Goal: Task Accomplishment & Management: Manage account settings

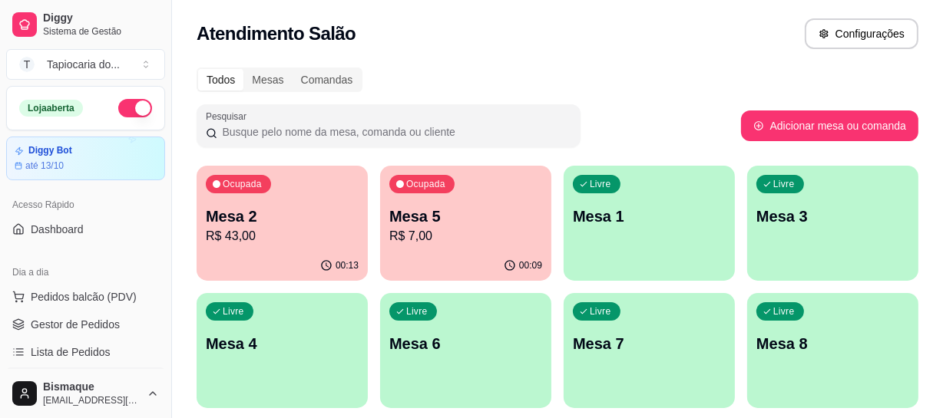
click at [336, 246] on div "Ocupada Mesa 2 R$ 43,00" at bounding box center [282, 208] width 171 height 85
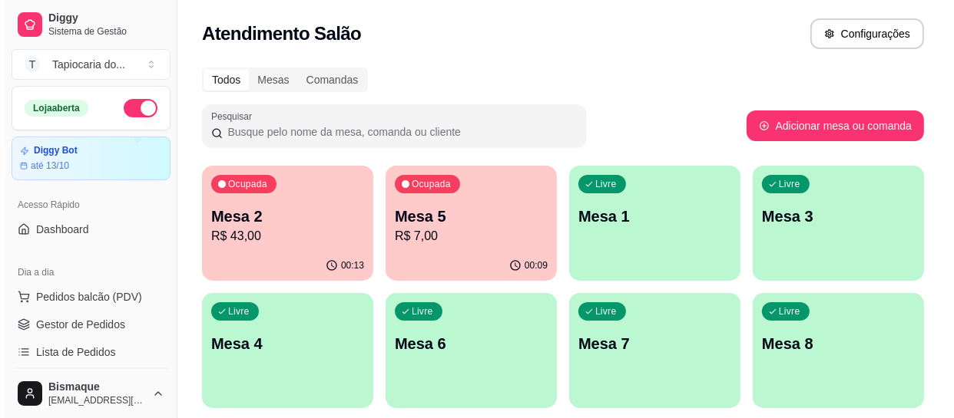
scroll to position [69, 0]
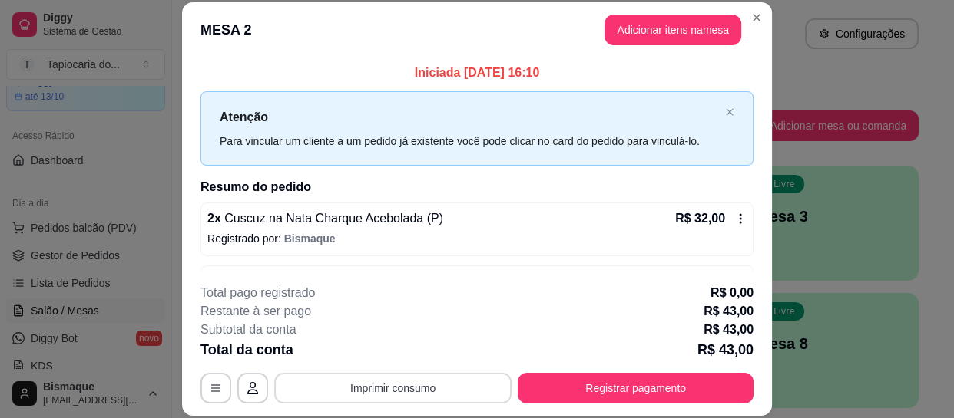
click at [415, 385] on button "Imprimir consumo" at bounding box center [392, 388] width 237 height 31
click at [415, 352] on button "Impressora" at bounding box center [392, 353] width 107 height 24
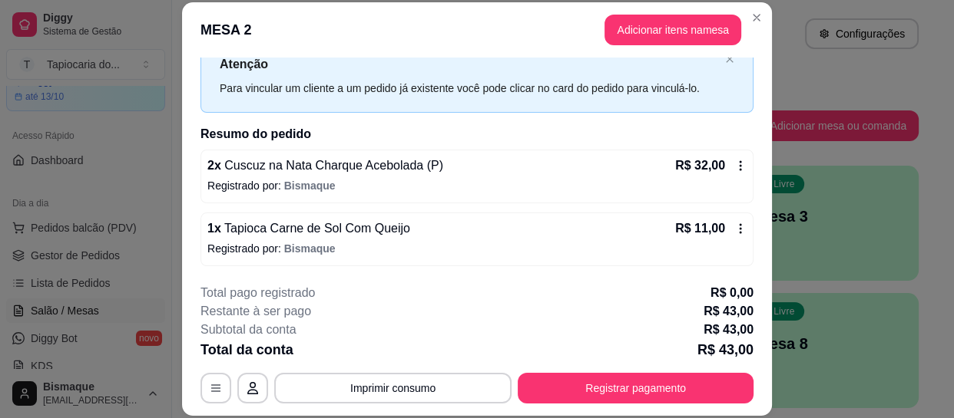
scroll to position [46, 0]
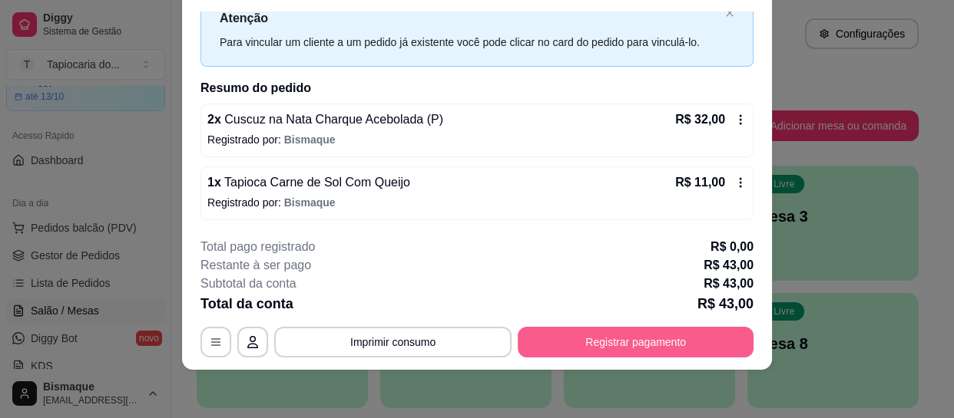
click at [703, 340] on button "Registrar pagamento" at bounding box center [635, 342] width 236 height 31
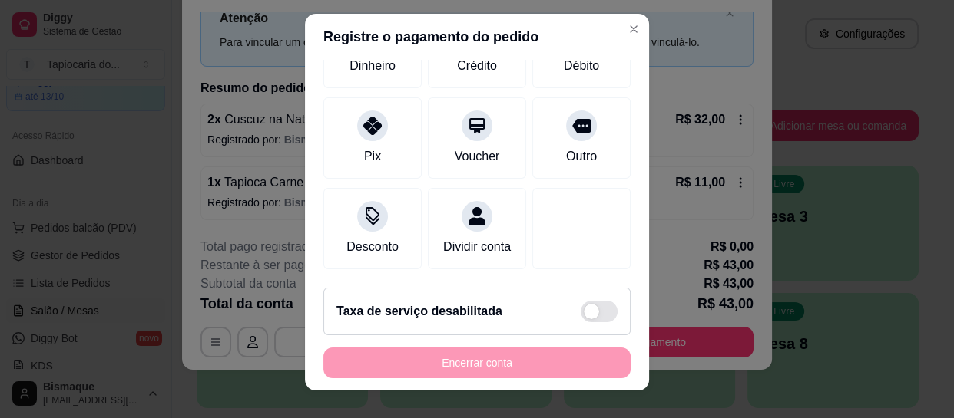
scroll to position [28, 0]
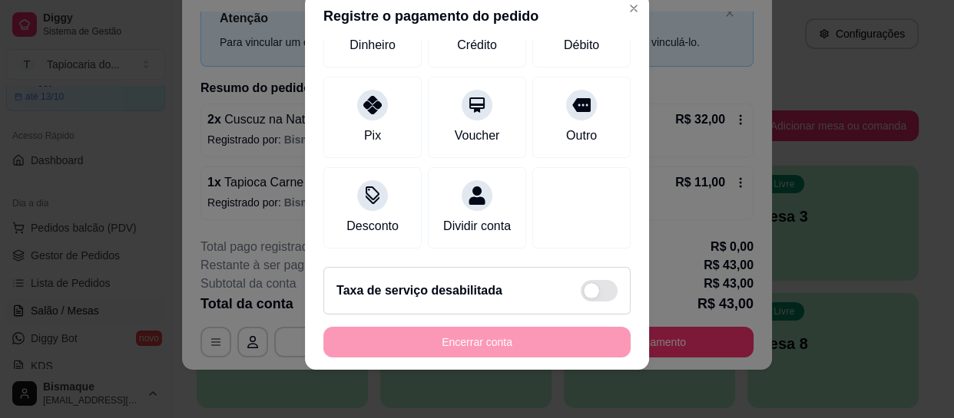
click at [493, 336] on div "Encerrar conta" at bounding box center [476, 342] width 307 height 31
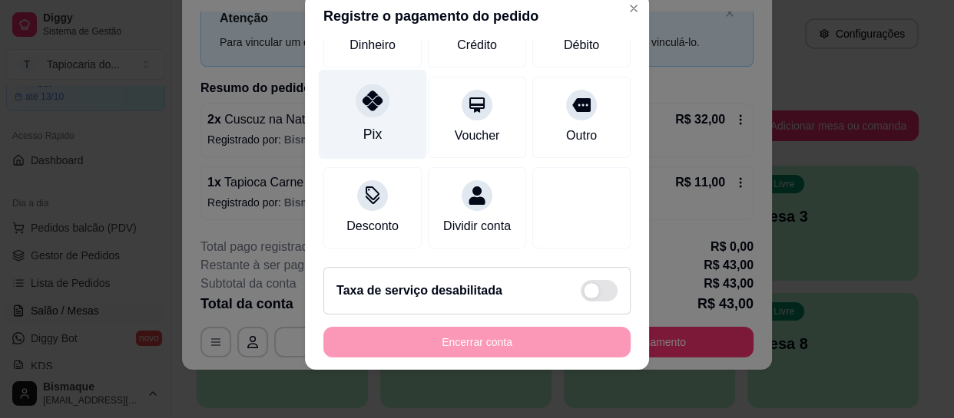
drag, startPoint x: 378, startPoint y: 107, endPoint x: 359, endPoint y: 101, distance: 20.4
click at [362, 101] on div "Pix" at bounding box center [373, 115] width 108 height 90
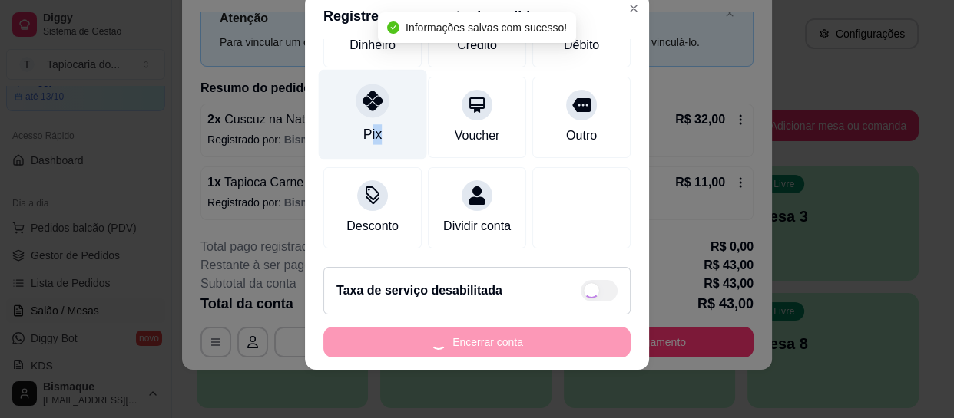
type input "R$ 0,00"
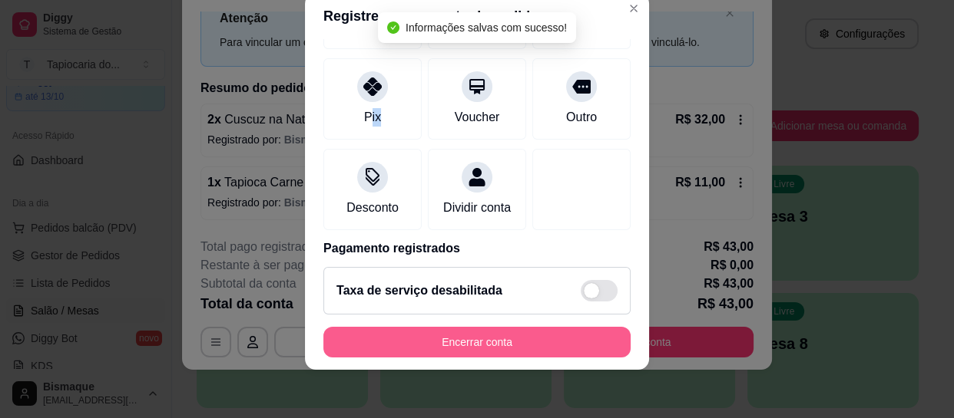
click at [560, 341] on button "Encerrar conta" at bounding box center [476, 342] width 307 height 31
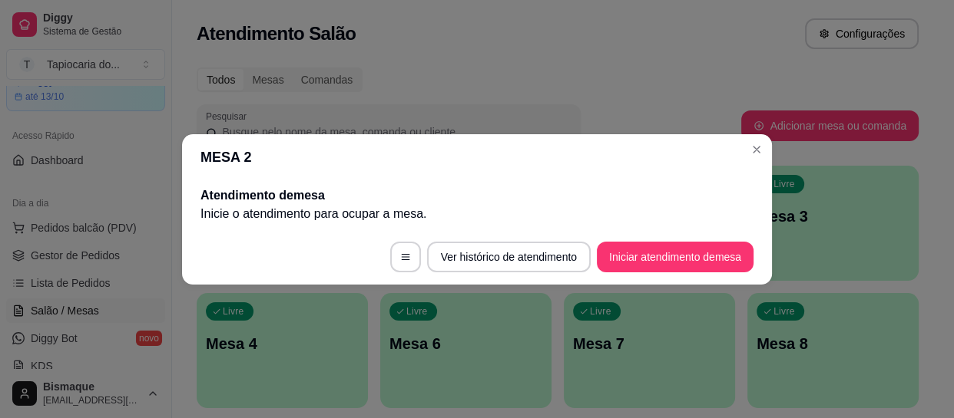
scroll to position [0, 0]
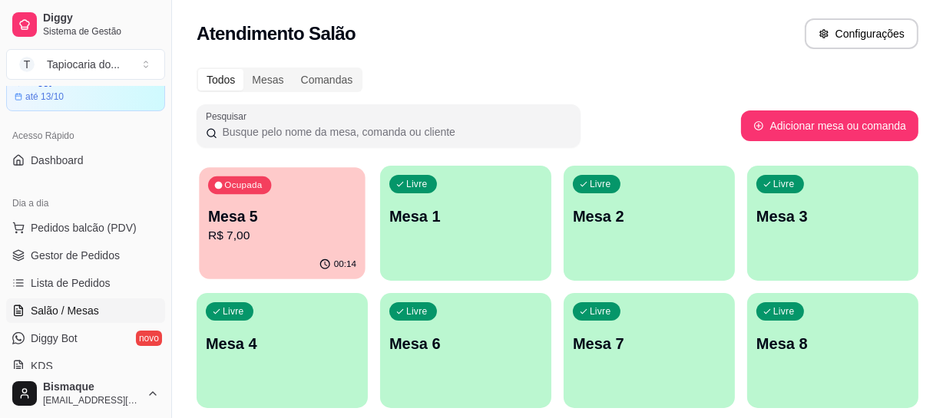
click at [292, 213] on p "Mesa 5" at bounding box center [282, 217] width 148 height 21
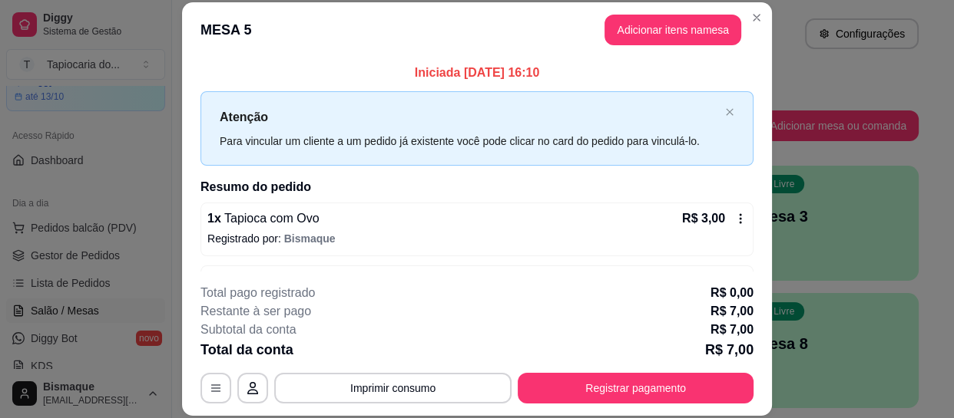
scroll to position [53, 0]
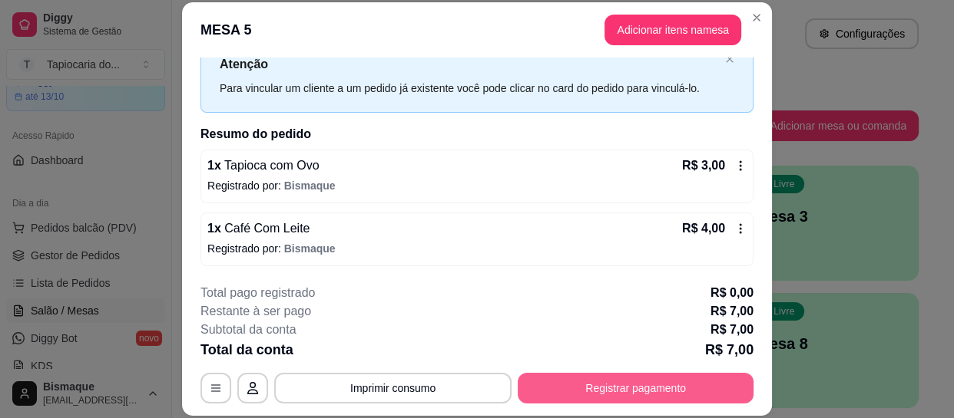
click at [627, 382] on button "Registrar pagamento" at bounding box center [635, 388] width 236 height 31
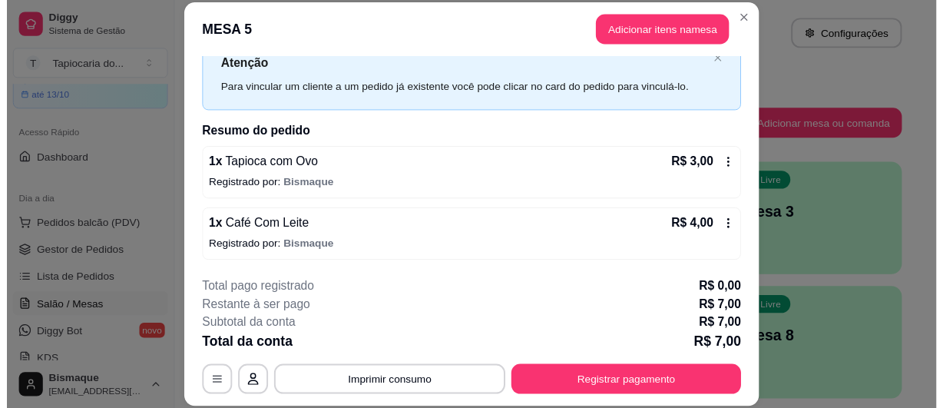
scroll to position [0, 0]
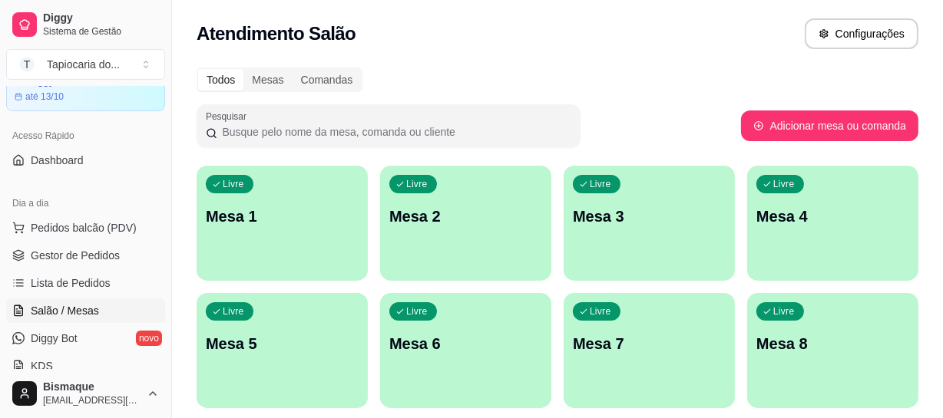
click at [527, 74] on div "Todos Mesas Comandas" at bounding box center [558, 80] width 722 height 25
click at [69, 262] on link "Gestor de Pedidos" at bounding box center [85, 255] width 159 height 25
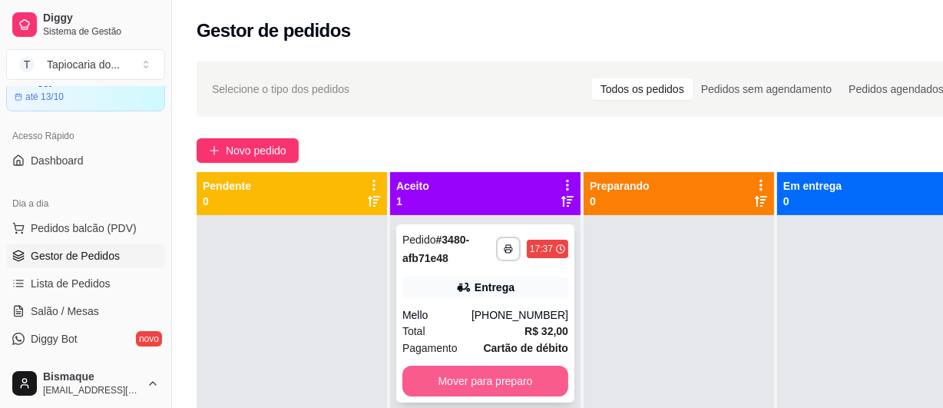
click at [468, 373] on button "Mover para preparo" at bounding box center [485, 380] width 166 height 31
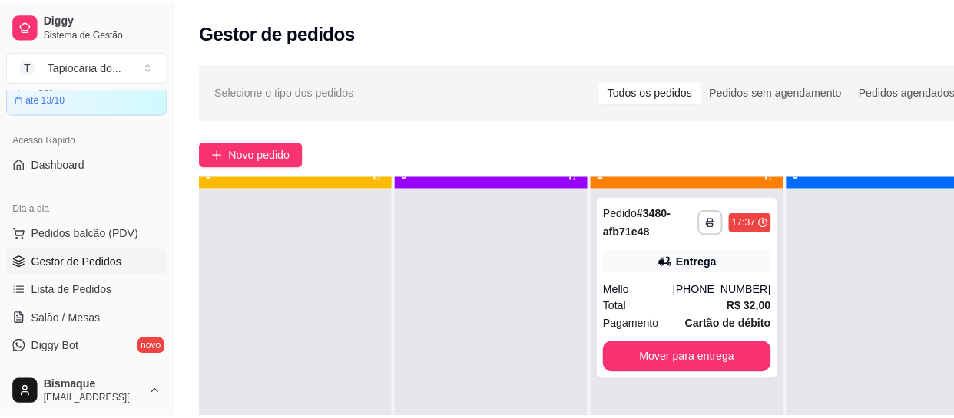
scroll to position [43, 0]
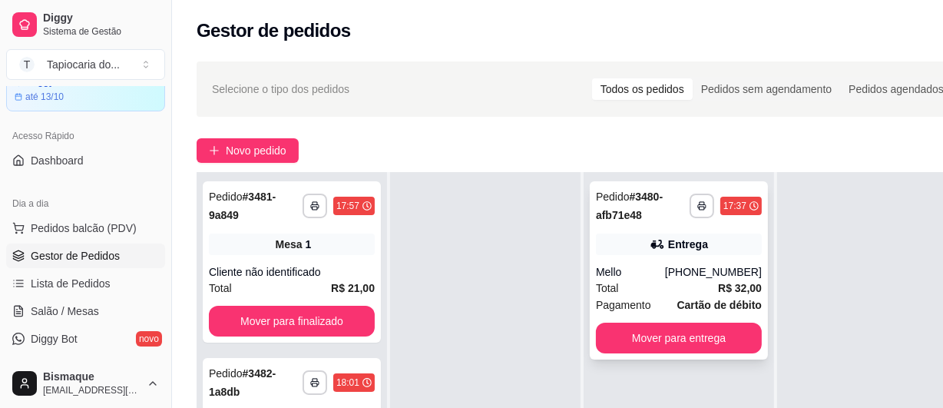
click at [686, 267] on div "[PHONE_NUMBER]" at bounding box center [713, 271] width 97 height 15
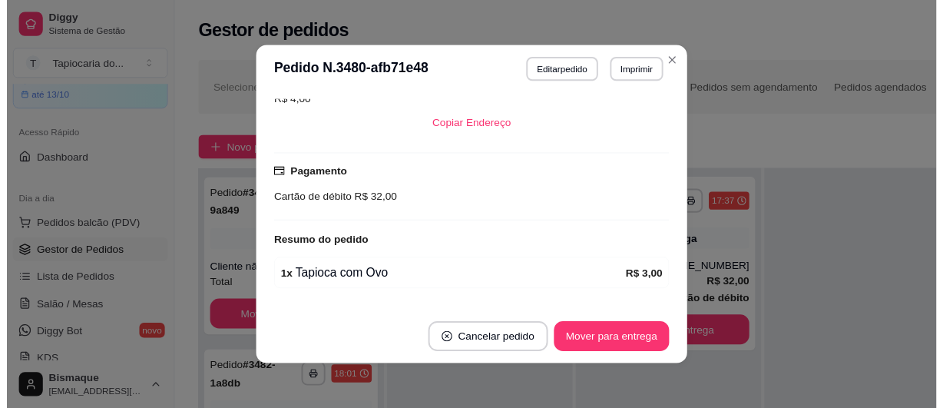
scroll to position [342, 0]
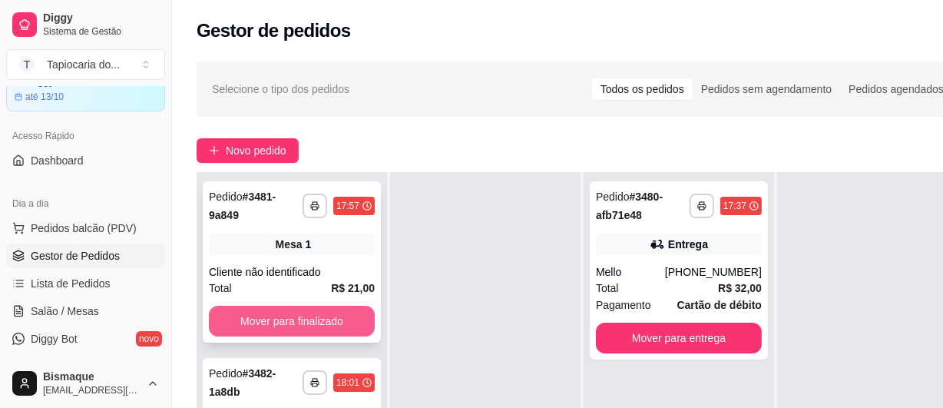
click at [283, 316] on button "Mover para finalizado" at bounding box center [292, 321] width 166 height 31
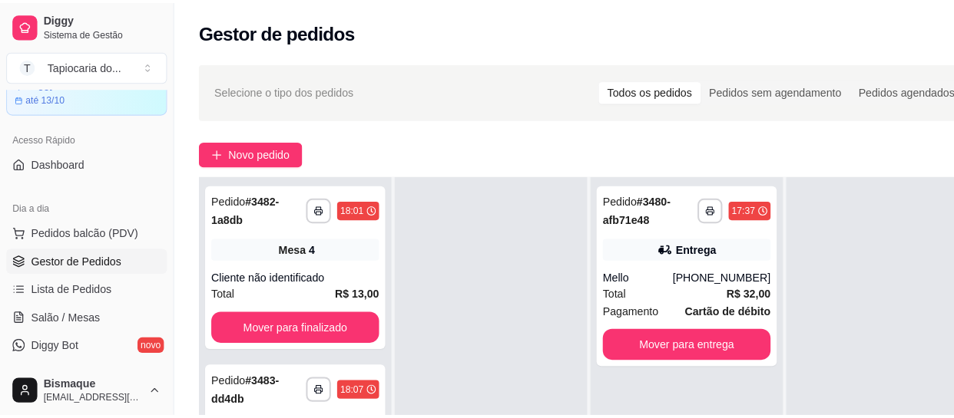
scroll to position [0, 0]
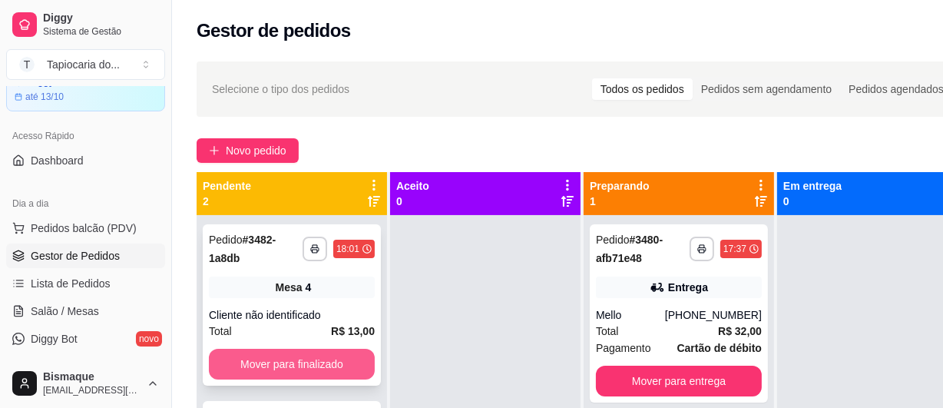
click at [332, 365] on button "Mover para finalizado" at bounding box center [292, 364] width 166 height 31
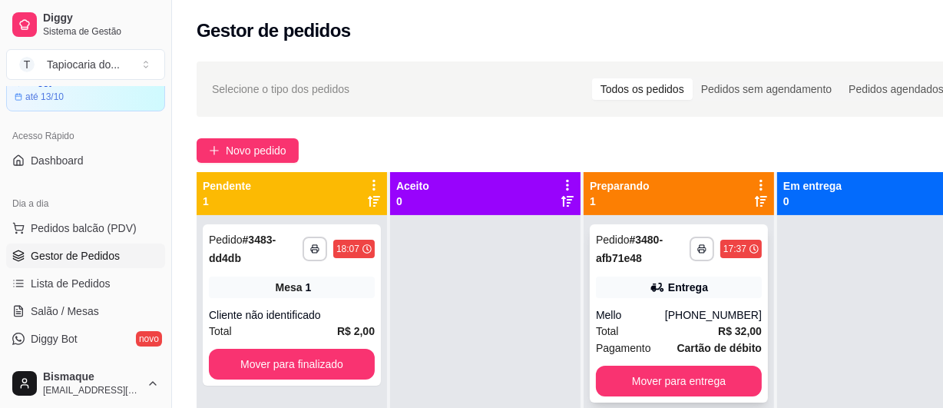
click at [665, 336] on div "Total R$ 32,00" at bounding box center [679, 330] width 166 height 17
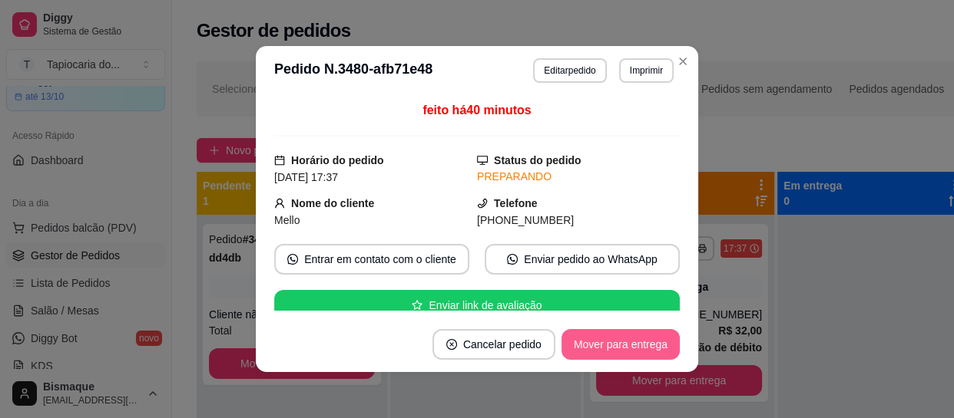
click at [618, 336] on button "Mover para entrega" at bounding box center [620, 344] width 118 height 31
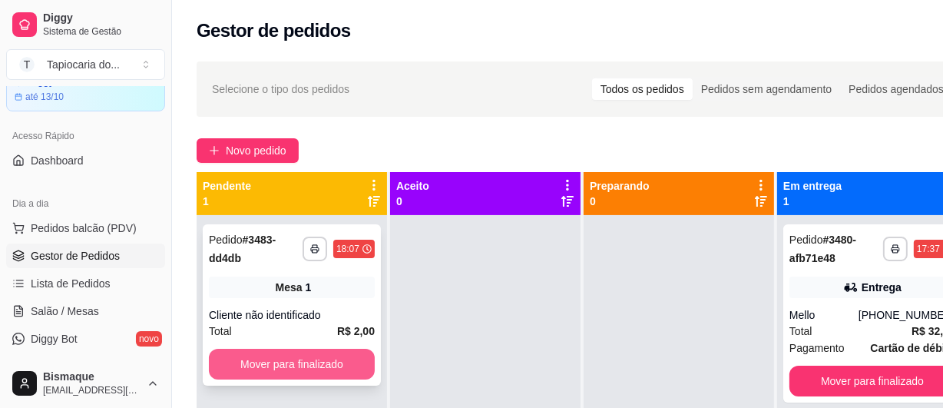
click at [267, 368] on button "Mover para finalizado" at bounding box center [292, 364] width 166 height 31
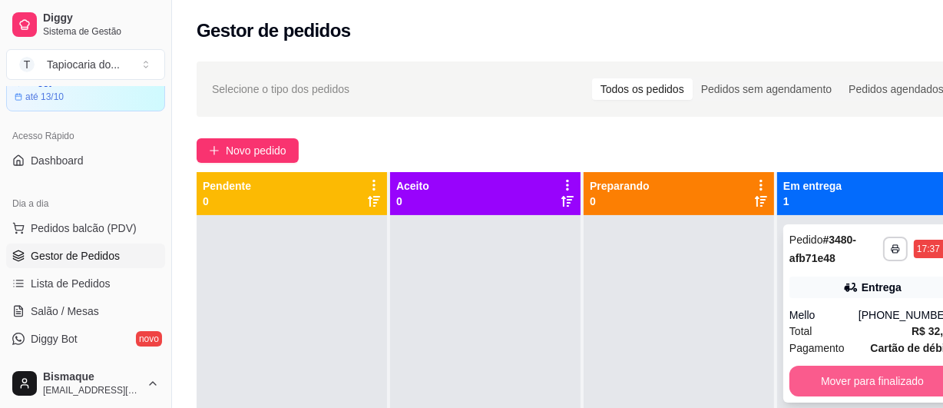
click at [898, 376] on button "Mover para finalizado" at bounding box center [872, 380] width 166 height 31
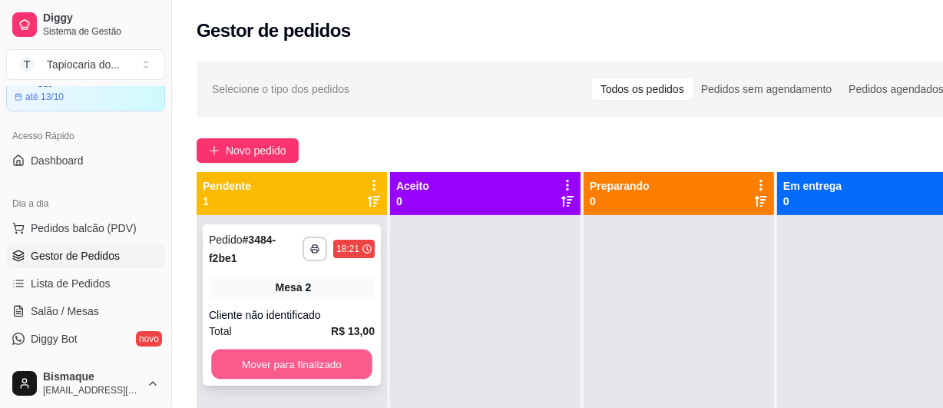
click at [306, 363] on button "Mover para finalizado" at bounding box center [291, 364] width 161 height 30
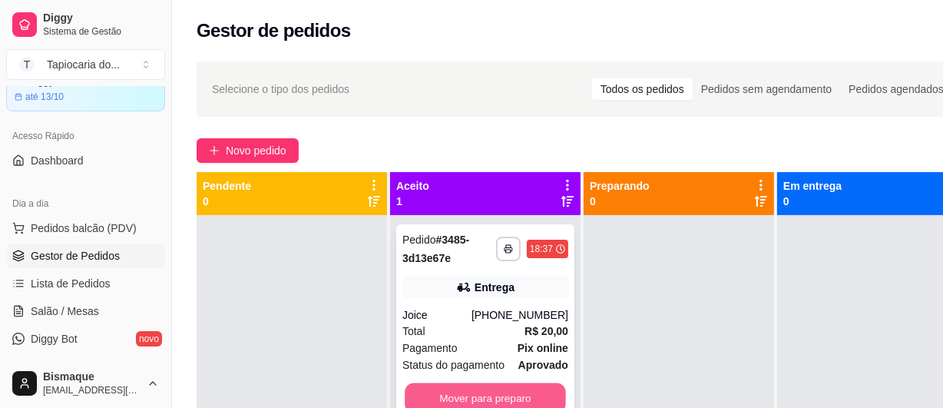
click at [517, 394] on button "Mover para preparo" at bounding box center [485, 398] width 161 height 30
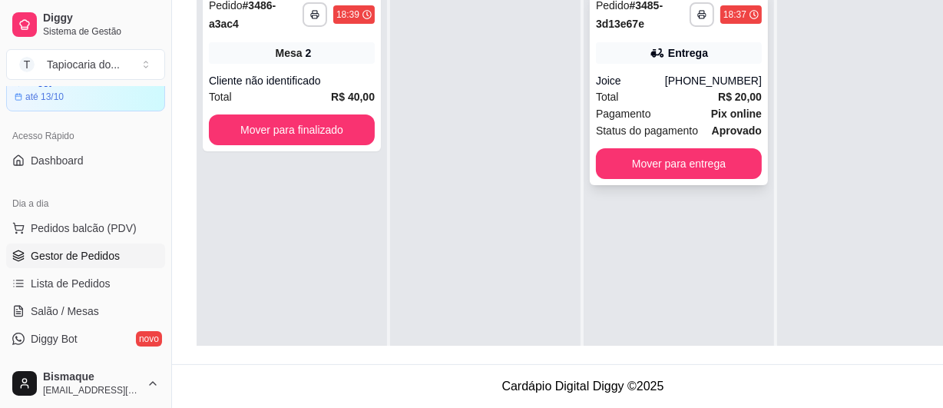
click at [635, 88] on div "Total R$ 20,00" at bounding box center [679, 96] width 166 height 17
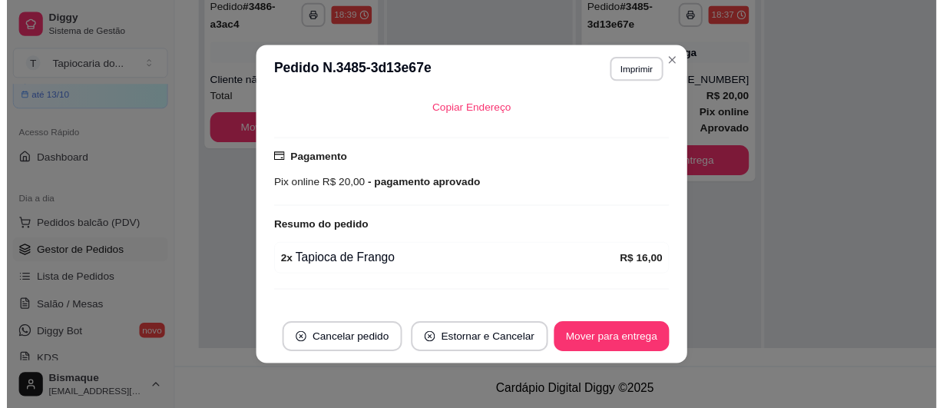
scroll to position [405, 0]
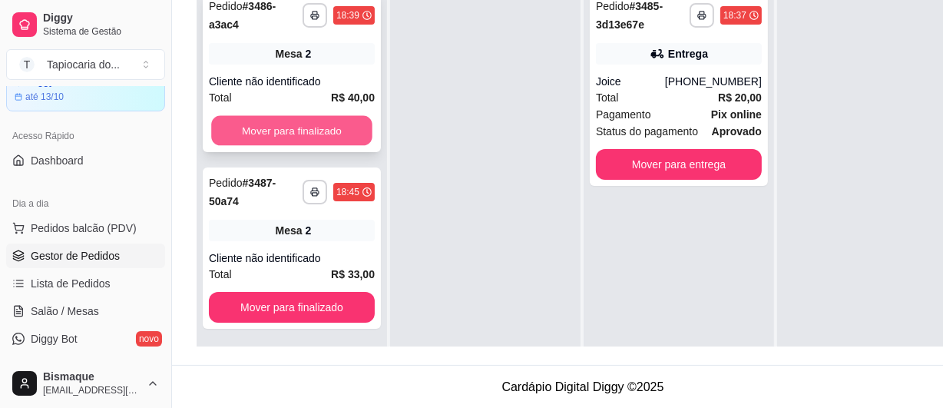
click at [266, 134] on button "Mover para finalizado" at bounding box center [291, 131] width 161 height 30
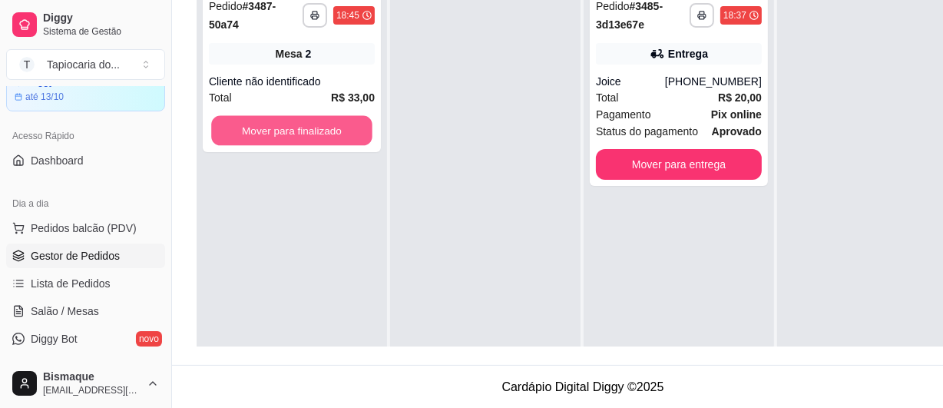
click at [266, 134] on button "Mover para finalizado" at bounding box center [291, 131] width 161 height 30
click at [318, 123] on button "Mover para finalizado" at bounding box center [291, 131] width 161 height 30
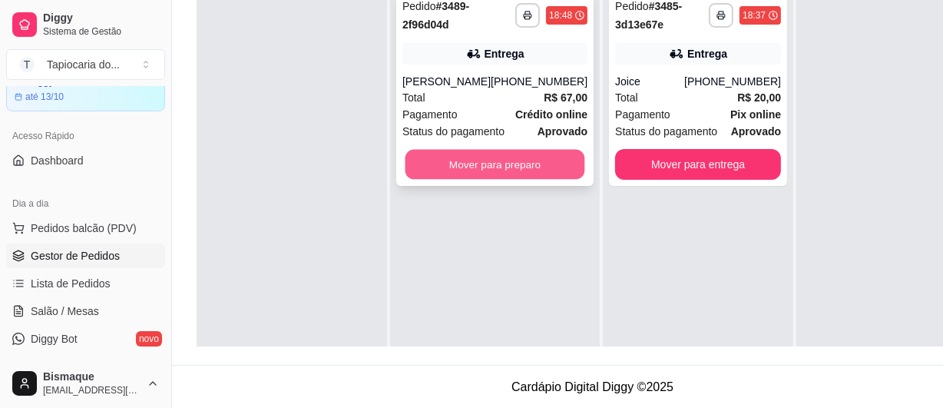
click at [503, 171] on button "Mover para preparo" at bounding box center [495, 165] width 180 height 30
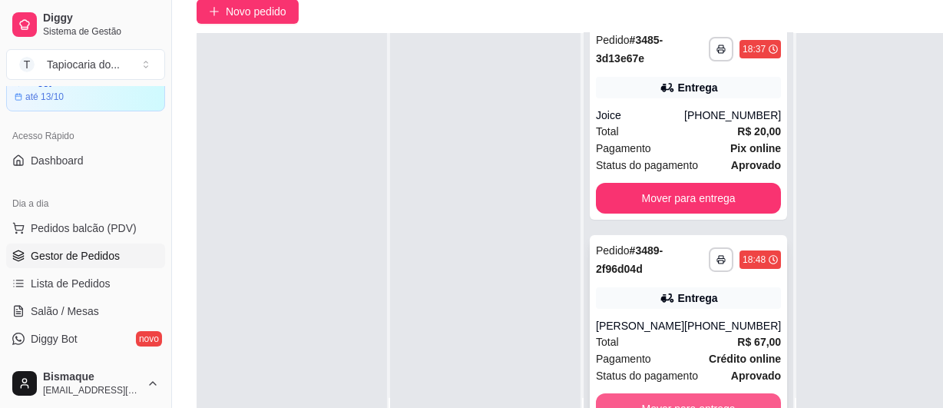
scroll to position [244, 0]
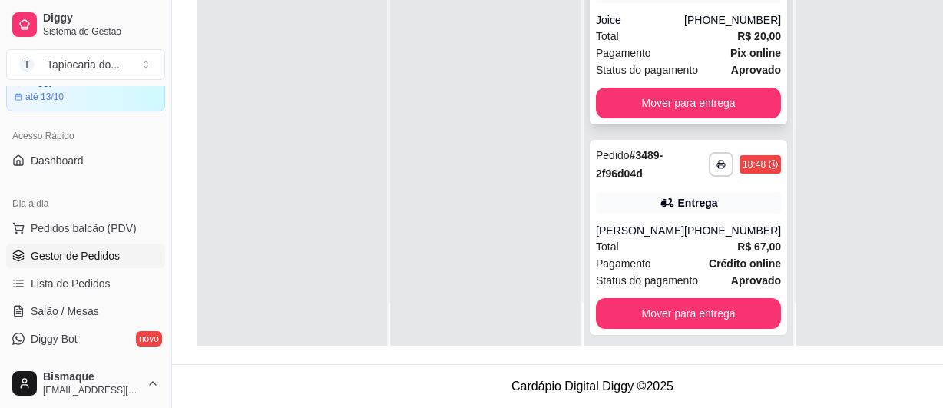
click at [670, 31] on div "Total R$ 20,00" at bounding box center [688, 36] width 185 height 17
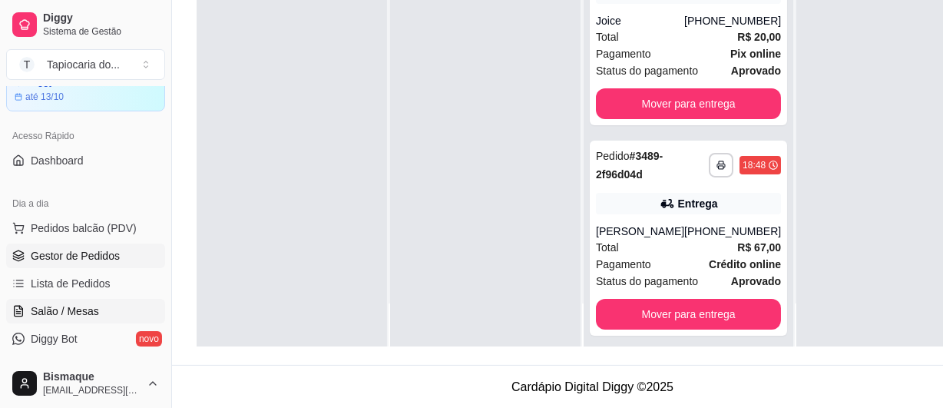
click at [86, 309] on span "Salão / Mesas" at bounding box center [65, 310] width 68 height 15
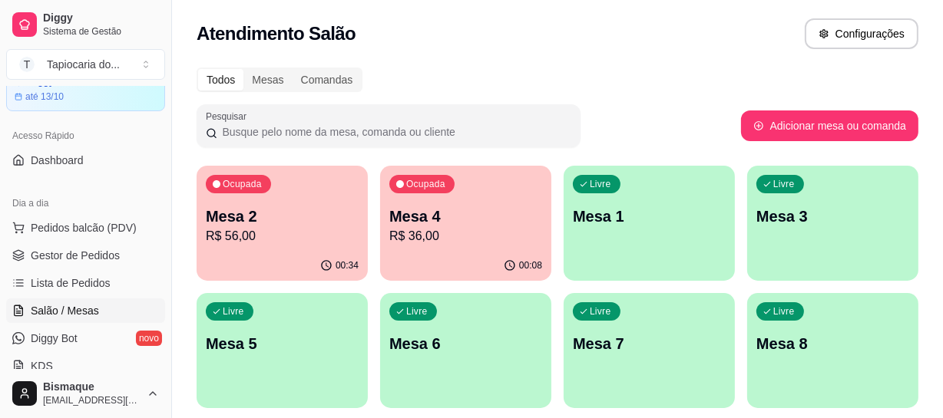
click at [605, 220] on p "Mesa 1" at bounding box center [649, 216] width 153 height 21
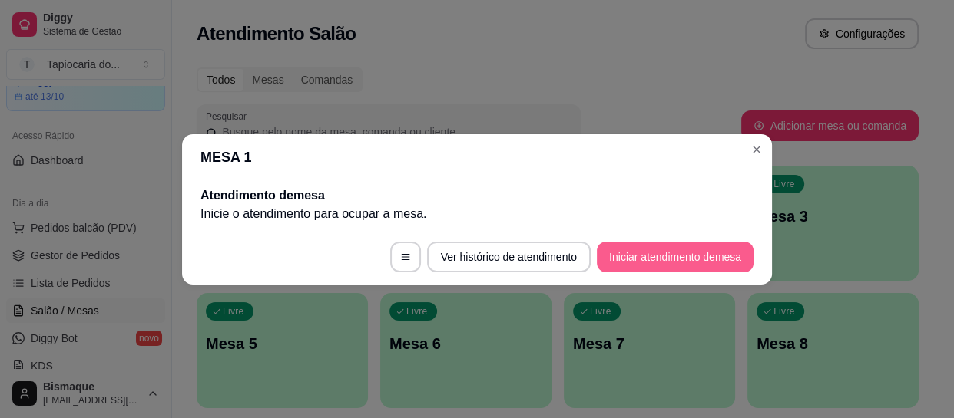
click at [651, 259] on button "Iniciar atendimento de mesa" at bounding box center [675, 257] width 157 height 31
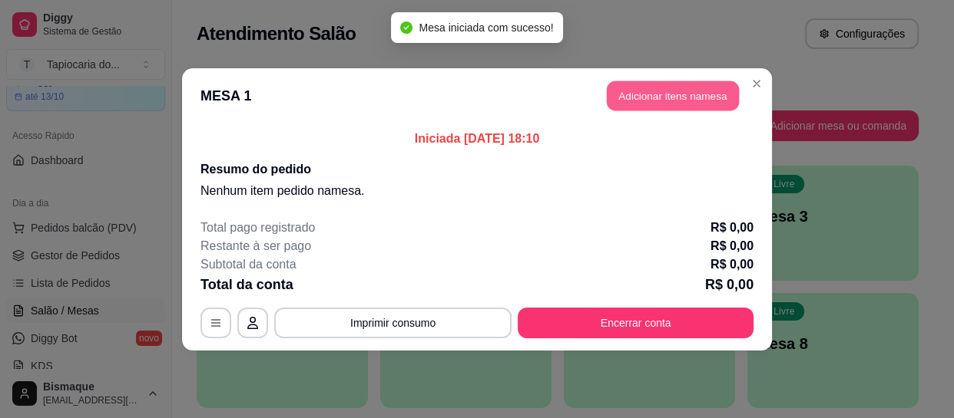
click at [667, 97] on button "Adicionar itens na mesa" at bounding box center [673, 96] width 132 height 30
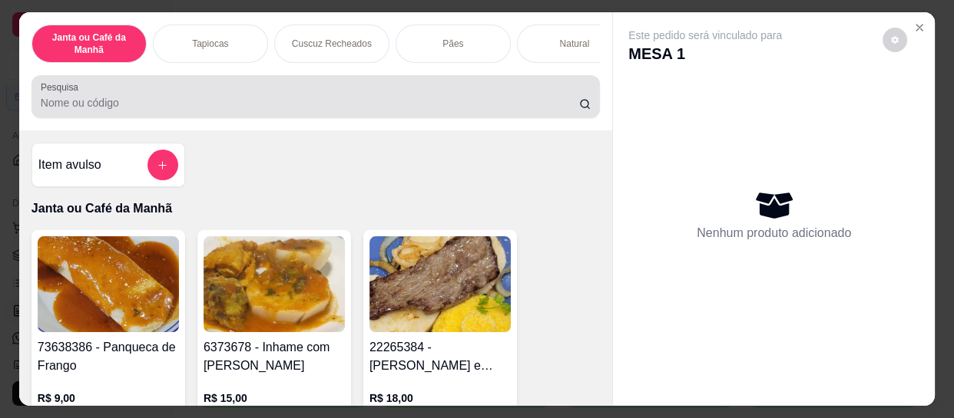
click at [283, 90] on div at bounding box center [316, 96] width 550 height 31
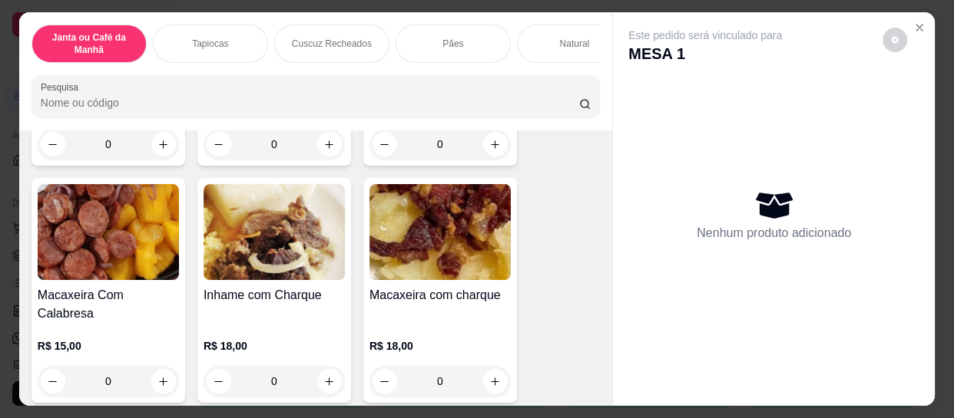
scroll to position [558, 0]
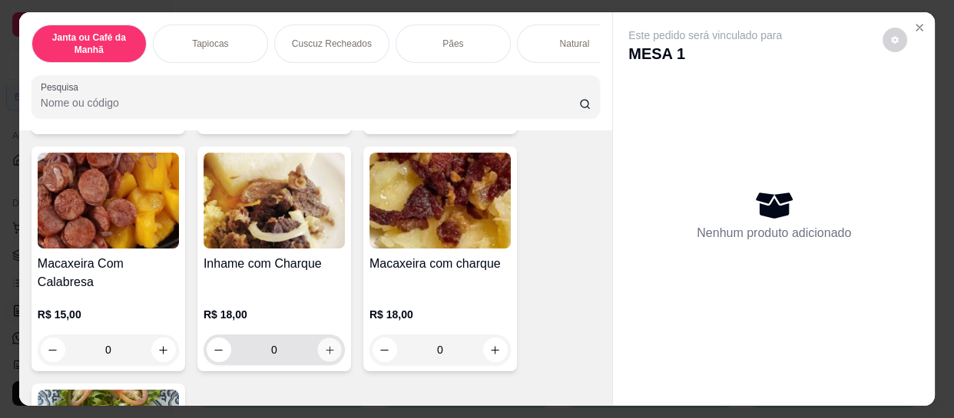
click at [329, 345] on icon "increase-product-quantity" at bounding box center [330, 351] width 12 height 12
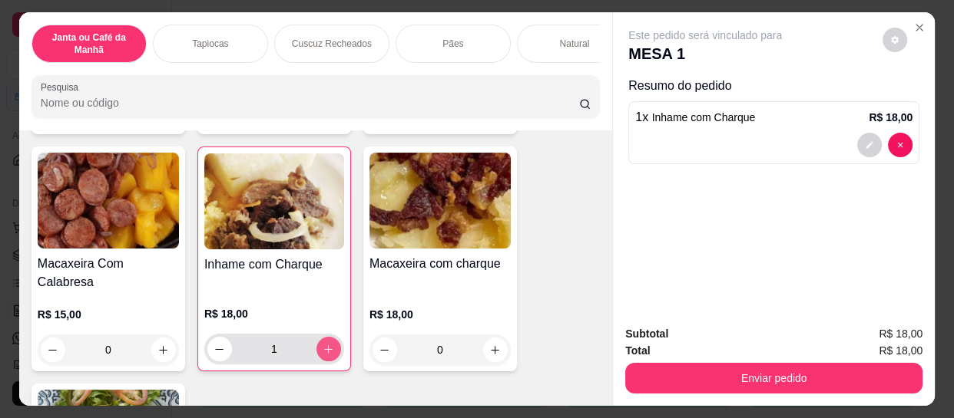
click at [329, 344] on icon "increase-product-quantity" at bounding box center [328, 350] width 12 height 12
click at [329, 339] on button "increase-product-quantity" at bounding box center [328, 349] width 25 height 25
type input "3"
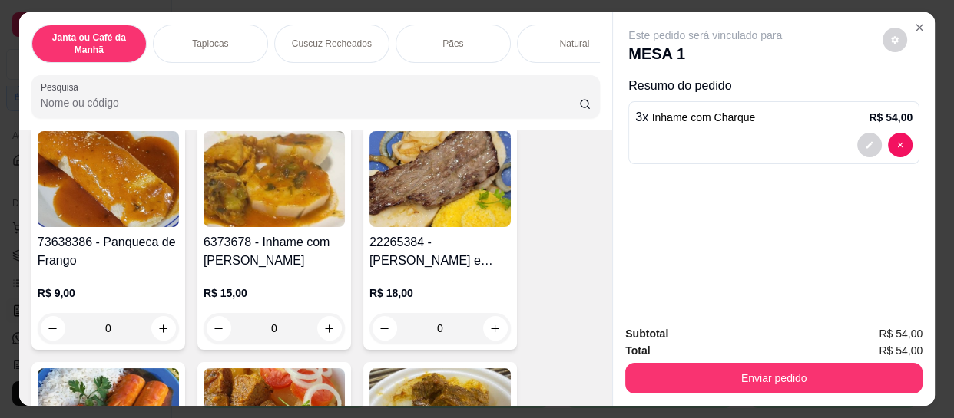
scroll to position [0, 0]
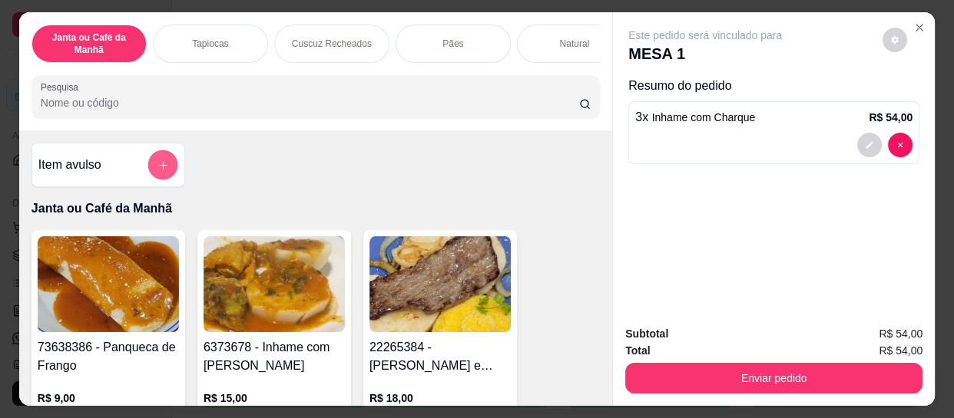
click at [157, 166] on icon "add-separate-item" at bounding box center [163, 166] width 12 height 12
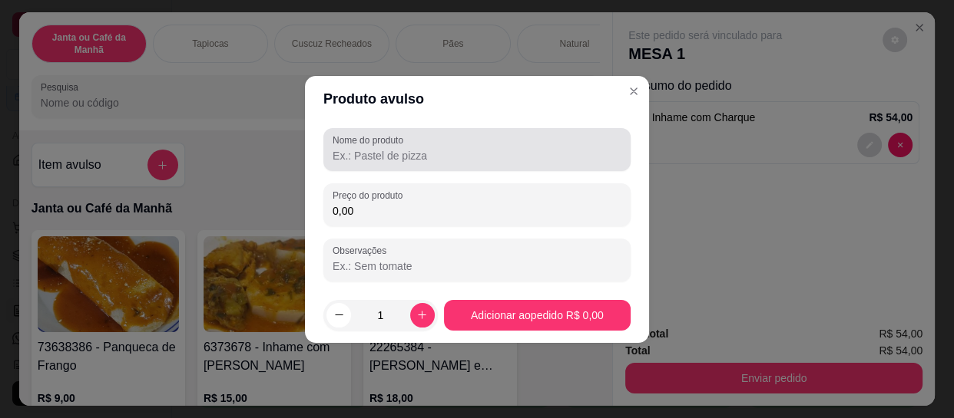
click at [396, 156] on input "Nome do produto" at bounding box center [476, 155] width 289 height 15
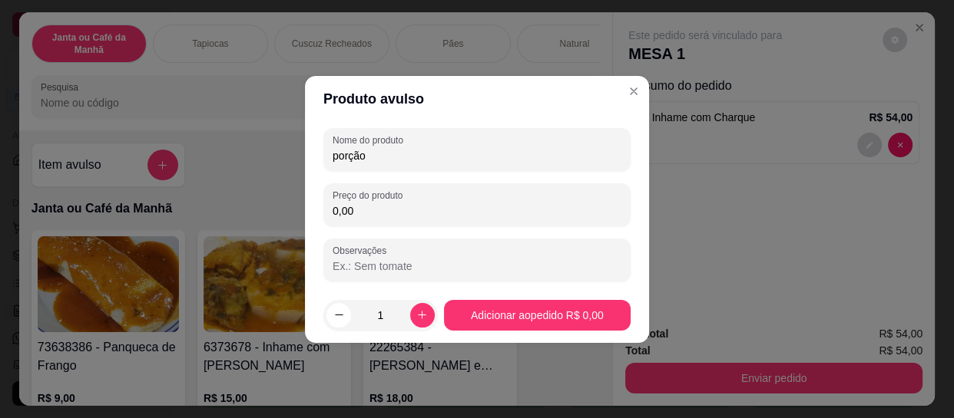
click at [418, 158] on input "porção" at bounding box center [476, 155] width 289 height 15
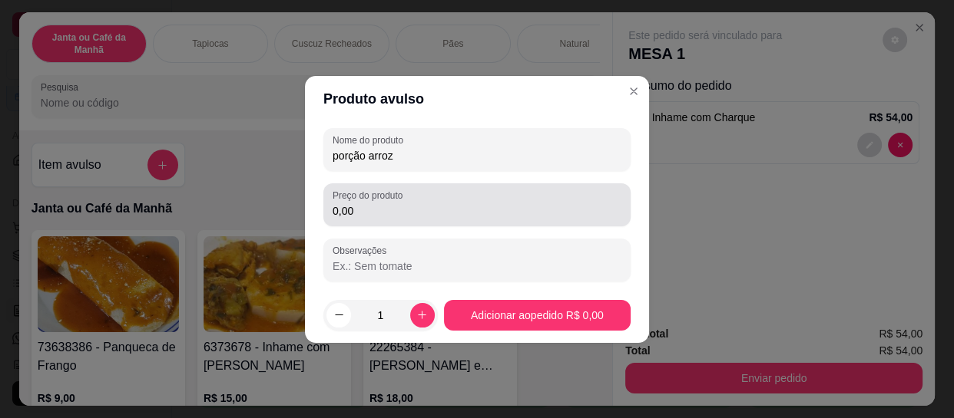
type input "porção arroz"
click at [387, 222] on div "Preço do produto 0,00" at bounding box center [476, 205] width 307 height 43
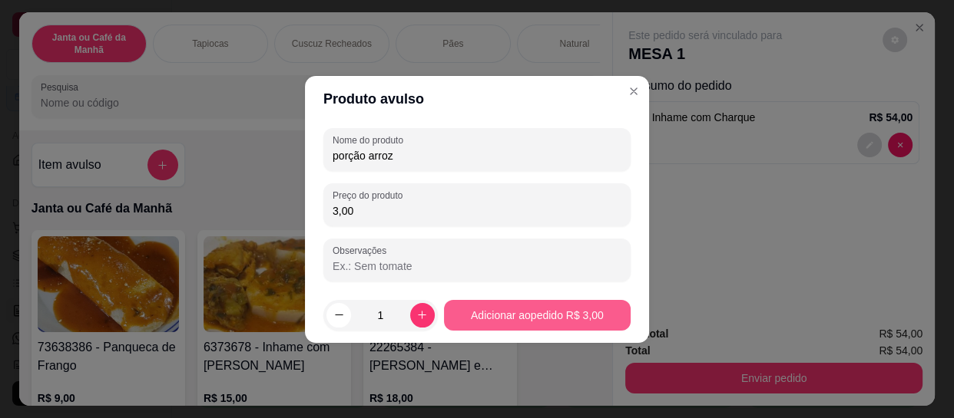
type input "3,00"
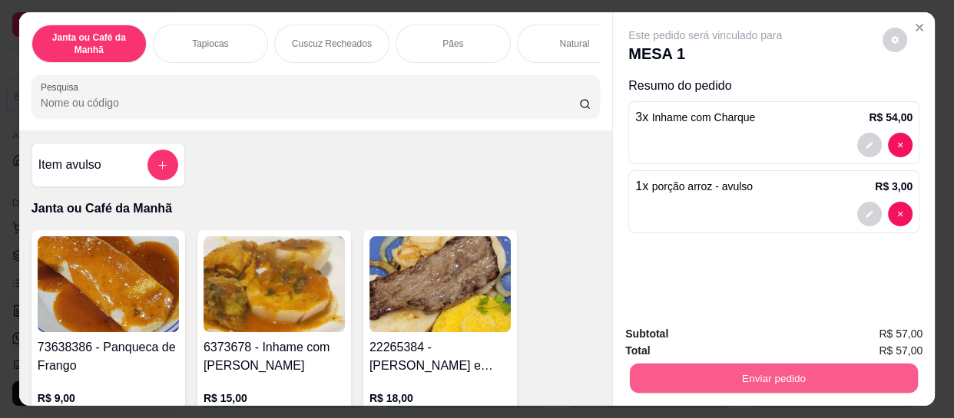
click at [718, 369] on button "Enviar pedido" at bounding box center [774, 378] width 288 height 30
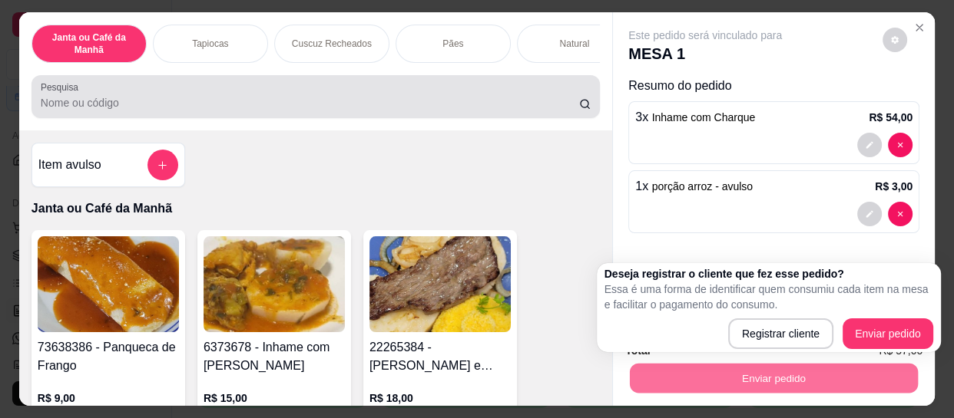
click at [537, 101] on input "Pesquisa" at bounding box center [310, 102] width 538 height 15
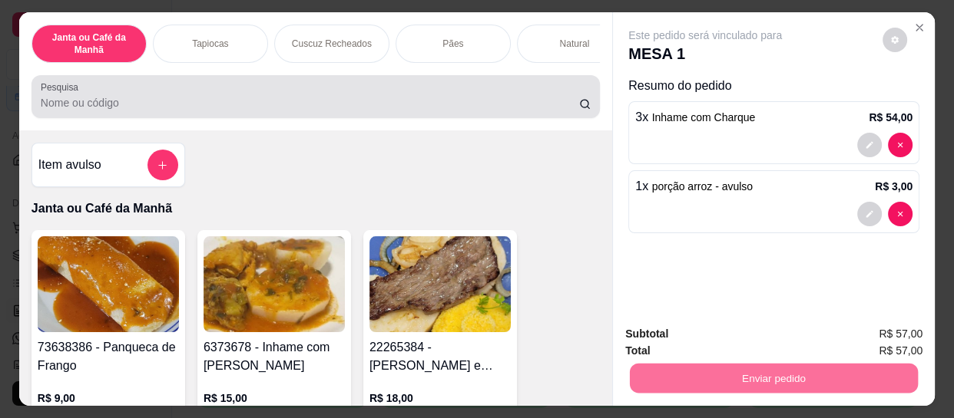
click at [301, 101] on input "Pesquisa" at bounding box center [310, 102] width 538 height 15
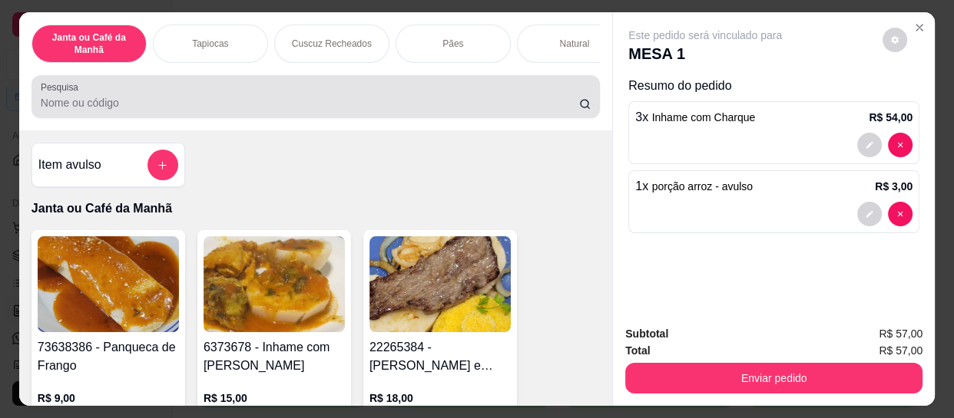
click at [301, 101] on input "Pesquisa" at bounding box center [310, 102] width 538 height 15
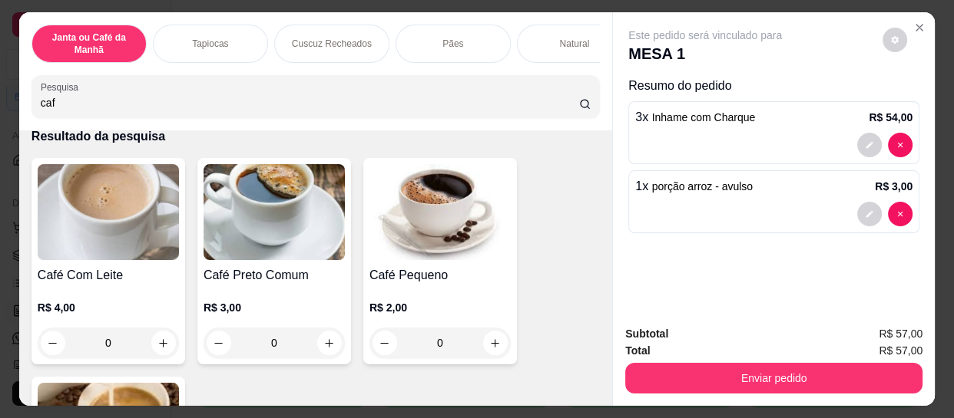
scroll to position [139, 0]
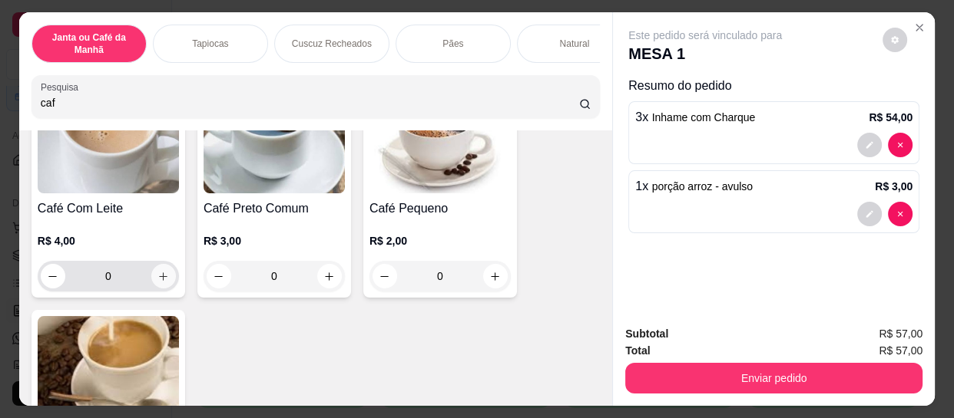
type input "caf"
click at [154, 271] on button "increase-product-quantity" at bounding box center [163, 277] width 24 height 24
type input "1"
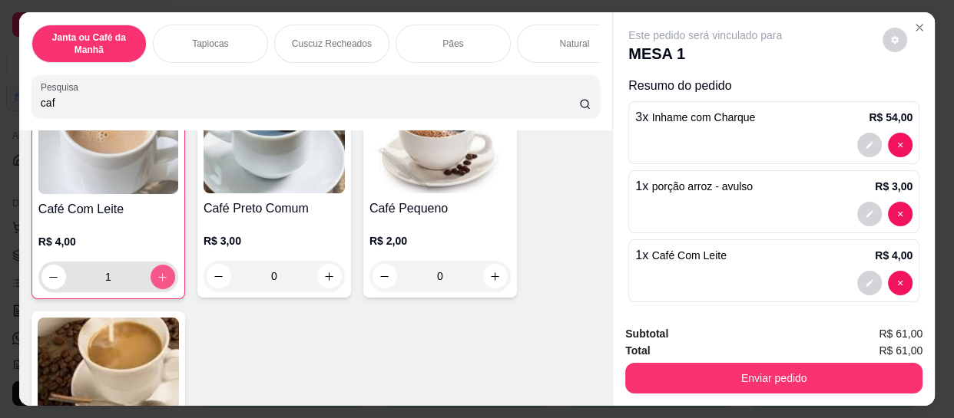
scroll to position [140, 0]
click at [154, 271] on button "increase-product-quantity" at bounding box center [162, 276] width 25 height 25
type input "2"
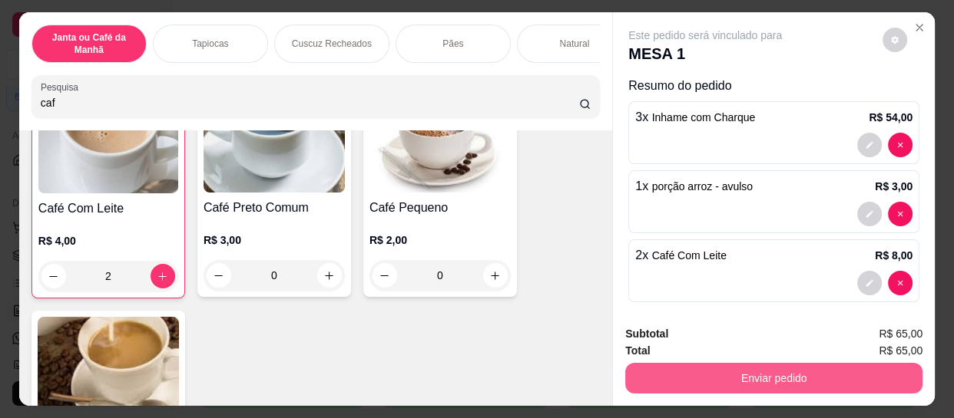
click at [756, 386] on button "Enviar pedido" at bounding box center [773, 378] width 297 height 31
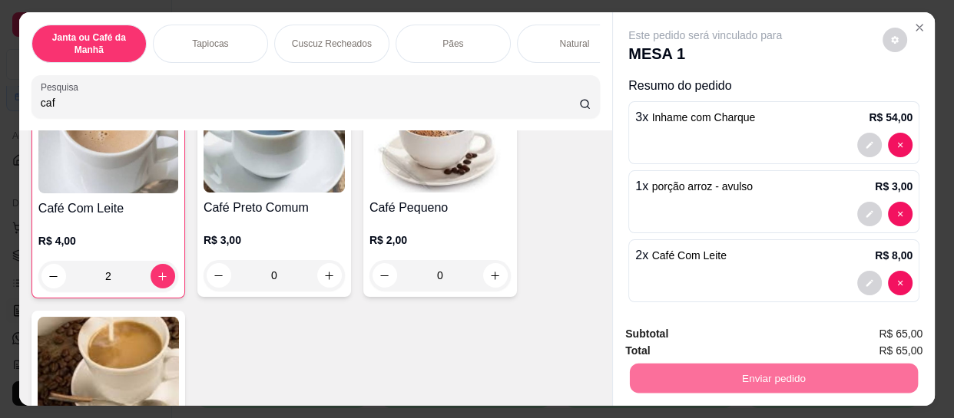
click at [782, 329] on button "Registrar cliente" at bounding box center [779, 334] width 101 height 29
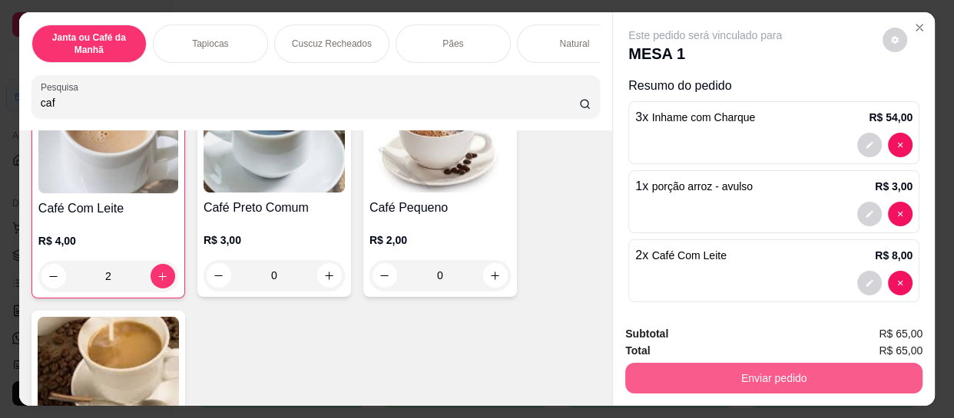
click at [757, 380] on button "Enviar pedido" at bounding box center [773, 378] width 297 height 31
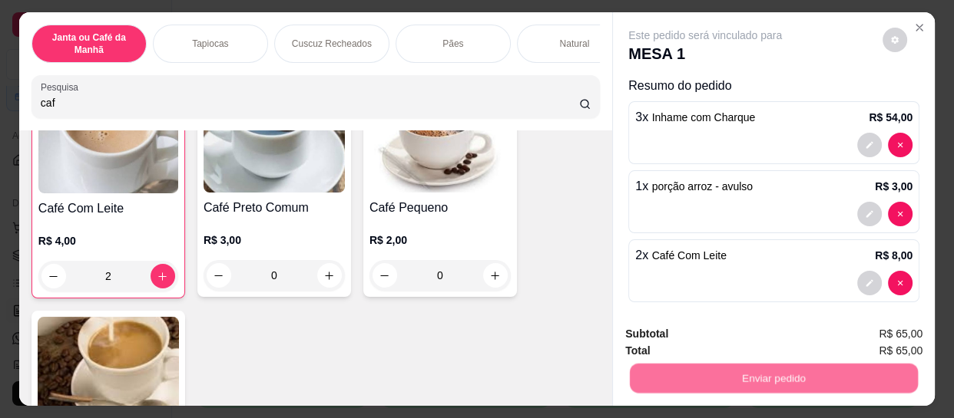
click at [913, 325] on button "Enviar pedido" at bounding box center [882, 334] width 87 height 29
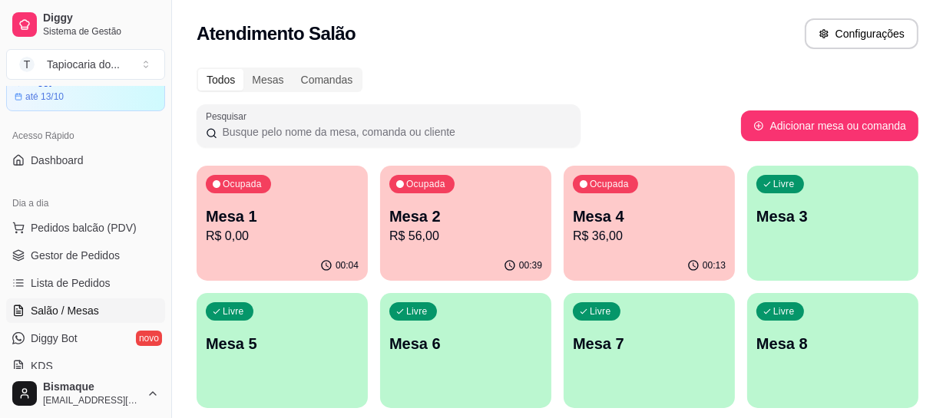
click at [427, 241] on p "R$ 56,00" at bounding box center [465, 236] width 153 height 18
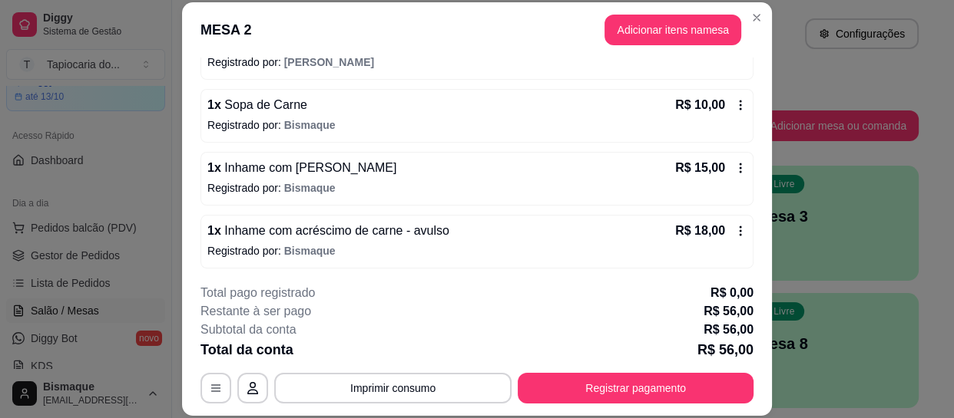
scroll to position [189, 0]
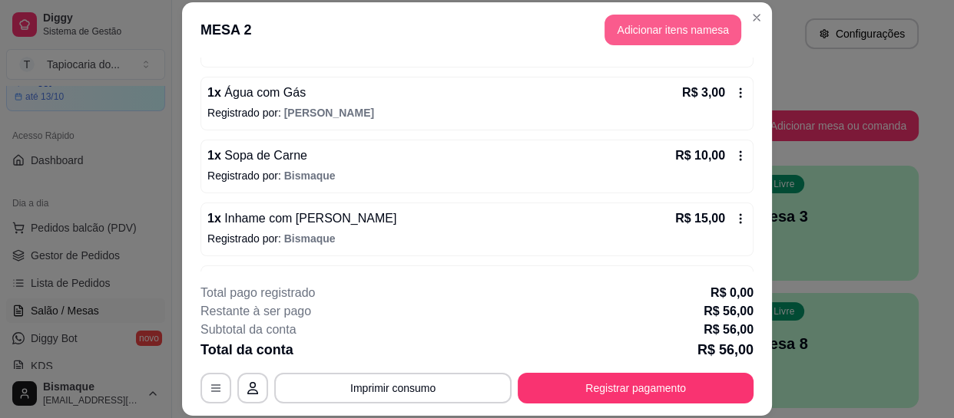
click at [627, 22] on button "Adicionar itens na mesa" at bounding box center [672, 30] width 137 height 31
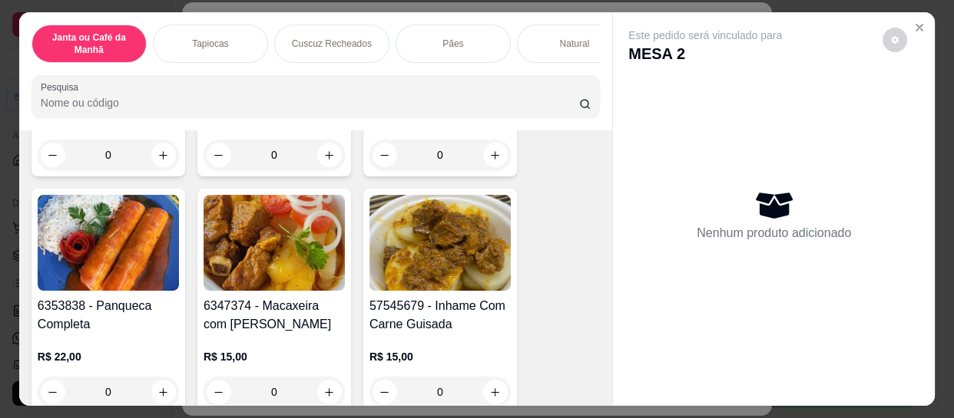
scroll to position [558, 0]
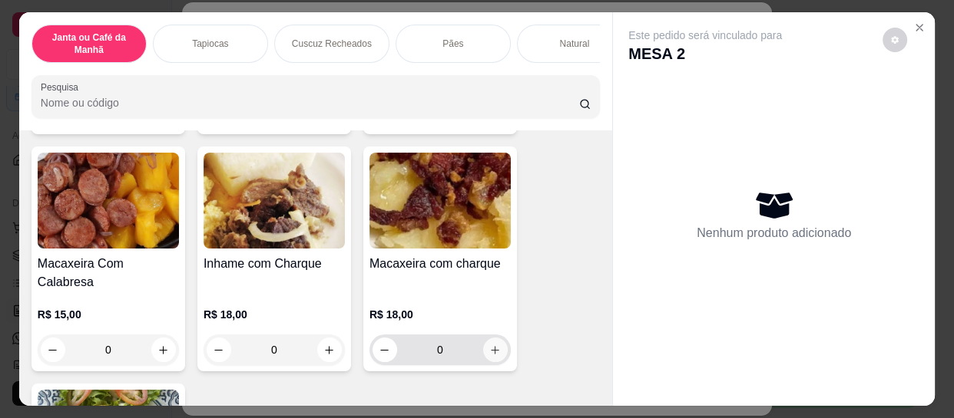
click at [491, 345] on icon "increase-product-quantity" at bounding box center [495, 351] width 12 height 12
type input "1"
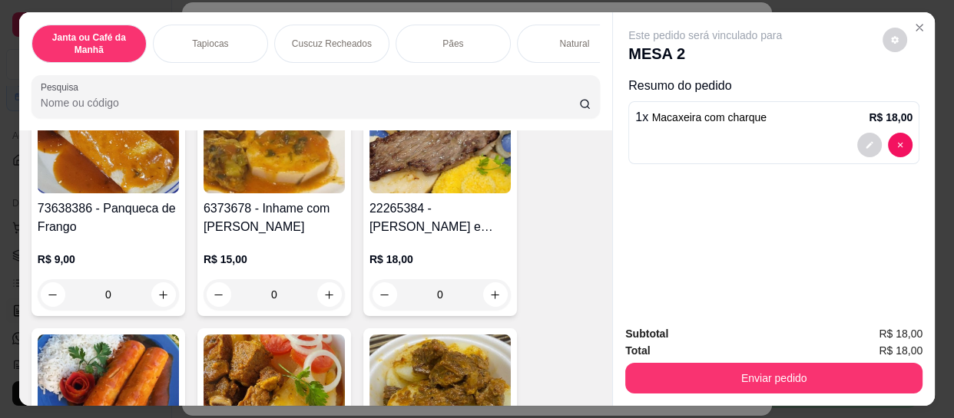
scroll to position [0, 0]
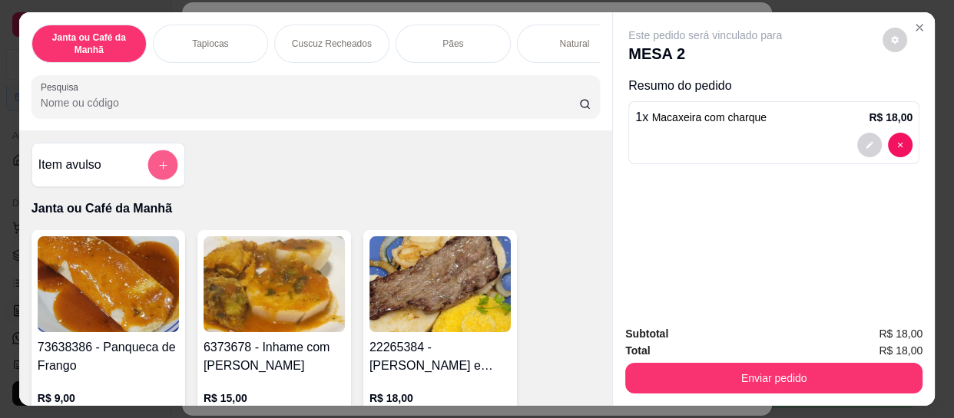
click at [157, 168] on icon "add-separate-item" at bounding box center [163, 166] width 12 height 12
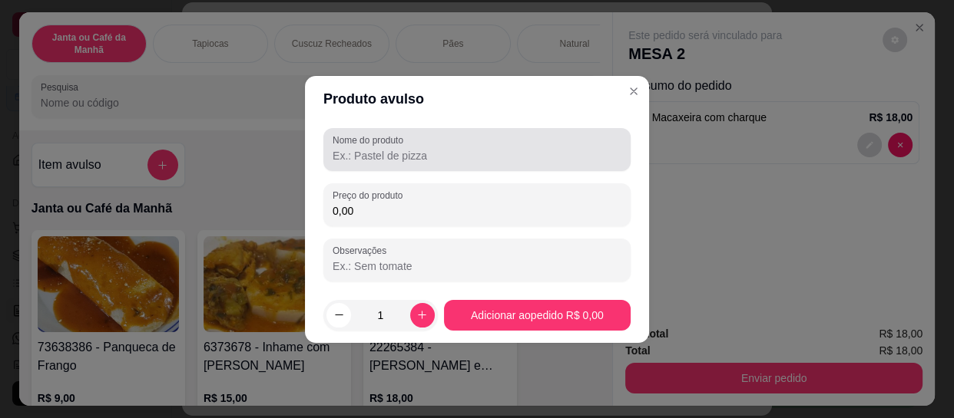
click at [382, 161] on input "Nome do produto" at bounding box center [476, 155] width 289 height 15
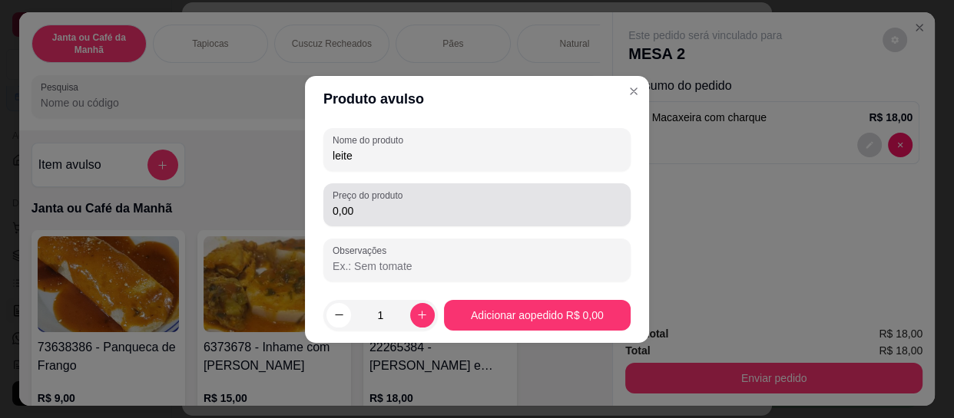
type input "leite"
click at [369, 212] on input "0,00" at bounding box center [476, 210] width 289 height 15
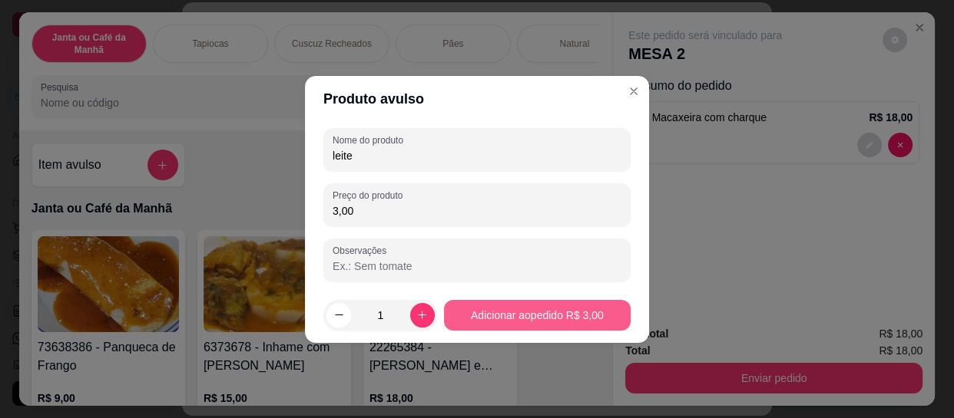
type input "3,00"
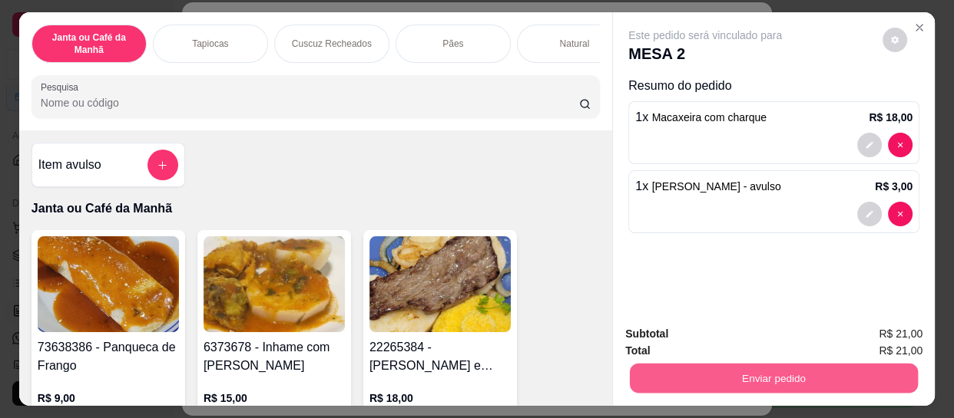
click at [706, 366] on button "Enviar pedido" at bounding box center [774, 378] width 288 height 30
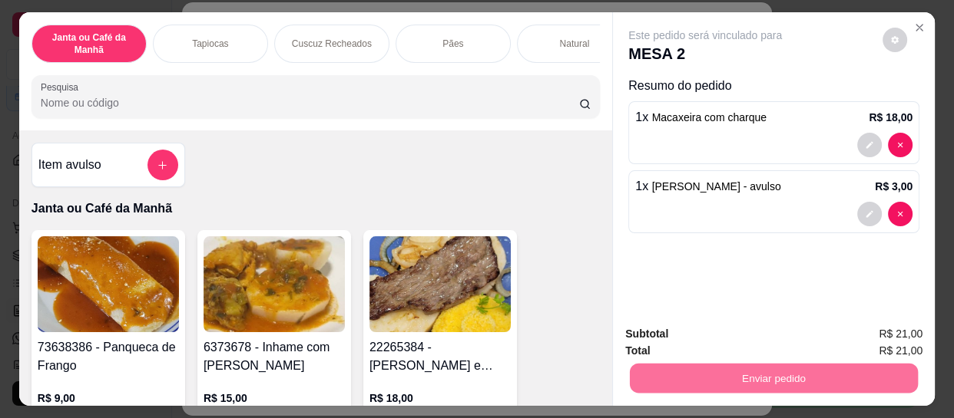
click at [914, 329] on button "Enviar pedido" at bounding box center [882, 334] width 87 height 29
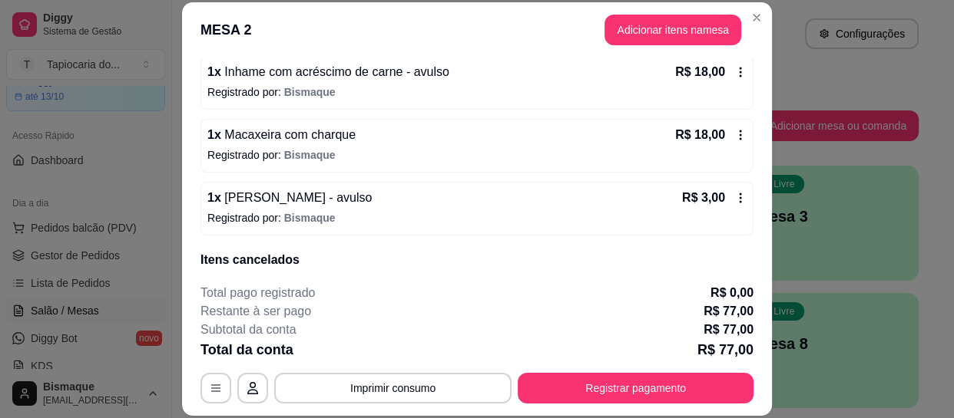
scroll to position [454, 0]
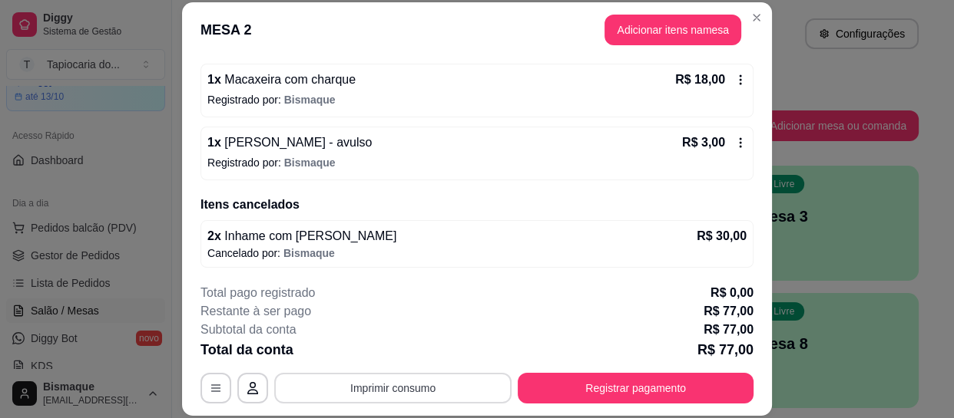
click at [398, 395] on button "Imprimir consumo" at bounding box center [392, 388] width 237 height 31
click at [399, 345] on button "Impressora" at bounding box center [392, 353] width 107 height 24
click at [407, 383] on button "Imprimir consumo" at bounding box center [393, 389] width 230 height 30
click at [412, 352] on button "Impressora" at bounding box center [391, 353] width 111 height 25
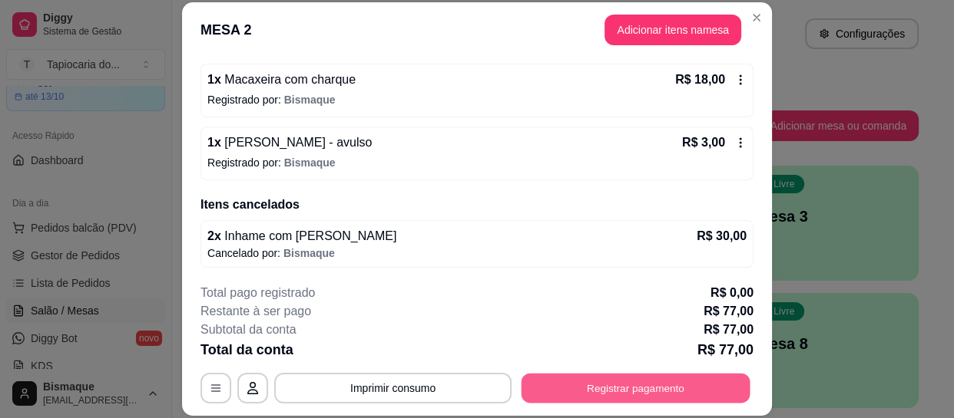
click at [584, 385] on button "Registrar pagamento" at bounding box center [635, 389] width 229 height 30
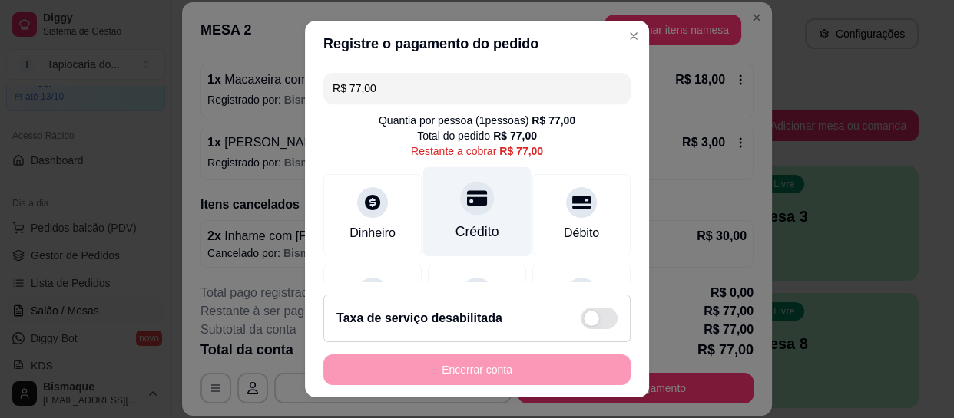
click at [473, 232] on div "Crédito" at bounding box center [477, 232] width 44 height 20
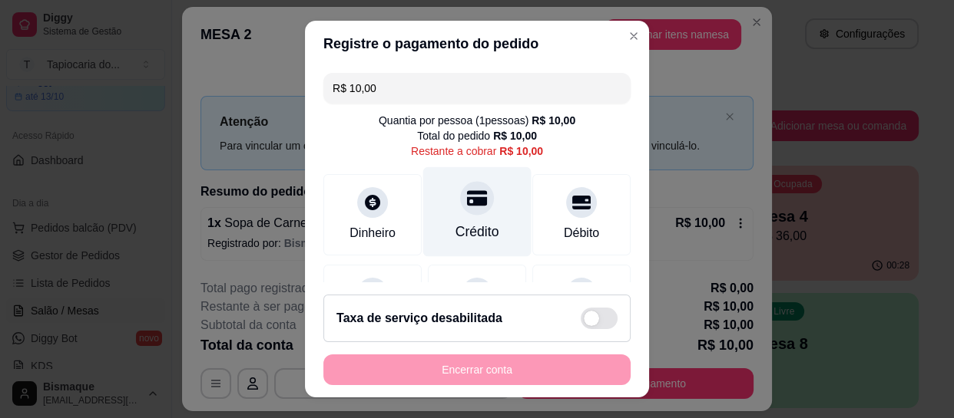
scroll to position [0, 0]
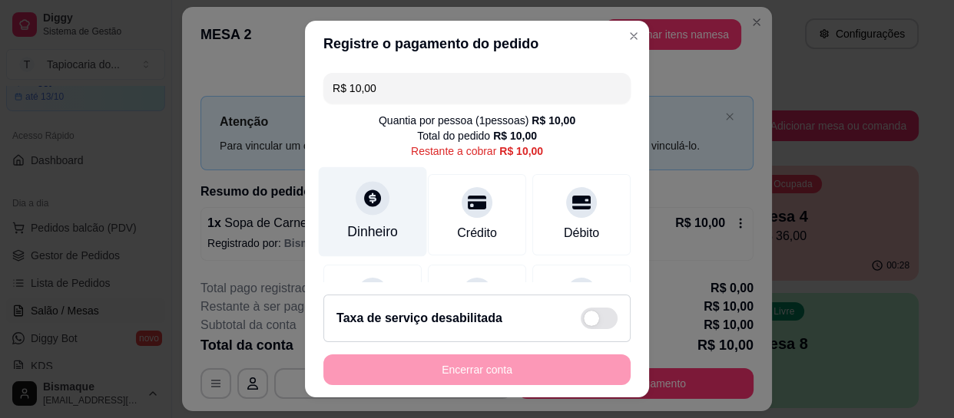
click at [371, 220] on div "Dinheiro" at bounding box center [373, 212] width 108 height 90
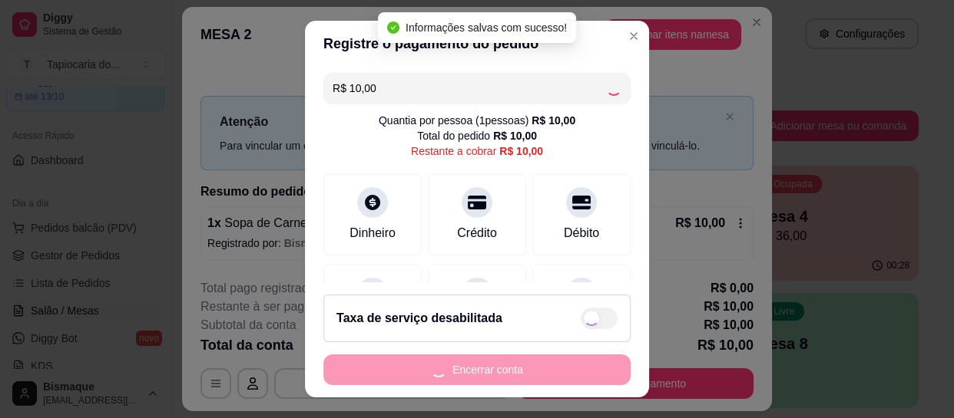
type input "R$ 0,00"
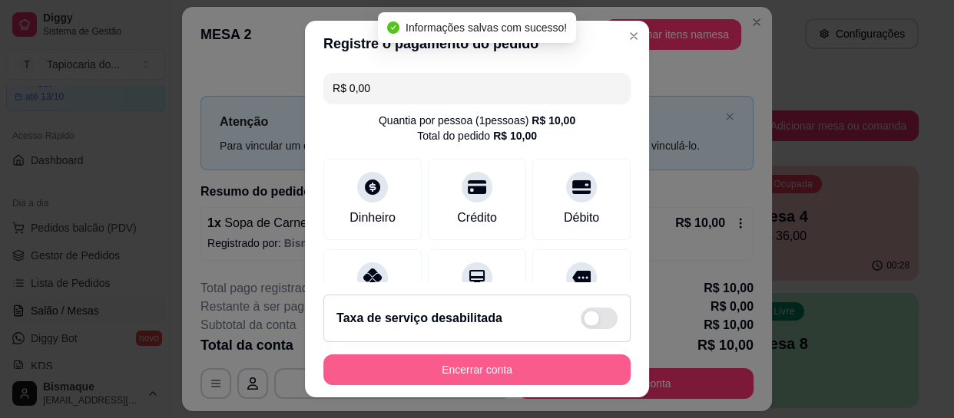
click at [581, 362] on button "Encerrar conta" at bounding box center [476, 370] width 307 height 31
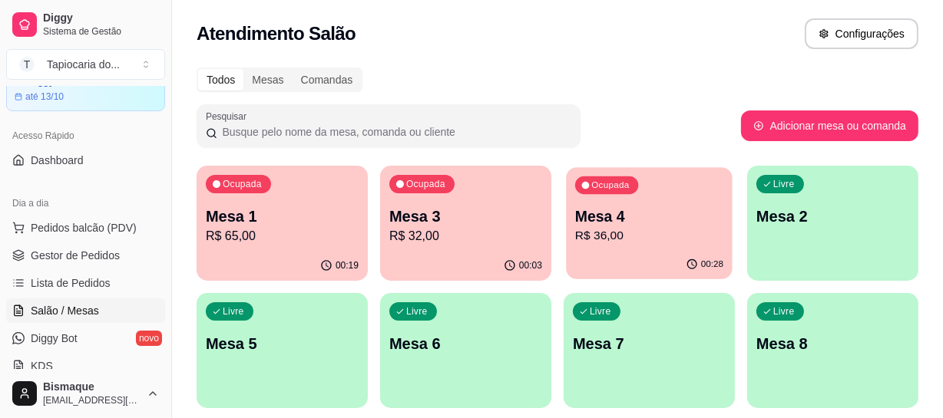
click at [580, 236] on p "R$ 36,00" at bounding box center [649, 236] width 148 height 18
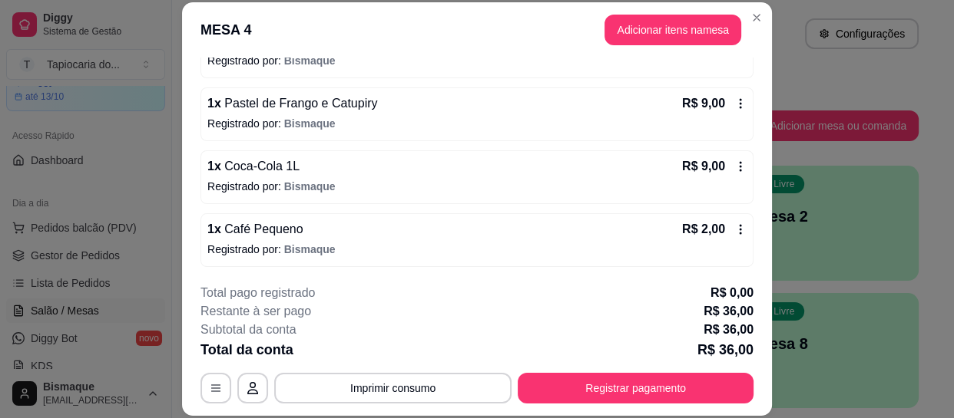
scroll to position [46, 0]
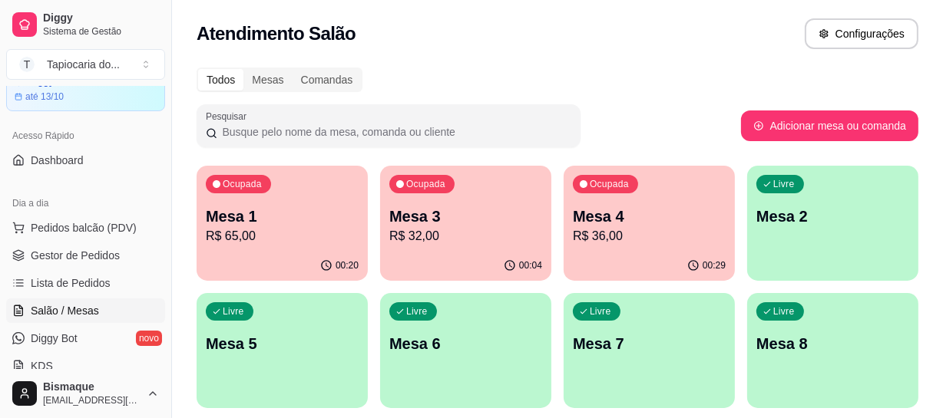
click at [790, 220] on p "Mesa 2" at bounding box center [832, 216] width 153 height 21
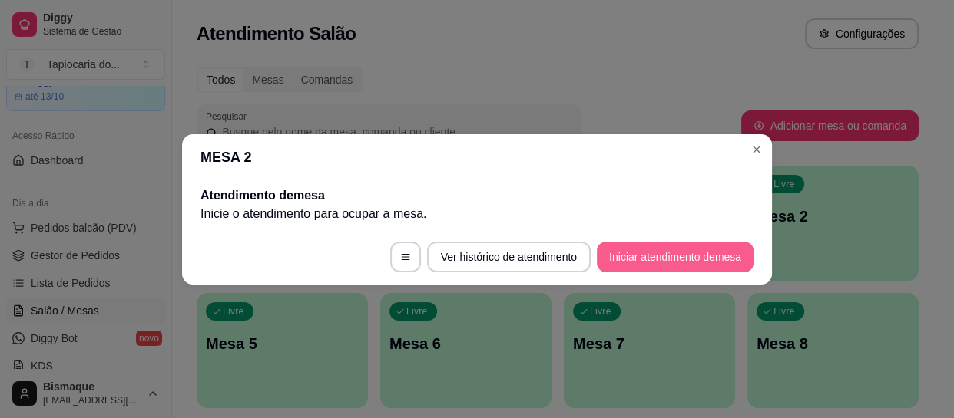
click at [613, 259] on button "Iniciar atendimento de mesa" at bounding box center [675, 257] width 157 height 31
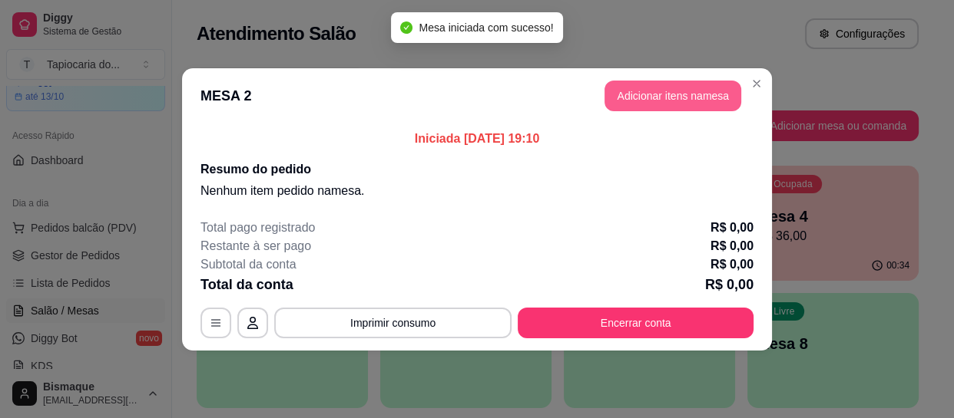
click at [696, 91] on button "Adicionar itens na mesa" at bounding box center [672, 96] width 137 height 31
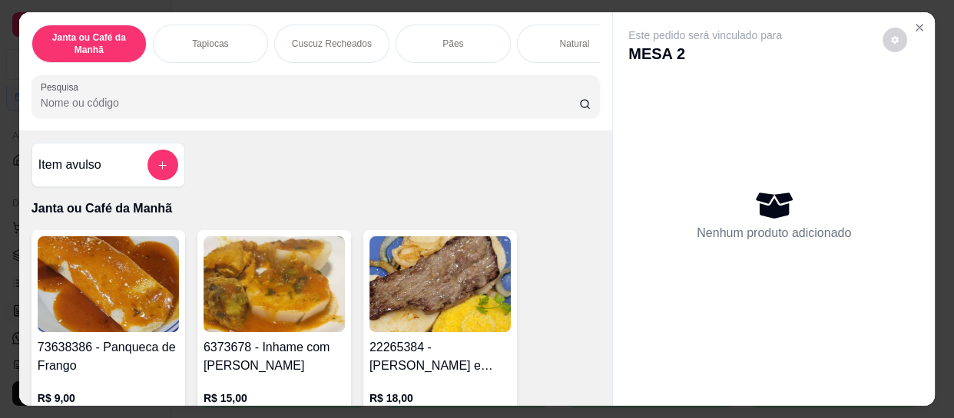
click at [408, 110] on input "Pesquisa" at bounding box center [310, 102] width 538 height 15
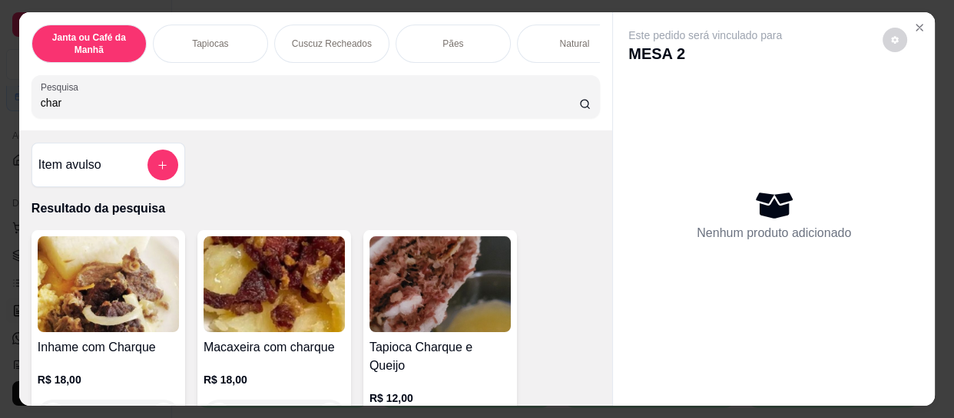
scroll to position [69, 0]
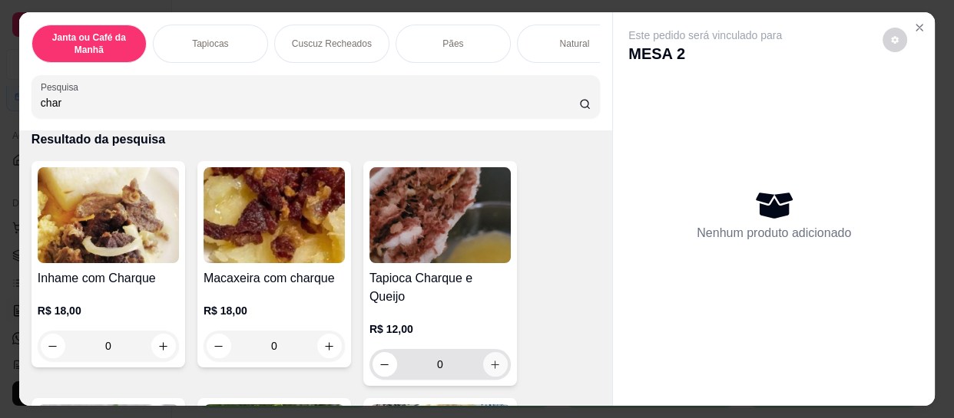
type input "char"
click at [496, 353] on button "increase-product-quantity" at bounding box center [495, 364] width 25 height 25
type input "1"
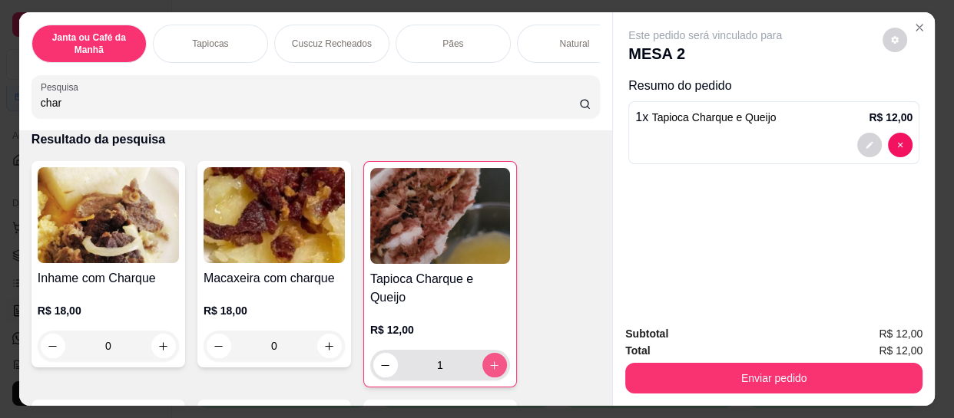
click at [488, 360] on icon "increase-product-quantity" at bounding box center [494, 366] width 12 height 12
type input "2"
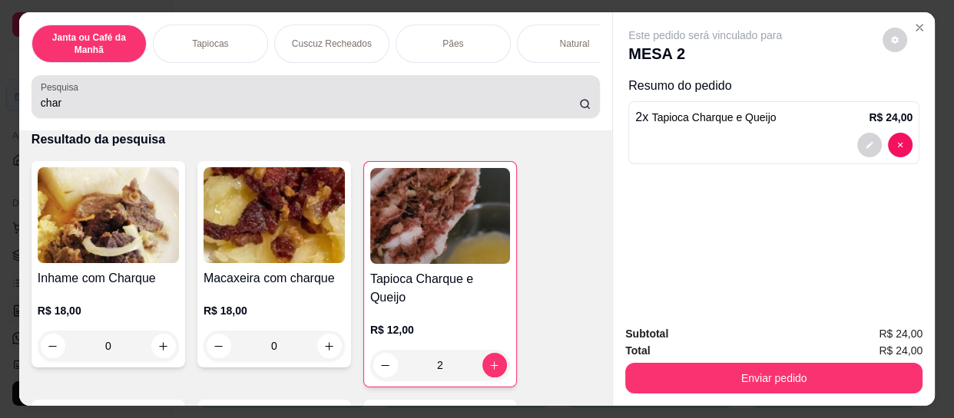
click at [326, 111] on input "char" at bounding box center [310, 102] width 538 height 15
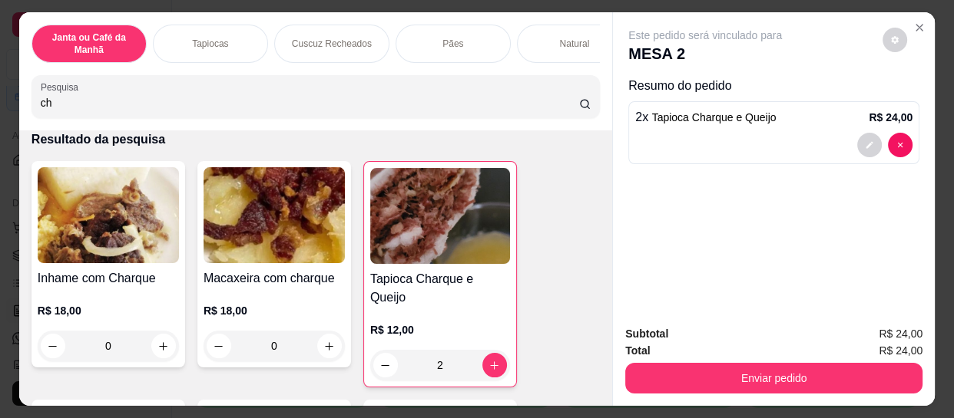
type input "c"
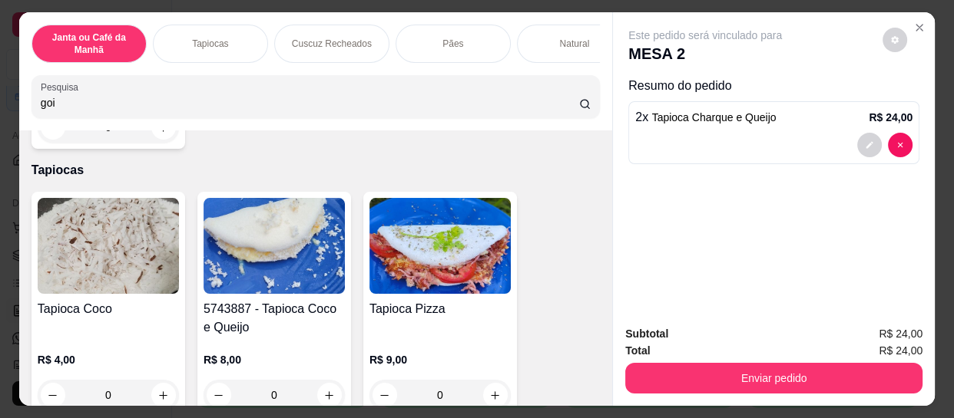
scroll to position [338, 0]
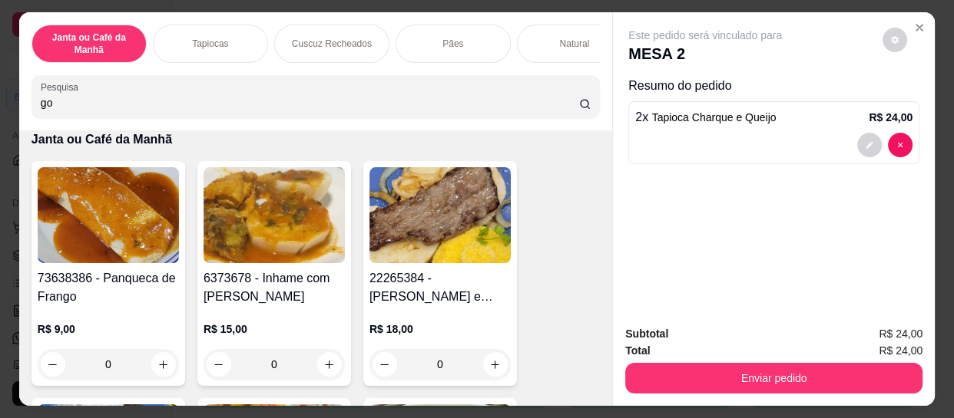
type input "g"
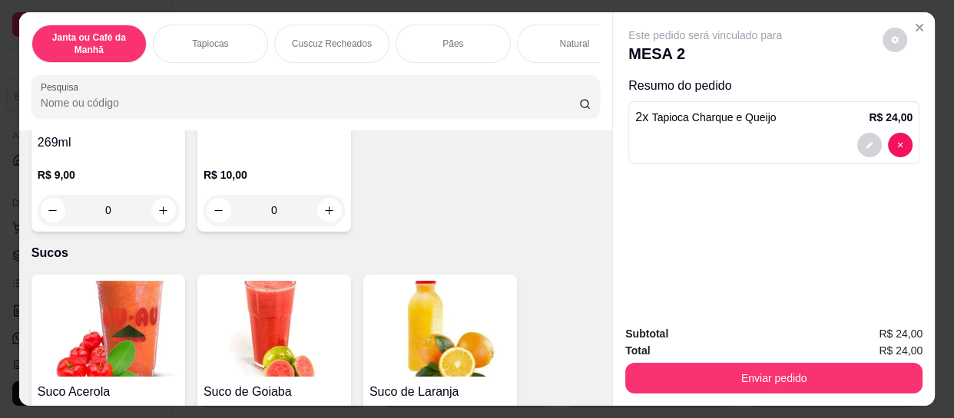
scroll to position [7887, 0]
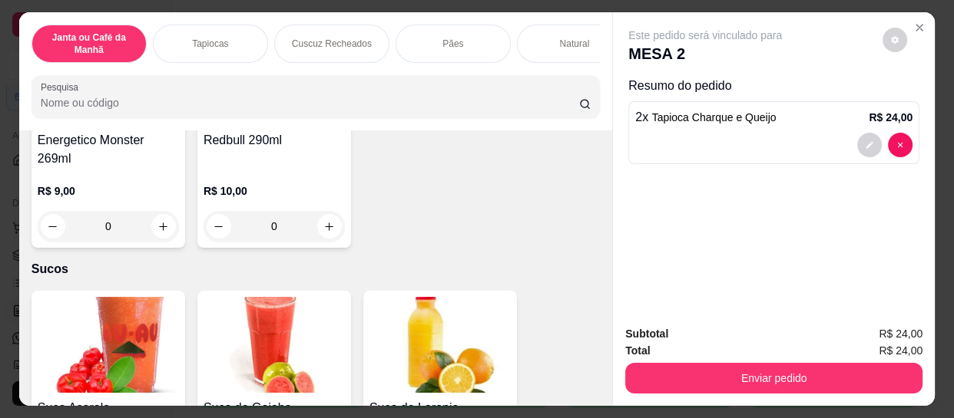
type input "1"
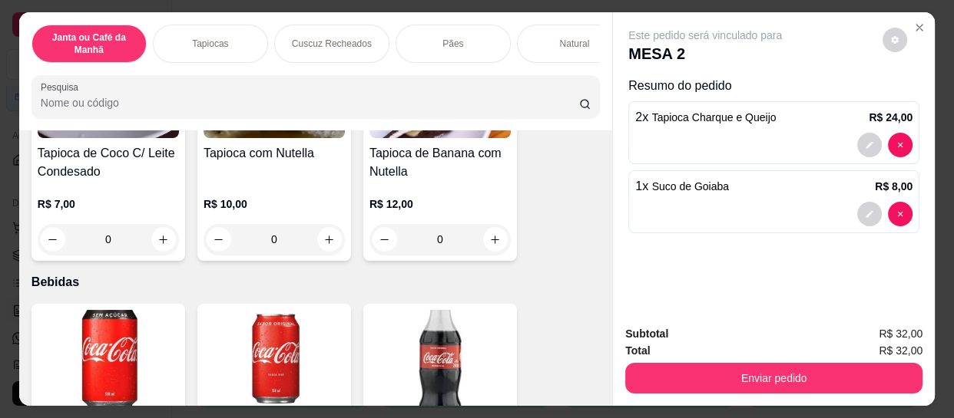
scroll to position [5863, 0]
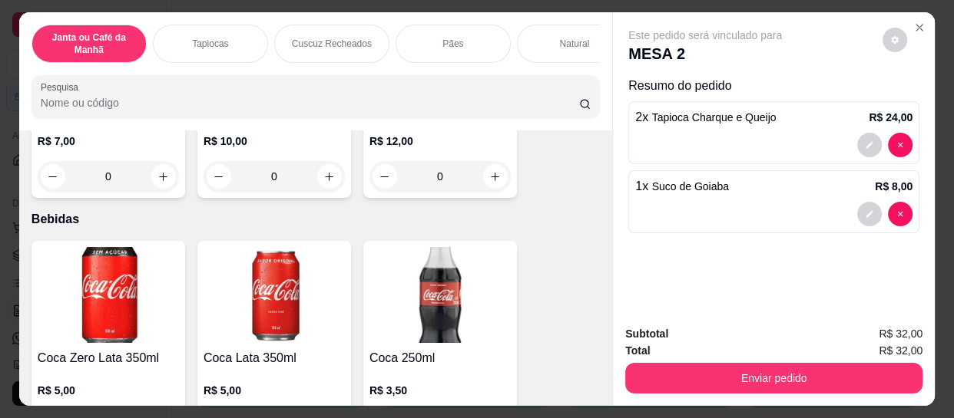
type input "1"
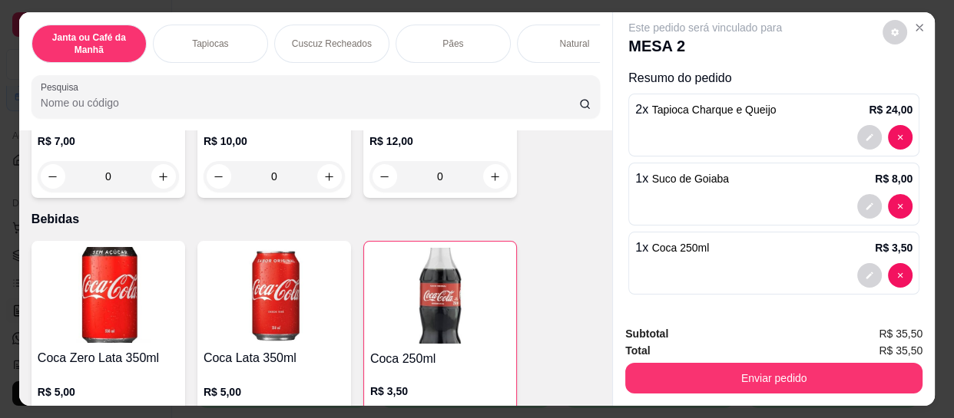
scroll to position [11, 0]
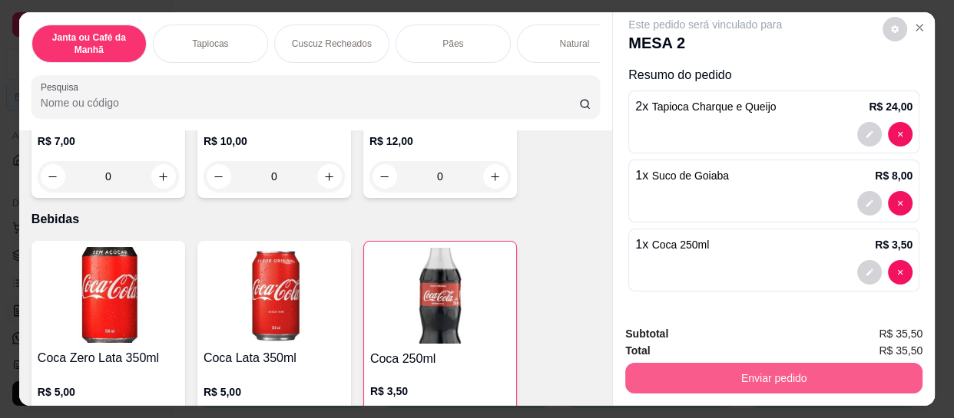
click at [715, 369] on button "Enviar pedido" at bounding box center [773, 378] width 297 height 31
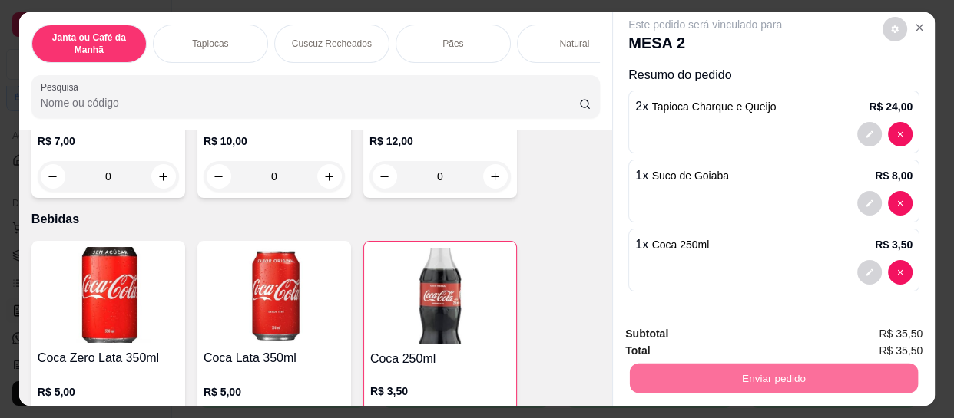
click at [907, 336] on button "Enviar pedido" at bounding box center [882, 334] width 87 height 29
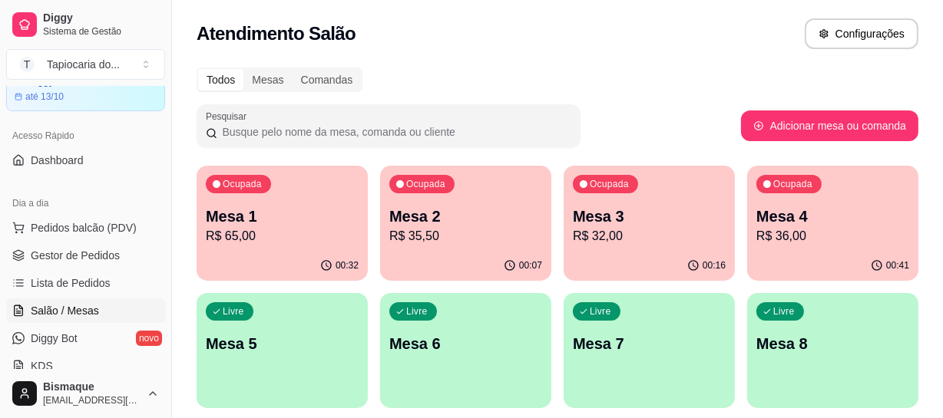
click at [227, 238] on p "R$ 65,00" at bounding box center [282, 236] width 153 height 18
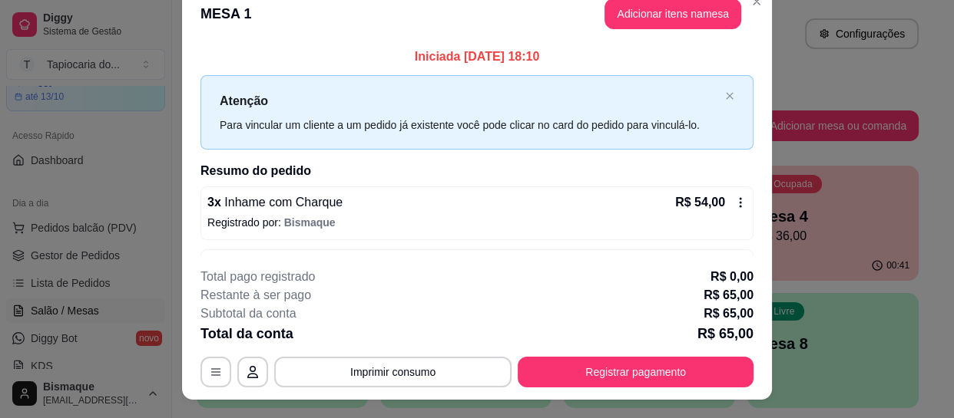
scroll to position [0, 0]
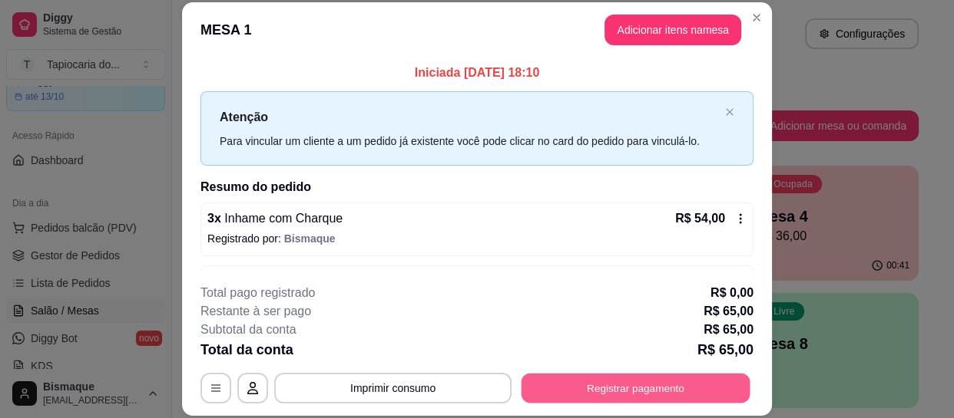
click at [614, 383] on button "Registrar pagamento" at bounding box center [635, 389] width 229 height 30
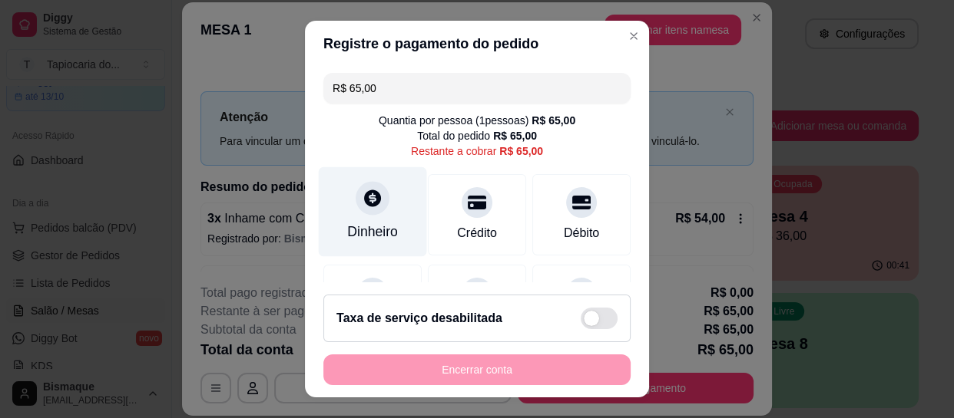
click at [383, 213] on div "Dinheiro" at bounding box center [373, 212] width 108 height 90
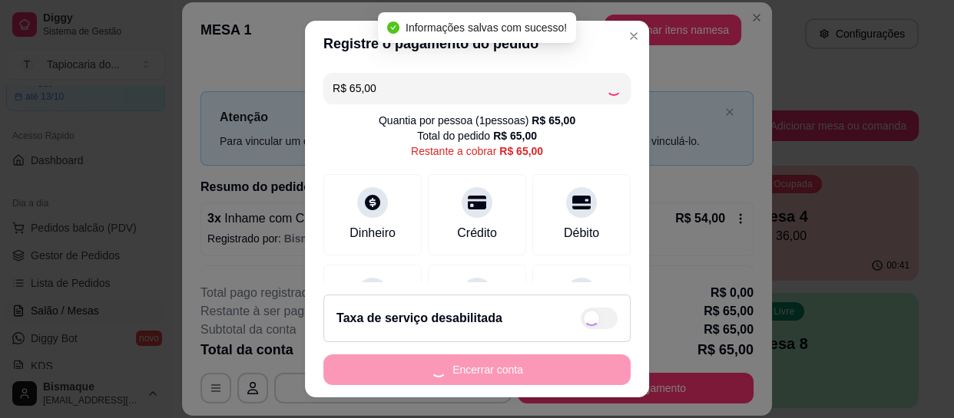
type input "R$ 0,00"
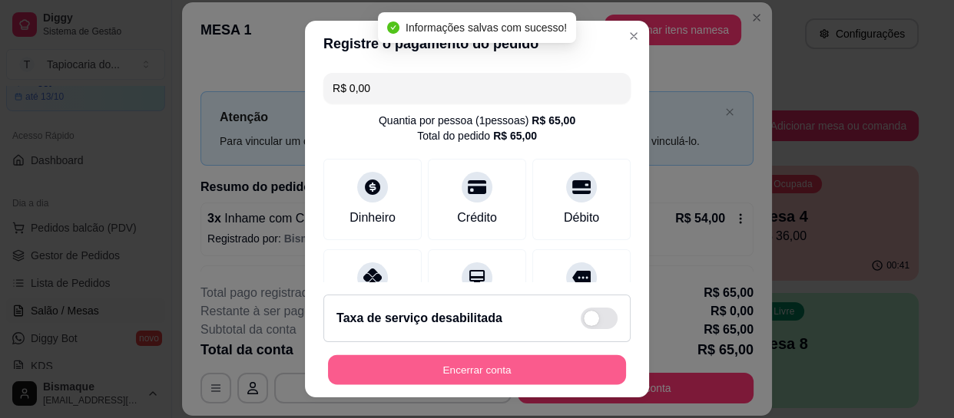
click at [544, 374] on button "Encerrar conta" at bounding box center [477, 370] width 298 height 30
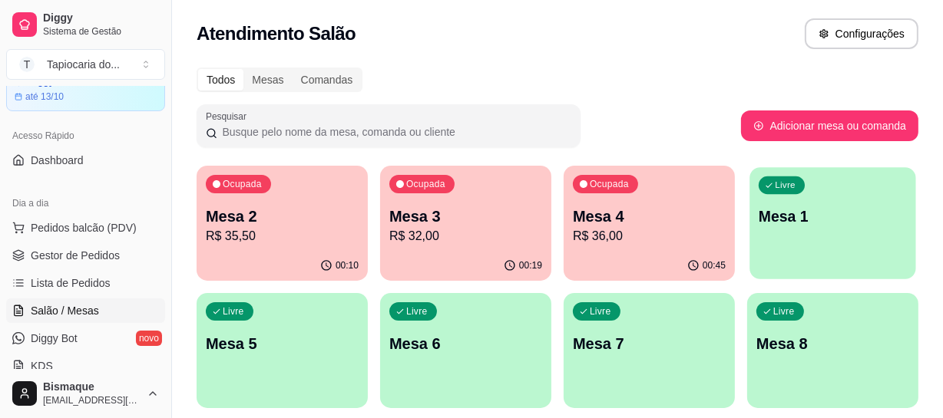
click at [827, 238] on div "Livre Mesa 1" at bounding box center [832, 214] width 166 height 94
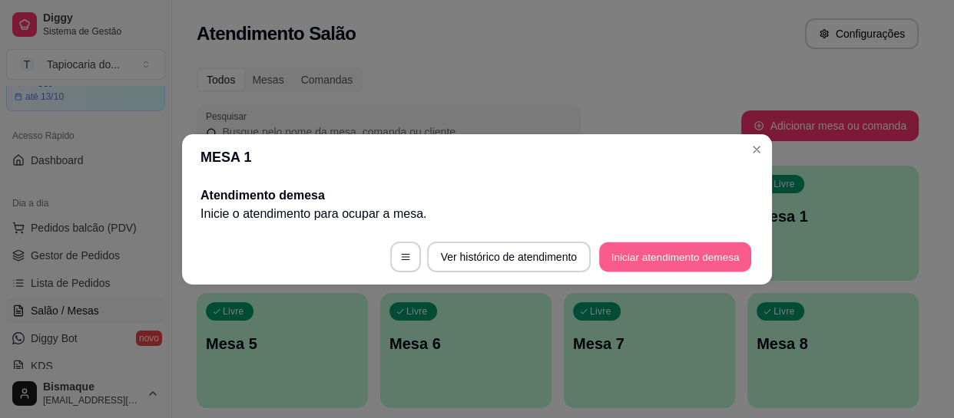
click at [704, 266] on button "Iniciar atendimento de mesa" at bounding box center [675, 257] width 152 height 30
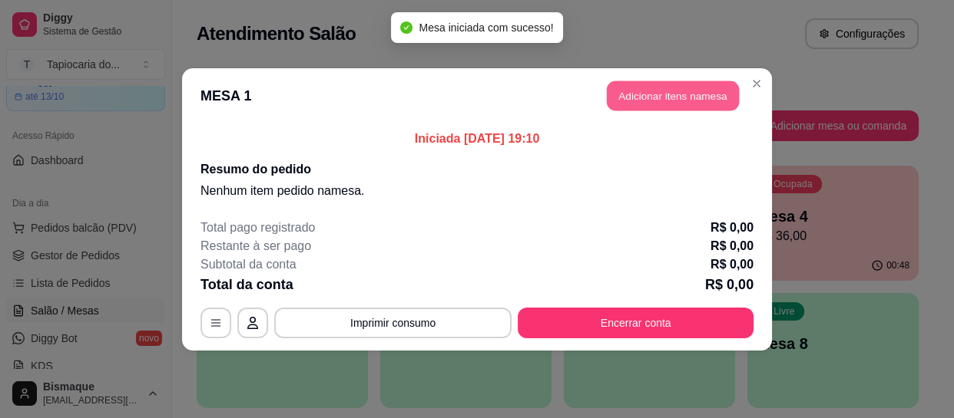
click at [623, 100] on button "Adicionar itens na mesa" at bounding box center [673, 96] width 132 height 30
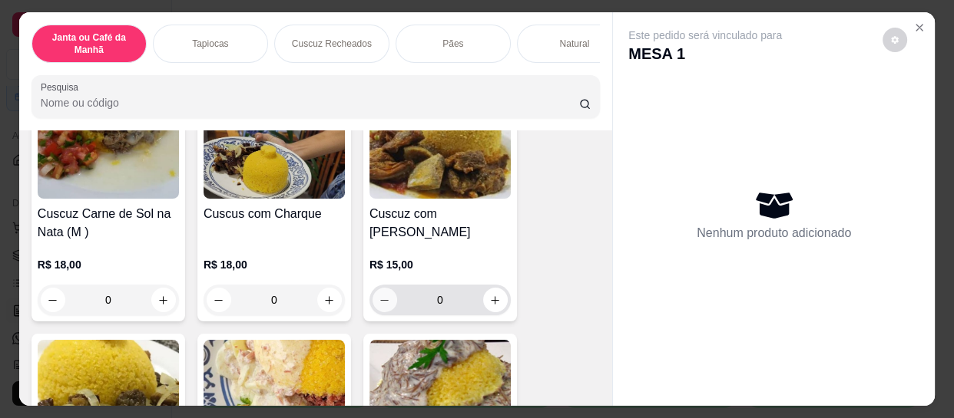
scroll to position [3280, 0]
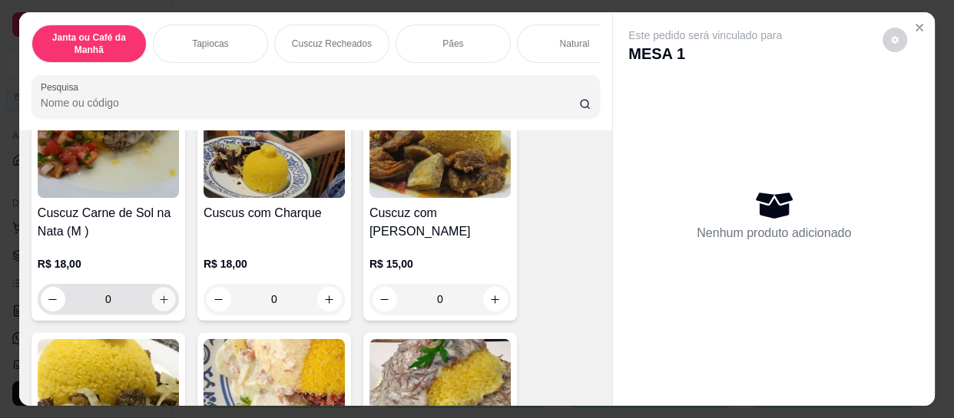
click at [161, 294] on icon "increase-product-quantity" at bounding box center [164, 300] width 12 height 12
type input "1"
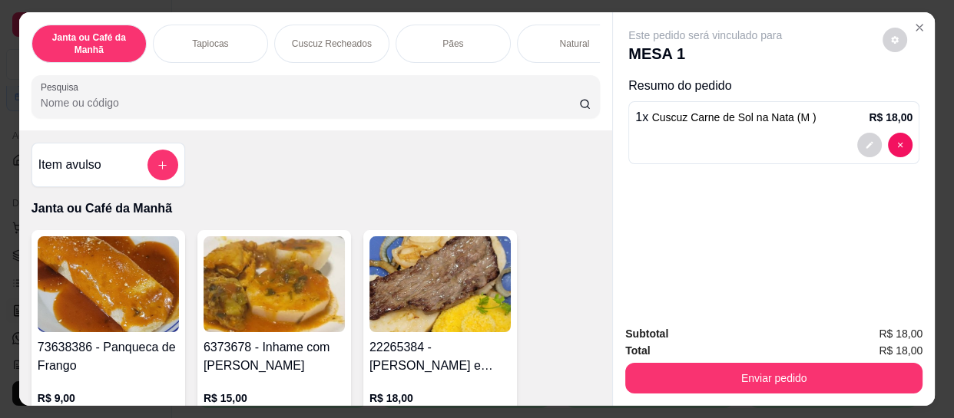
scroll to position [0, 0]
click at [281, 104] on input "Pesquisa" at bounding box center [310, 102] width 538 height 15
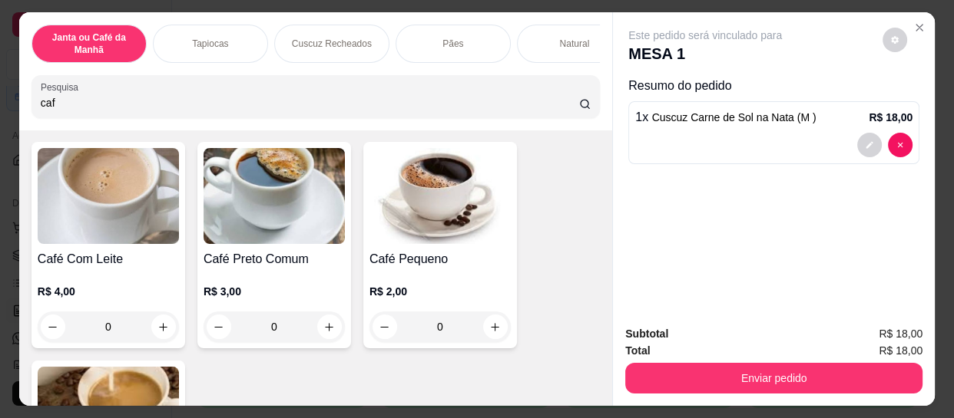
scroll to position [209, 0]
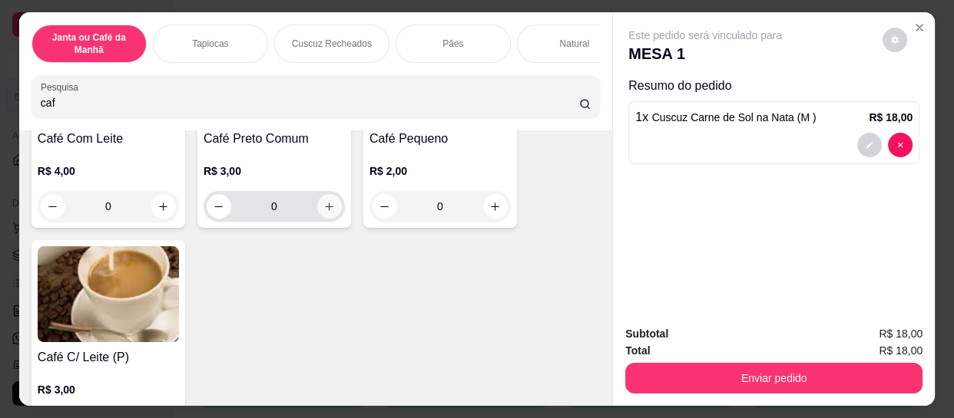
type input "caf"
click at [325, 207] on icon "increase-product-quantity" at bounding box center [329, 207] width 12 height 12
type input "1"
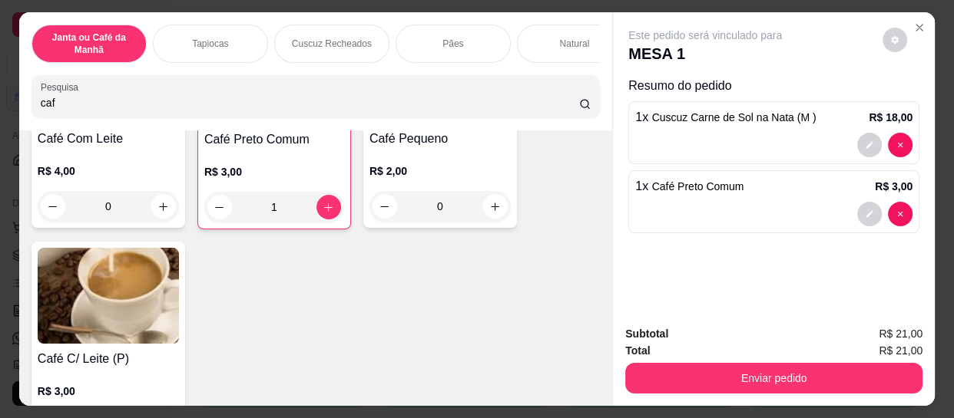
scroll to position [0, 0]
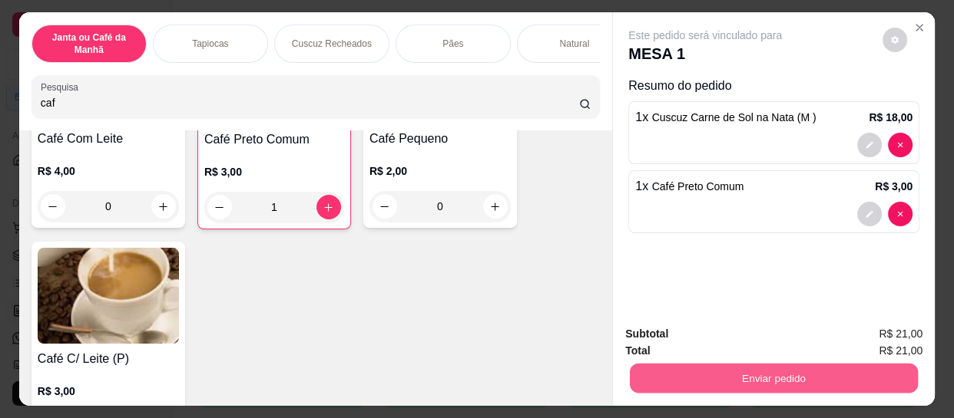
click at [750, 375] on button "Enviar pedido" at bounding box center [774, 378] width 288 height 30
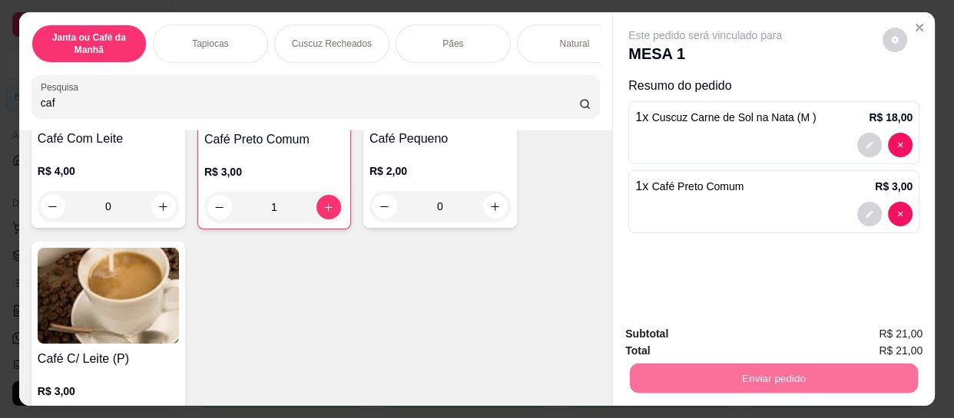
click at [903, 336] on button "Enviar pedido" at bounding box center [882, 334] width 87 height 29
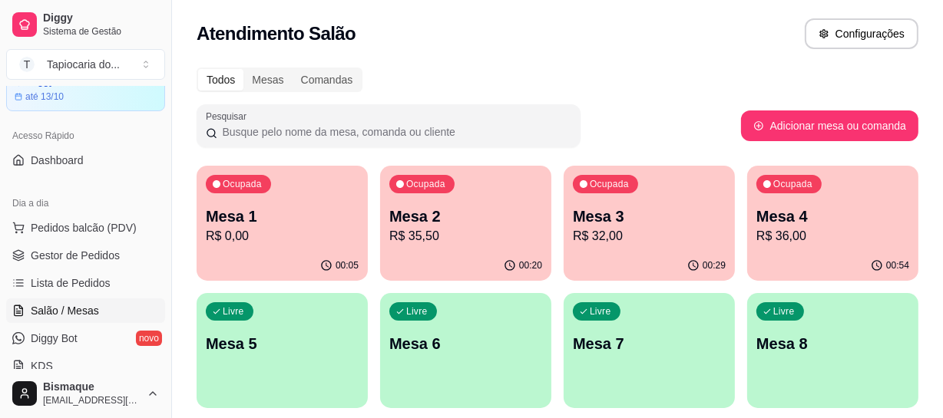
click at [299, 229] on p "R$ 0,00" at bounding box center [282, 236] width 153 height 18
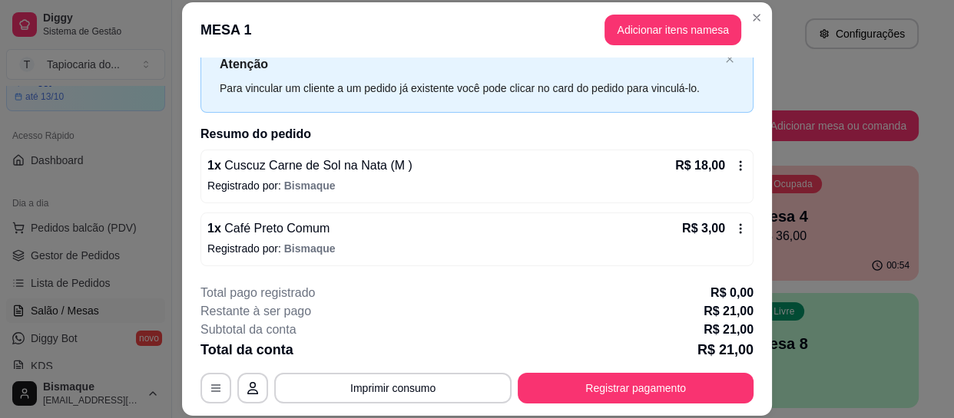
scroll to position [46, 0]
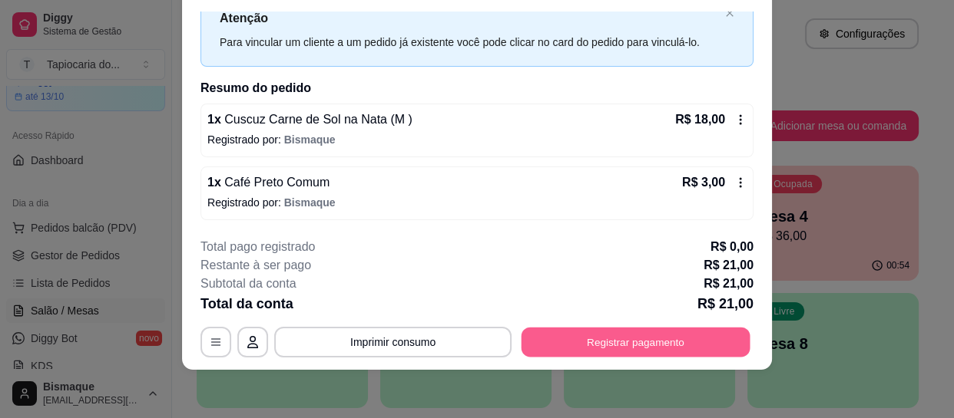
click at [641, 351] on button "Registrar pagamento" at bounding box center [635, 343] width 229 height 30
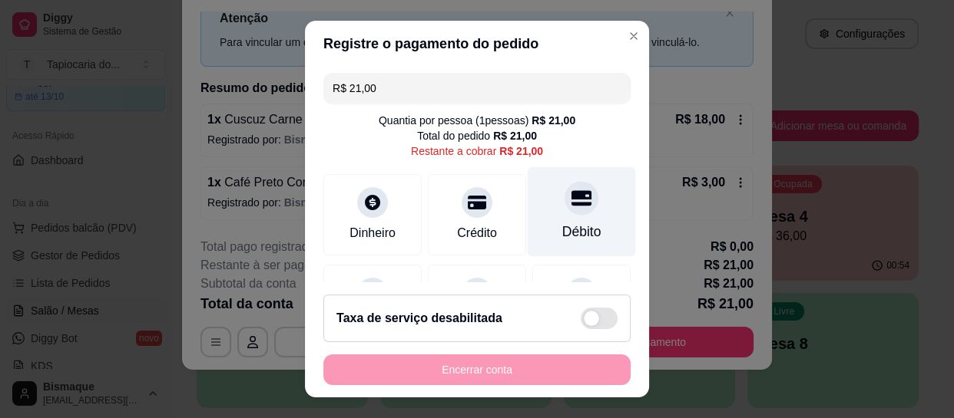
click at [562, 239] on div "Débito" at bounding box center [581, 232] width 39 height 20
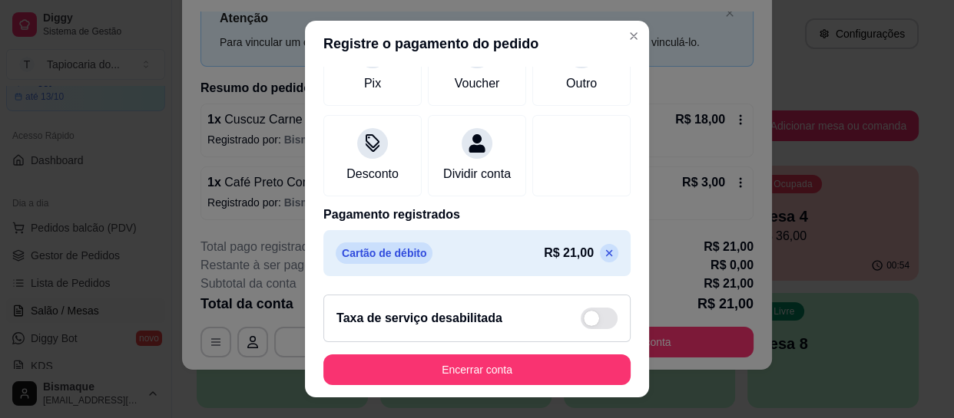
scroll to position [28, 0]
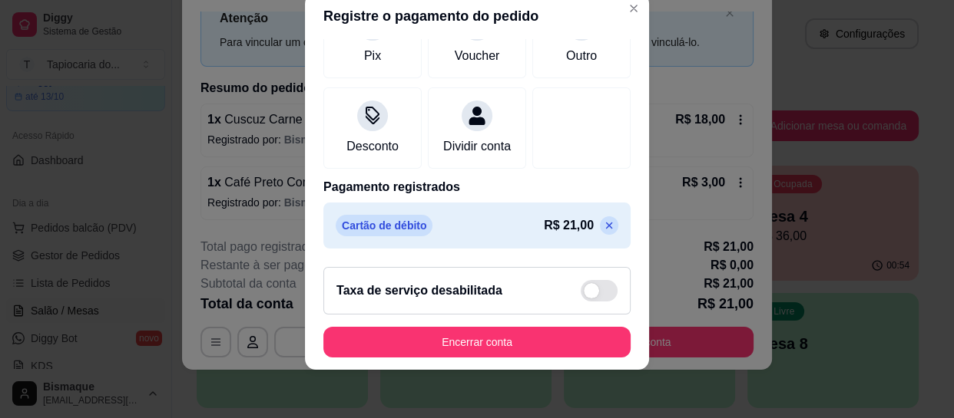
click at [600, 229] on p at bounding box center [609, 226] width 18 height 18
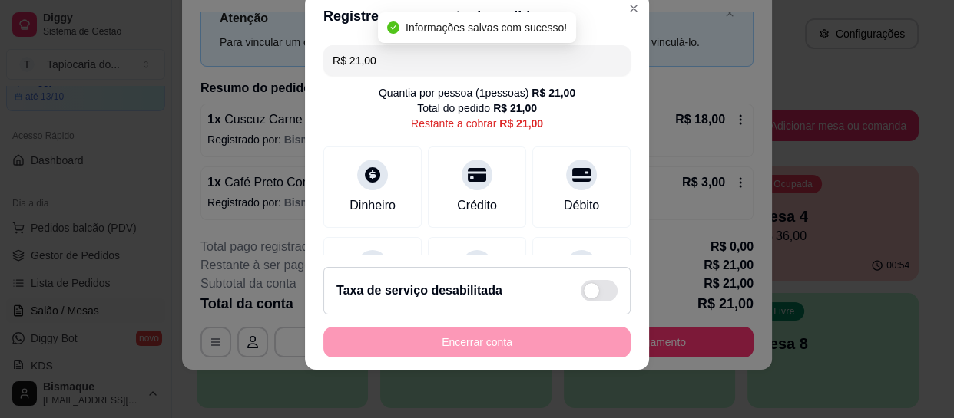
scroll to position [139, 0]
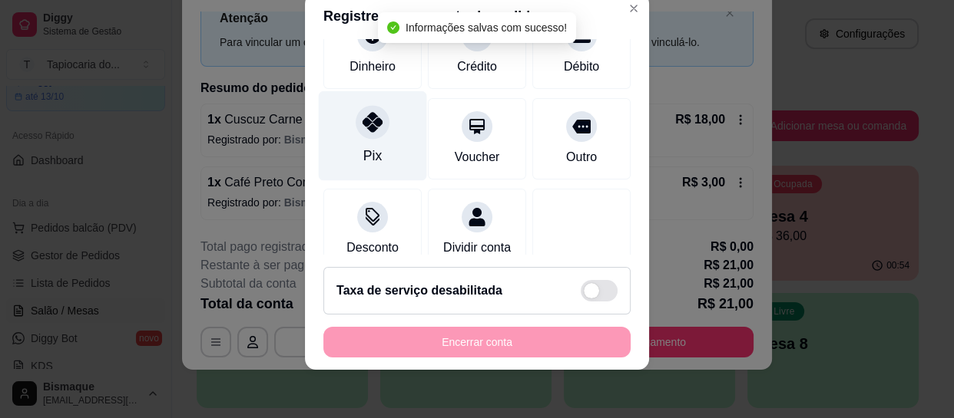
click at [340, 143] on div "Pix" at bounding box center [373, 136] width 108 height 90
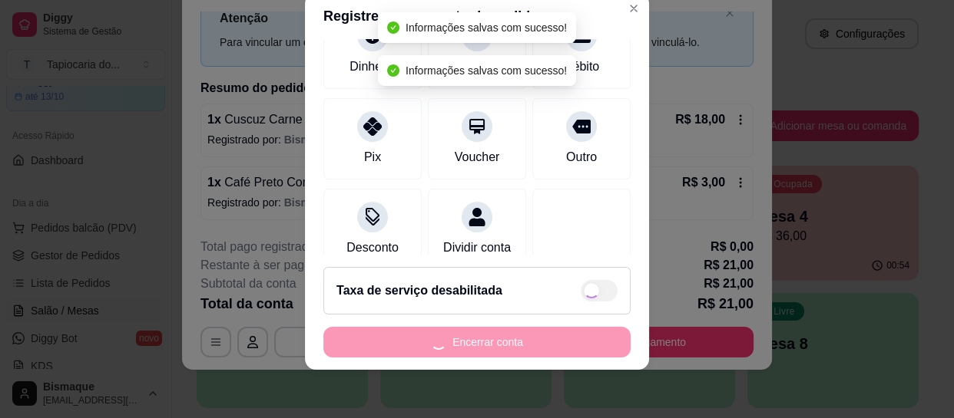
type input "R$ 0,00"
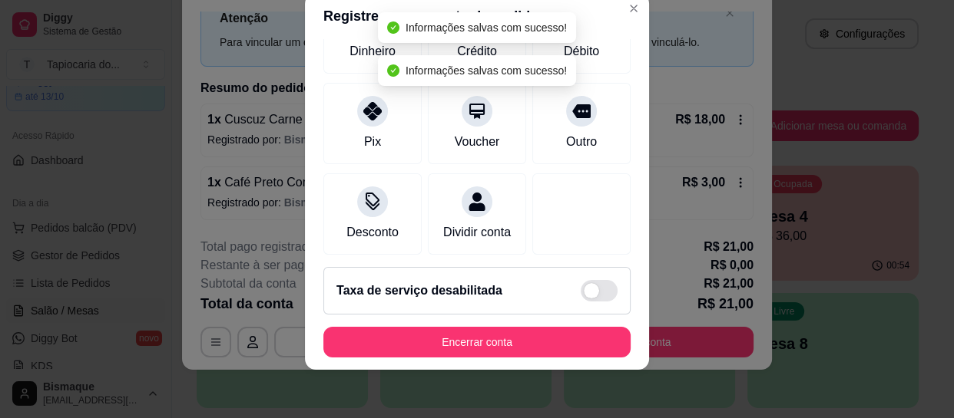
scroll to position [124, 0]
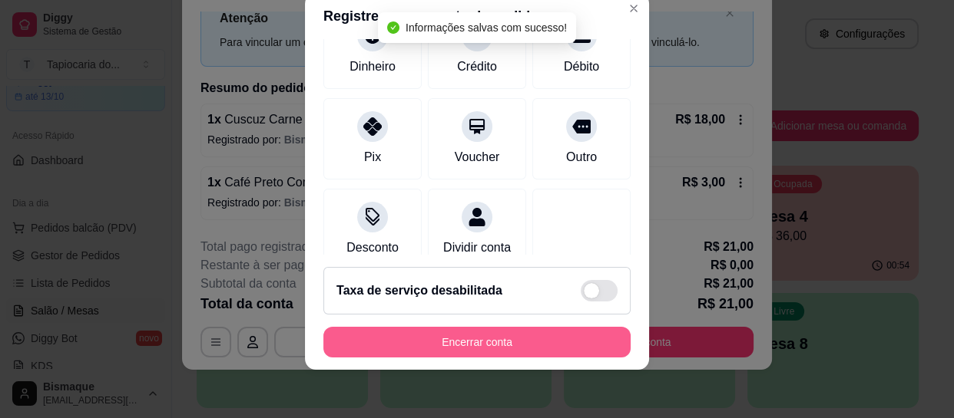
click at [507, 339] on button "Encerrar conta" at bounding box center [476, 342] width 307 height 31
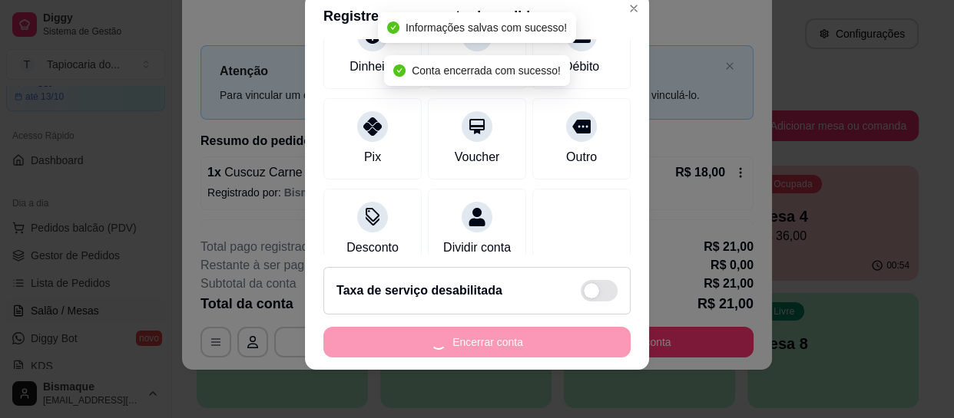
scroll to position [0, 0]
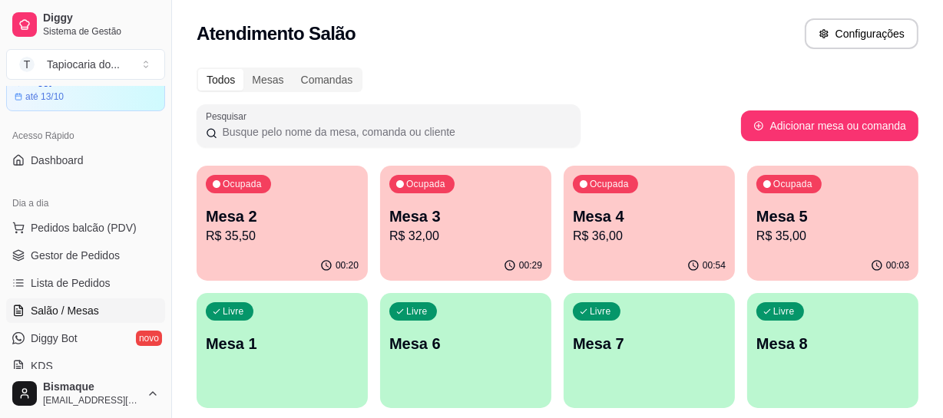
click at [253, 234] on p "R$ 35,50" at bounding box center [282, 236] width 153 height 18
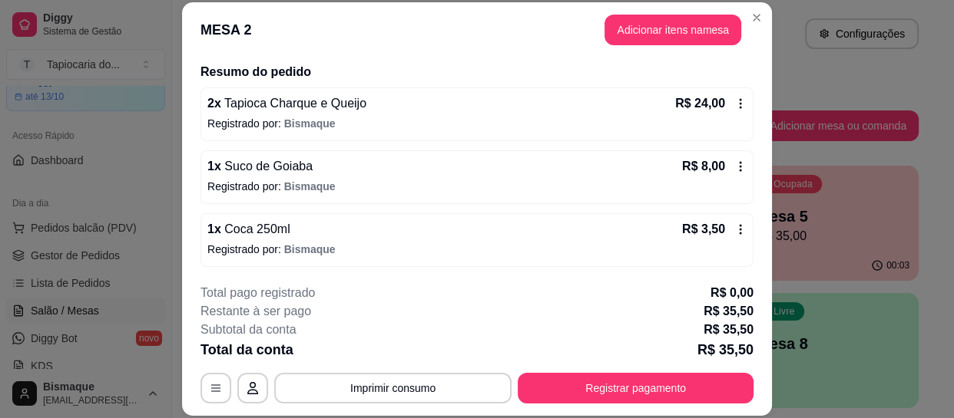
scroll to position [46, 0]
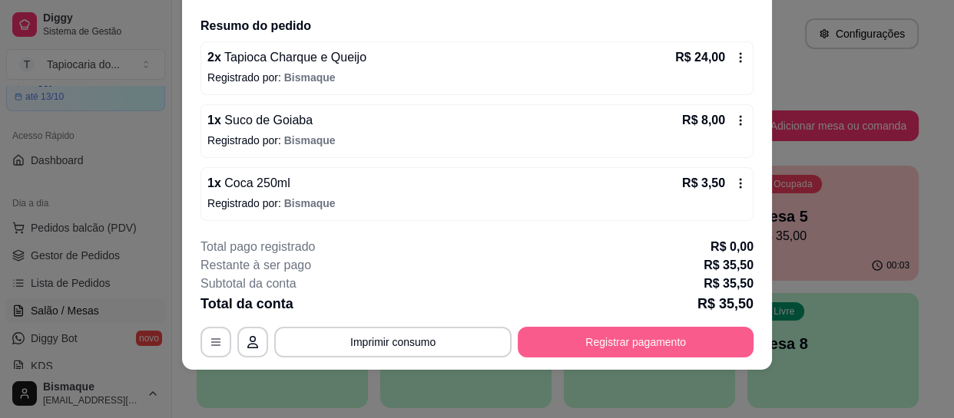
click at [663, 350] on button "Registrar pagamento" at bounding box center [635, 342] width 236 height 31
click at [686, 351] on button "Registrar pagamento" at bounding box center [635, 342] width 236 height 31
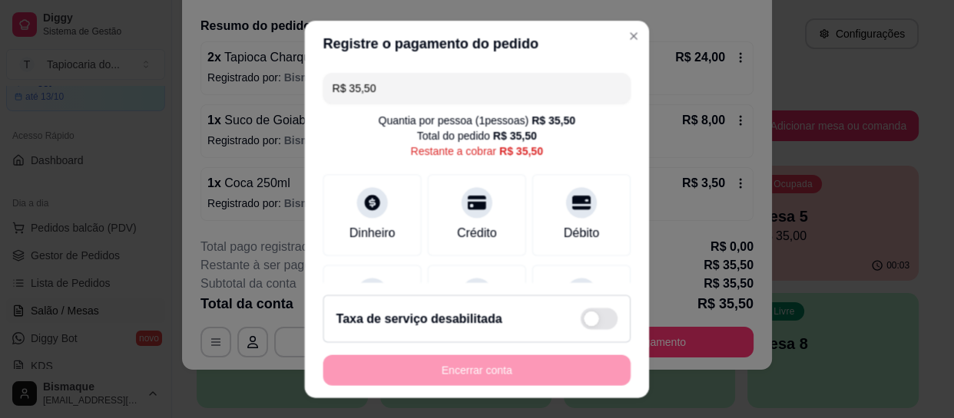
type input "R$ 50,50"
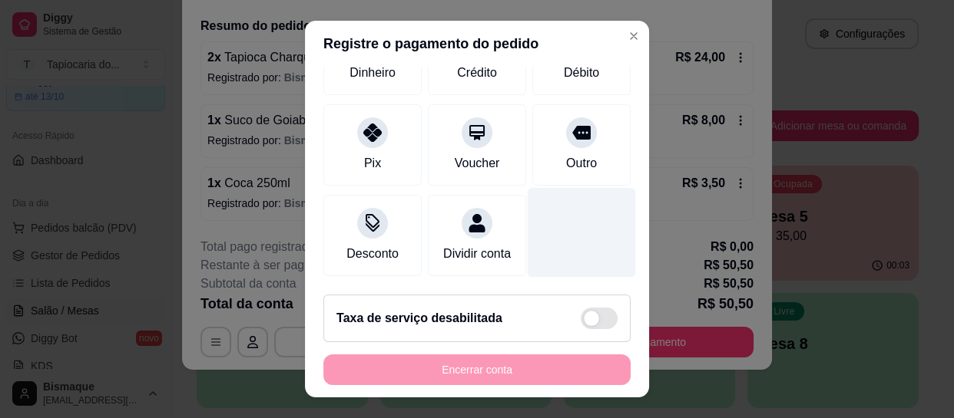
scroll to position [179, 0]
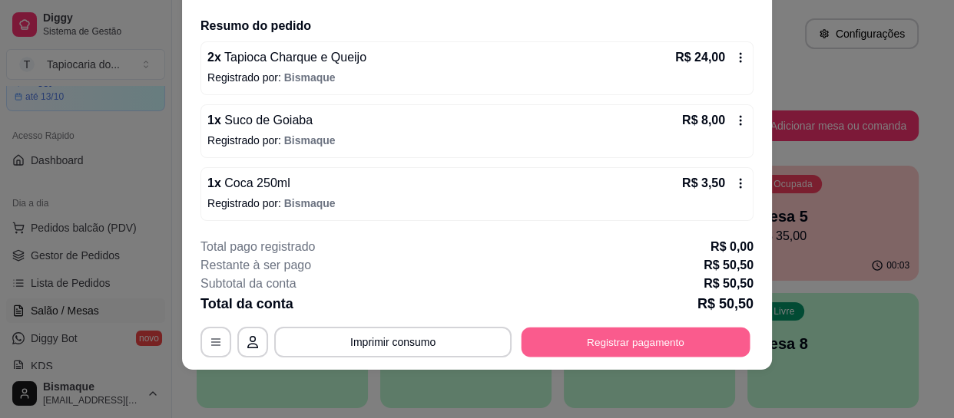
click at [588, 345] on button "Registrar pagamento" at bounding box center [635, 343] width 229 height 30
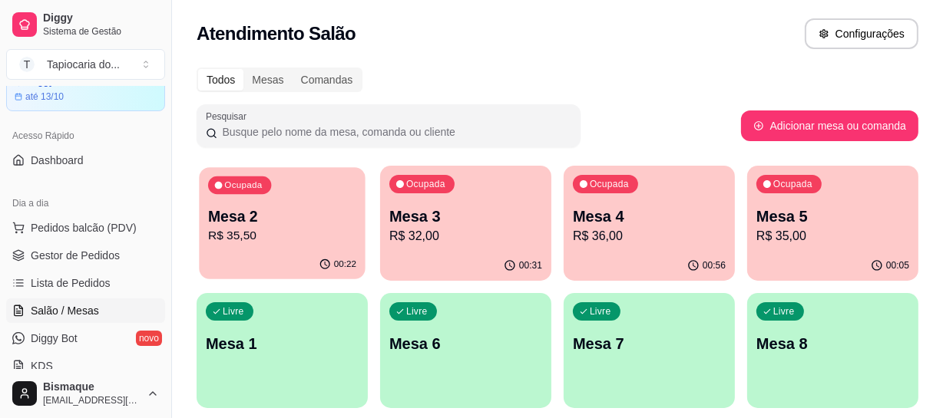
click at [334, 227] on p "R$ 35,50" at bounding box center [282, 236] width 148 height 18
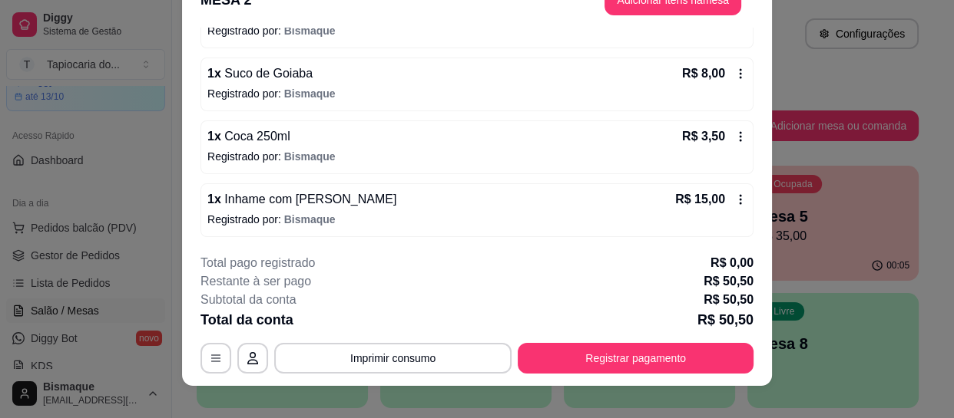
scroll to position [46, 0]
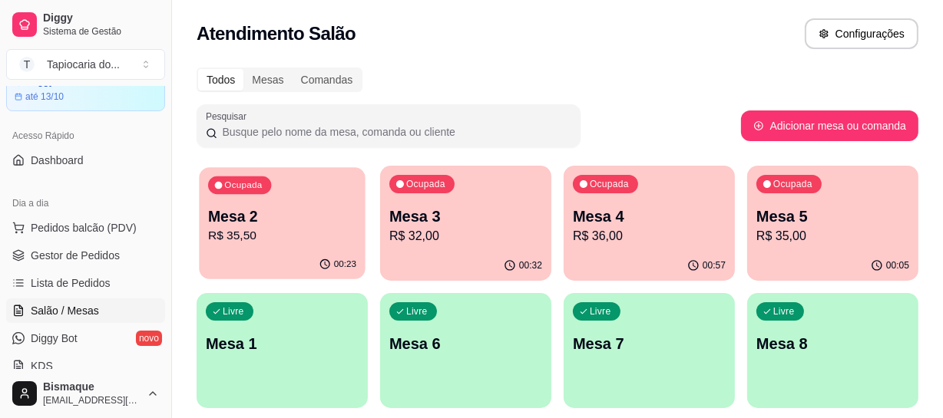
click at [277, 207] on p "Mesa 2" at bounding box center [282, 217] width 148 height 21
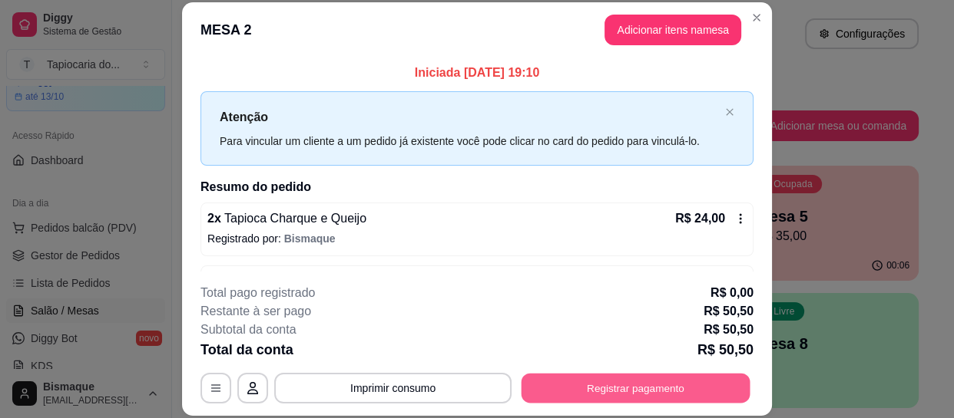
click at [655, 392] on button "Registrar pagamento" at bounding box center [635, 389] width 229 height 30
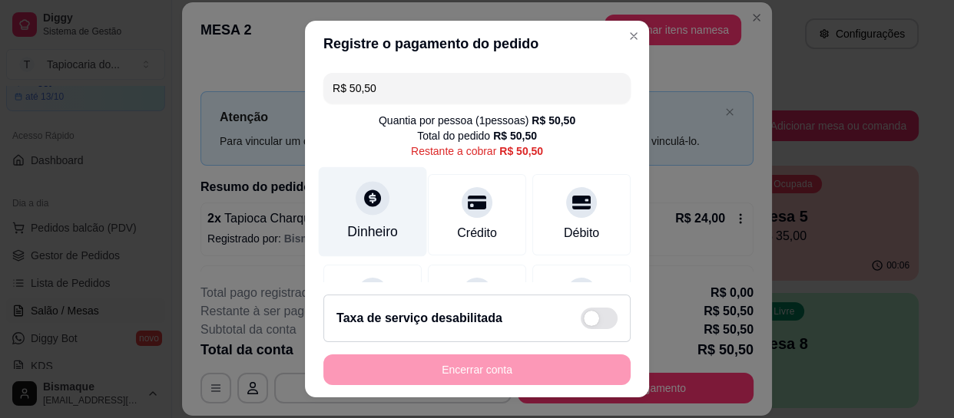
click at [372, 233] on div "Dinheiro" at bounding box center [372, 232] width 51 height 20
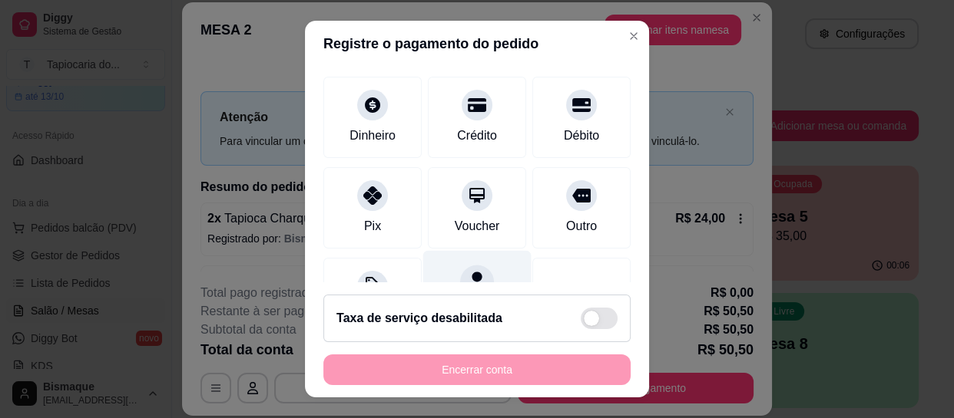
scroll to position [179, 0]
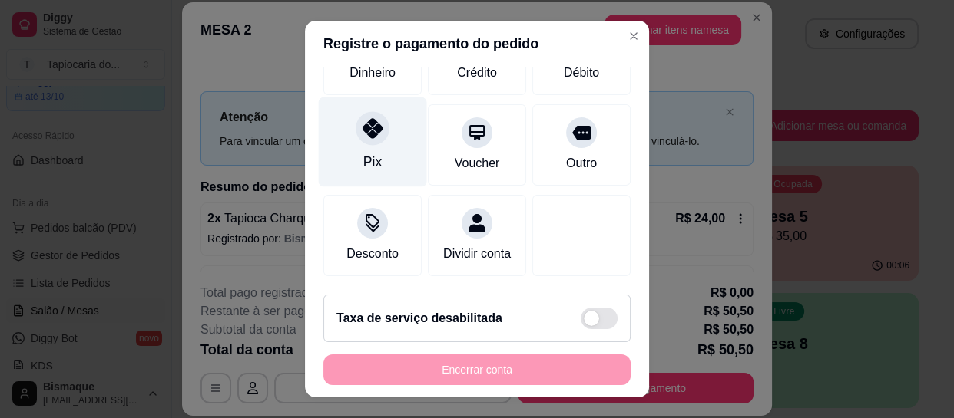
click at [372, 151] on div "Pix" at bounding box center [373, 143] width 108 height 90
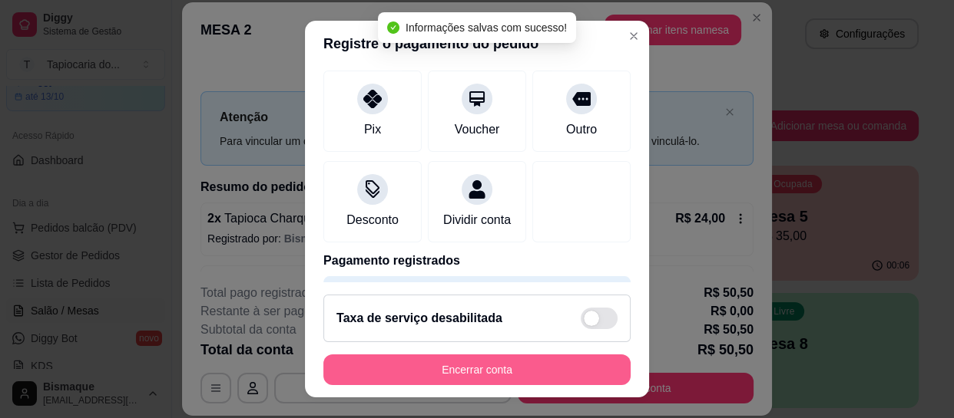
type input "R$ 0,00"
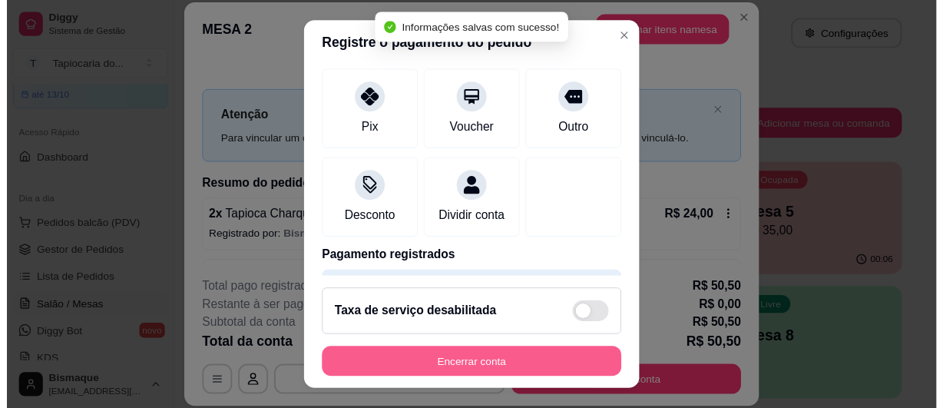
scroll to position [164, 0]
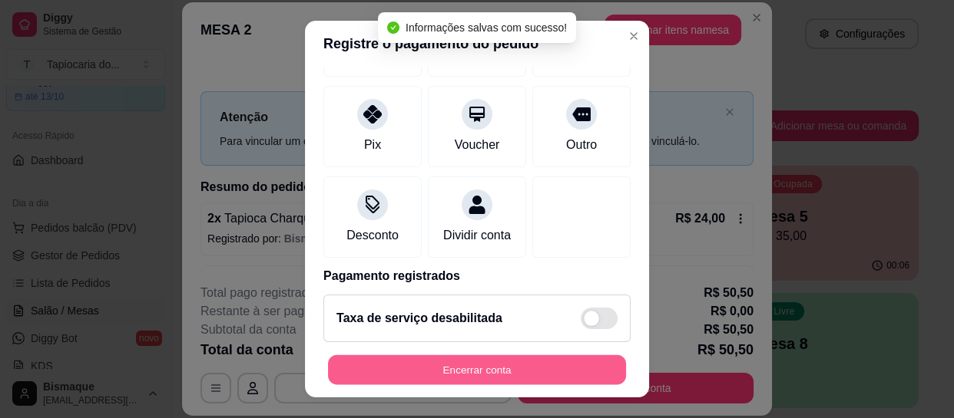
click at [487, 375] on button "Encerrar conta" at bounding box center [477, 370] width 298 height 30
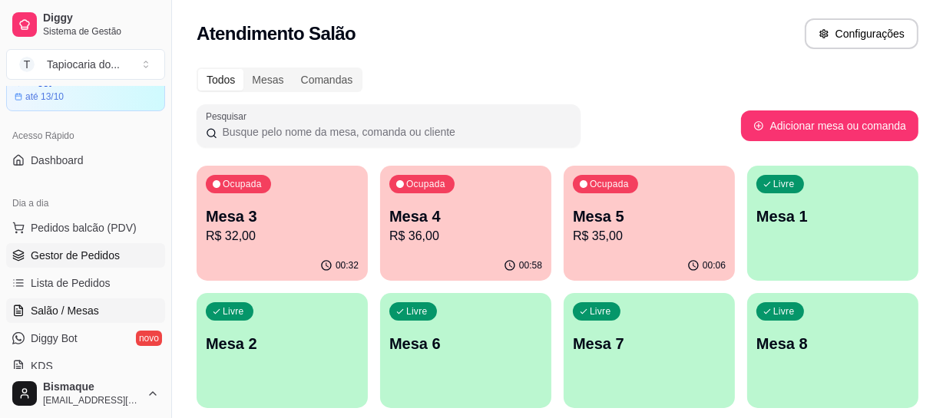
click at [79, 255] on span "Gestor de Pedidos" at bounding box center [75, 255] width 89 height 15
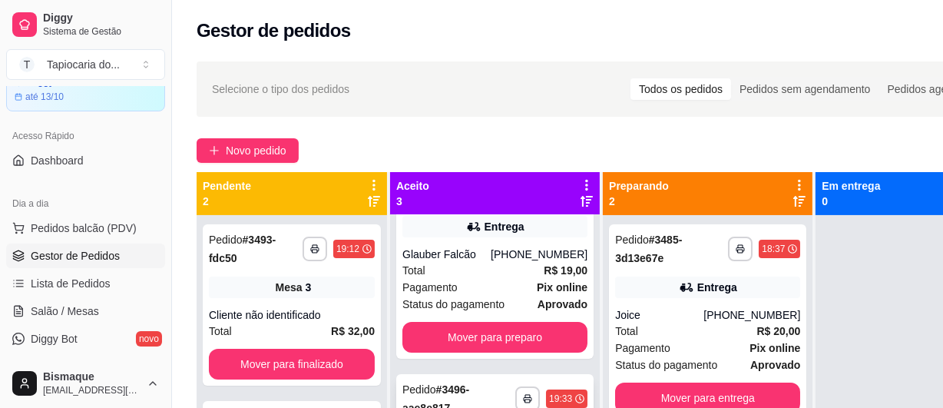
scroll to position [69, 0]
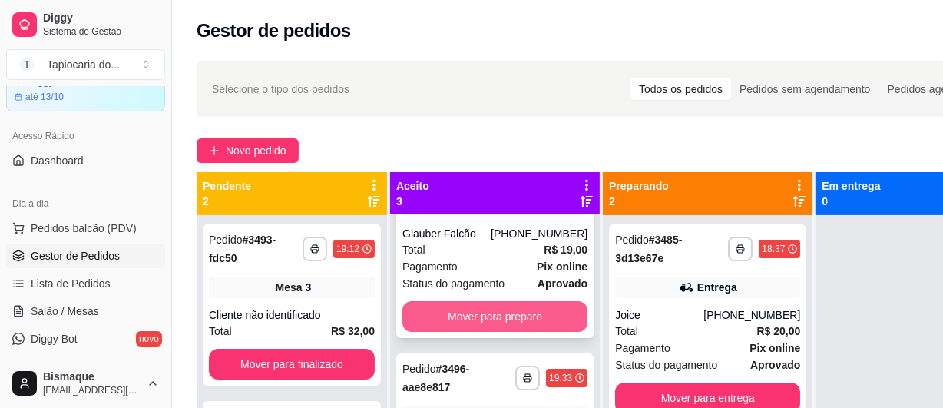
click at [458, 322] on button "Mover para preparo" at bounding box center [494, 316] width 185 height 31
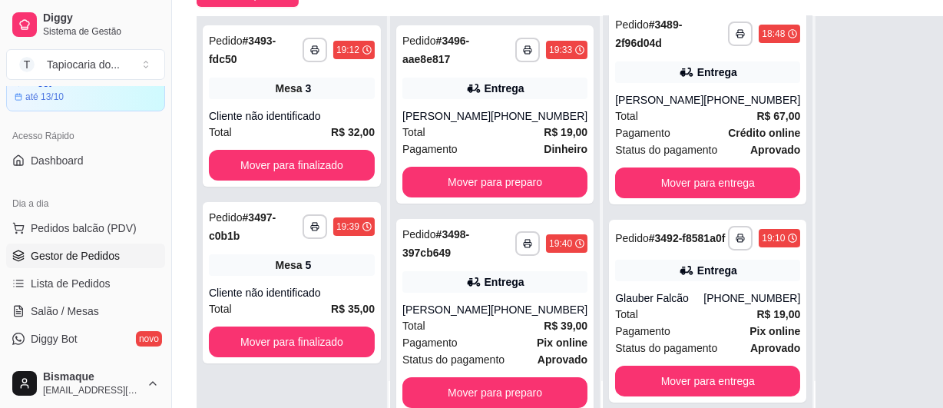
scroll to position [244, 0]
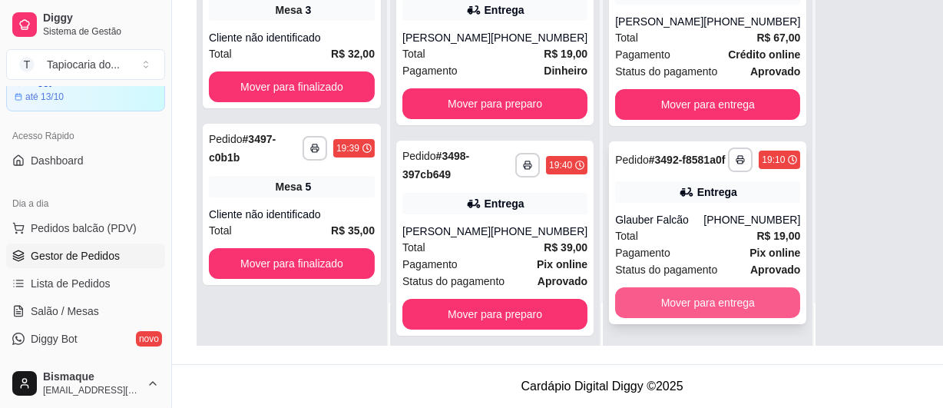
click at [677, 309] on button "Mover para entrega" at bounding box center [707, 302] width 185 height 31
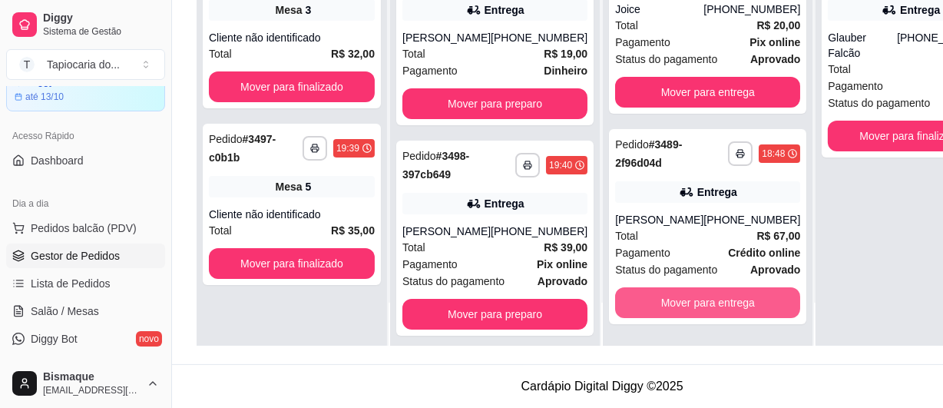
scroll to position [18, 0]
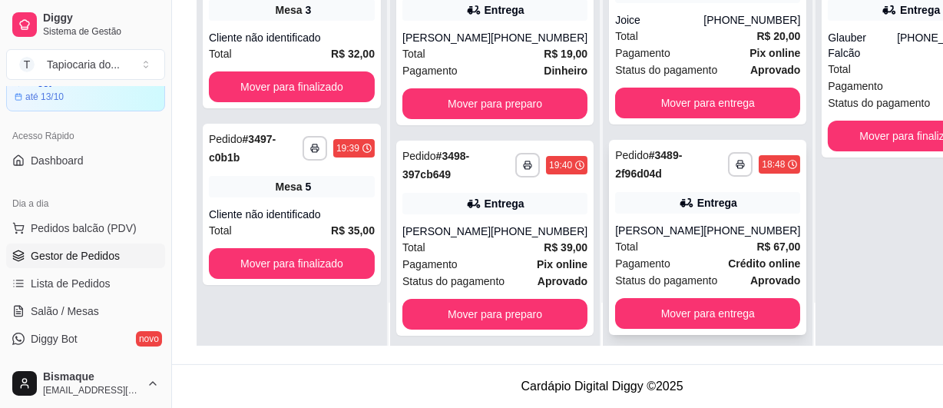
click at [642, 257] on span "Pagamento" at bounding box center [642, 263] width 55 height 17
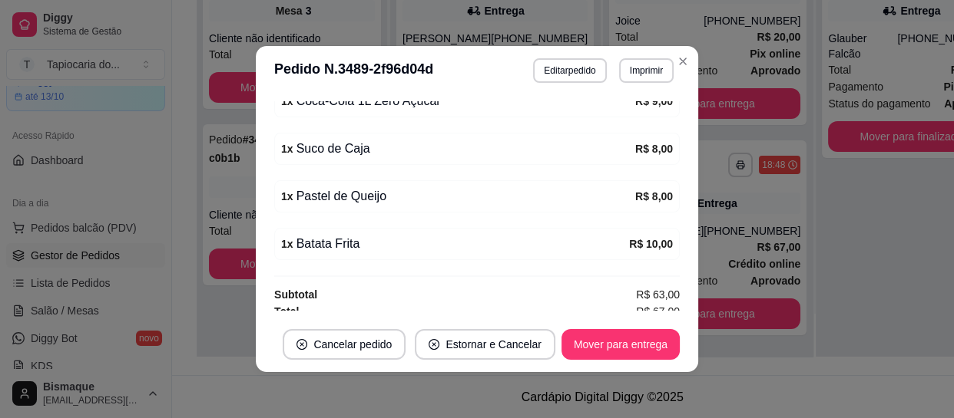
scroll to position [663, 0]
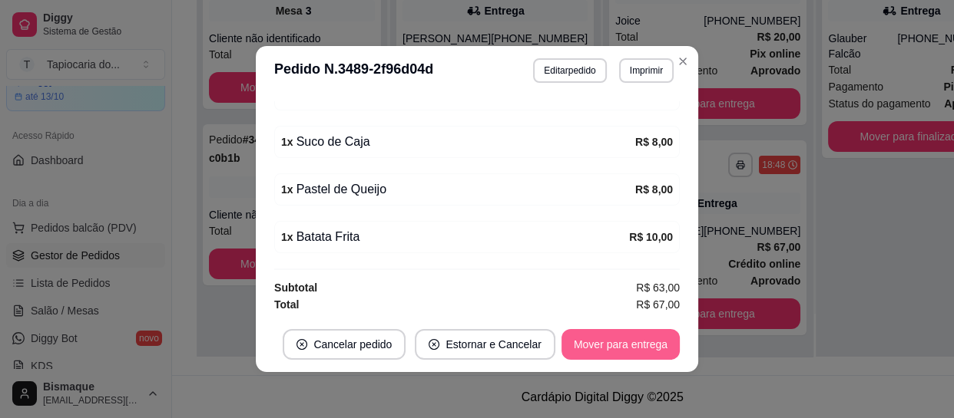
click at [640, 342] on button "Mover para entrega" at bounding box center [620, 344] width 118 height 31
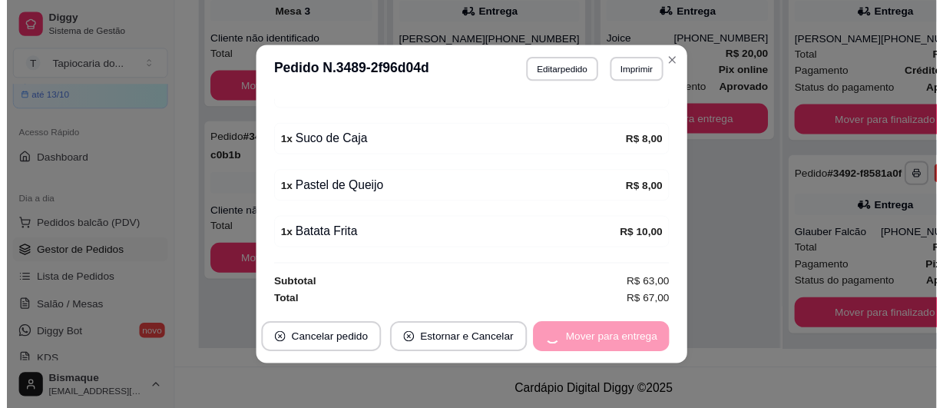
scroll to position [0, 0]
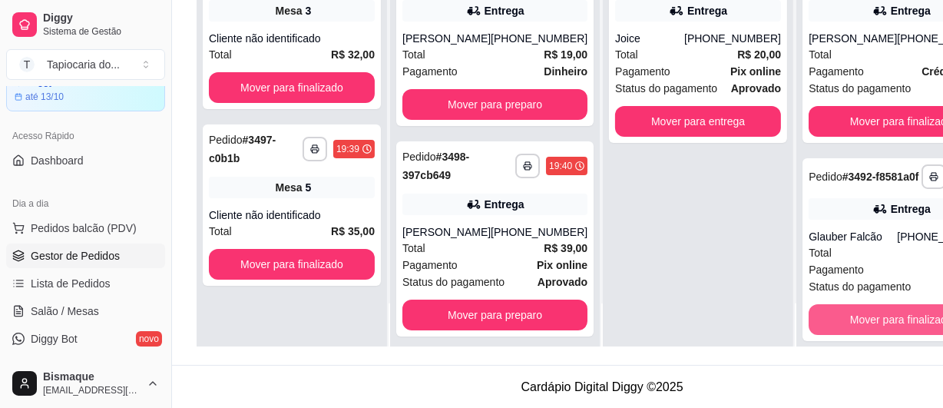
click at [858, 332] on button "Mover para finalizado" at bounding box center [900, 319] width 185 height 31
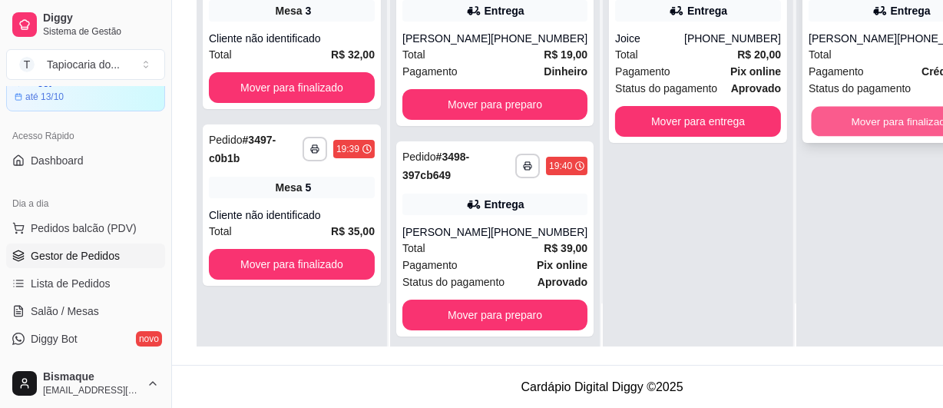
click at [820, 111] on button "Mover para finalizado" at bounding box center [902, 122] width 180 height 30
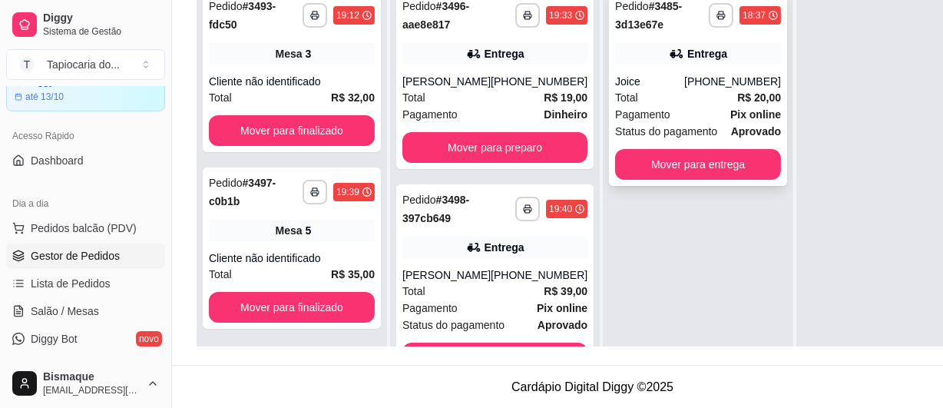
click at [667, 141] on div "**********" at bounding box center [698, 88] width 178 height 195
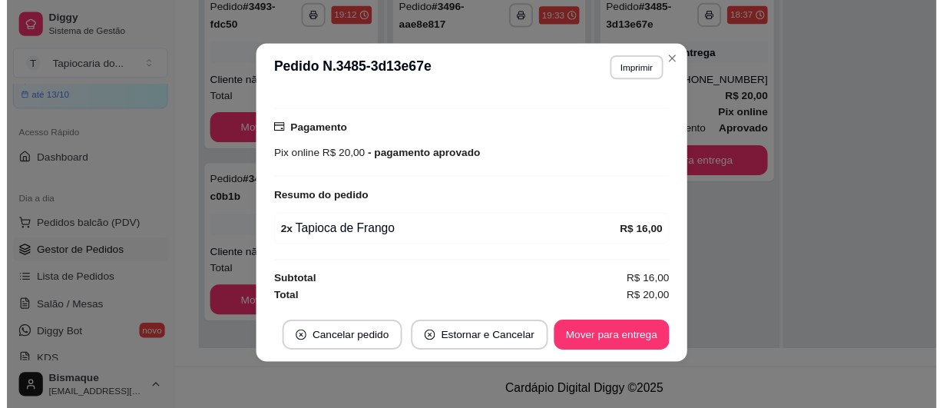
scroll to position [2, 0]
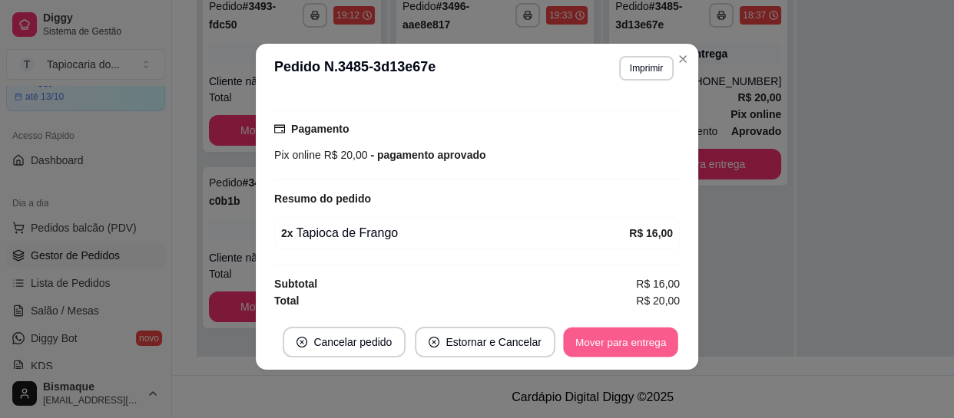
click at [625, 334] on button "Mover para entrega" at bounding box center [620, 343] width 115 height 30
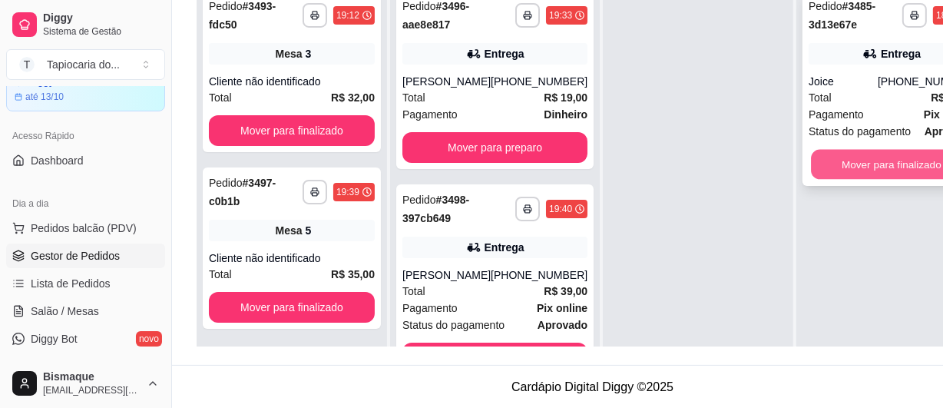
click at [831, 174] on button "Mover para finalizado" at bounding box center [891, 165] width 161 height 30
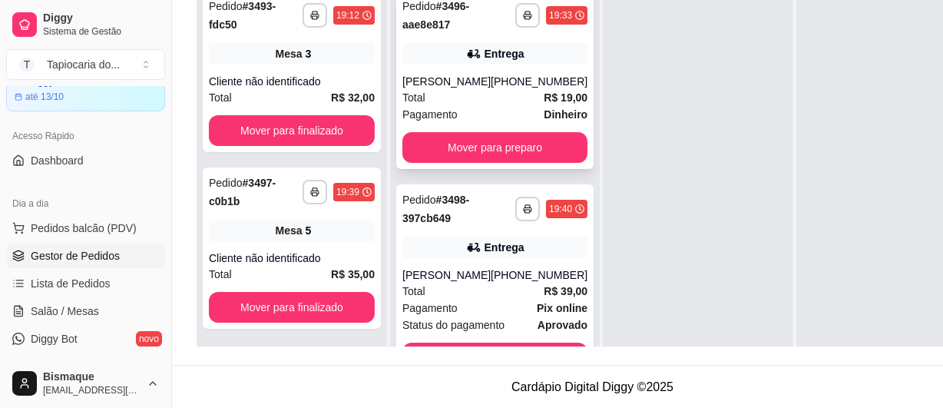
scroll to position [0, 0]
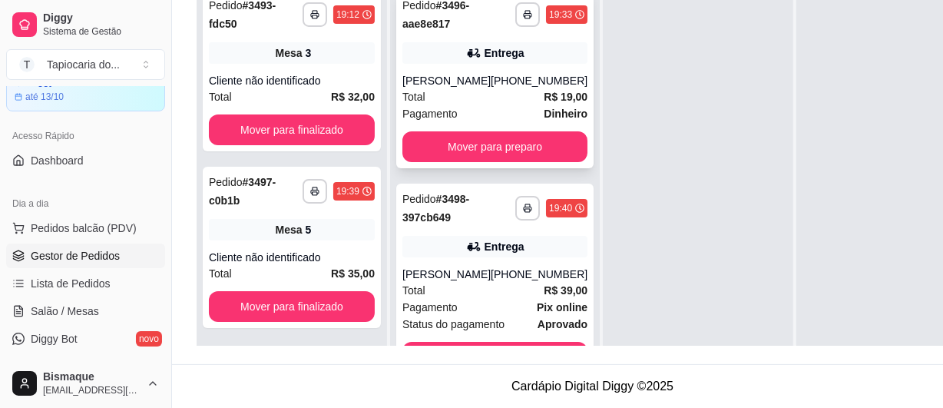
click at [465, 94] on div "Total R$ 19,00" at bounding box center [494, 96] width 185 height 17
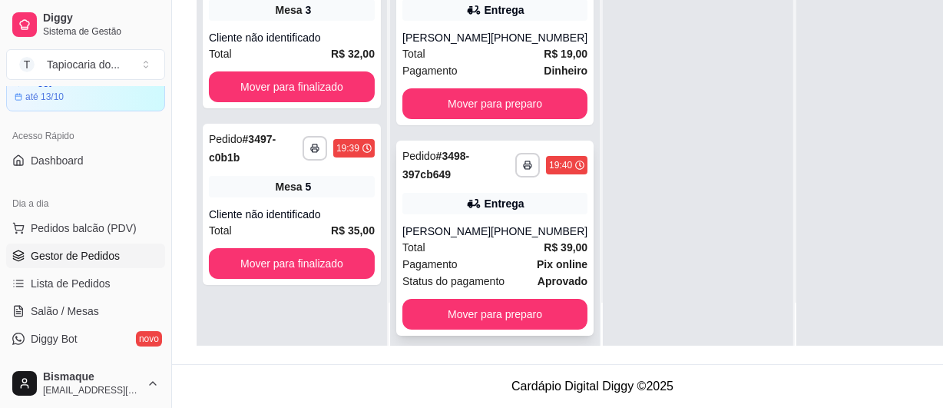
scroll to position [244, 0]
drag, startPoint x: 512, startPoint y: 146, endPoint x: 830, endPoint y: 78, distance: 325.0
click at [830, 78] on div at bounding box center [891, 142] width 190 height 408
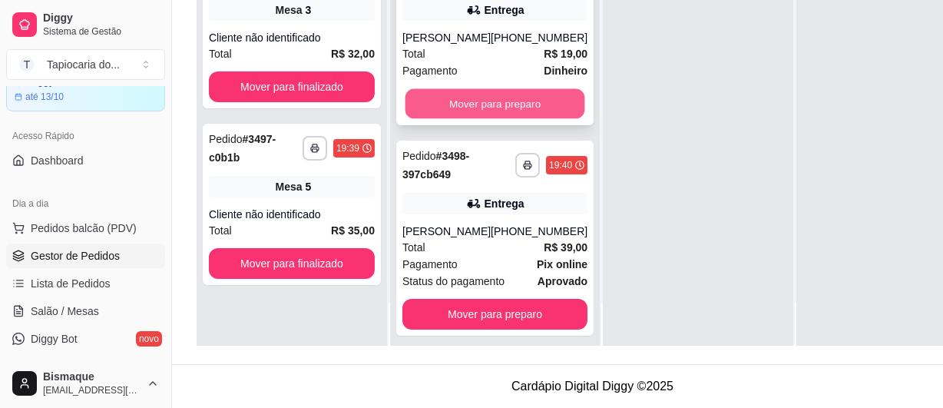
click at [468, 89] on button "Mover para preparo" at bounding box center [495, 104] width 180 height 30
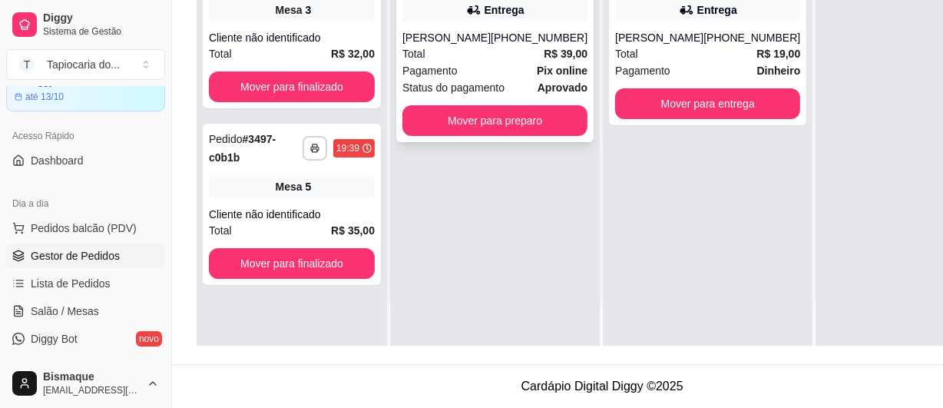
scroll to position [0, 0]
click at [470, 46] on div "Total R$ 39,00" at bounding box center [494, 53] width 185 height 17
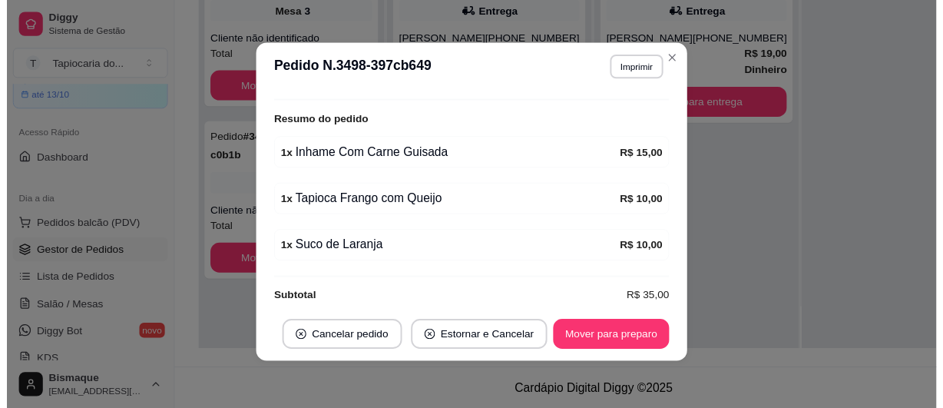
scroll to position [481, 0]
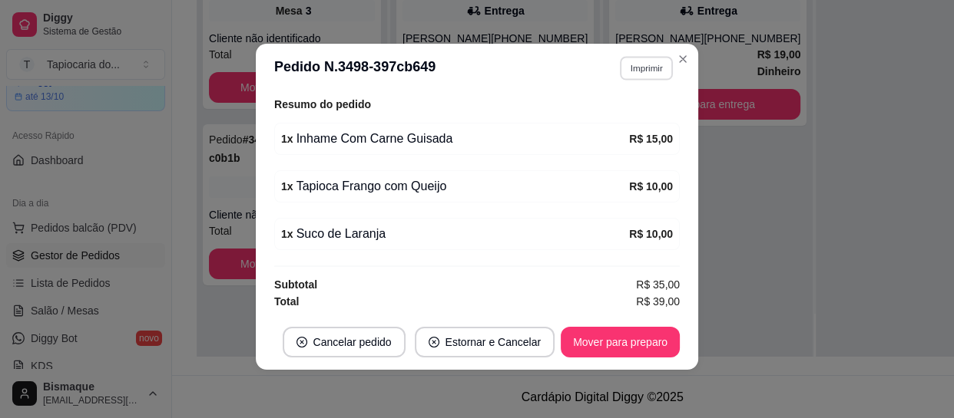
click at [627, 68] on button "Imprimir" at bounding box center [646, 68] width 53 height 24
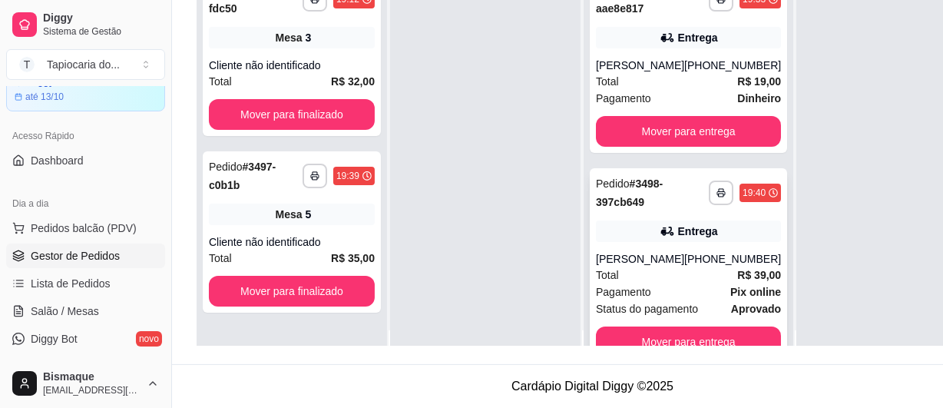
scroll to position [43, 0]
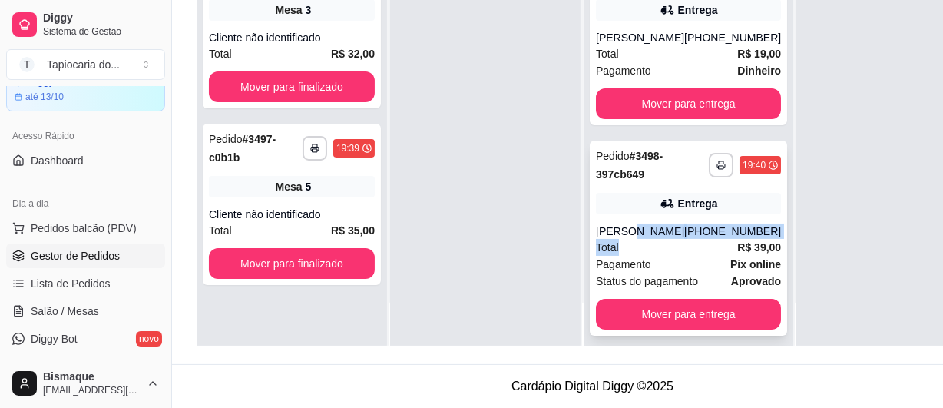
click at [637, 224] on div "**********" at bounding box center [688, 238] width 197 height 195
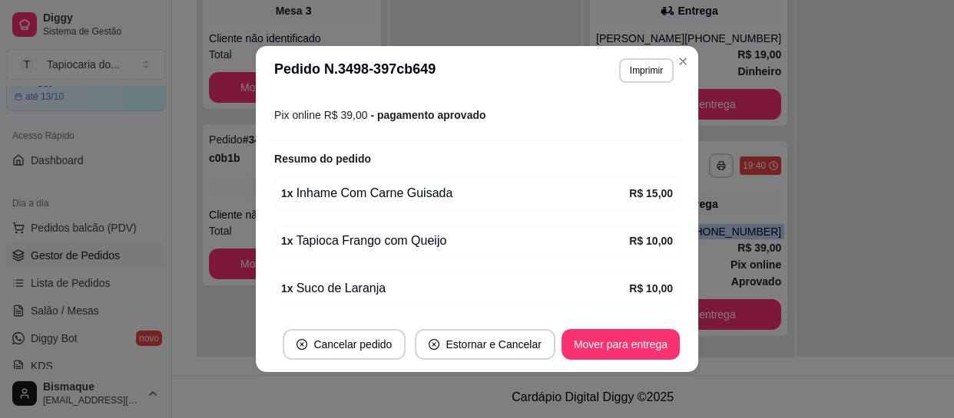
scroll to position [481, 0]
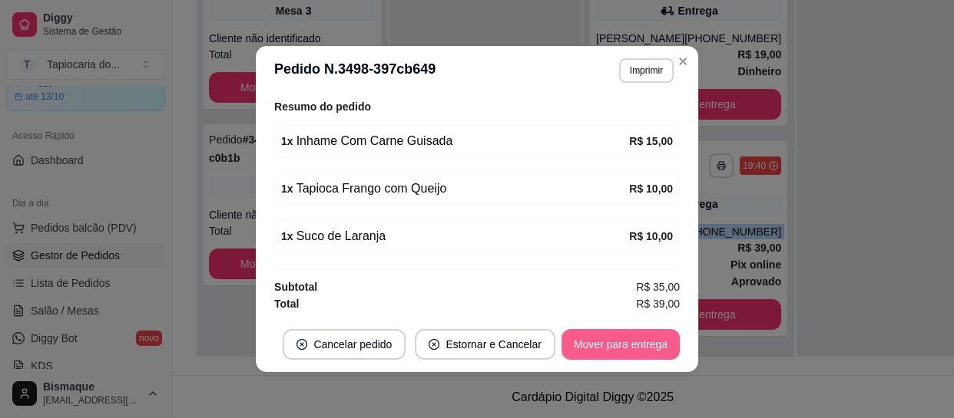
click at [596, 336] on button "Mover para entrega" at bounding box center [620, 344] width 118 height 31
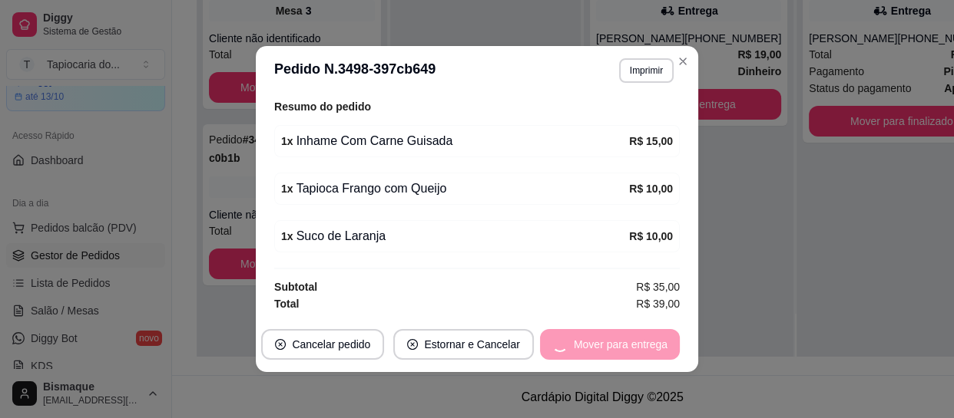
scroll to position [0, 0]
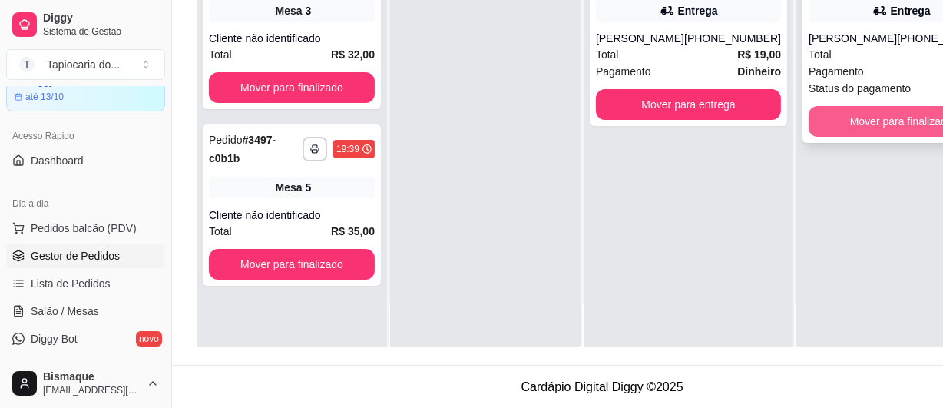
click at [818, 123] on button "Mover para finalizado" at bounding box center [900, 121] width 185 height 31
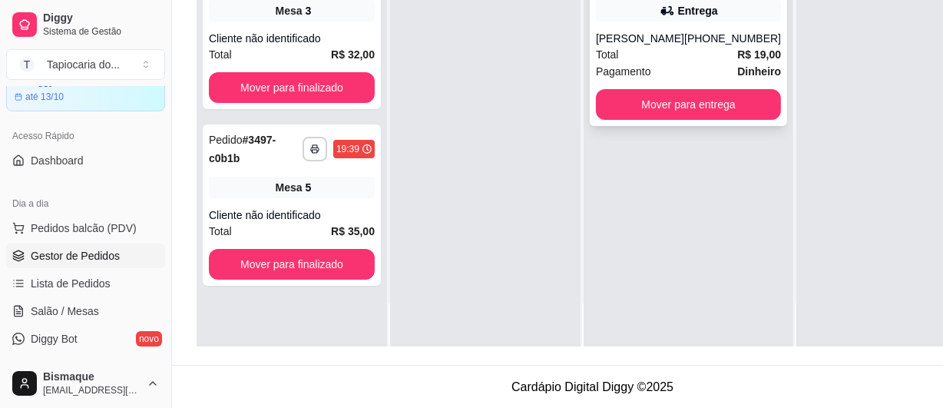
click at [642, 59] on div "Total R$ 19,00" at bounding box center [688, 54] width 185 height 17
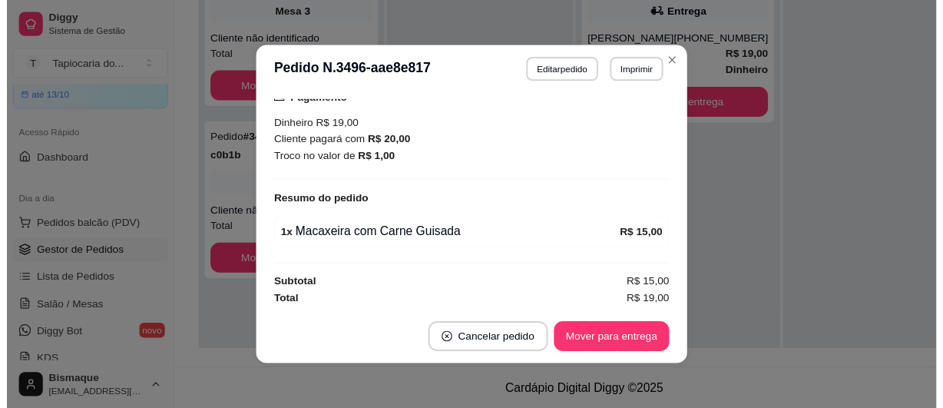
scroll to position [420, 0]
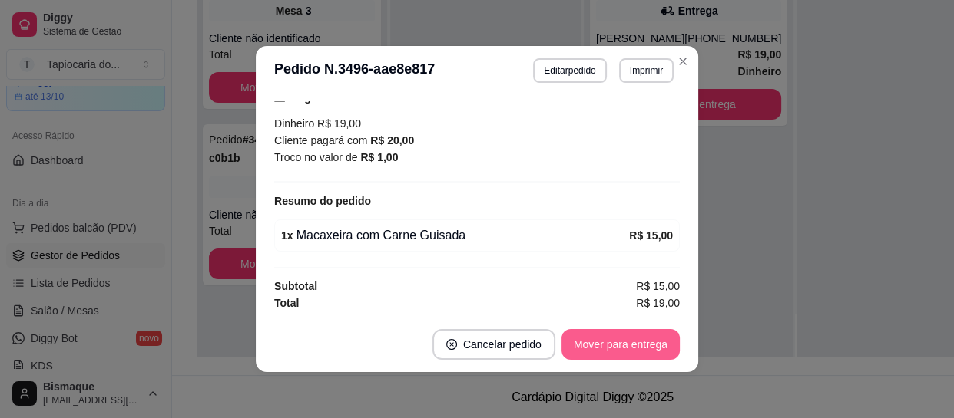
click at [661, 347] on button "Mover para entrega" at bounding box center [620, 344] width 118 height 31
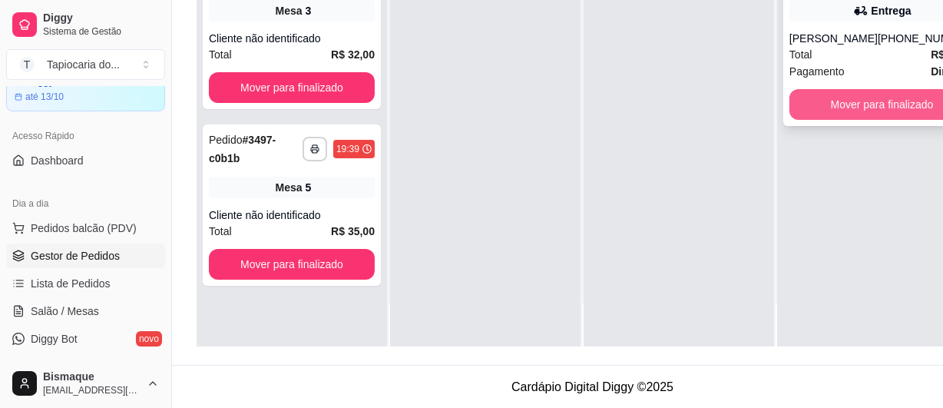
click at [796, 102] on button "Mover para finalizado" at bounding box center [881, 104] width 185 height 31
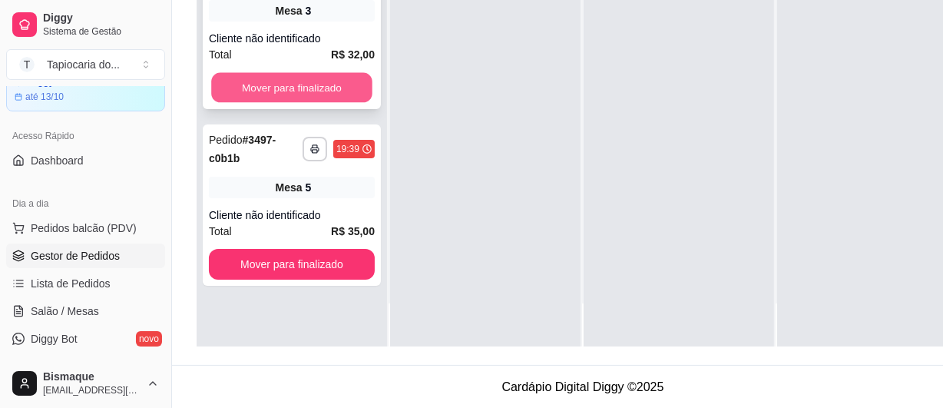
click at [364, 82] on button "Mover para finalizado" at bounding box center [291, 88] width 161 height 30
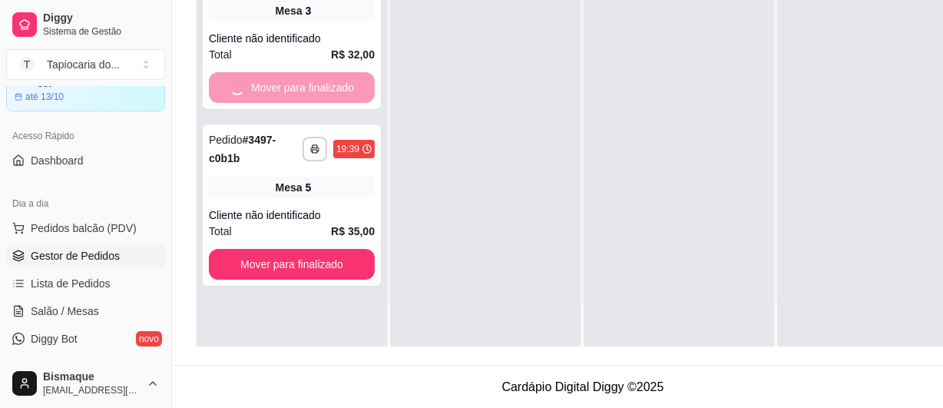
scroll to position [0, 0]
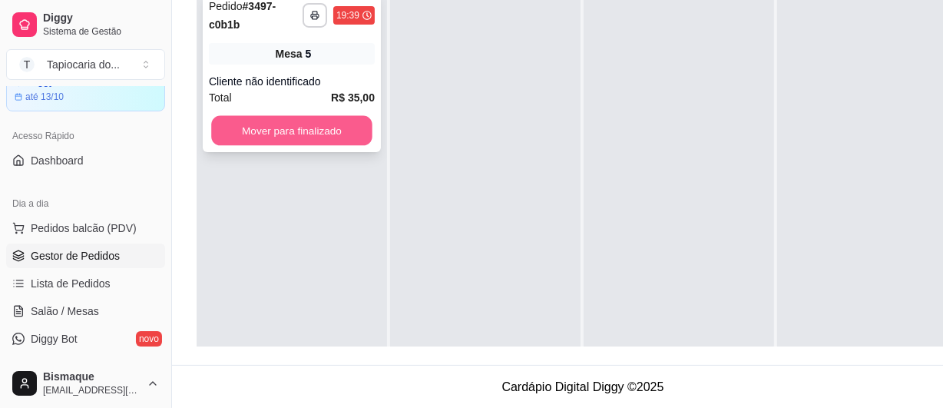
click at [336, 131] on button "Mover para finalizado" at bounding box center [291, 131] width 161 height 30
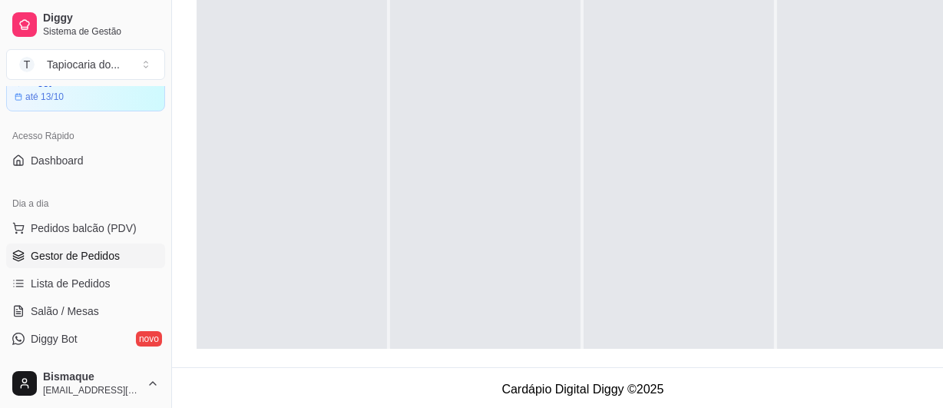
scroll to position [244, 0]
click at [53, 318] on link "Salão / Mesas" at bounding box center [85, 311] width 159 height 25
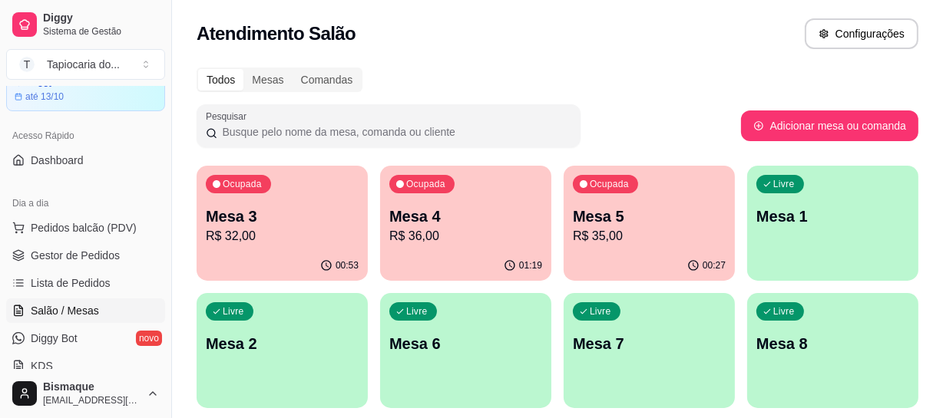
click at [806, 235] on div "Livre Mesa 1" at bounding box center [832, 214] width 171 height 97
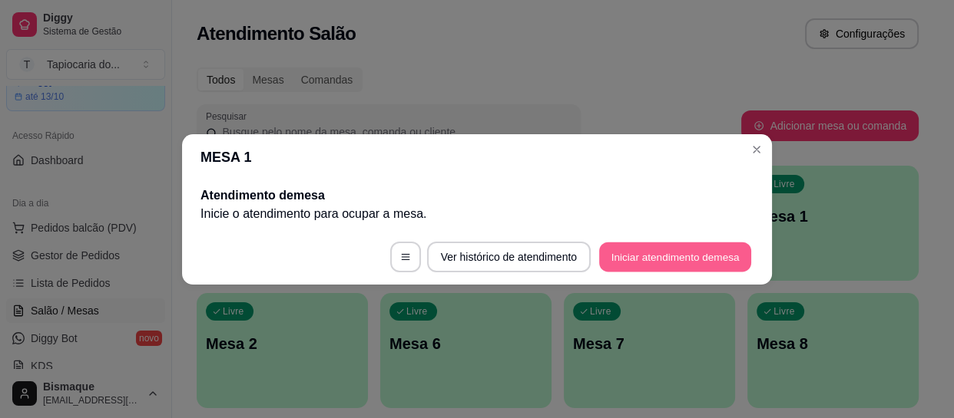
click at [682, 245] on button "Iniciar atendimento de mesa" at bounding box center [675, 257] width 152 height 30
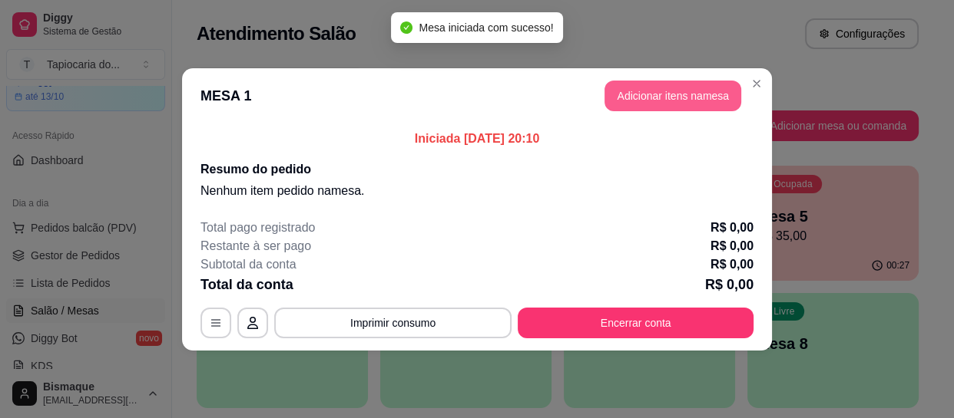
click at [640, 88] on button "Adicionar itens na mesa" at bounding box center [672, 96] width 137 height 31
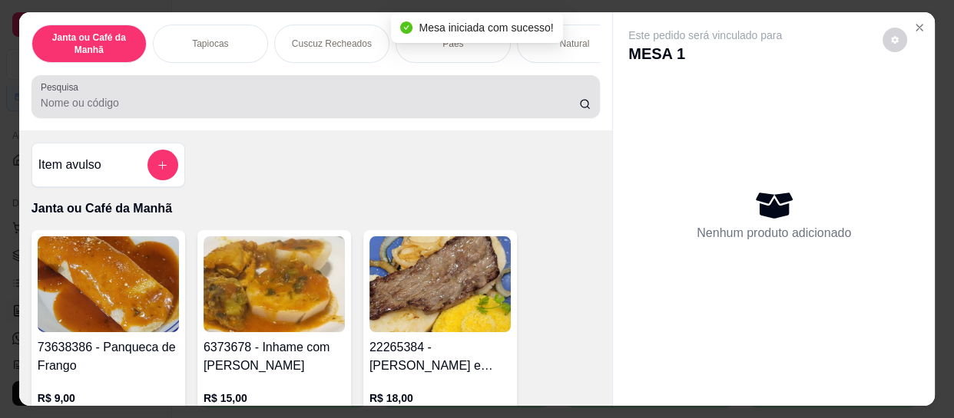
click at [351, 98] on div at bounding box center [316, 96] width 550 height 31
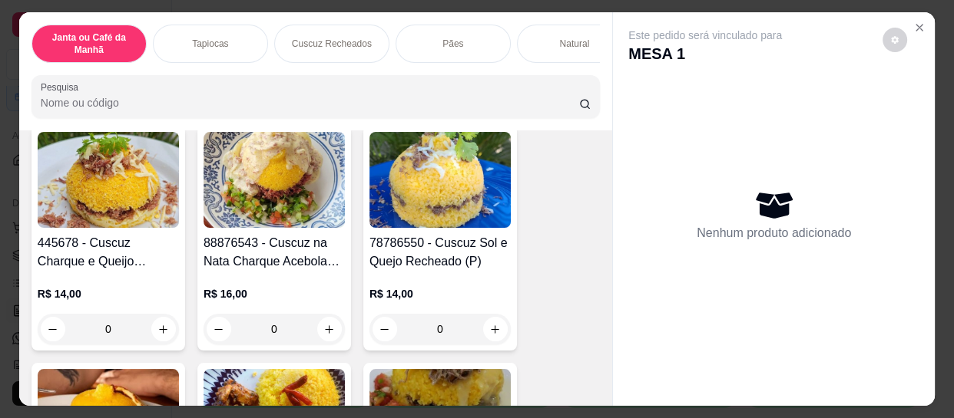
scroll to position [2792, 0]
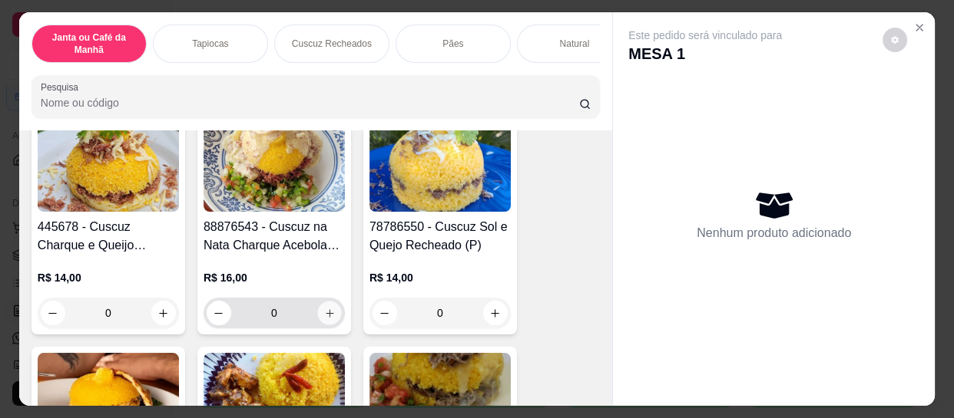
click at [326, 308] on icon "increase-product-quantity" at bounding box center [330, 314] width 12 height 12
type input "1"
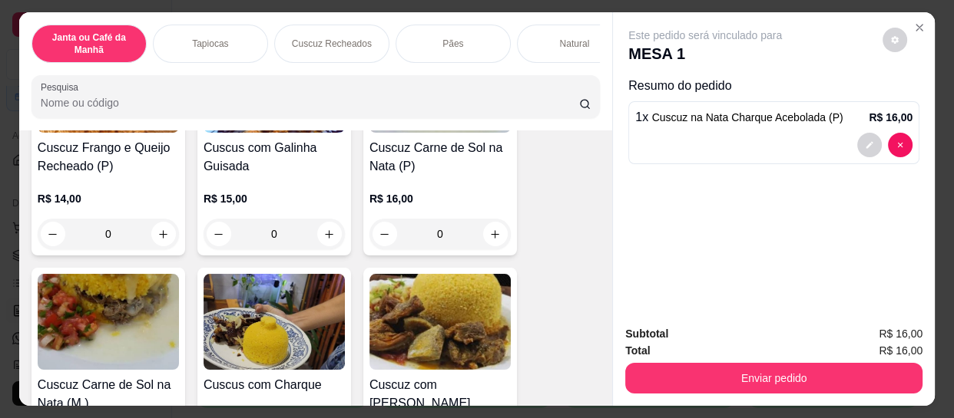
scroll to position [3140, 0]
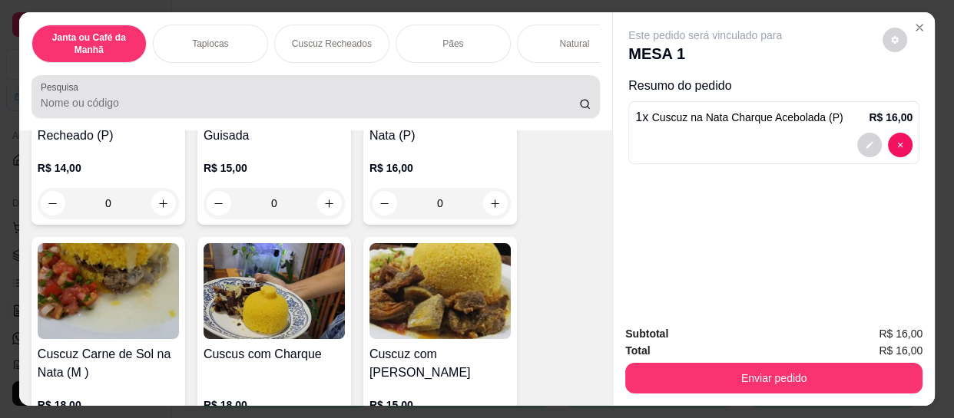
click at [246, 100] on input "Pesquisa" at bounding box center [310, 102] width 538 height 15
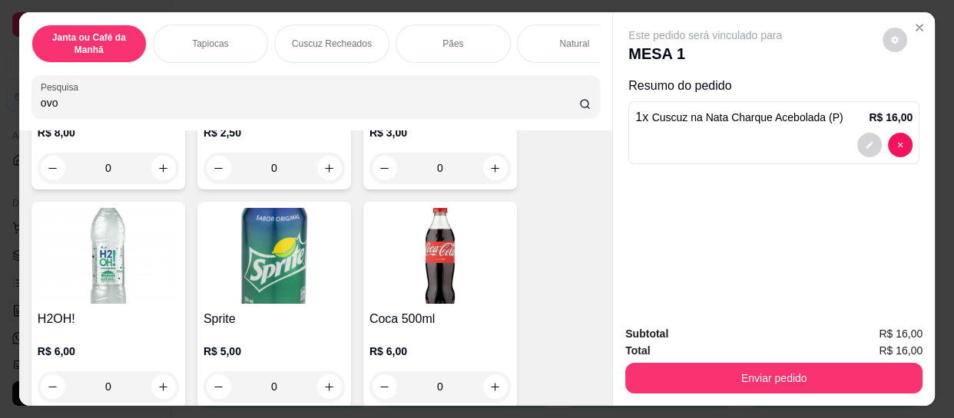
scroll to position [7309, 0]
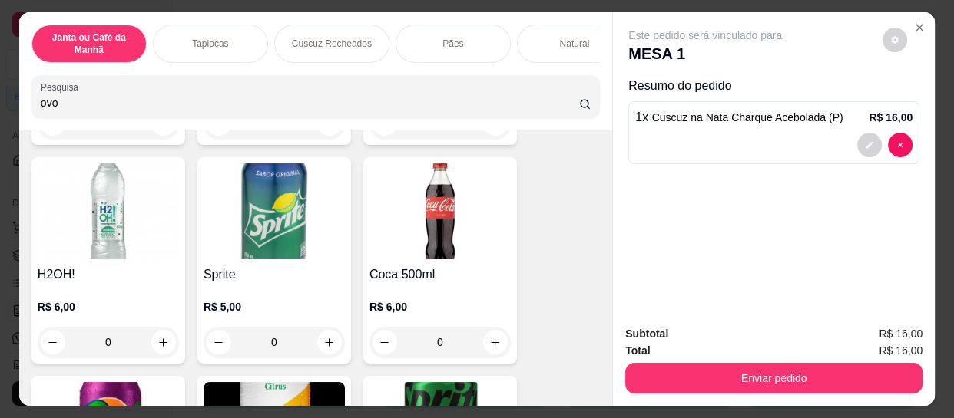
type input "ovo"
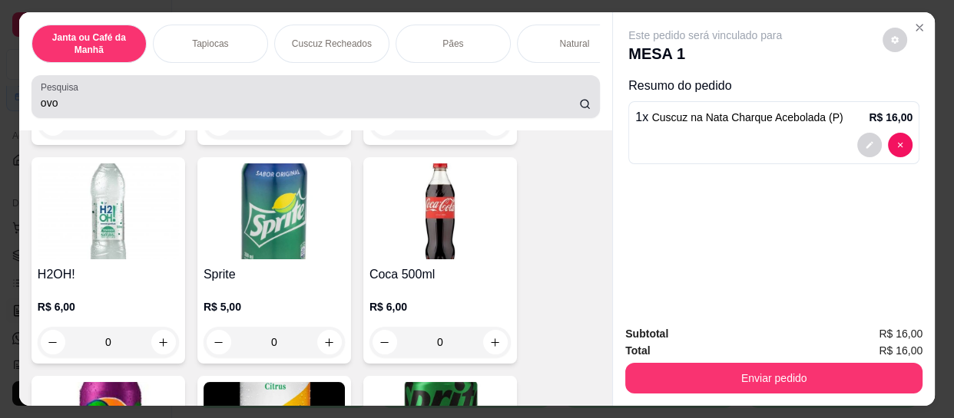
click at [354, 95] on div "ovo" at bounding box center [316, 96] width 550 height 31
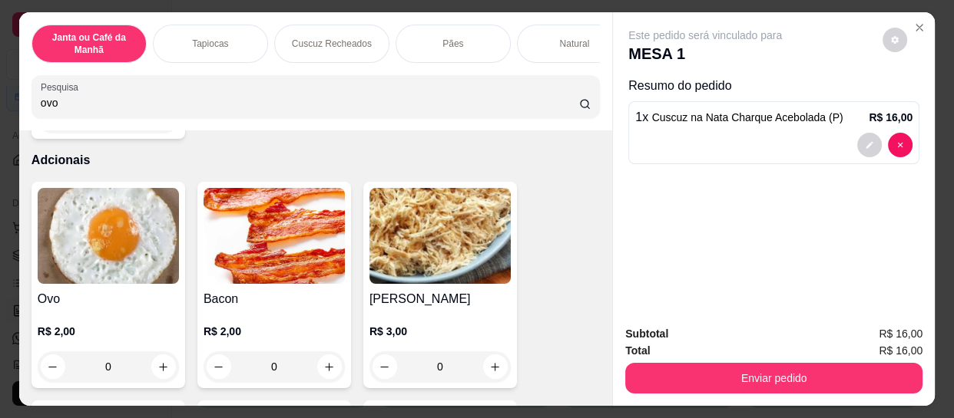
scroll to position [10450, 0]
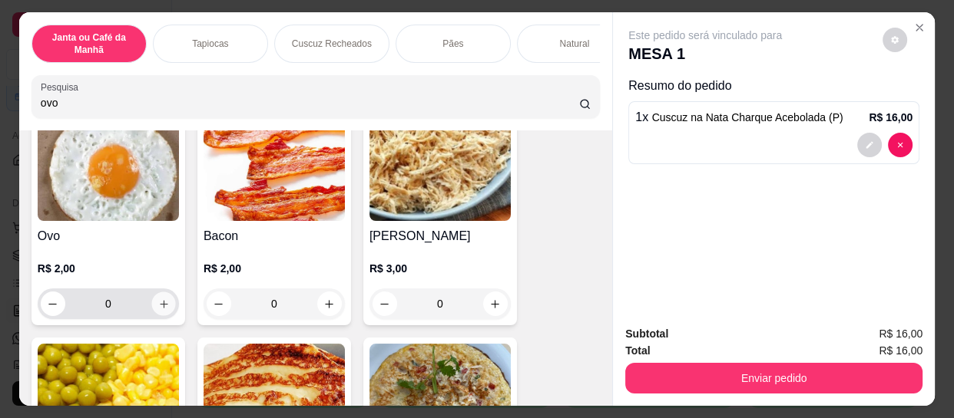
click at [158, 299] on icon "increase-product-quantity" at bounding box center [164, 305] width 12 height 12
type input "1"
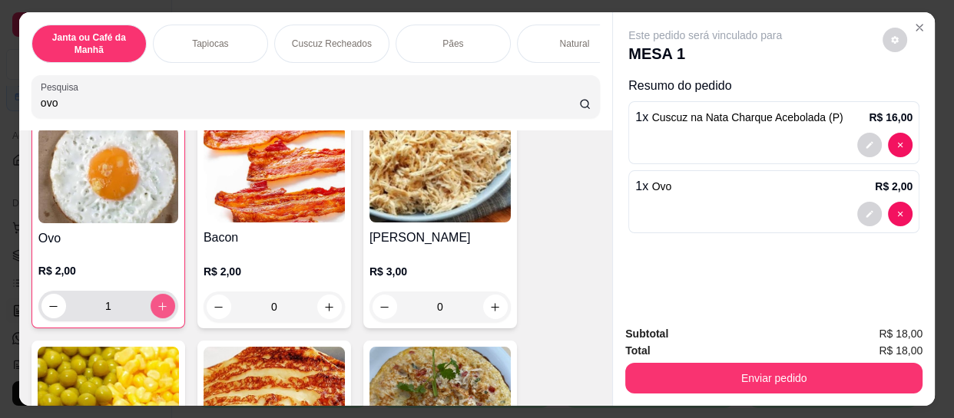
scroll to position [10451, 0]
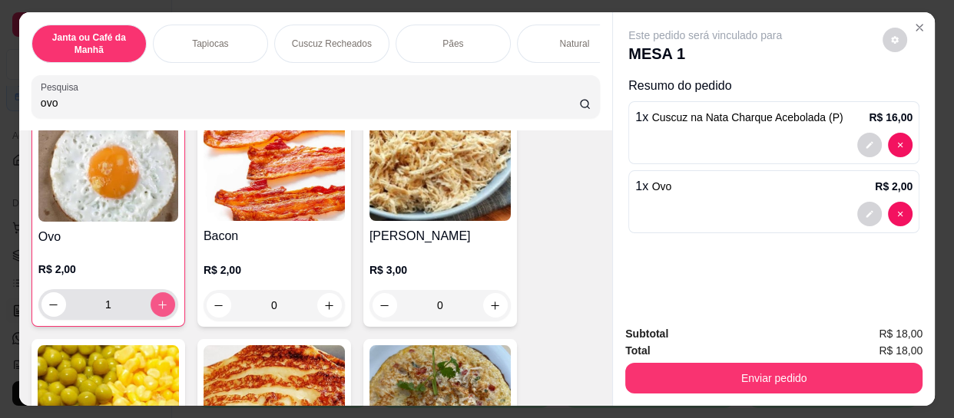
click at [157, 299] on icon "increase-product-quantity" at bounding box center [163, 305] width 12 height 12
type input "2"
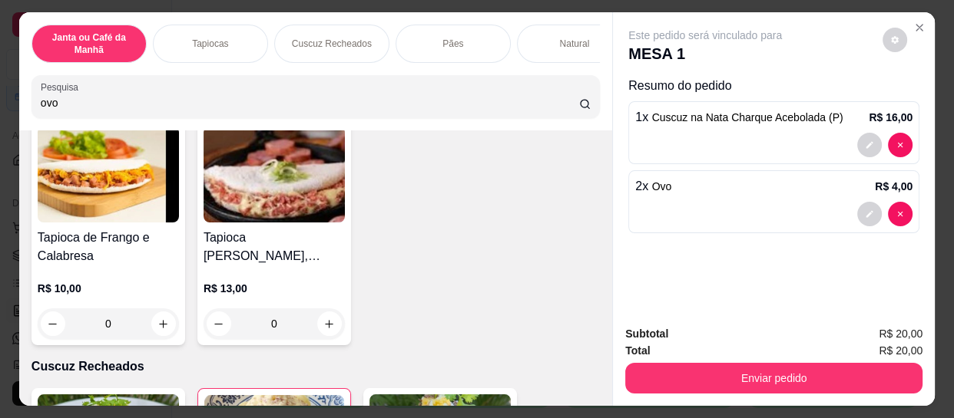
scroll to position [3192, 0]
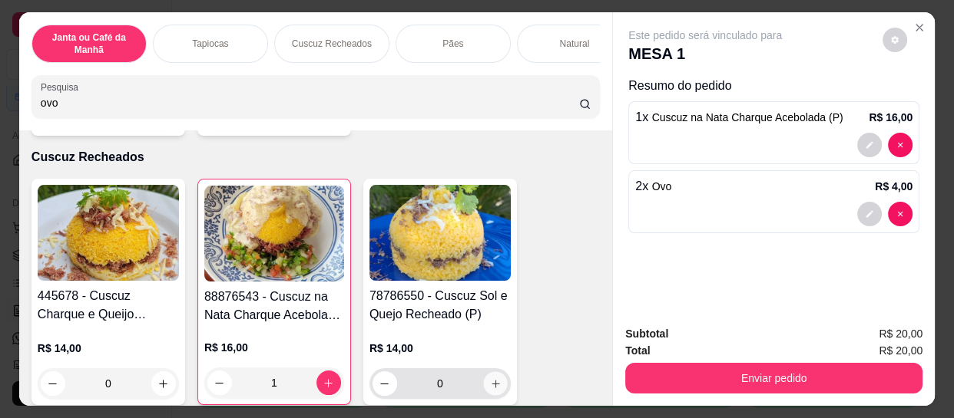
click at [492, 379] on icon "increase-product-quantity" at bounding box center [496, 385] width 12 height 12
type input "1"
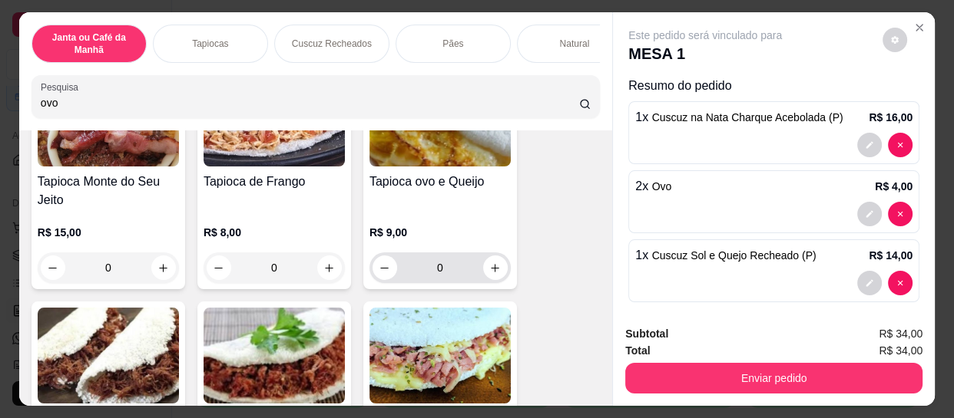
scroll to position [2564, 0]
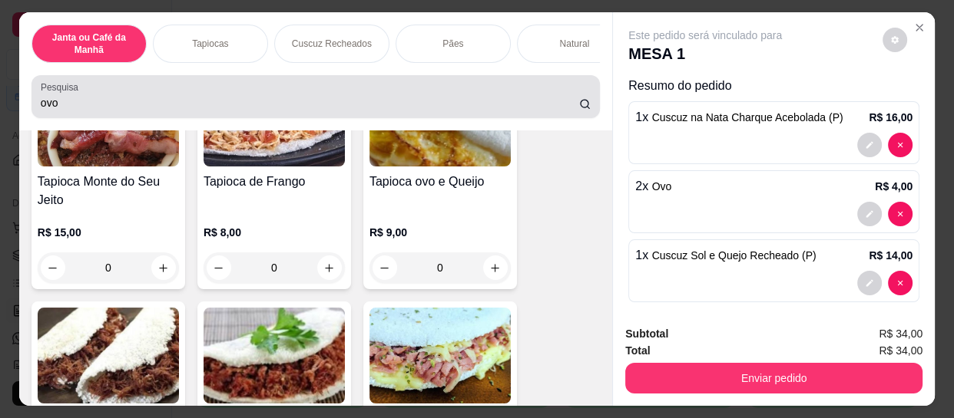
click at [321, 108] on input "ovo" at bounding box center [310, 102] width 538 height 15
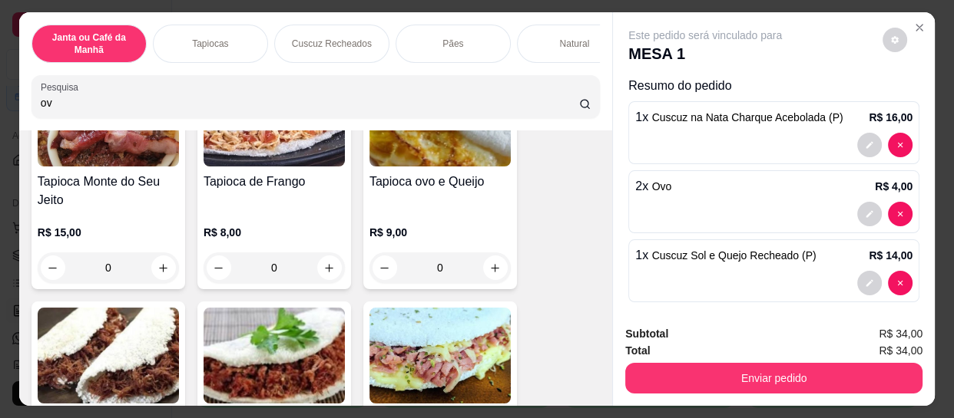
type input "o"
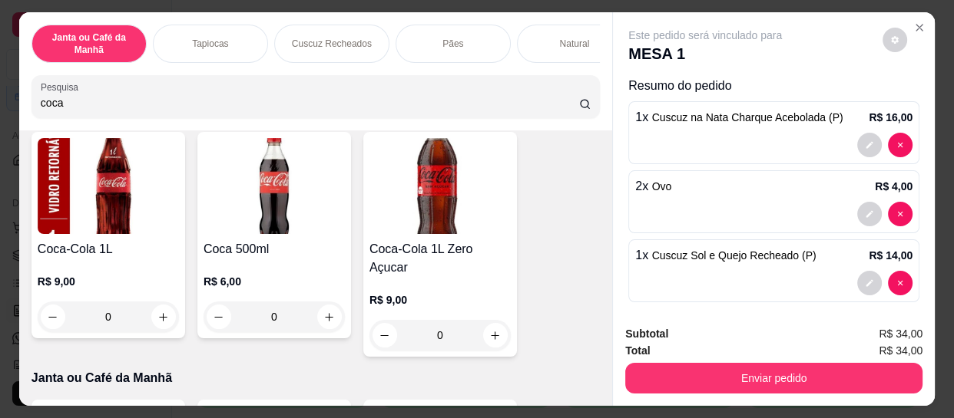
scroll to position [349, 0]
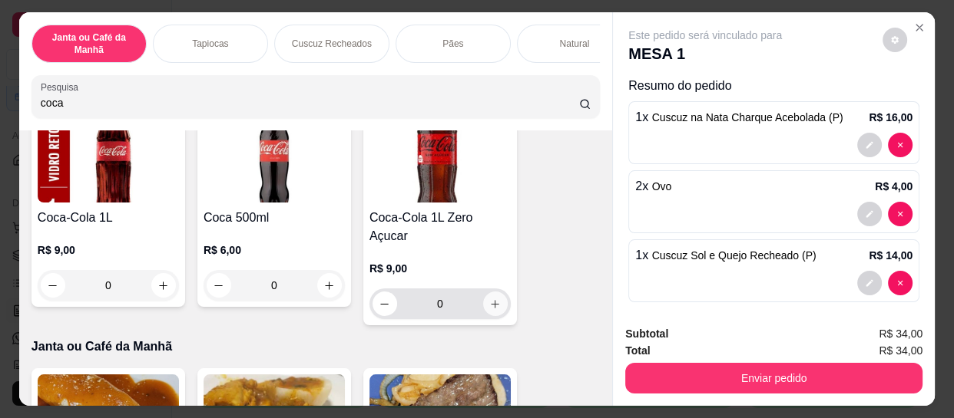
type input "coca"
click at [498, 293] on button "increase-product-quantity" at bounding box center [495, 304] width 25 height 25
type input "1"
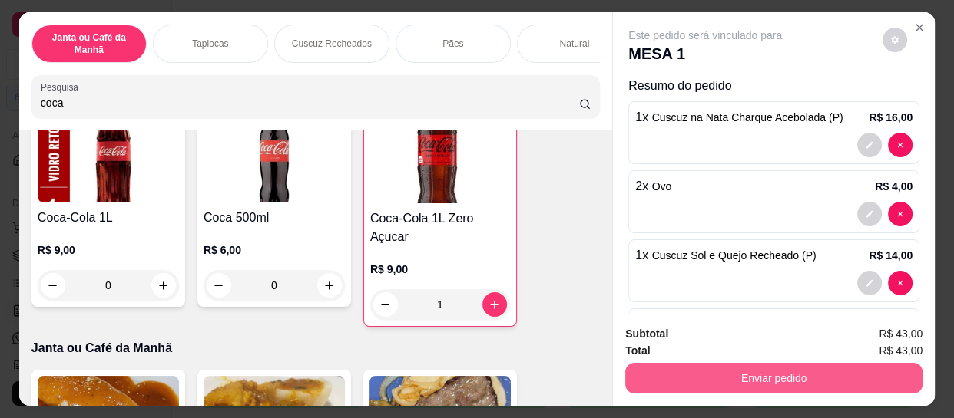
click at [749, 368] on button "Enviar pedido" at bounding box center [773, 378] width 297 height 31
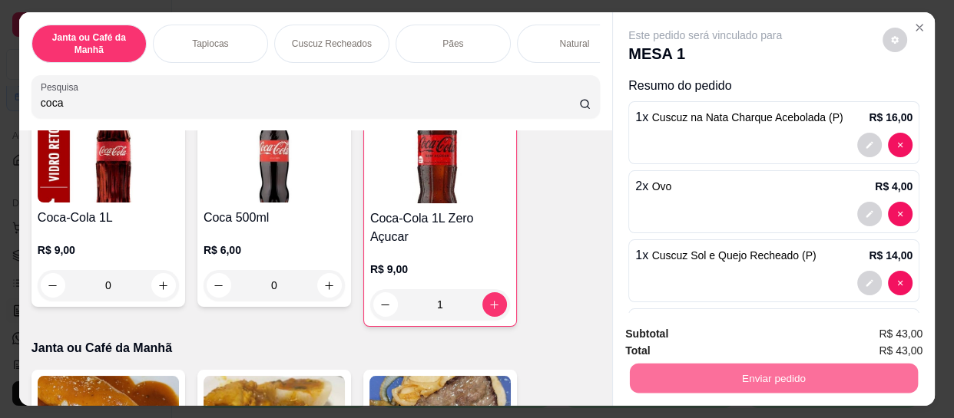
click at [913, 337] on button "Enviar pedido" at bounding box center [882, 334] width 87 height 29
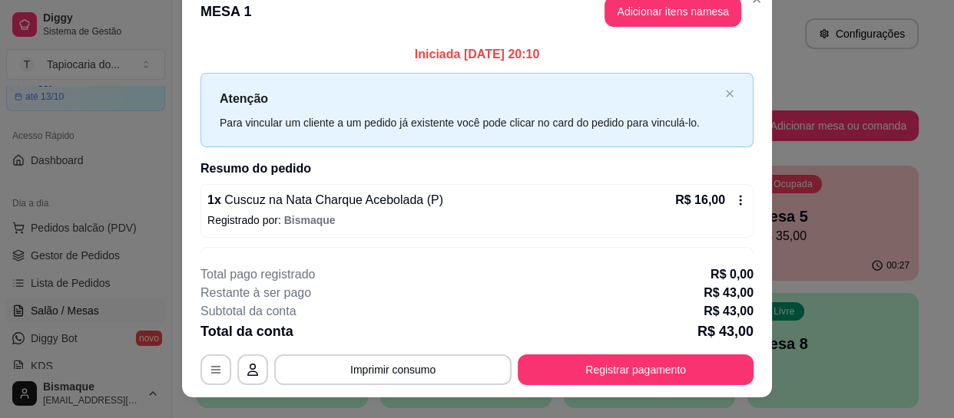
scroll to position [46, 0]
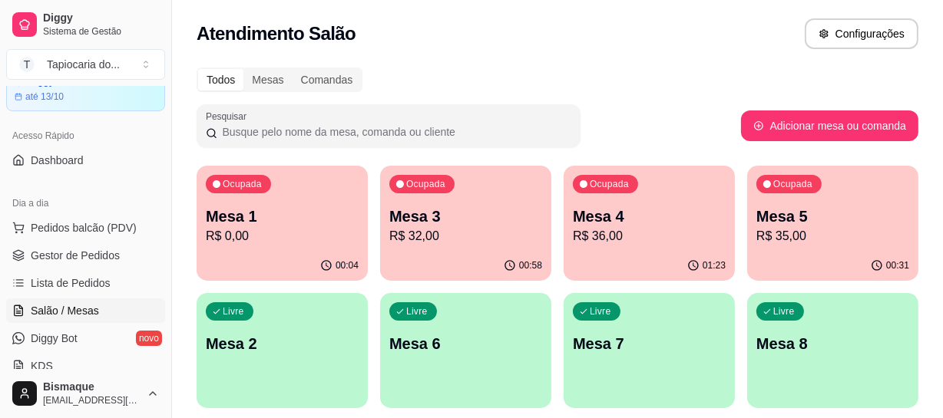
click at [482, 224] on p "Mesa 3" at bounding box center [465, 216] width 153 height 21
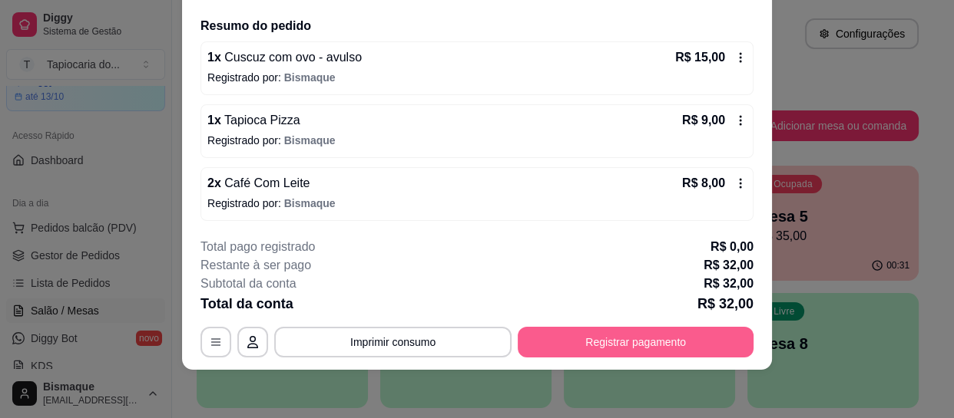
click at [623, 345] on button "Registrar pagamento" at bounding box center [635, 342] width 236 height 31
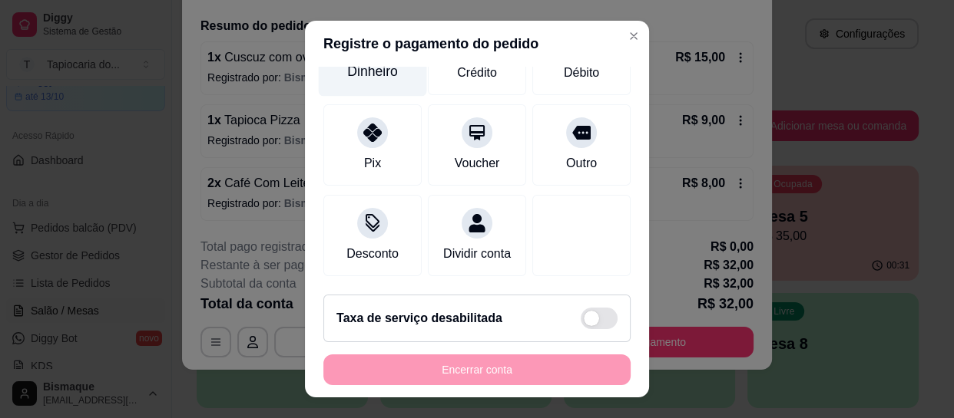
scroll to position [179, 0]
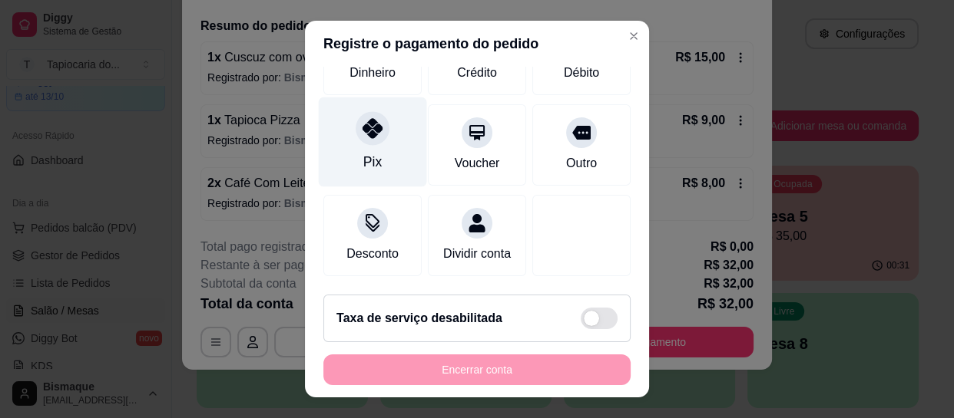
click at [368, 152] on div "Pix" at bounding box center [372, 162] width 18 height 20
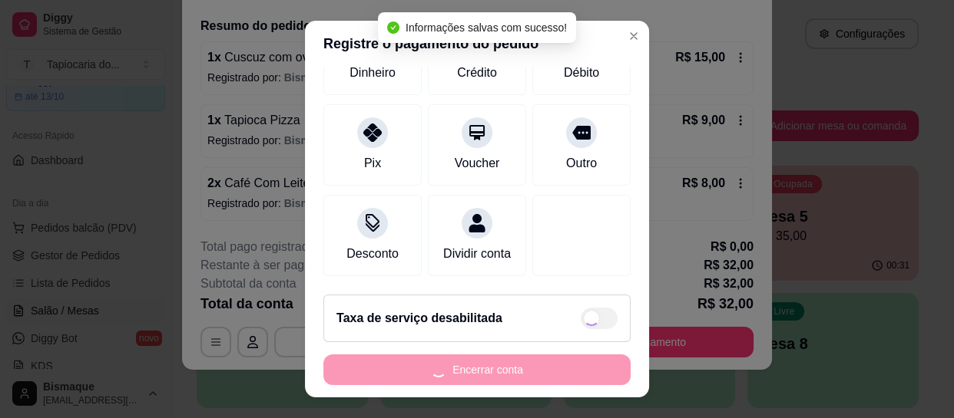
type input "R$ 0,00"
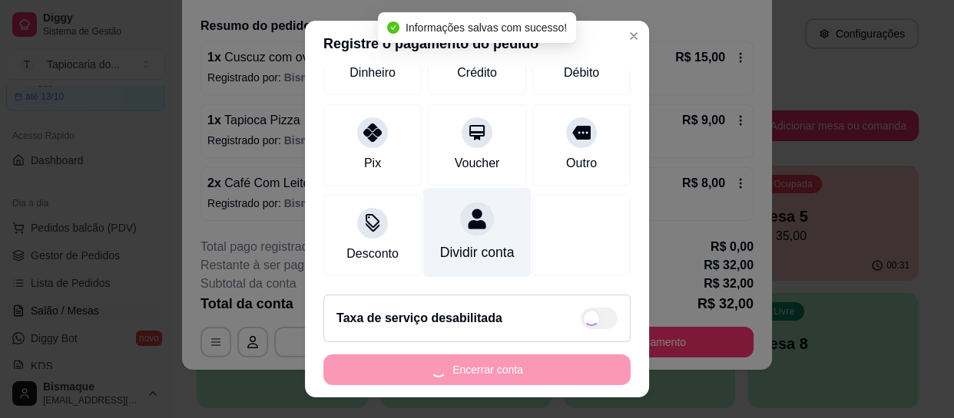
scroll to position [164, 0]
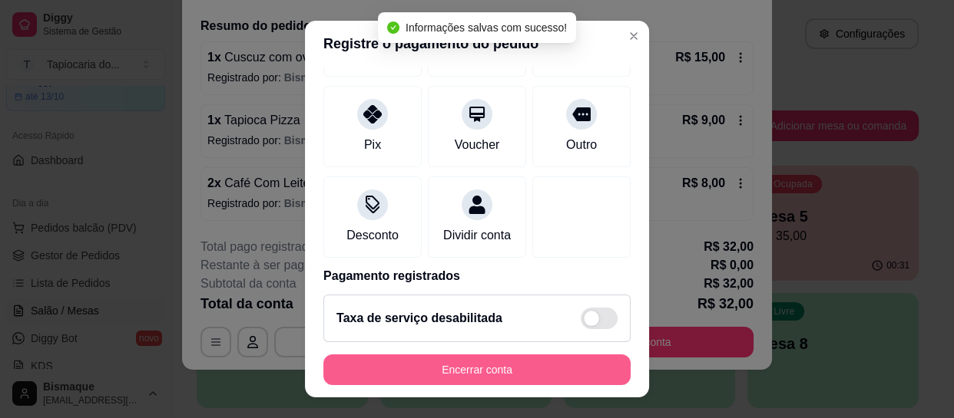
click at [525, 370] on button "Encerrar conta" at bounding box center [476, 370] width 307 height 31
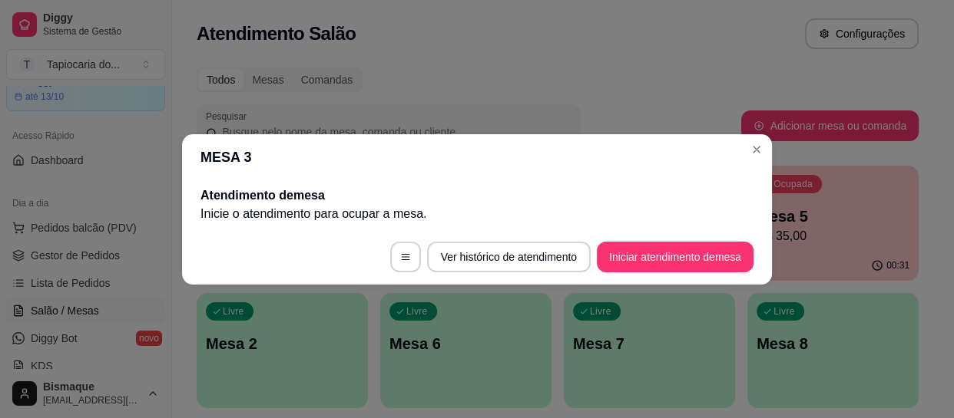
scroll to position [0, 0]
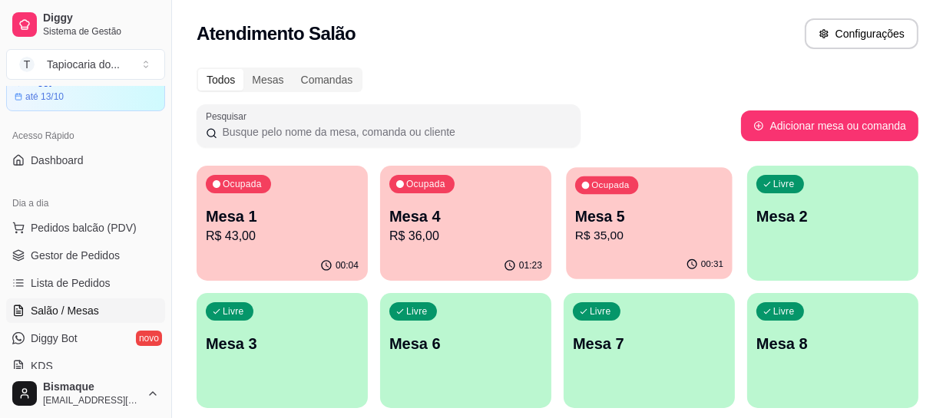
click at [633, 236] on p "R$ 35,00" at bounding box center [649, 236] width 148 height 18
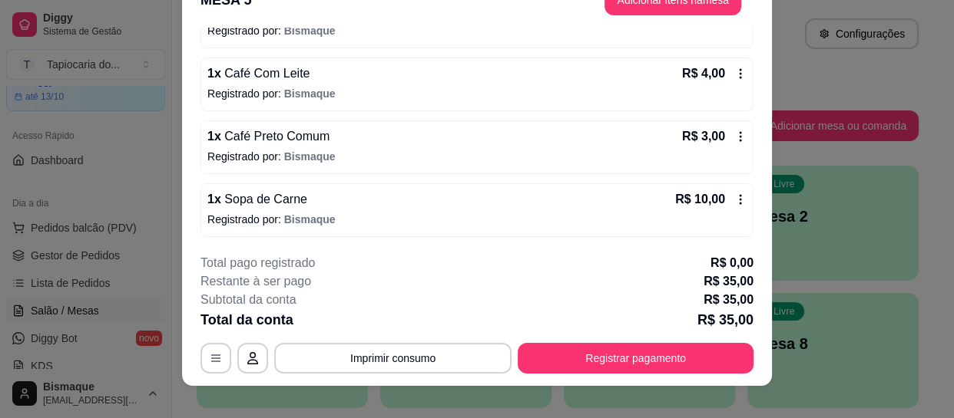
scroll to position [46, 0]
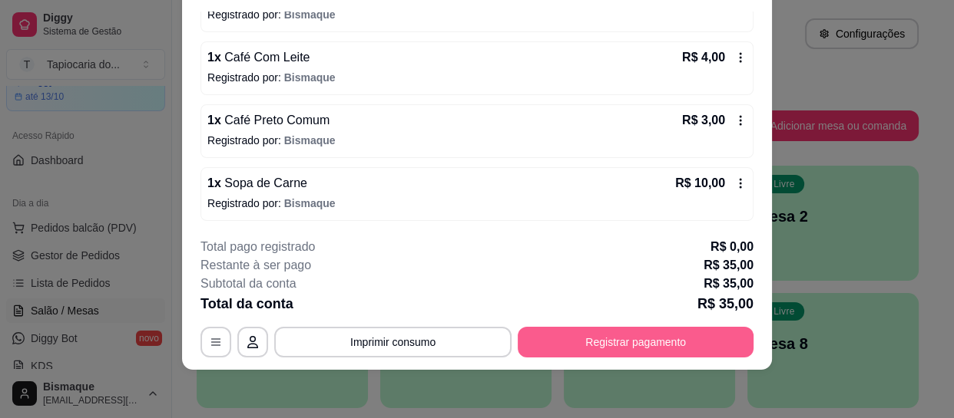
click at [674, 338] on button "Registrar pagamento" at bounding box center [635, 342] width 236 height 31
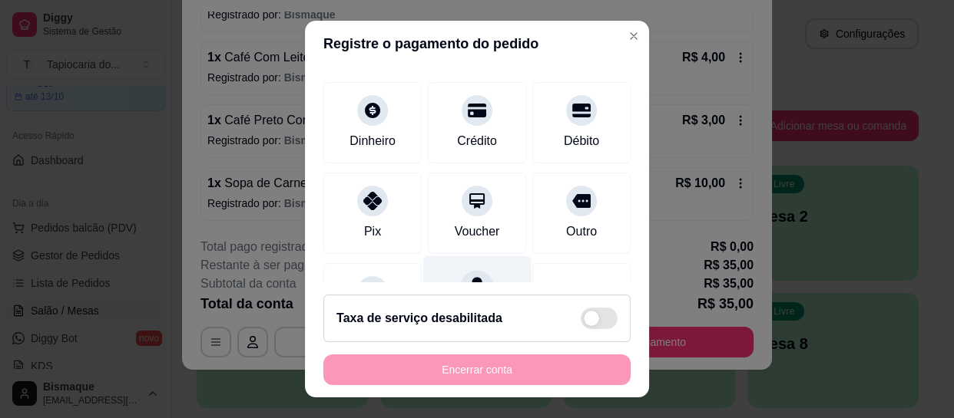
scroll to position [179, 0]
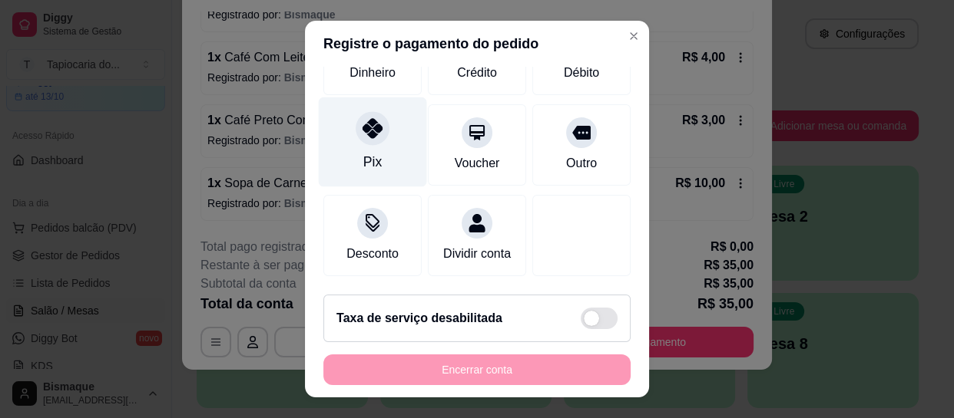
click at [360, 131] on div "Pix" at bounding box center [373, 143] width 108 height 90
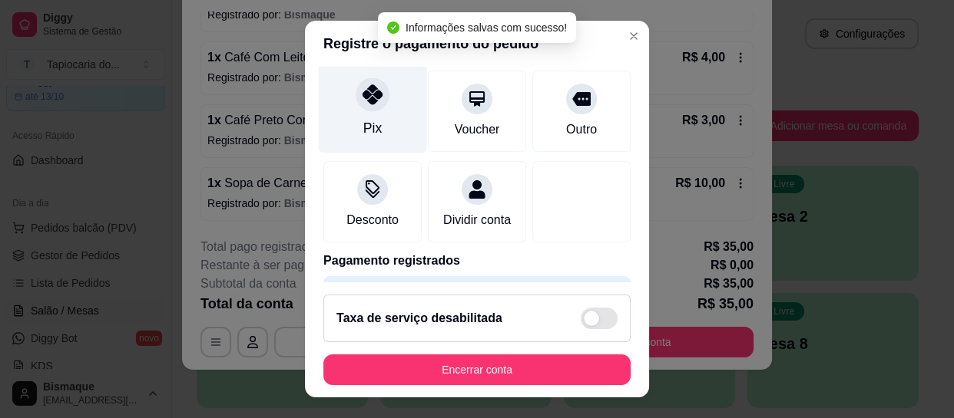
type input "R$ 0,00"
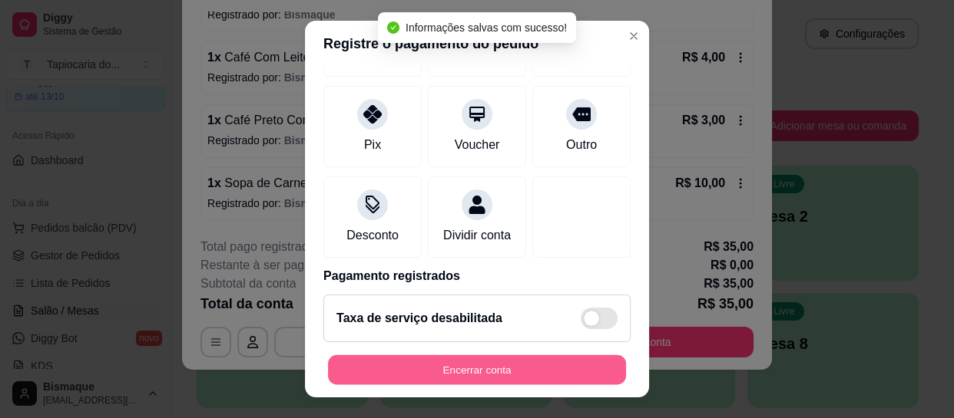
click at [491, 375] on button "Encerrar conta" at bounding box center [477, 370] width 298 height 30
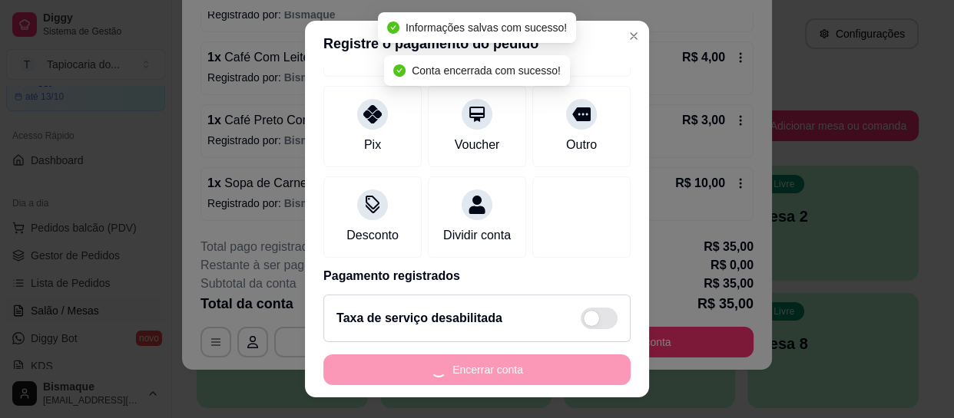
scroll to position [0, 0]
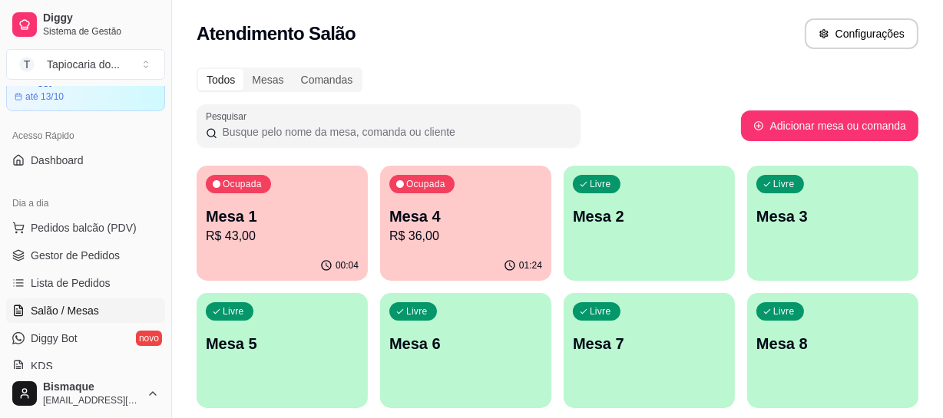
click at [308, 236] on p "R$ 43,00" at bounding box center [282, 236] width 153 height 18
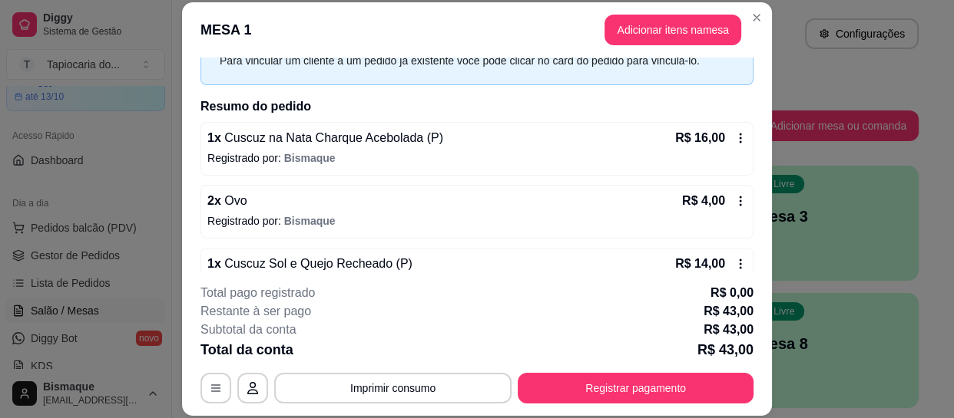
scroll to position [178, 0]
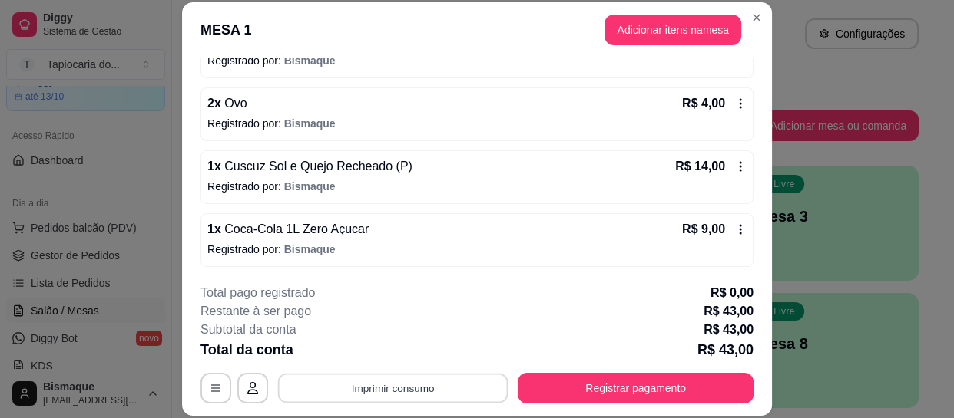
click at [440, 383] on button "Imprimir consumo" at bounding box center [393, 389] width 230 height 30
click at [418, 346] on button "Impressora" at bounding box center [391, 353] width 111 height 25
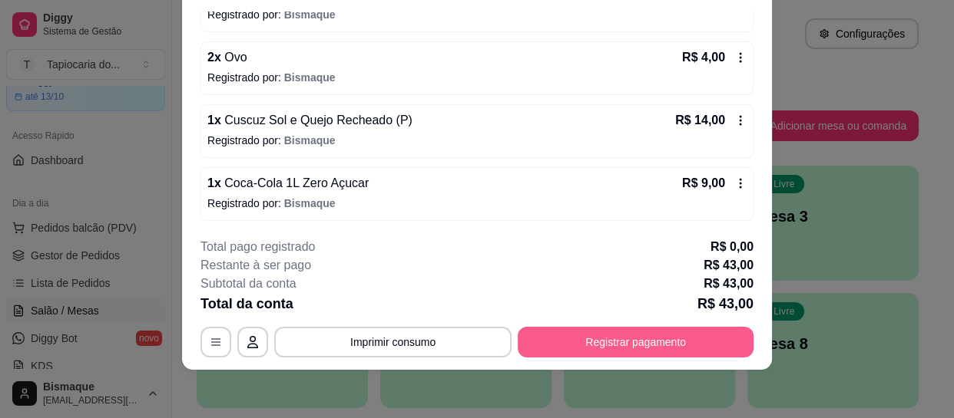
click at [656, 340] on button "Registrar pagamento" at bounding box center [635, 342] width 236 height 31
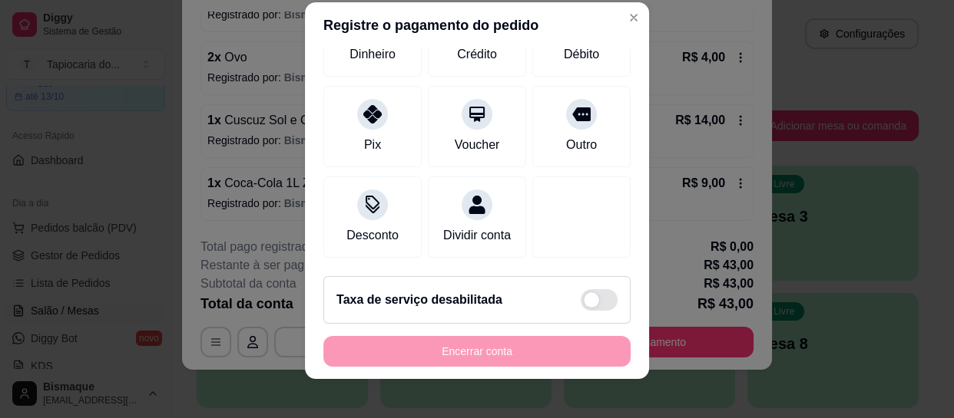
scroll to position [28, 0]
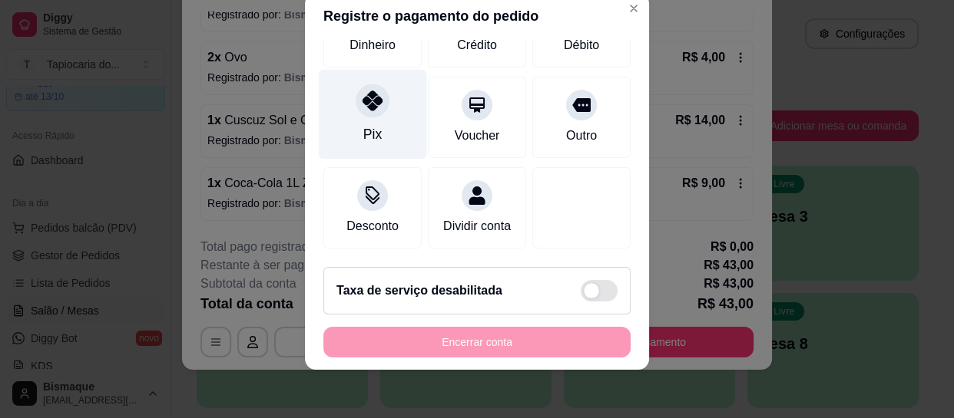
click at [363, 124] on div "Pix" at bounding box center [372, 134] width 18 height 20
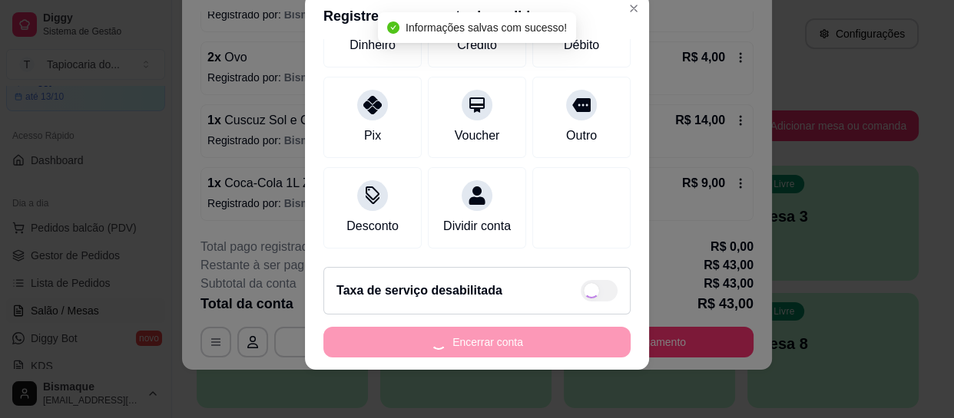
type input "R$ 0,00"
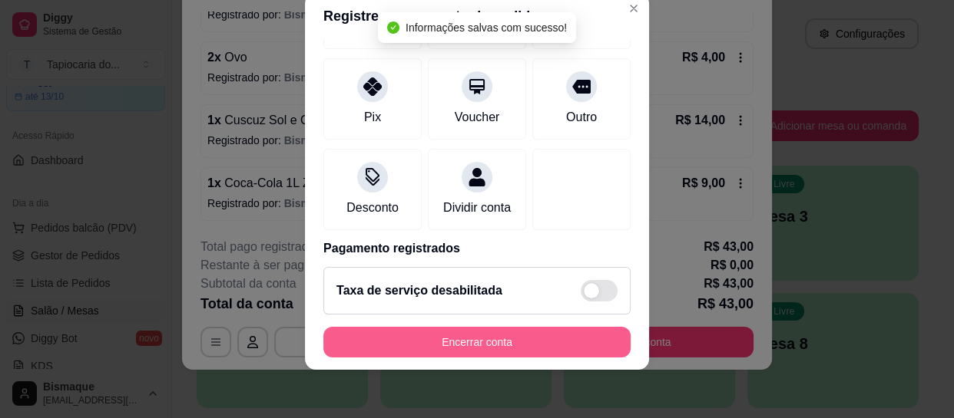
click at [569, 344] on button "Encerrar conta" at bounding box center [476, 342] width 307 height 31
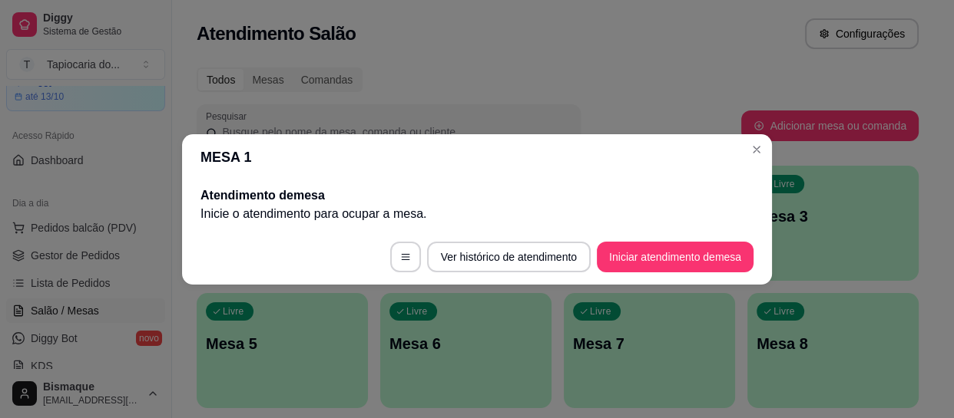
scroll to position [0, 0]
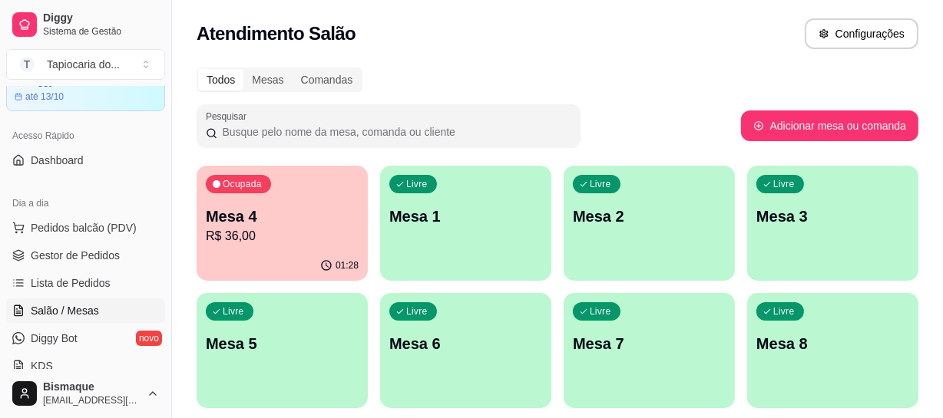
click at [283, 246] on div "Ocupada Mesa 4 R$ 36,00" at bounding box center [282, 208] width 171 height 85
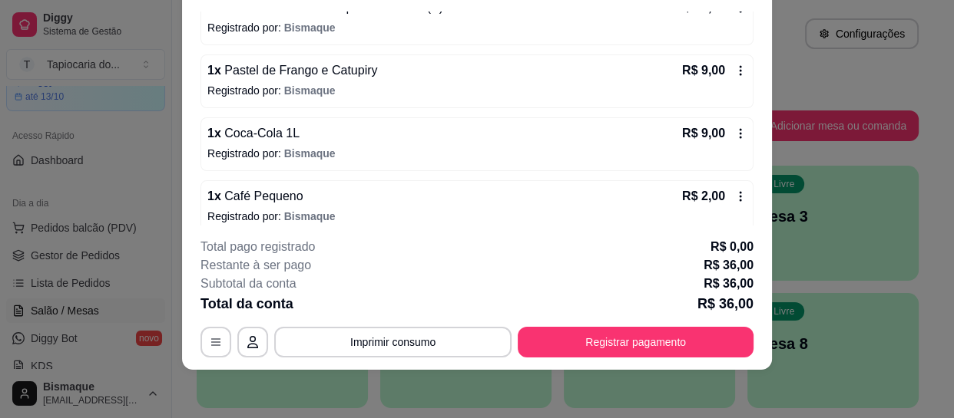
scroll to position [178, 0]
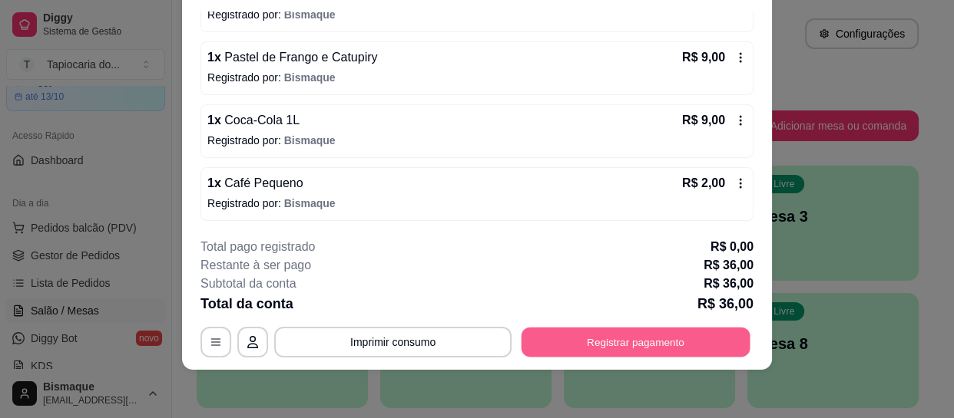
click at [624, 331] on button "Registrar pagamento" at bounding box center [635, 343] width 229 height 30
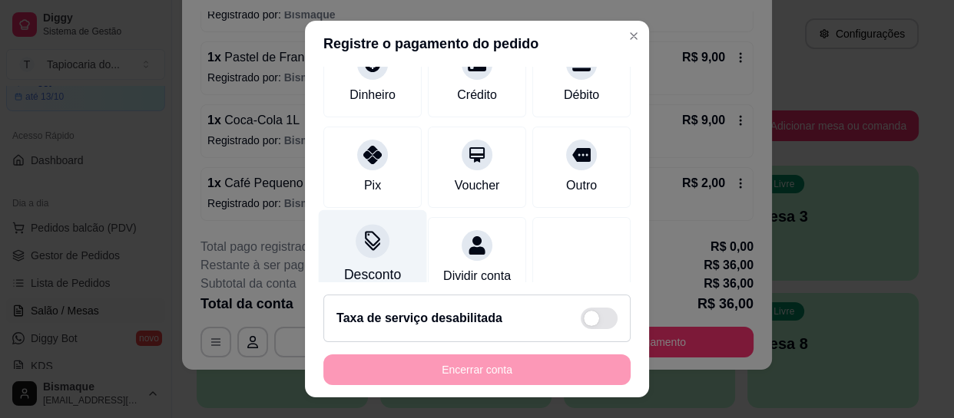
scroll to position [139, 0]
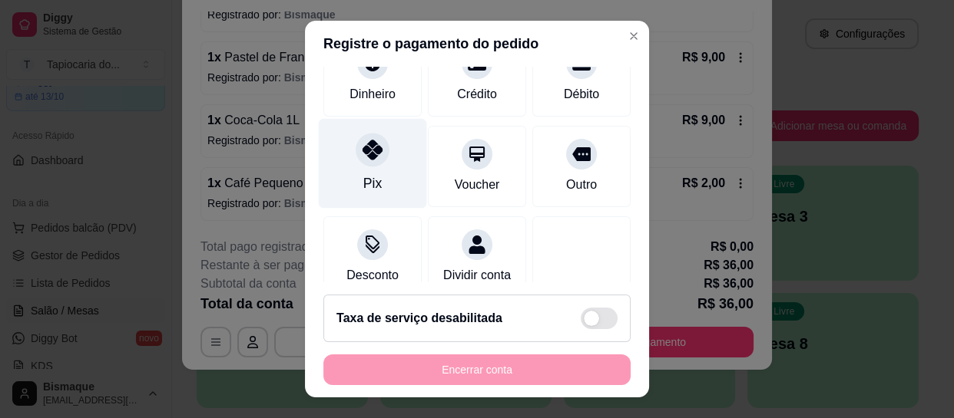
click at [380, 174] on div "Pix" at bounding box center [373, 164] width 108 height 90
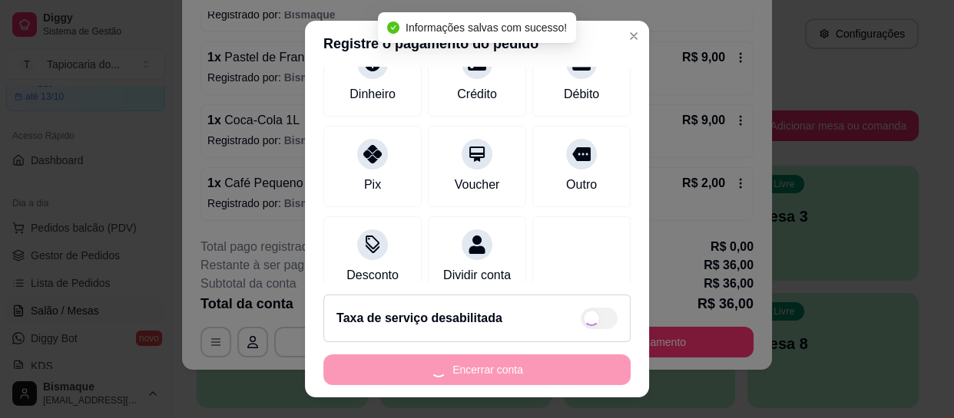
type input "R$ 0,00"
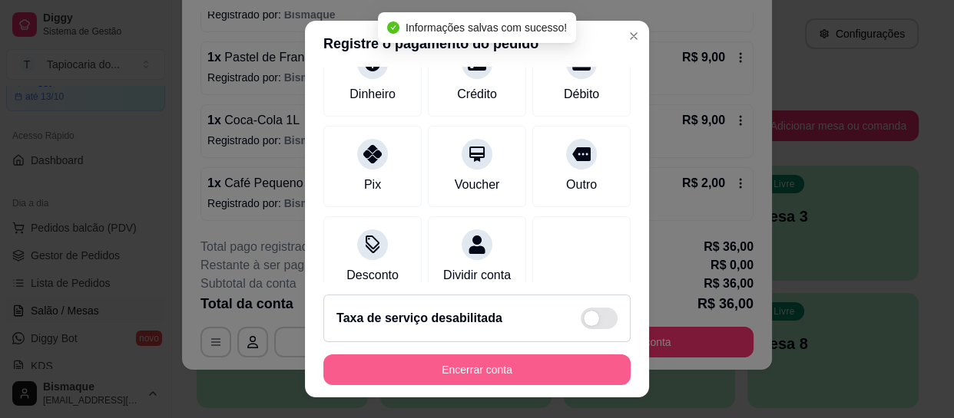
click at [541, 360] on button "Encerrar conta" at bounding box center [476, 370] width 307 height 31
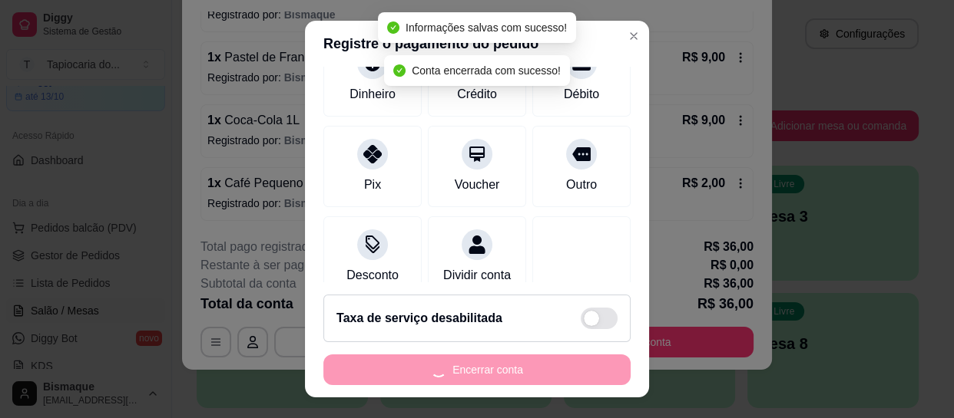
scroll to position [0, 0]
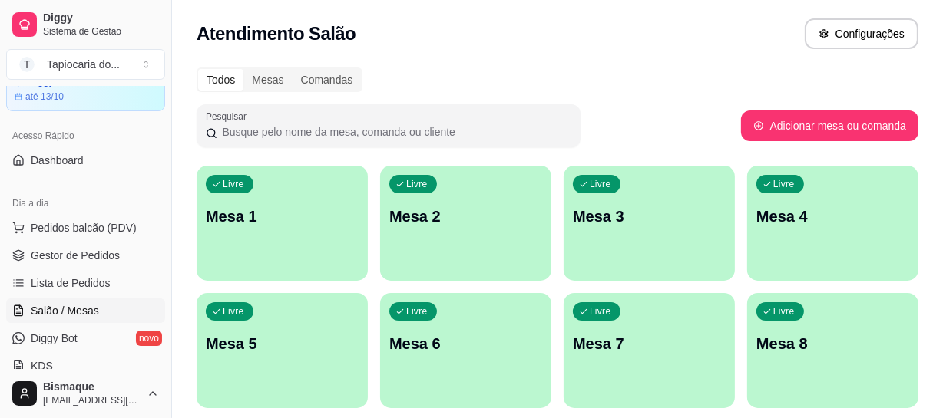
click at [299, 223] on p "Mesa 1" at bounding box center [282, 216] width 153 height 21
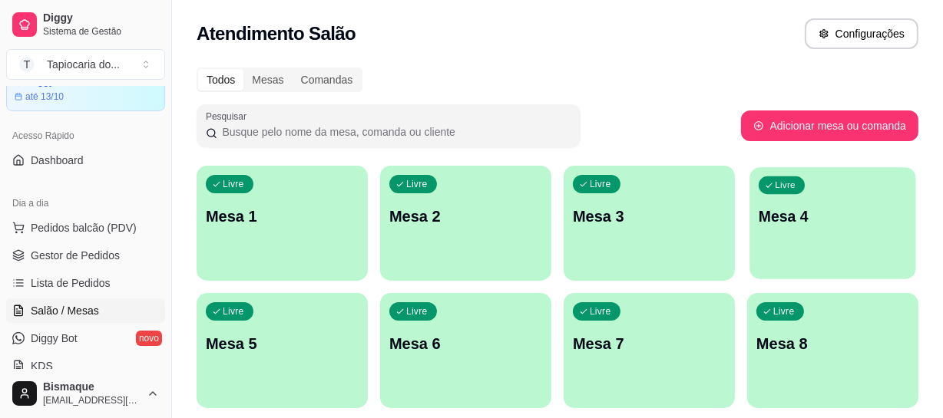
click at [804, 250] on div "Livre Mesa 4" at bounding box center [832, 214] width 166 height 94
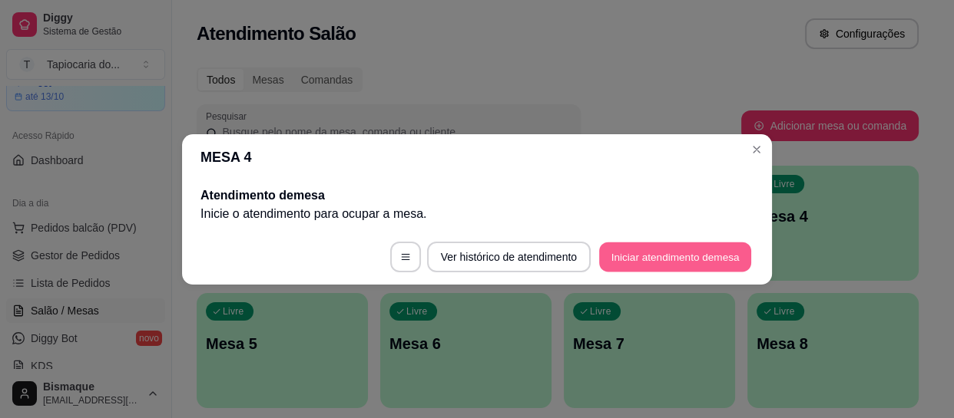
click at [698, 257] on button "Iniciar atendimento de mesa" at bounding box center [675, 257] width 152 height 30
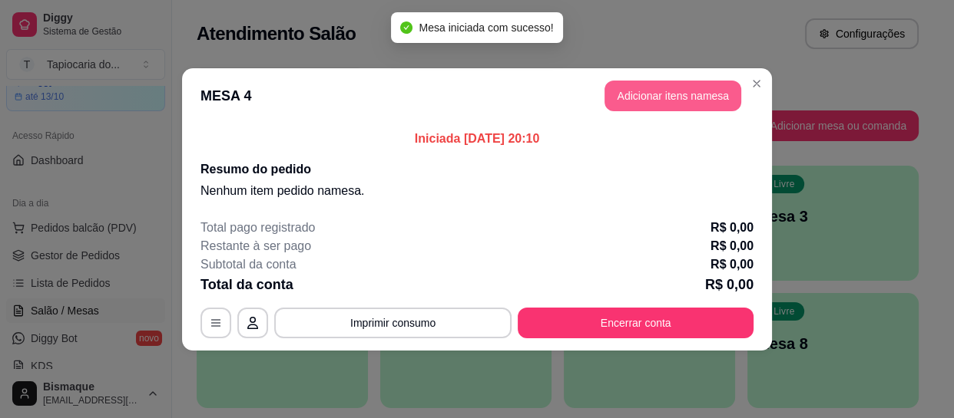
click at [653, 91] on button "Adicionar itens na mesa" at bounding box center [672, 96] width 137 height 31
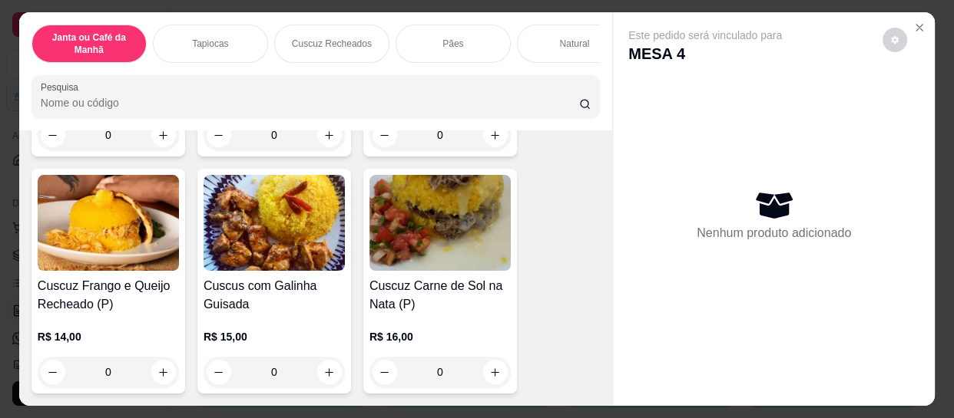
scroll to position [3001, 0]
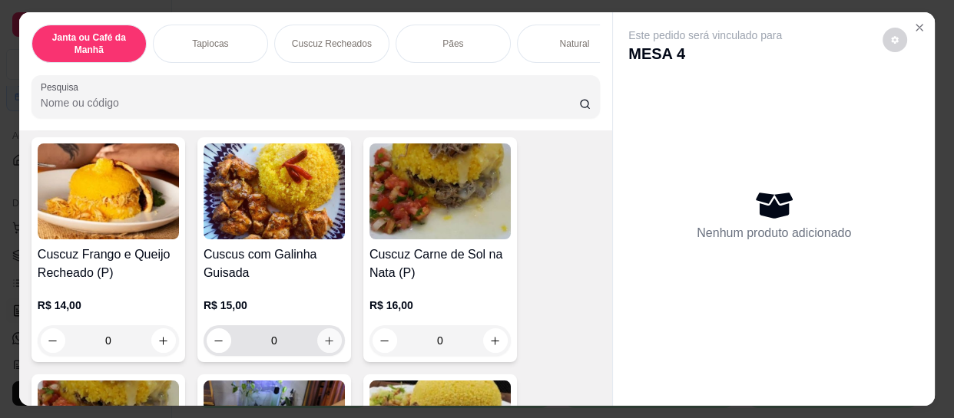
click at [323, 336] on icon "increase-product-quantity" at bounding box center [329, 342] width 12 height 12
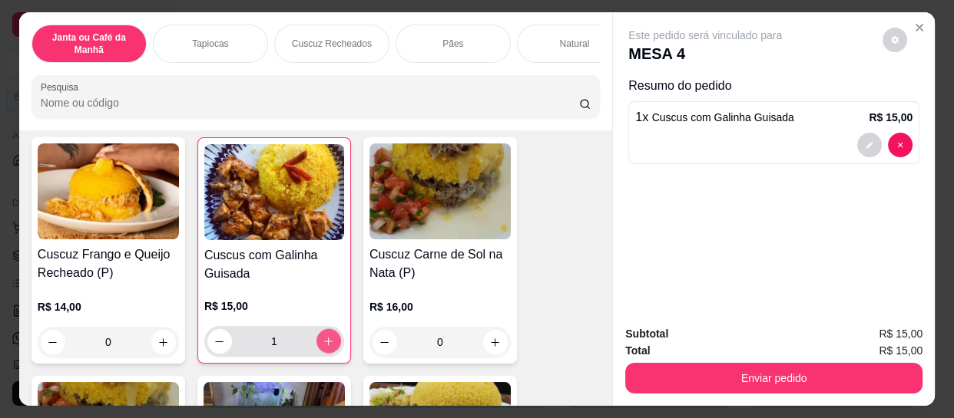
type input "1"
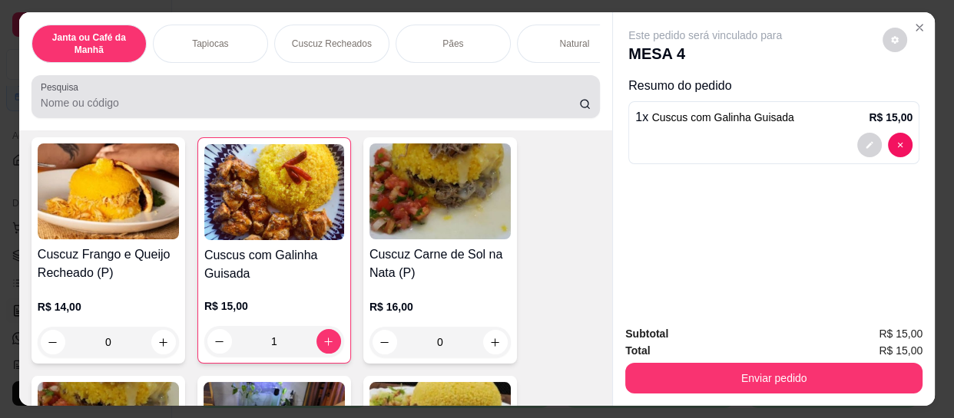
click at [349, 93] on div at bounding box center [316, 96] width 550 height 31
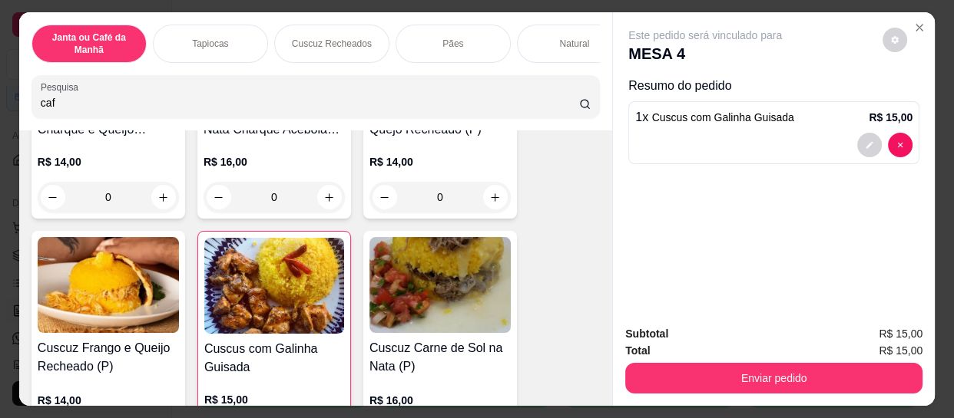
scroll to position [3120, 0]
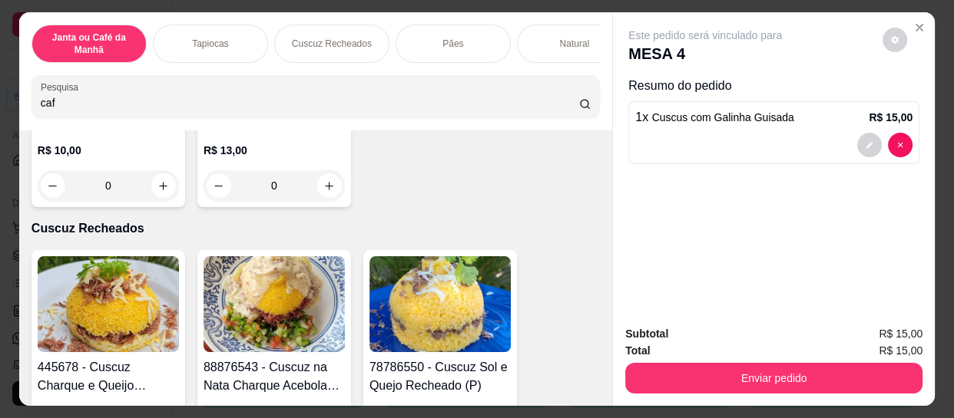
type input "caf"
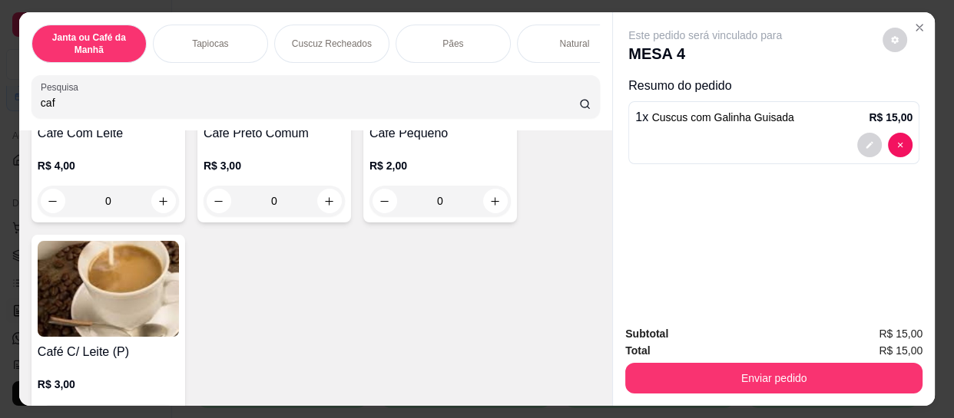
scroll to position [111, 0]
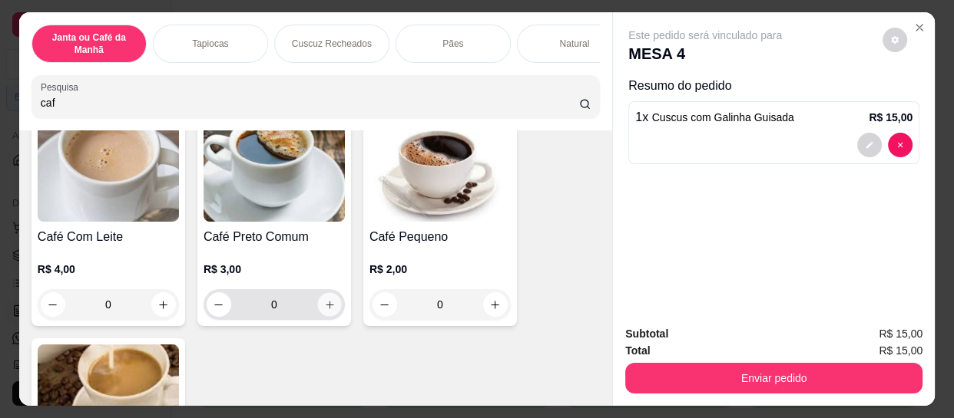
click at [326, 311] on icon "increase-product-quantity" at bounding box center [330, 305] width 12 height 12
type input "1"
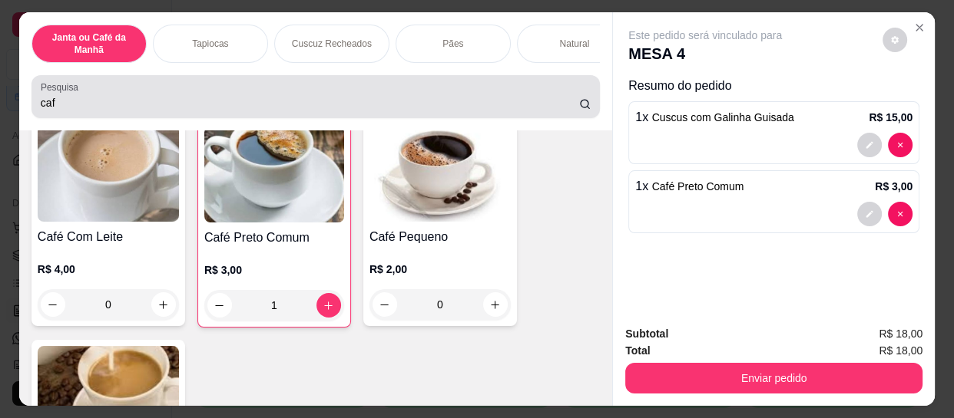
click at [215, 93] on div "caf" at bounding box center [316, 96] width 550 height 31
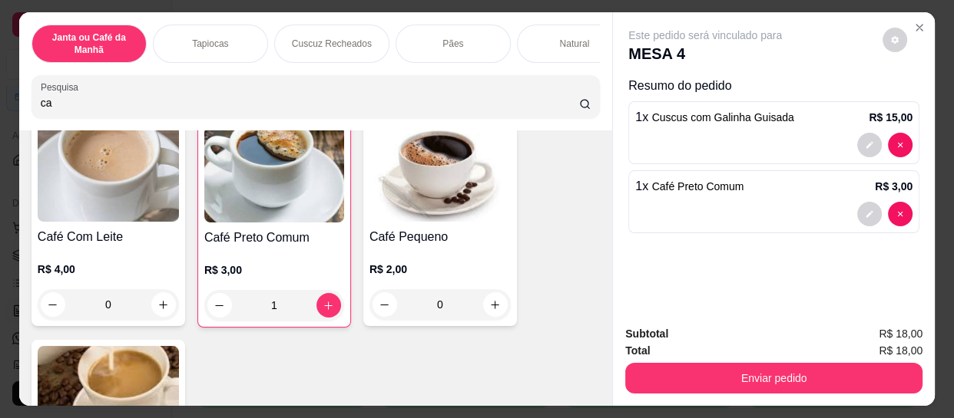
type input "c"
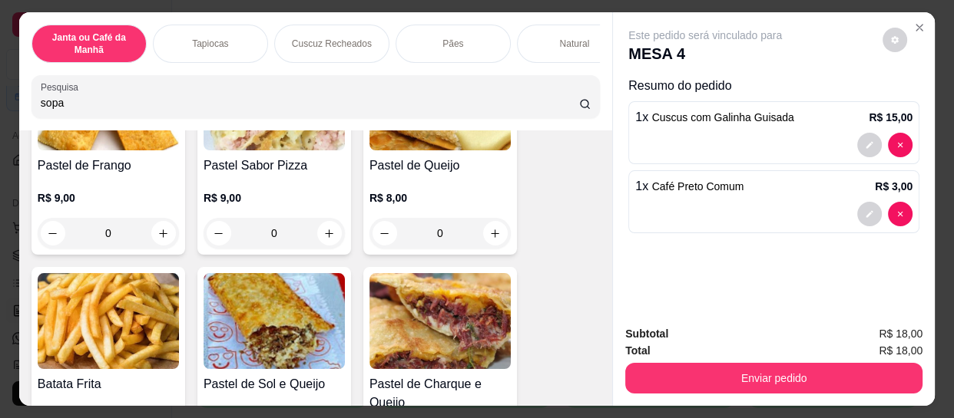
scroll to position [5195, 0]
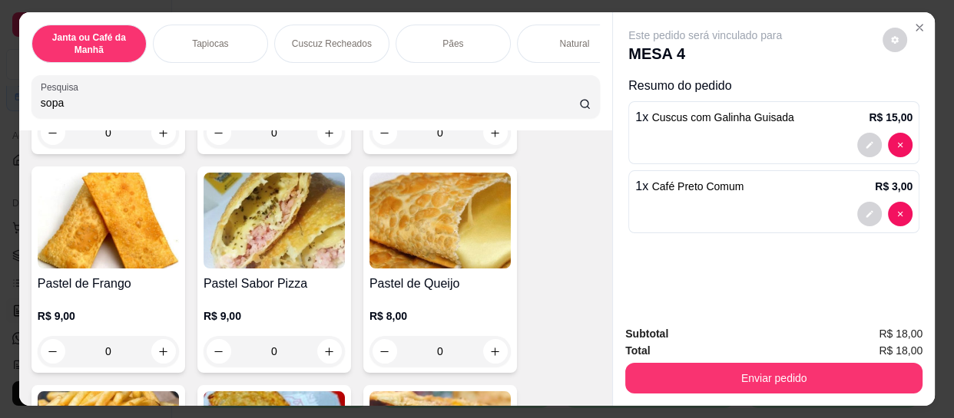
type input "sopa"
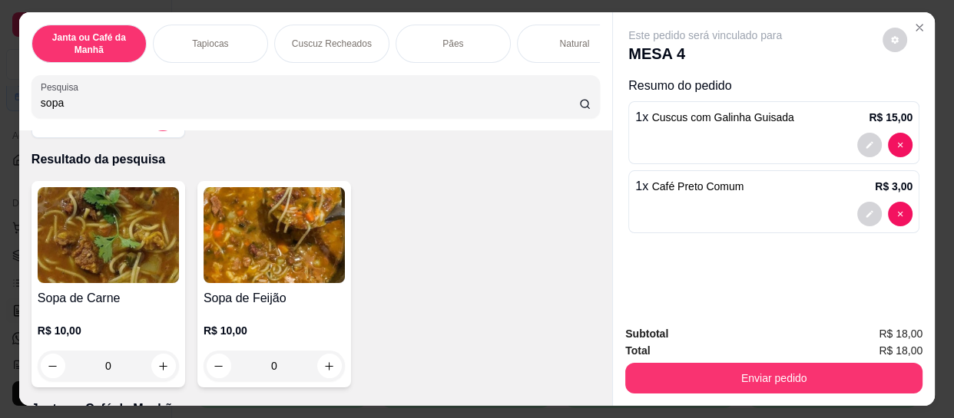
scroll to position [69, 0]
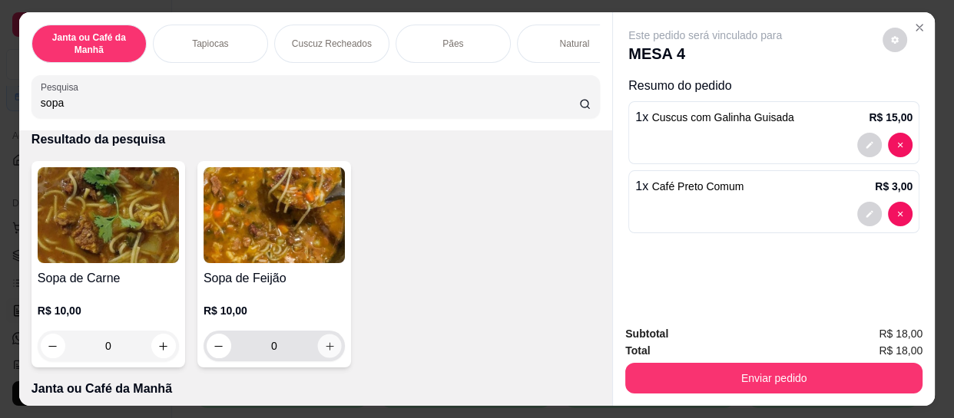
click at [329, 352] on icon "increase-product-quantity" at bounding box center [330, 347] width 12 height 12
type input "1"
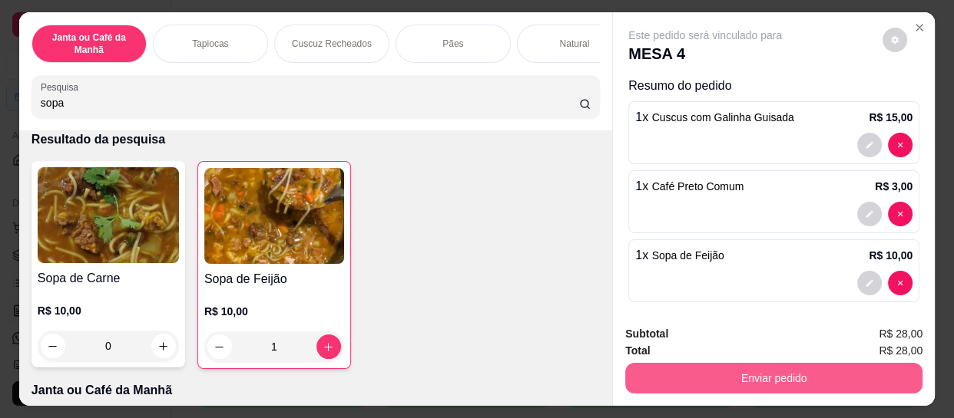
click at [718, 369] on button "Enviar pedido" at bounding box center [773, 378] width 297 height 31
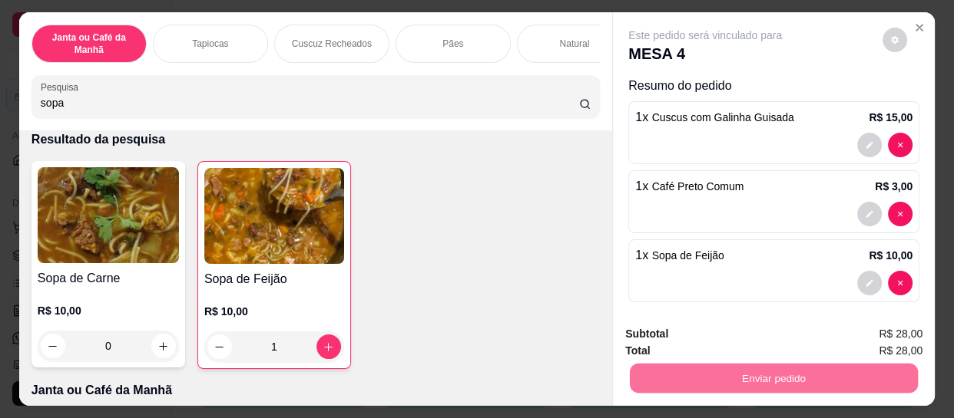
click at [865, 326] on button "Enviar pedido" at bounding box center [882, 334] width 87 height 29
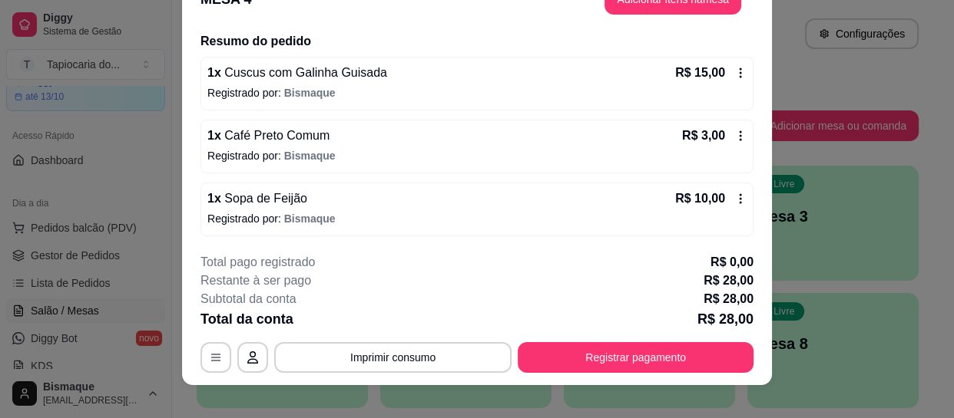
scroll to position [46, 0]
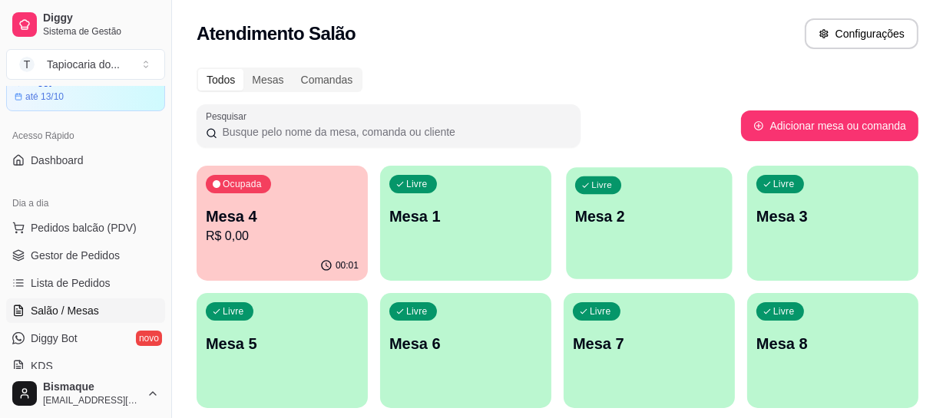
click at [616, 238] on div "Livre Mesa 2" at bounding box center [649, 214] width 166 height 94
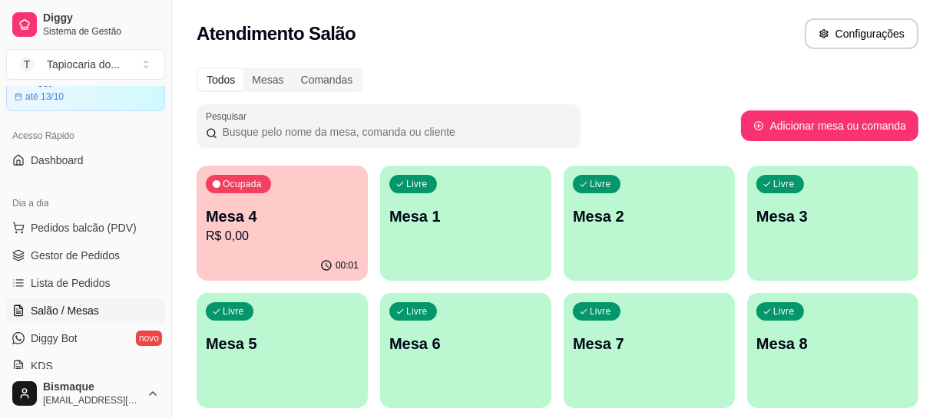
click at [829, 244] on div "Livre Mesa 3" at bounding box center [832, 214] width 171 height 97
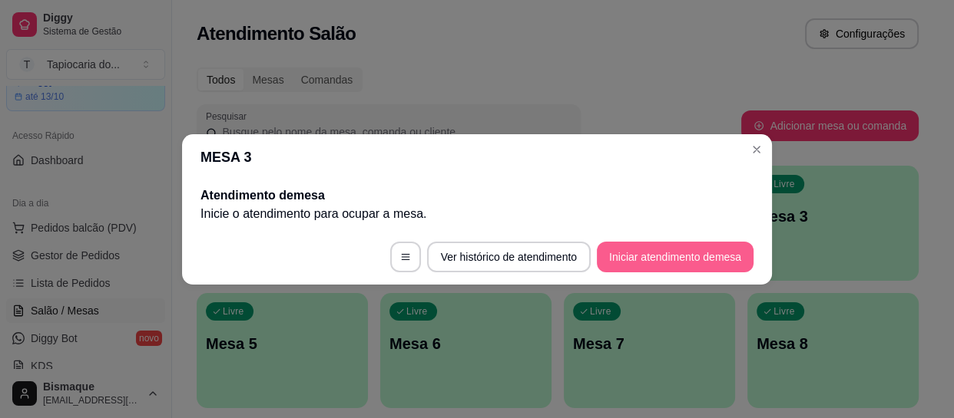
click at [622, 256] on button "Iniciar atendimento de mesa" at bounding box center [675, 257] width 157 height 31
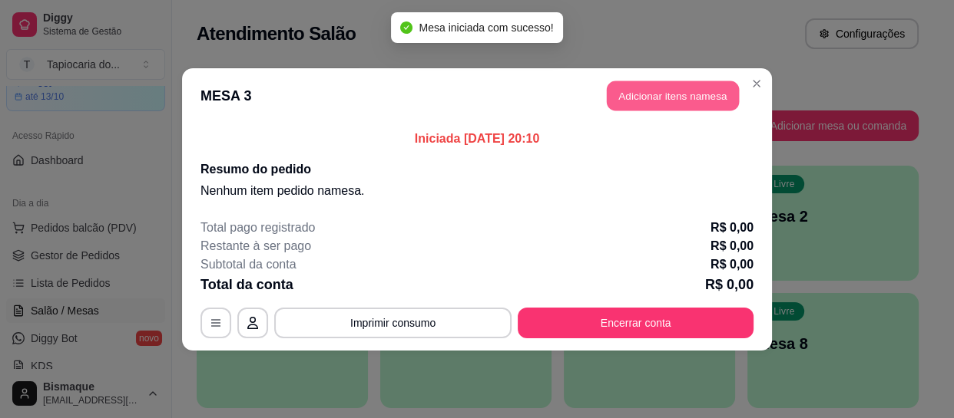
click at [650, 96] on button "Adicionar itens na mesa" at bounding box center [673, 96] width 132 height 30
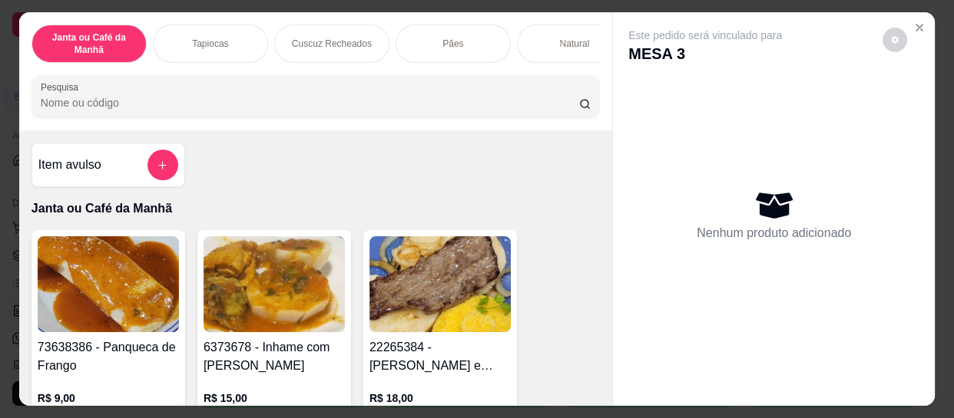
click at [260, 104] on input "Pesquisa" at bounding box center [310, 102] width 538 height 15
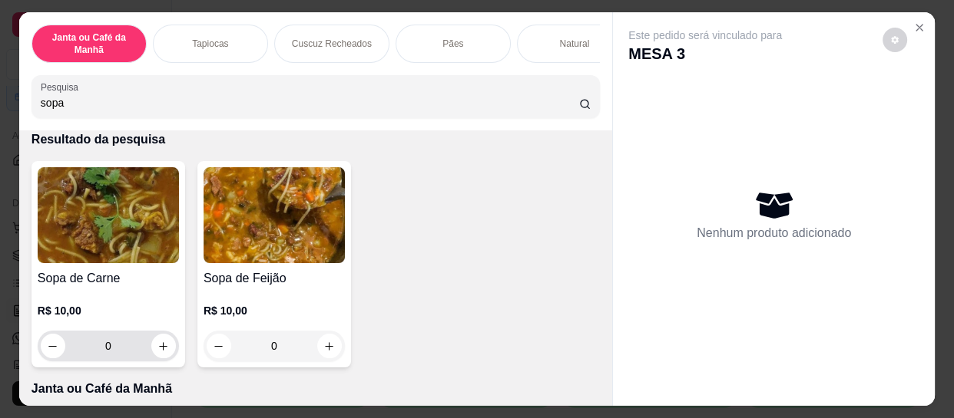
scroll to position [69, 0]
type input "sopa"
click at [158, 351] on icon "increase-product-quantity" at bounding box center [164, 347] width 12 height 12
type input "1"
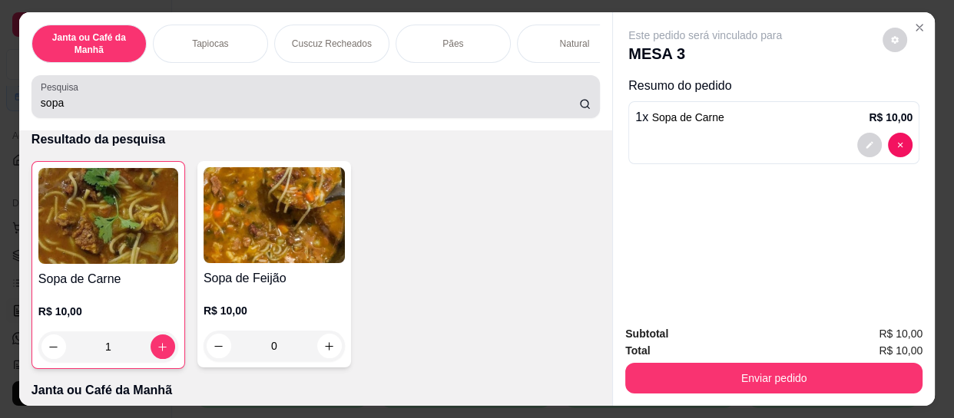
click at [125, 101] on input "sopa" at bounding box center [310, 102] width 538 height 15
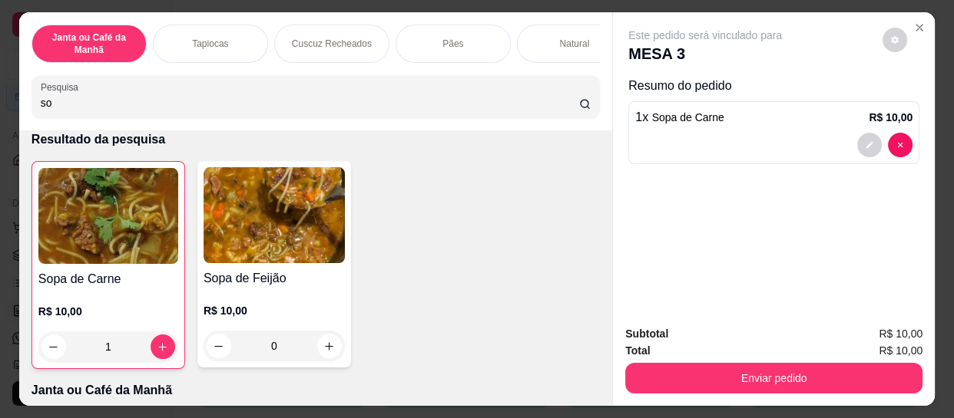
type input "s"
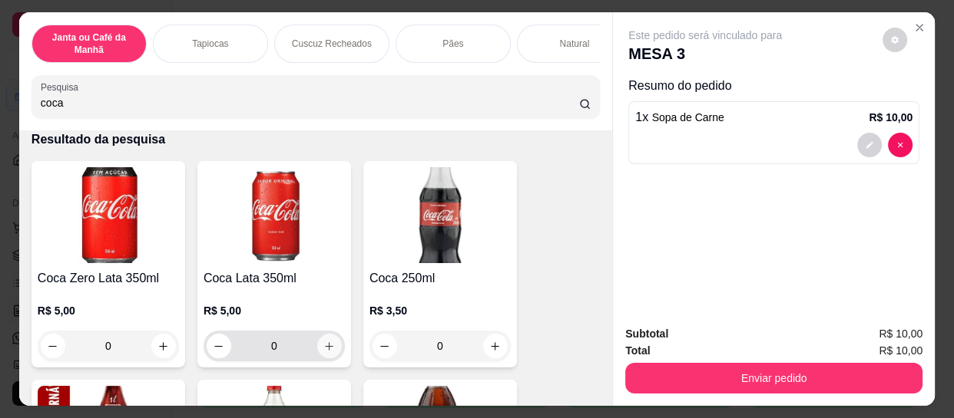
type input "coca"
click at [326, 350] on icon "increase-product-quantity" at bounding box center [329, 347] width 12 height 12
type input "1"
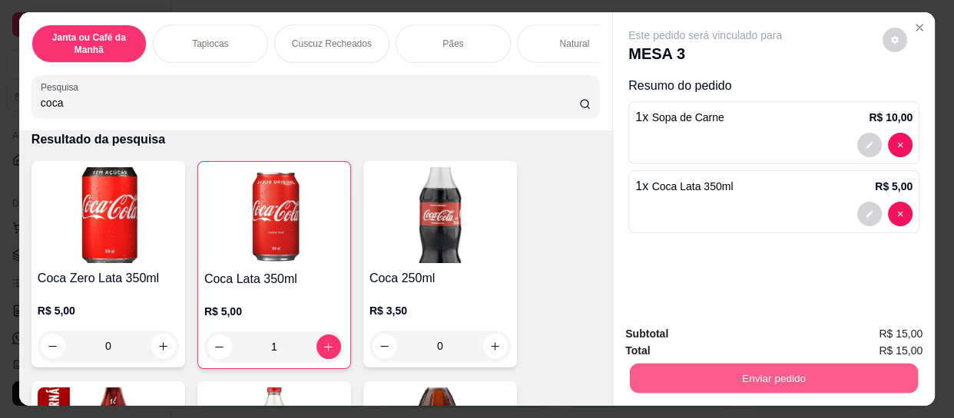
click at [630, 367] on button "Enviar pedido" at bounding box center [774, 378] width 288 height 30
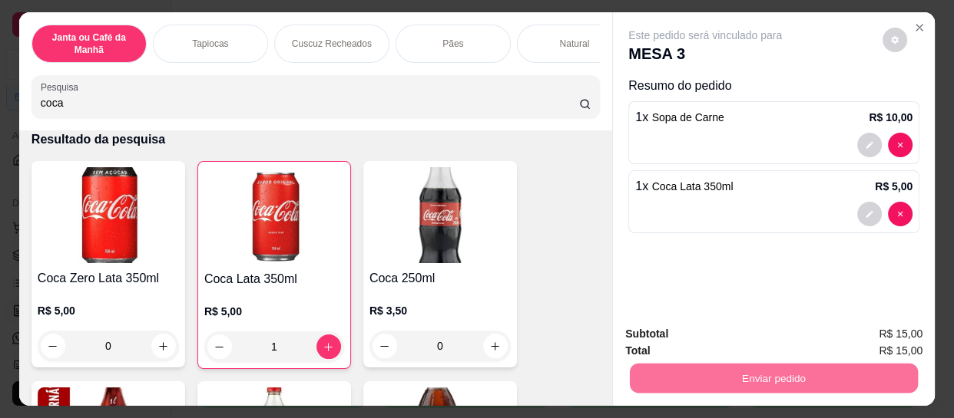
click at [900, 333] on button "Enviar pedido" at bounding box center [883, 334] width 84 height 28
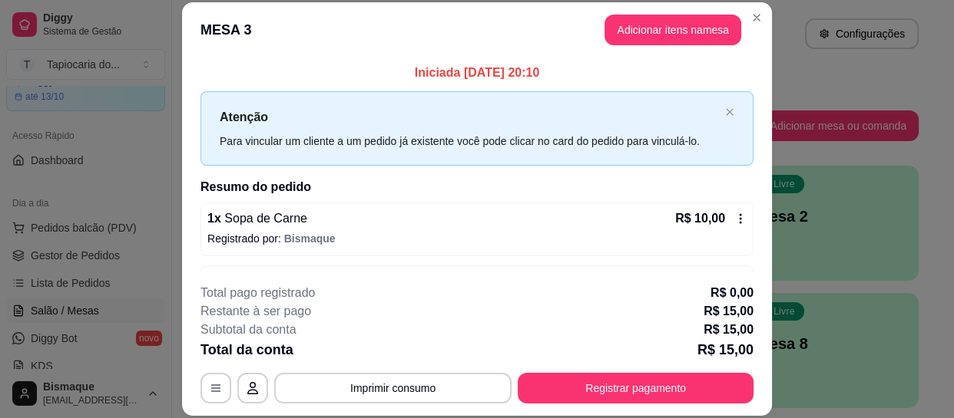
click at [712, 368] on div "**********" at bounding box center [476, 344] width 553 height 120
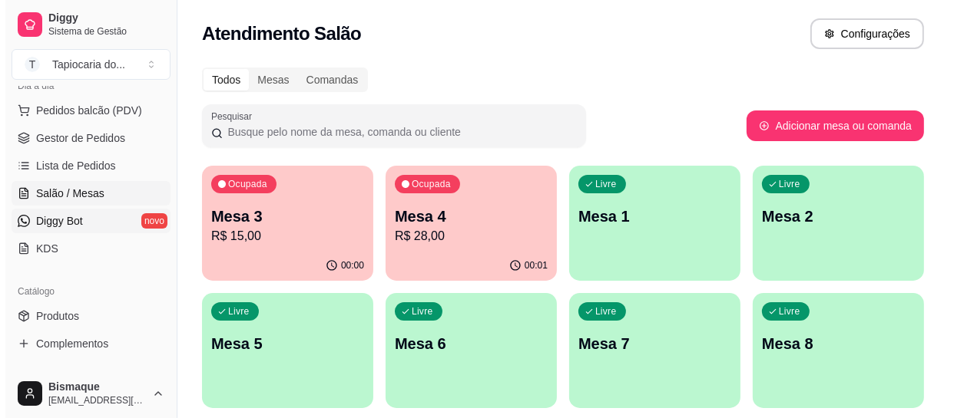
scroll to position [209, 0]
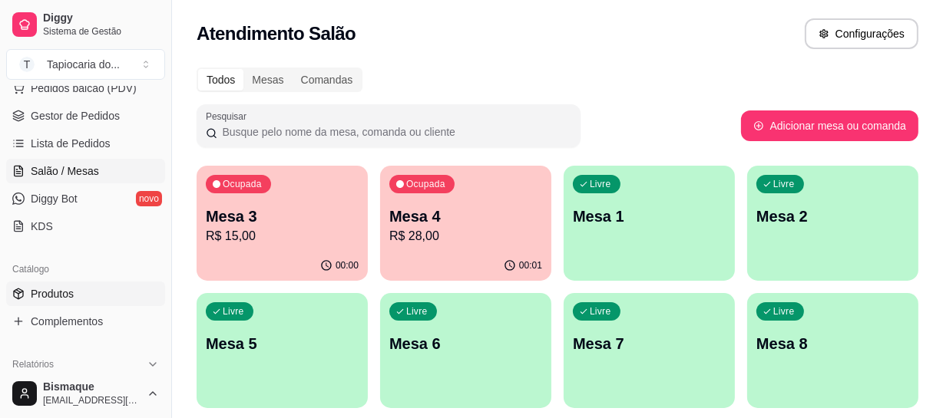
click at [64, 289] on span "Produtos" at bounding box center [52, 293] width 43 height 15
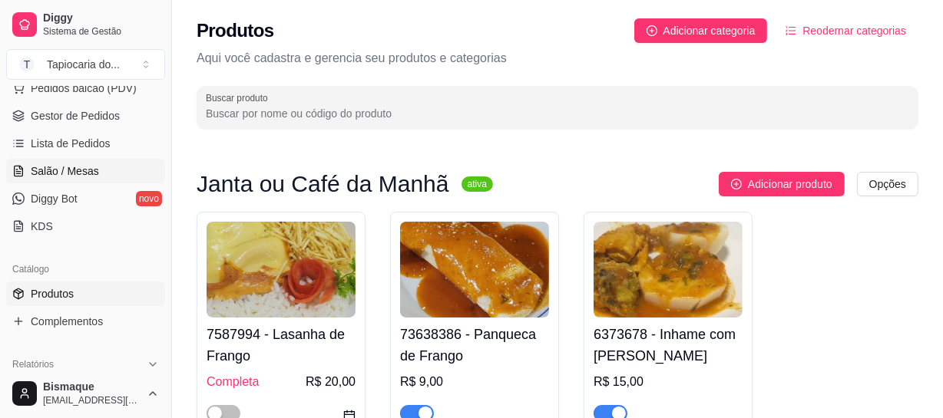
click at [83, 170] on span "Salão / Mesas" at bounding box center [65, 171] width 68 height 15
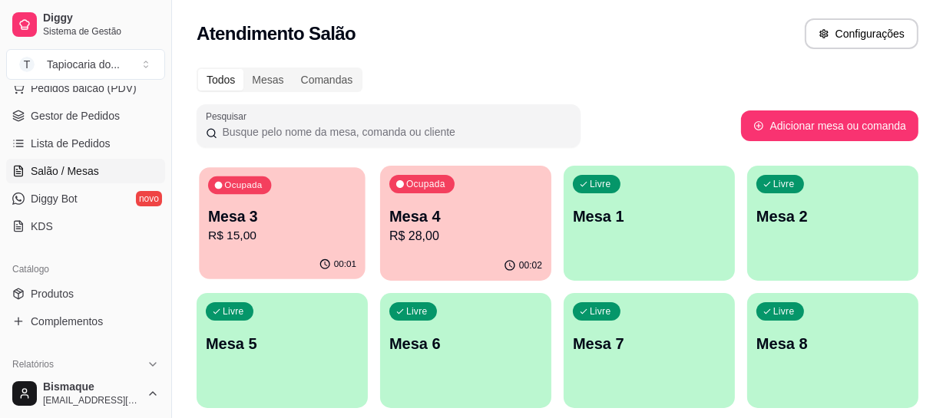
click at [267, 221] on p "Mesa 3" at bounding box center [282, 217] width 148 height 21
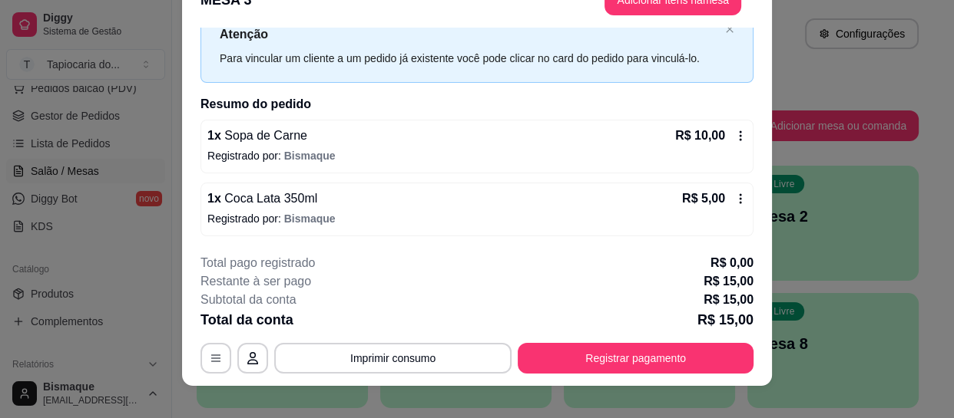
scroll to position [46, 0]
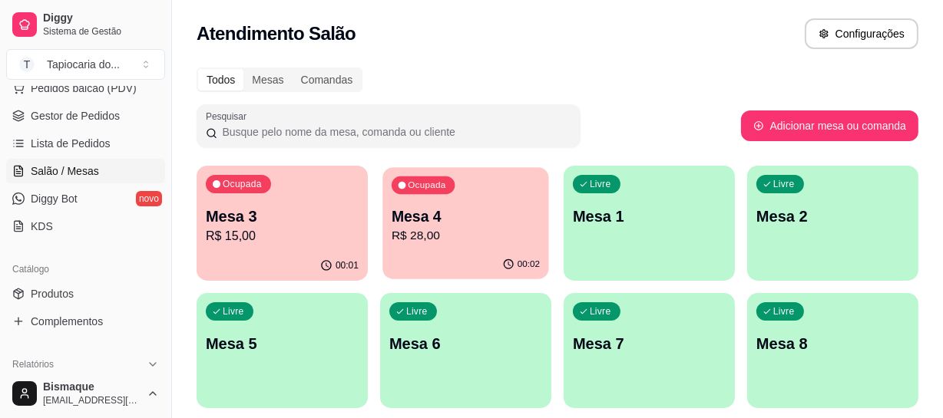
click at [471, 231] on p "R$ 28,00" at bounding box center [466, 236] width 148 height 18
click at [466, 216] on p "Mesa 4" at bounding box center [466, 217] width 148 height 21
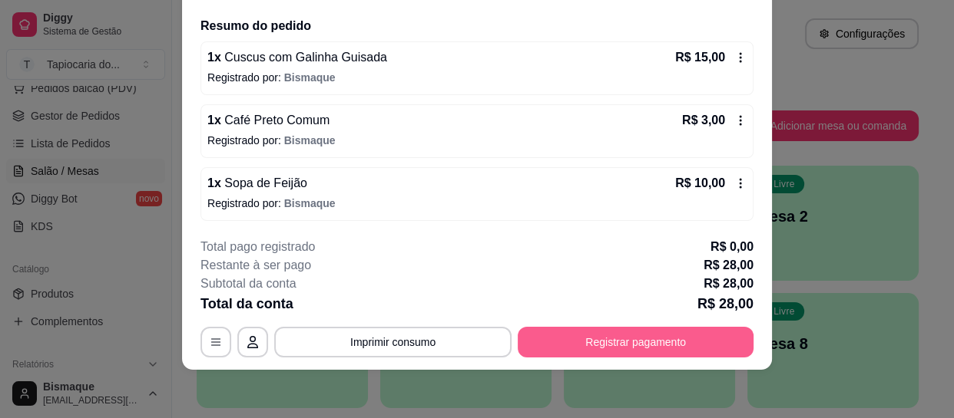
click at [632, 355] on button "Registrar pagamento" at bounding box center [635, 342] width 236 height 31
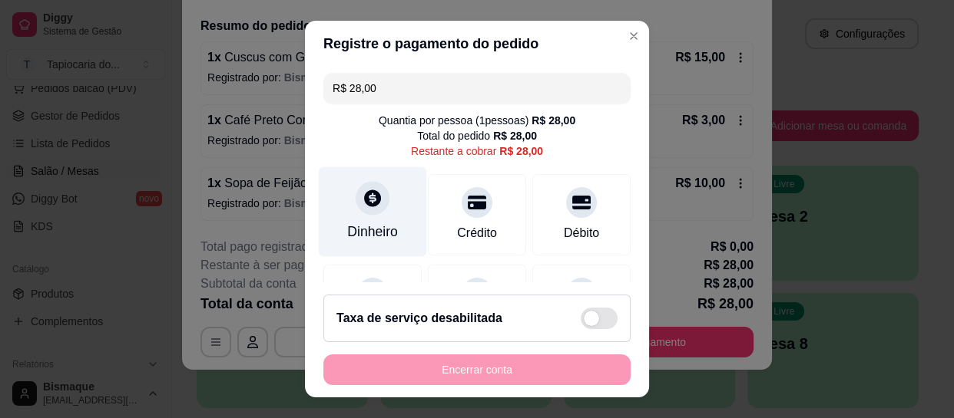
click at [389, 226] on div "Dinheiro" at bounding box center [373, 212] width 108 height 90
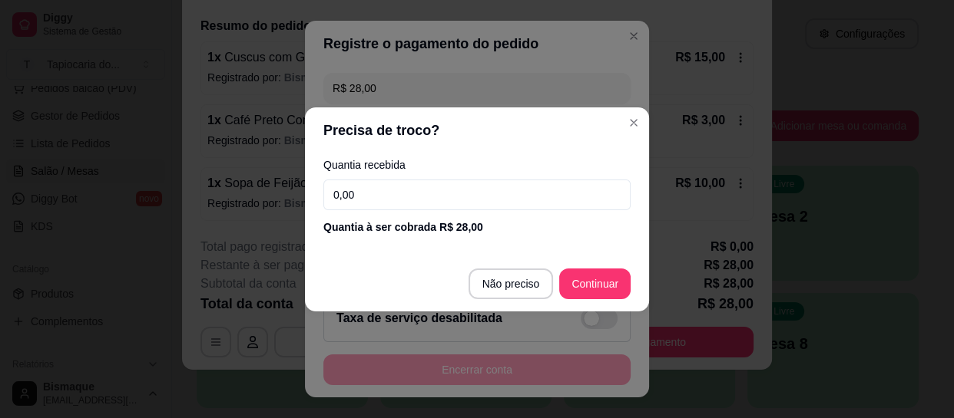
click at [469, 188] on input "0,00" at bounding box center [476, 195] width 307 height 31
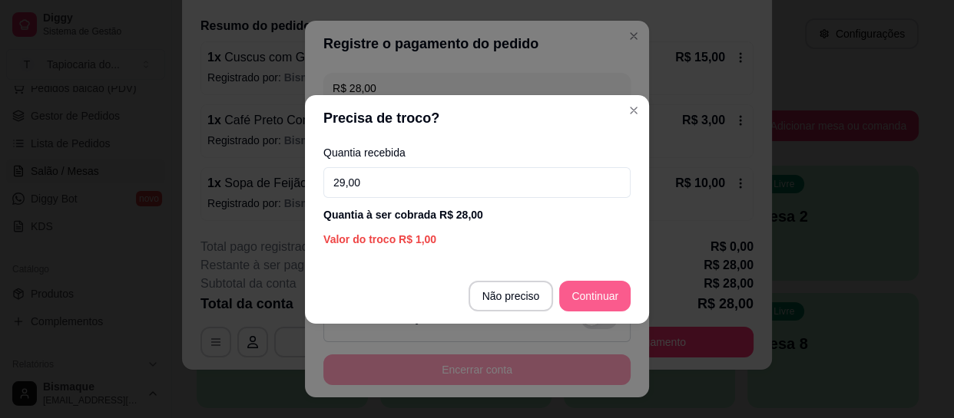
type input "29,00"
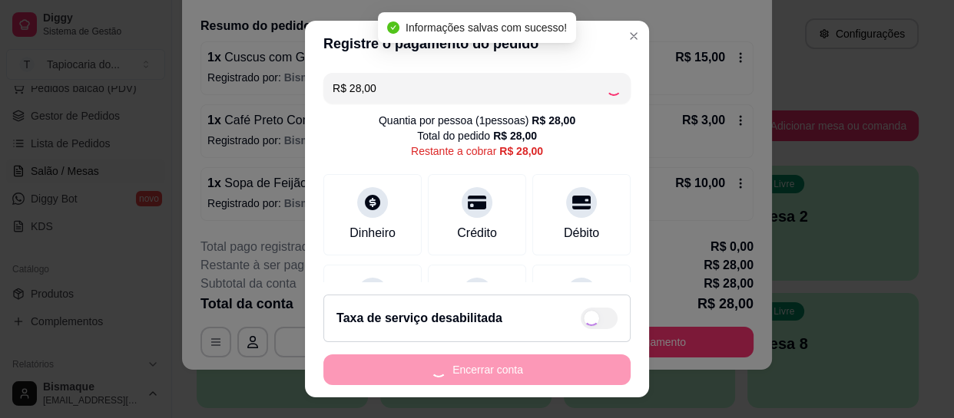
type input "R$ 0,00"
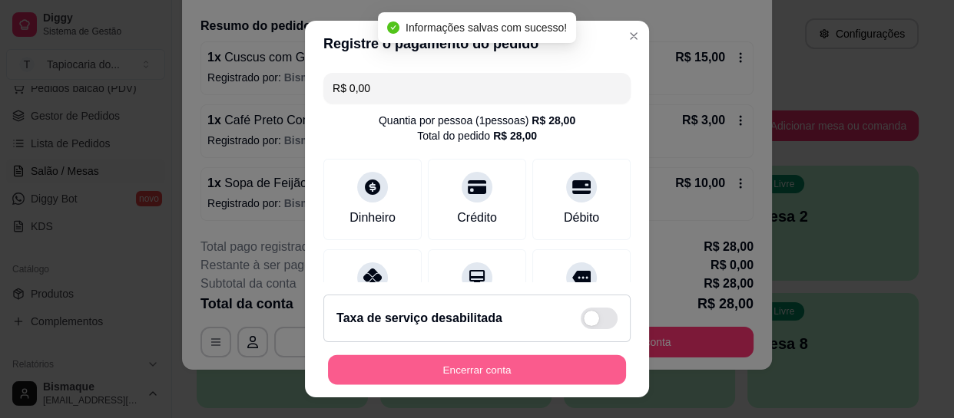
click at [537, 369] on button "Encerrar conta" at bounding box center [477, 370] width 298 height 30
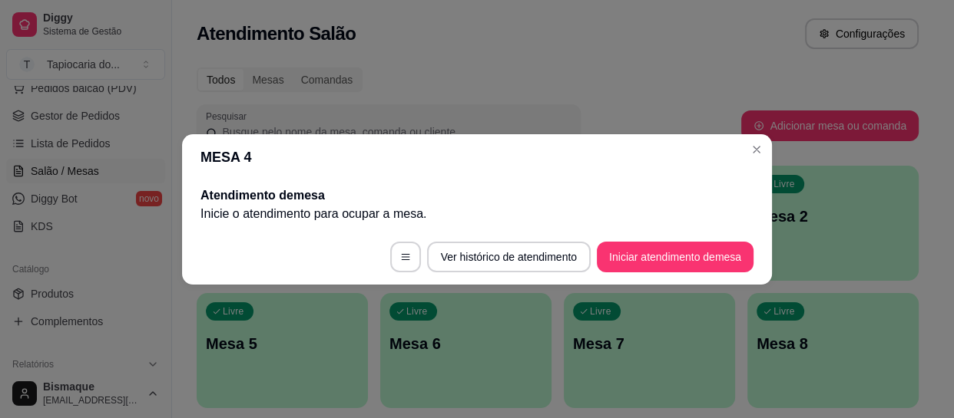
scroll to position [0, 0]
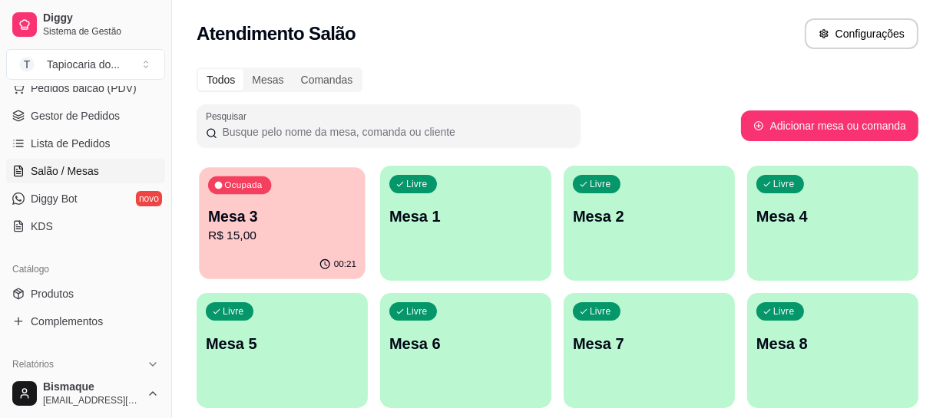
click at [232, 264] on div "00:21" at bounding box center [282, 264] width 166 height 29
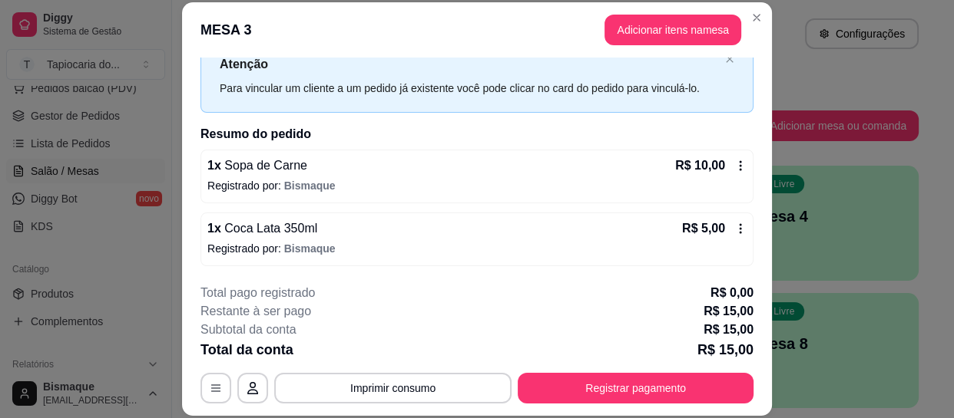
scroll to position [46, 0]
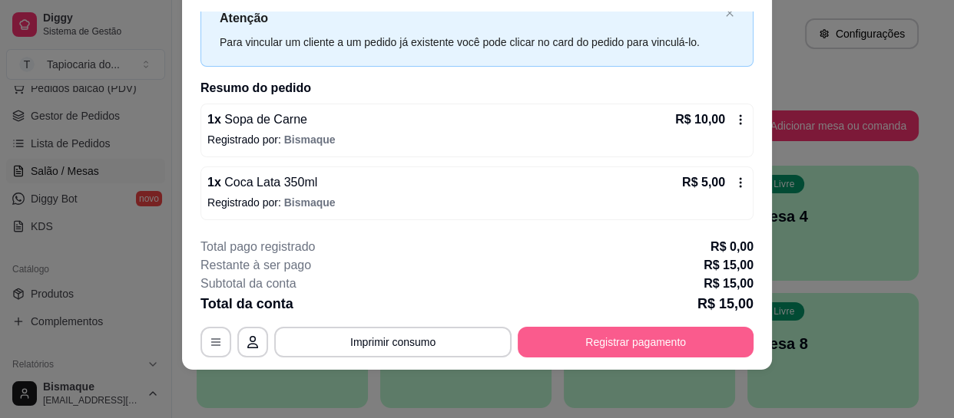
click at [604, 345] on button "Registrar pagamento" at bounding box center [635, 342] width 236 height 31
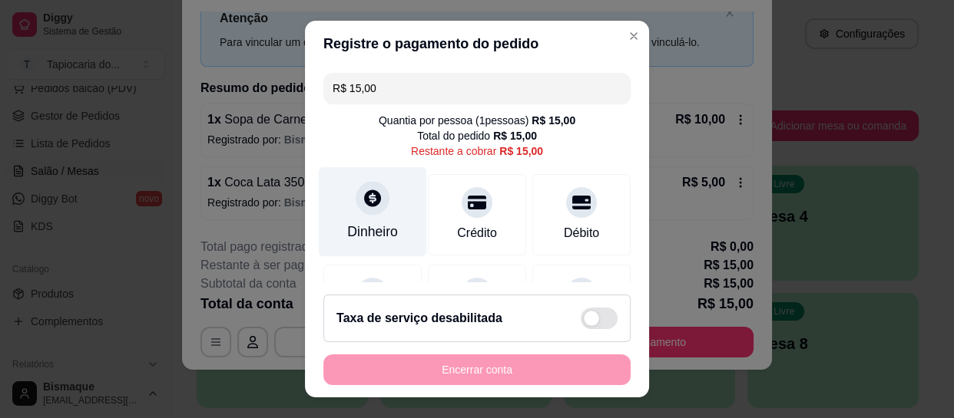
click at [389, 230] on div "Dinheiro" at bounding box center [373, 212] width 108 height 90
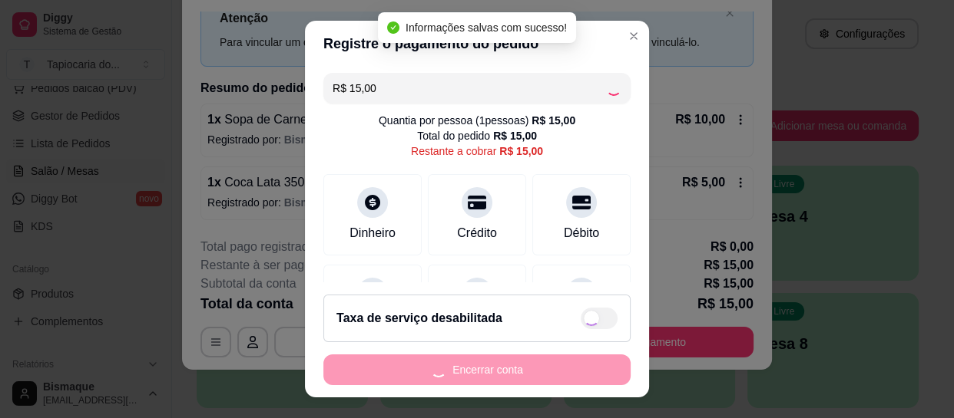
type input "R$ 0,00"
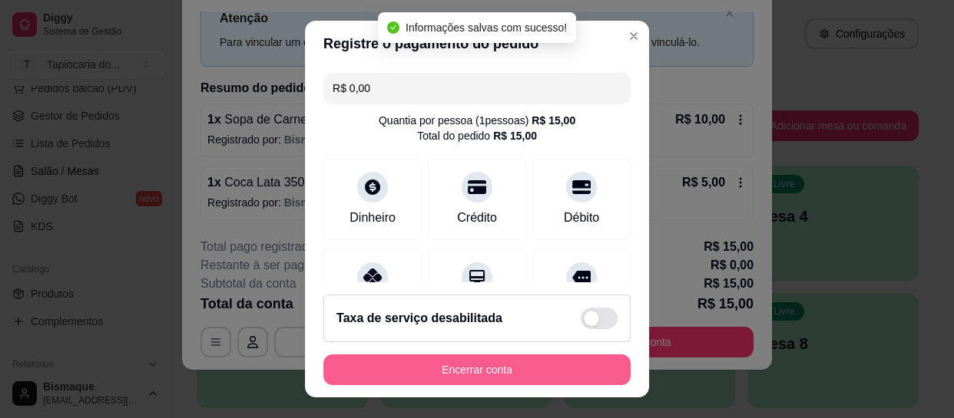
click at [534, 372] on button "Encerrar conta" at bounding box center [476, 370] width 307 height 31
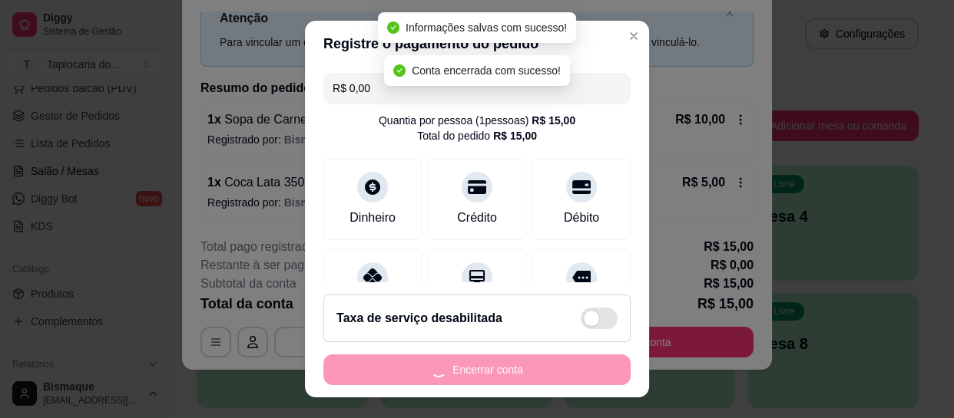
scroll to position [0, 0]
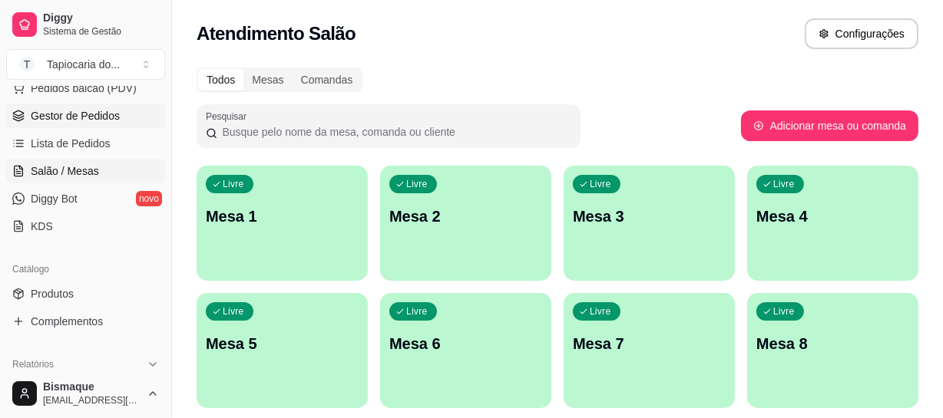
drag, startPoint x: 62, startPoint y: 97, endPoint x: 68, endPoint y: 120, distance: 23.7
click at [64, 115] on ul "Pedidos balcão (PDV) Gestor de Pedidos Lista de Pedidos Salão / Mesas Diggy Bot…" at bounding box center [85, 157] width 159 height 163
click at [69, 121] on span "Gestor de Pedidos" at bounding box center [75, 115] width 89 height 15
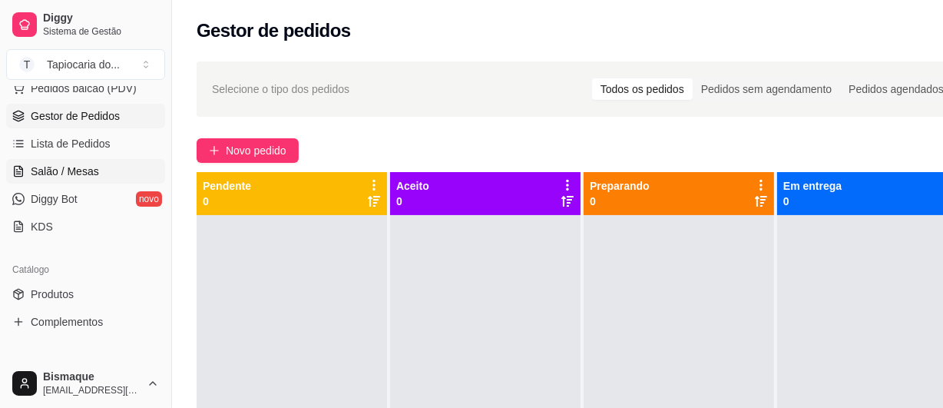
click at [58, 160] on link "Salão / Mesas" at bounding box center [85, 171] width 159 height 25
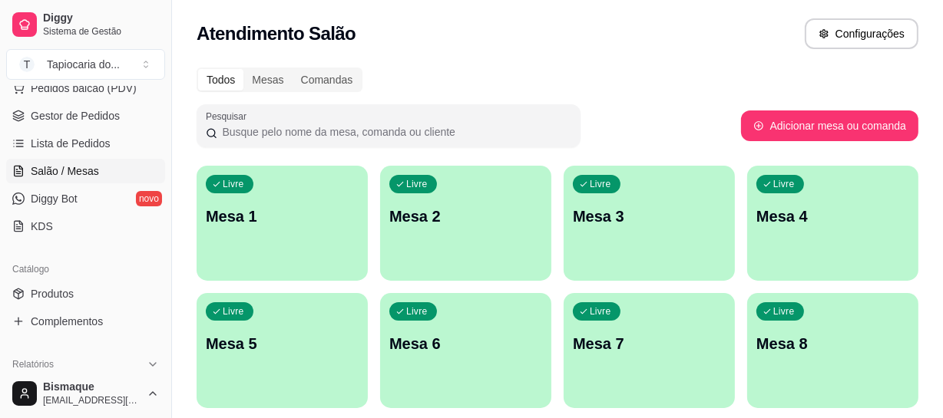
click at [645, 230] on div "Livre Mesa 3" at bounding box center [649, 214] width 171 height 97
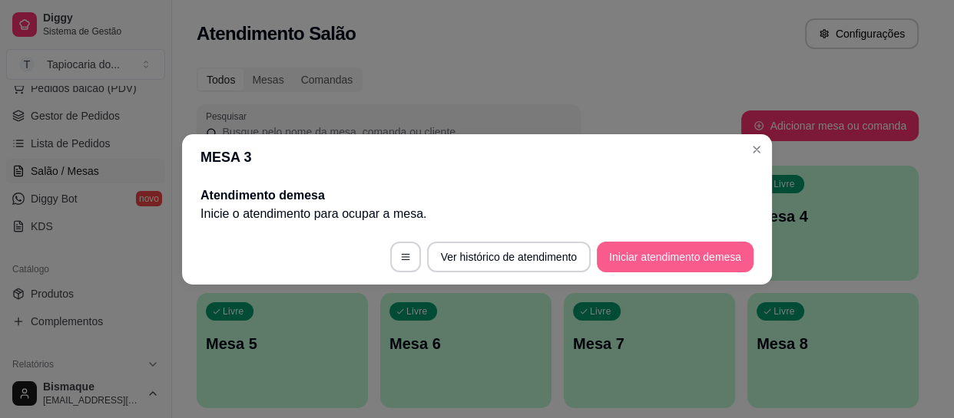
click at [726, 252] on button "Iniciar atendimento de mesa" at bounding box center [675, 257] width 157 height 31
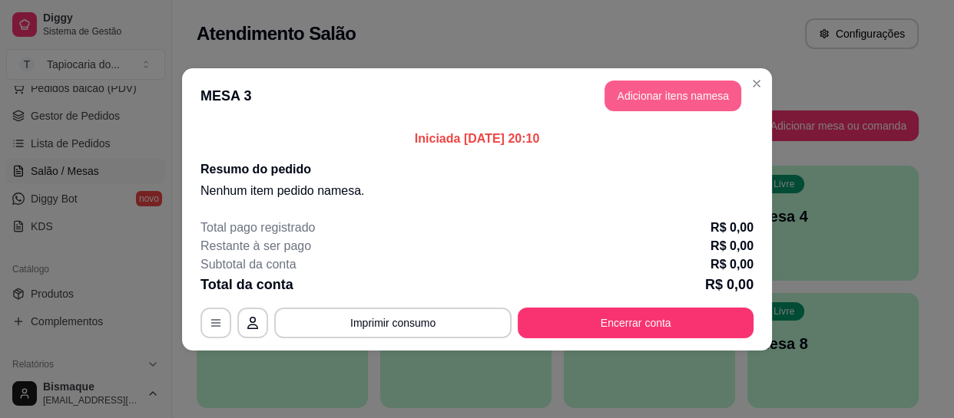
click at [690, 94] on button "Adicionar itens na mesa" at bounding box center [672, 96] width 137 height 31
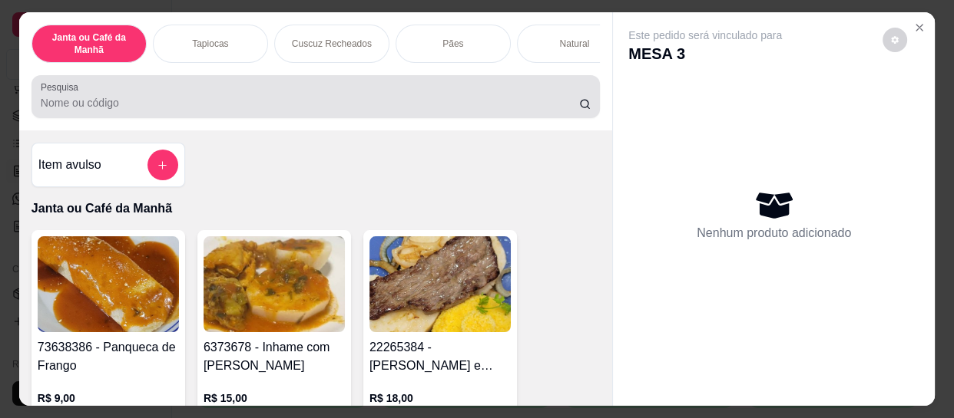
click at [244, 98] on div at bounding box center [316, 96] width 550 height 31
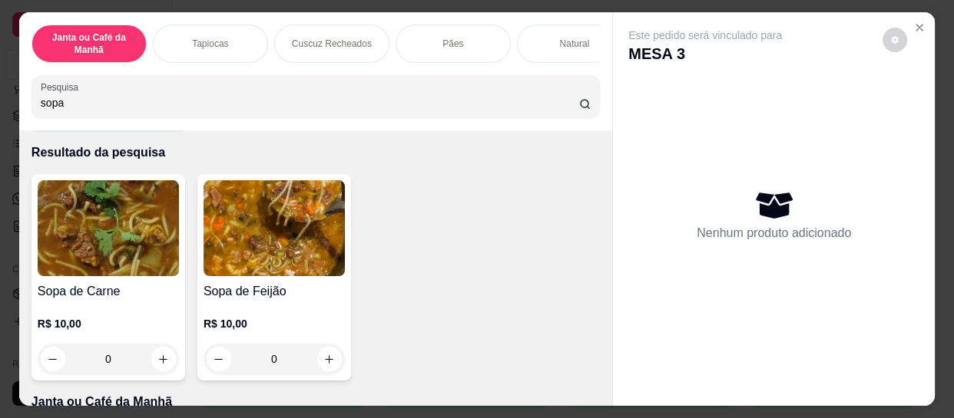
scroll to position [139, 0]
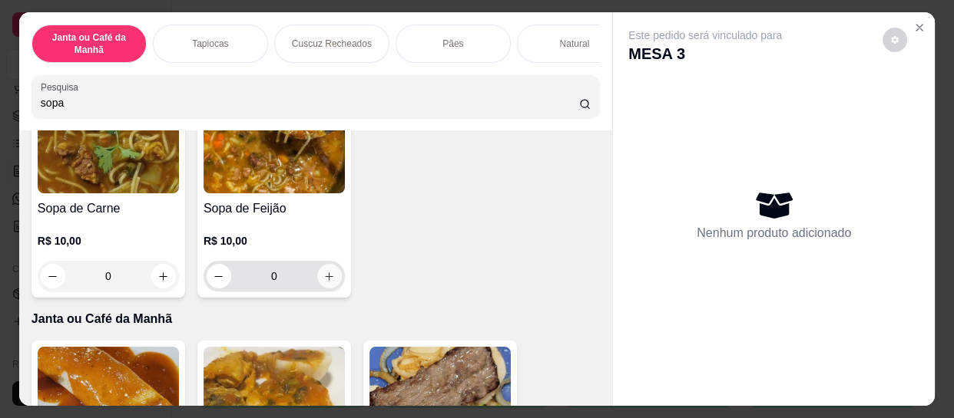
type input "sopa"
click at [324, 276] on icon "increase-product-quantity" at bounding box center [330, 277] width 12 height 12
type input "1"
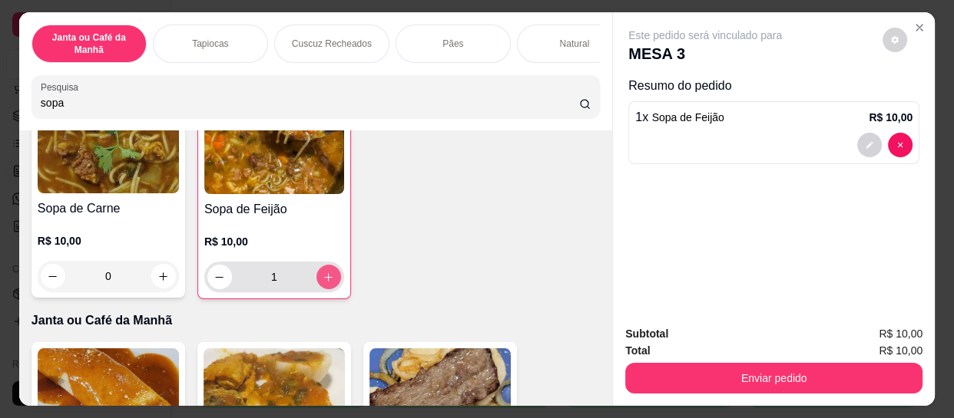
click at [322, 276] on icon "increase-product-quantity" at bounding box center [328, 278] width 12 height 12
type input "2"
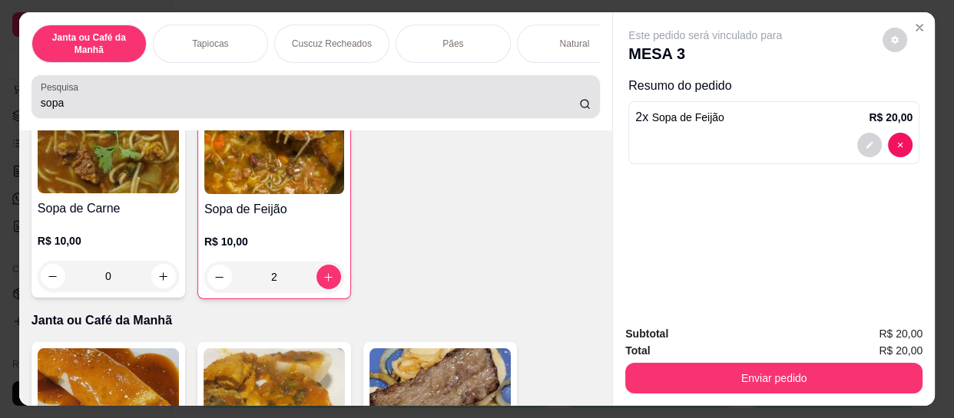
click at [307, 100] on input "sopa" at bounding box center [310, 102] width 538 height 15
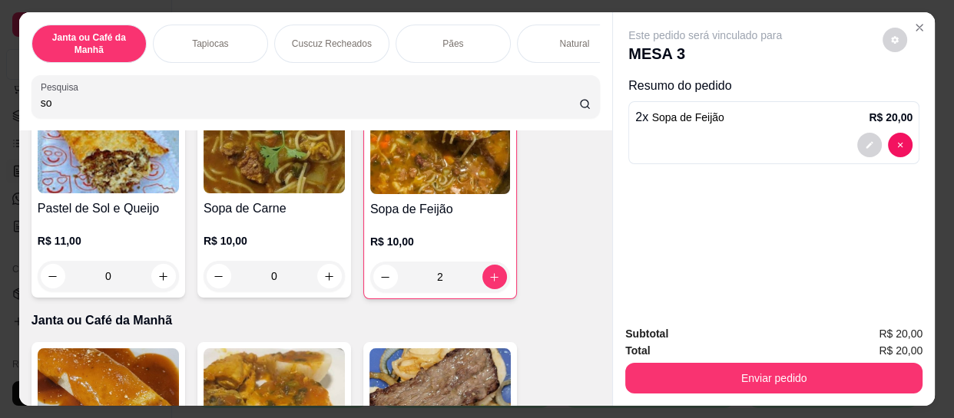
type input "s"
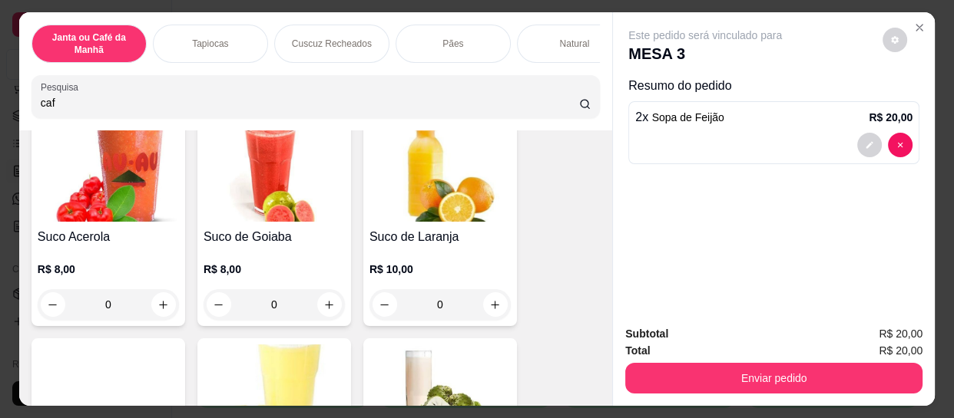
scroll to position [4548, 0]
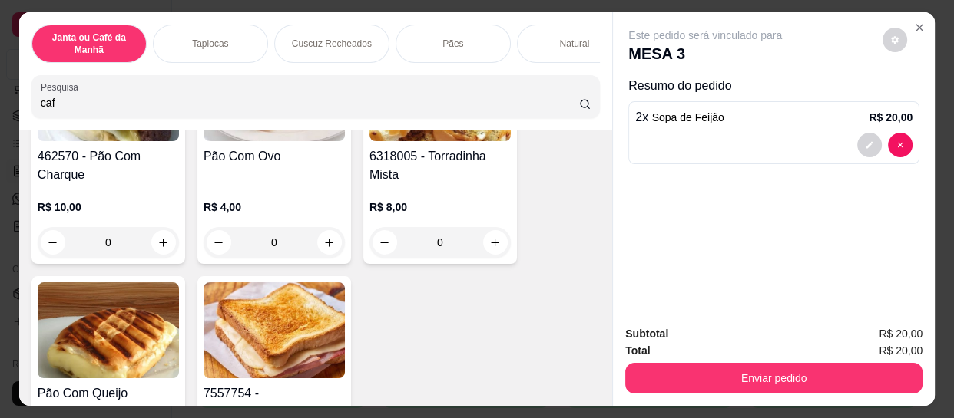
type input "caf"
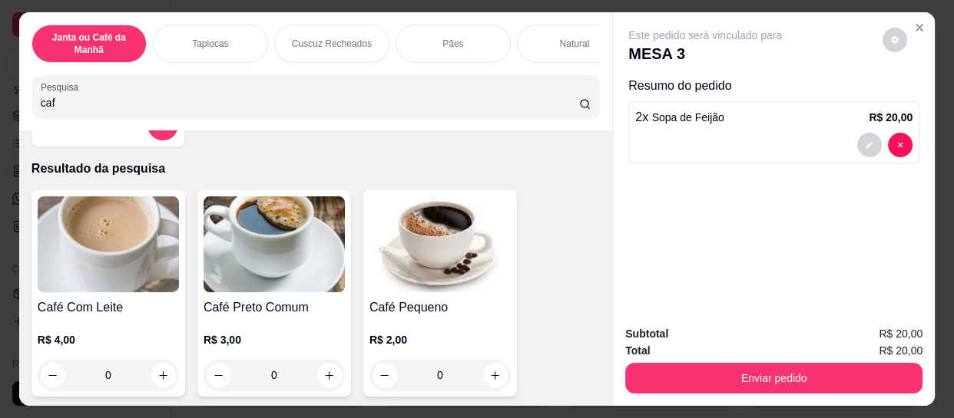
scroll to position [69, 0]
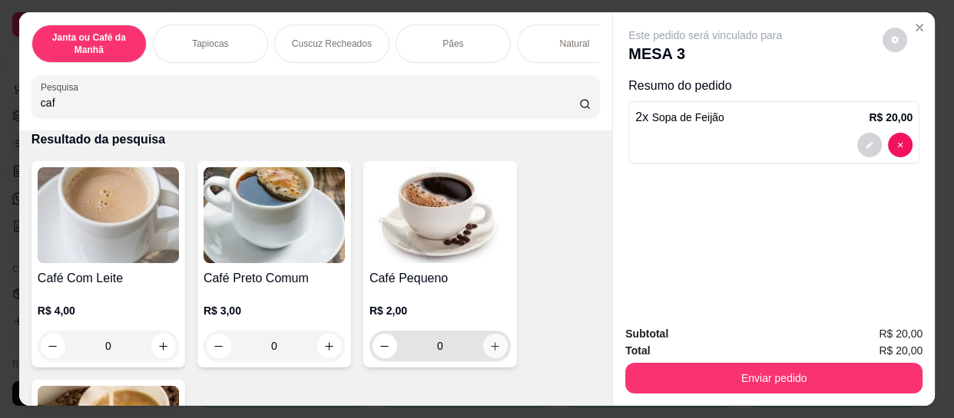
click at [491, 351] on icon "increase-product-quantity" at bounding box center [495, 346] width 8 height 8
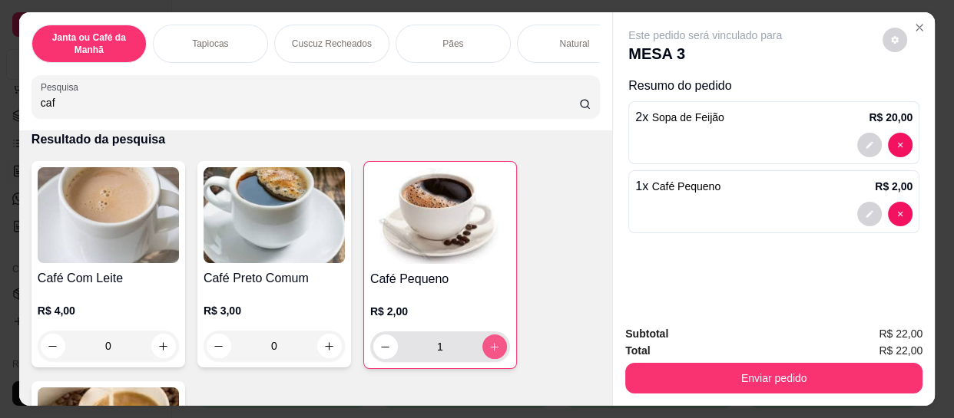
type input "1"
click at [184, 108] on input "caf" at bounding box center [310, 102] width 538 height 15
type input "c"
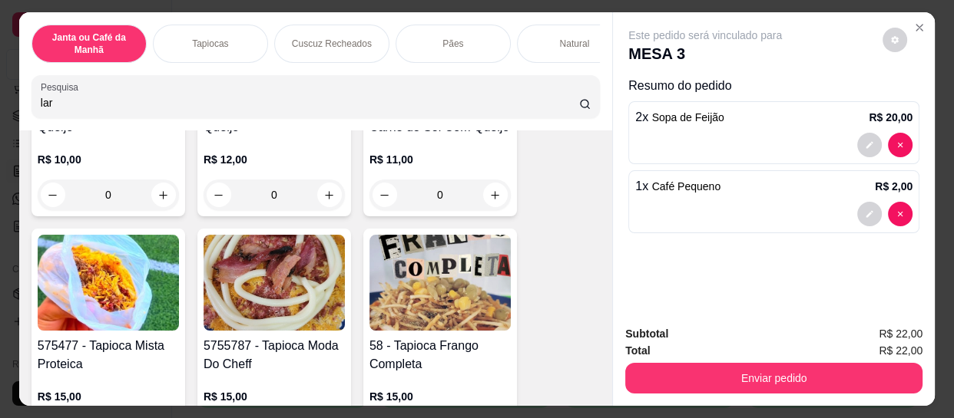
scroll to position [319, 0]
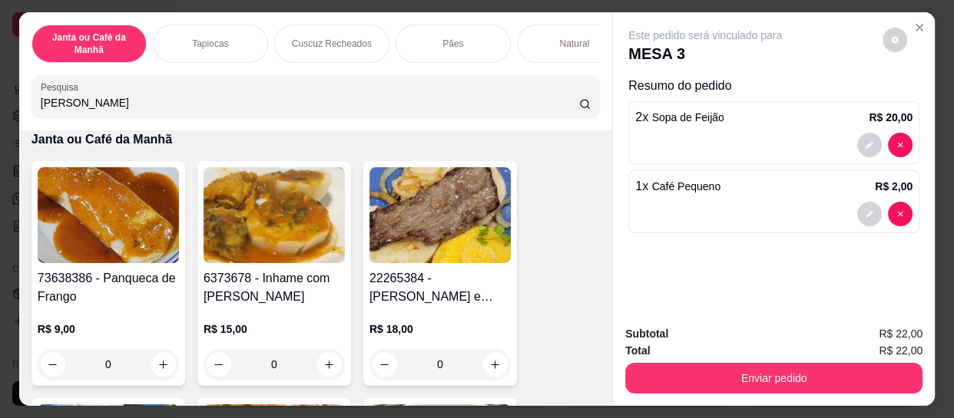
type input "[PERSON_NAME]"
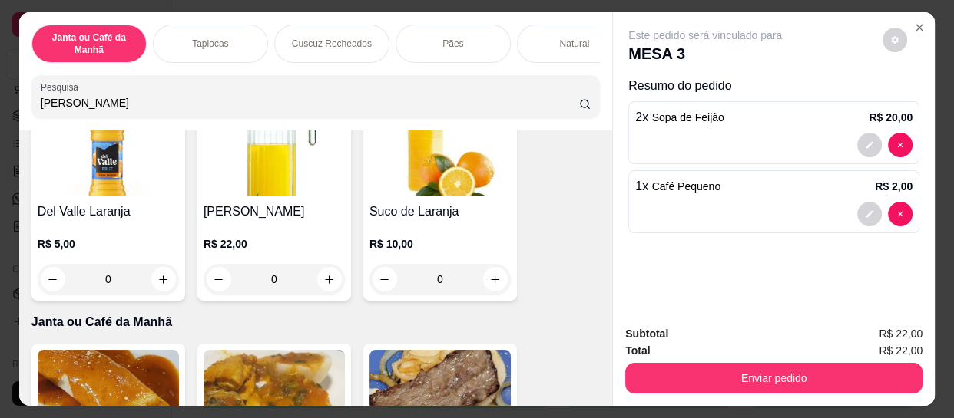
scroll to position [139, 0]
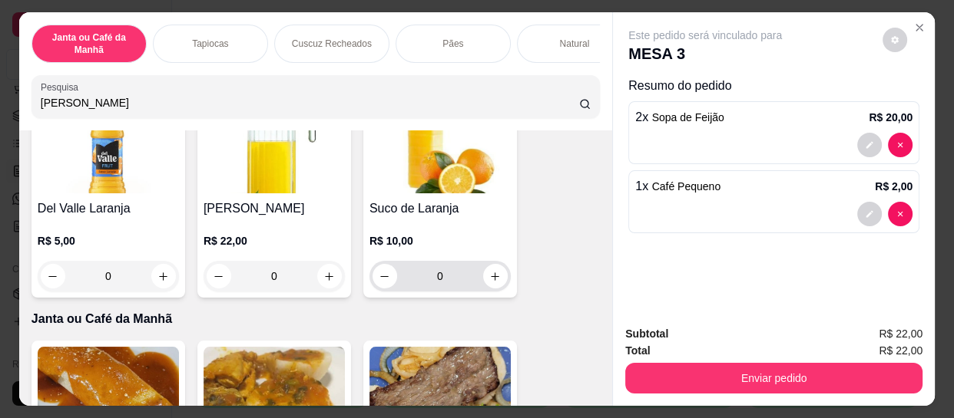
click at [483, 267] on div "0" at bounding box center [439, 276] width 135 height 31
click at [483, 274] on button "increase-product-quantity" at bounding box center [495, 276] width 25 height 25
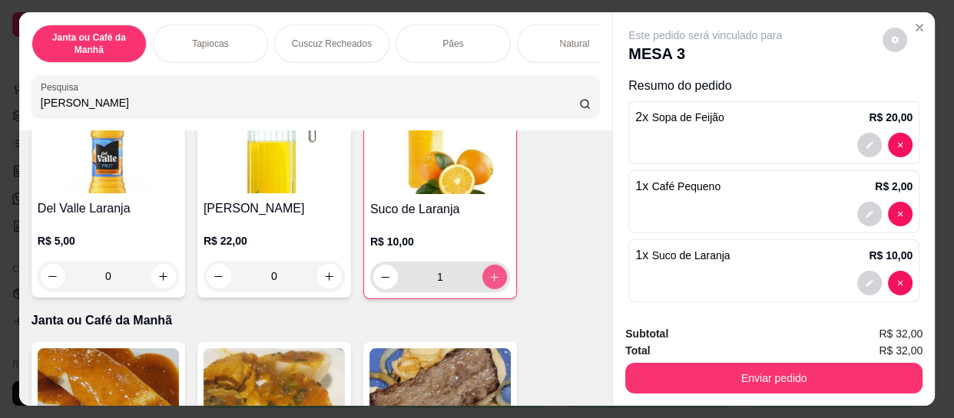
type input "1"
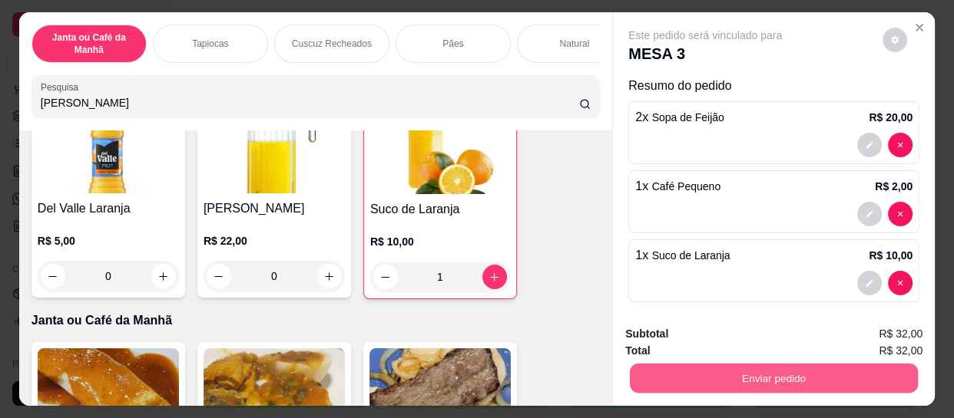
click at [845, 385] on button "Enviar pedido" at bounding box center [774, 378] width 288 height 30
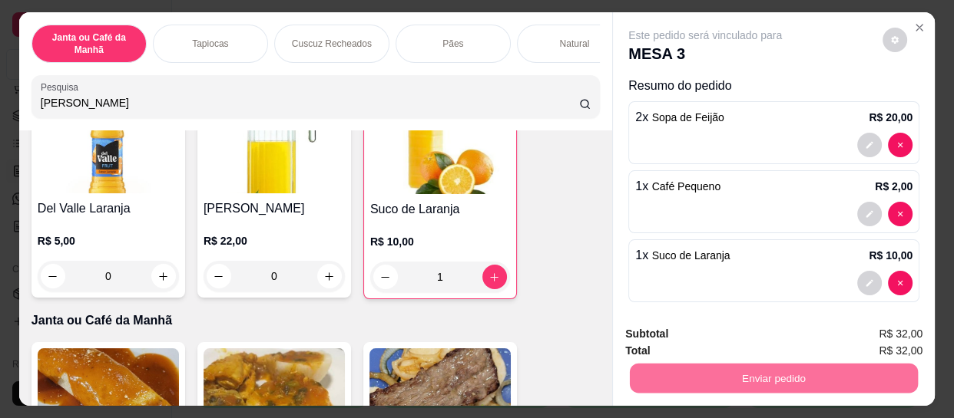
click at [784, 323] on button "Registrar cliente" at bounding box center [775, 334] width 98 height 28
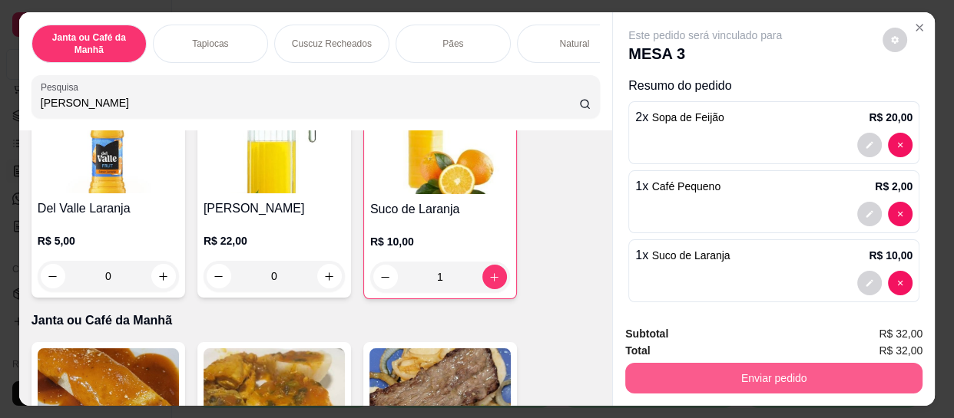
click at [765, 374] on button "Enviar pedido" at bounding box center [773, 378] width 297 height 31
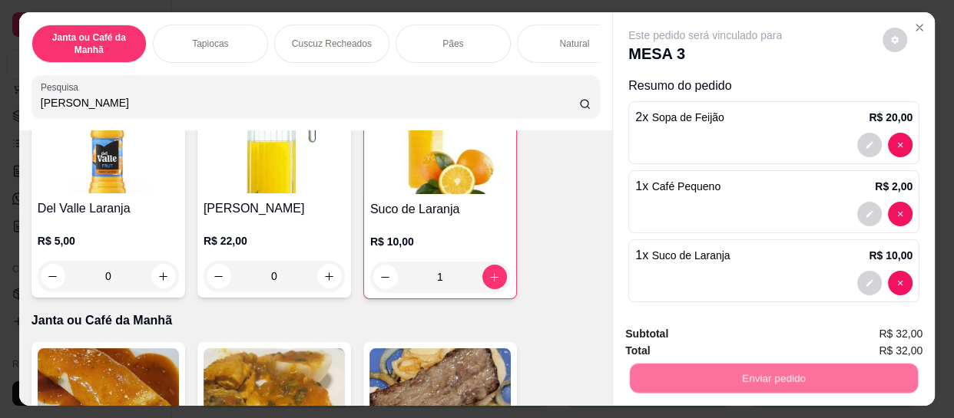
click at [858, 336] on button "Enviar pedido" at bounding box center [878, 334] width 87 height 29
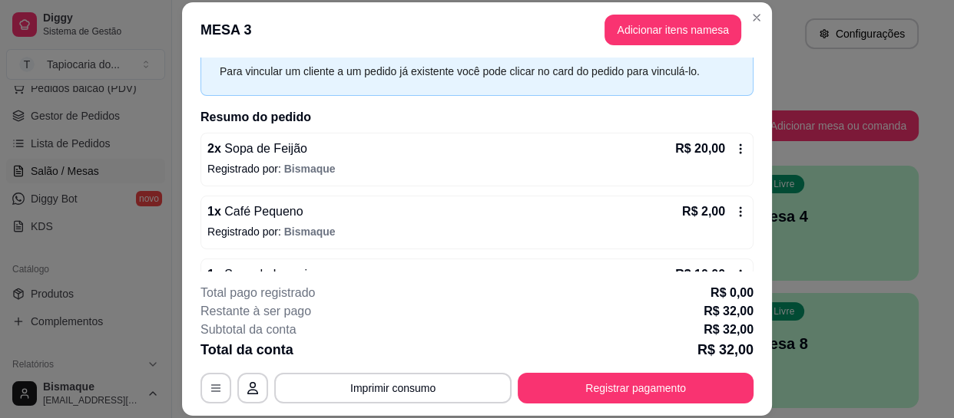
scroll to position [46, 0]
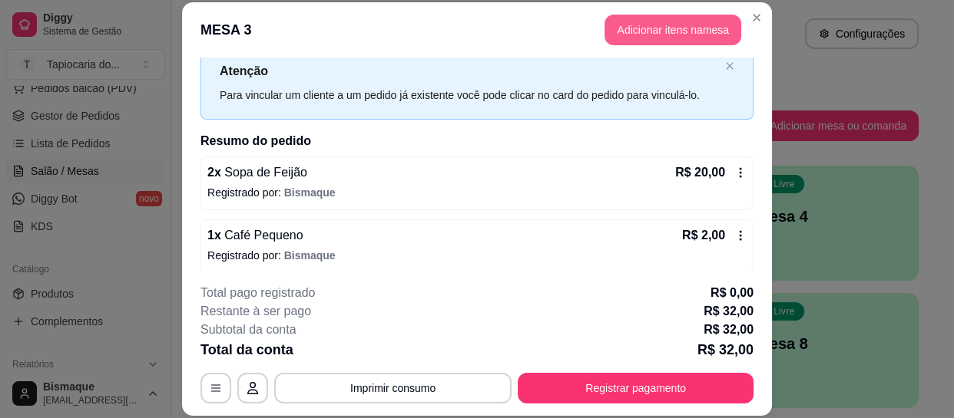
click at [643, 20] on button "Adicionar itens na mesa" at bounding box center [672, 30] width 137 height 31
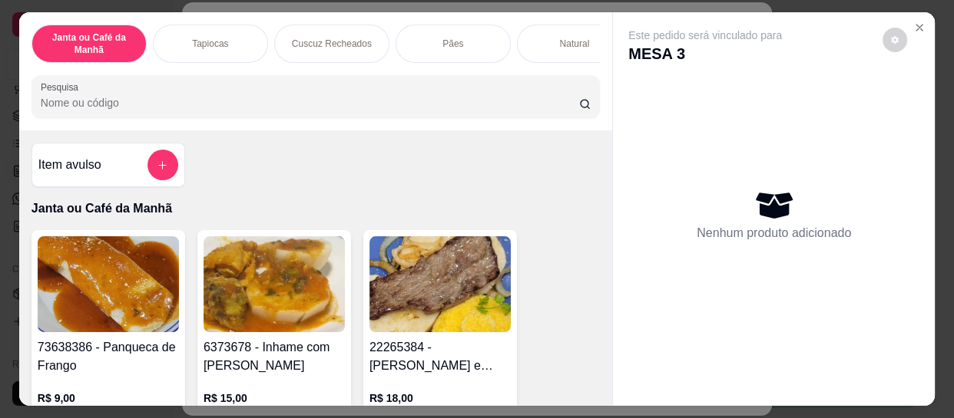
click at [497, 109] on input "Pesquisa" at bounding box center [310, 102] width 538 height 15
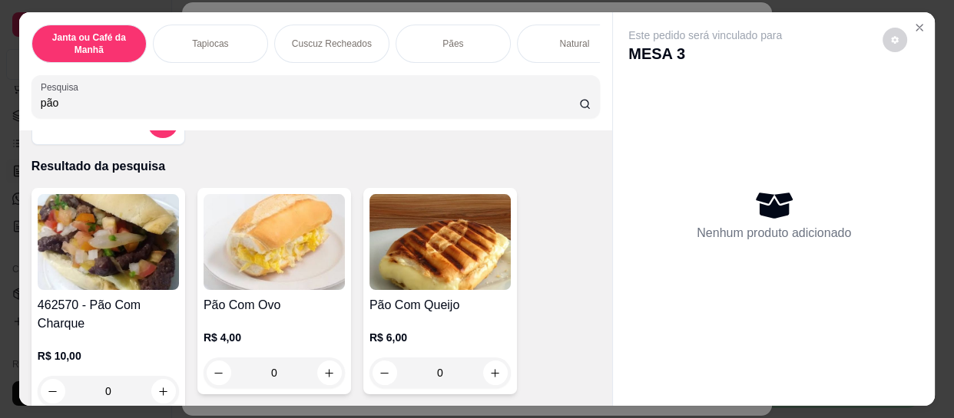
scroll to position [69, 0]
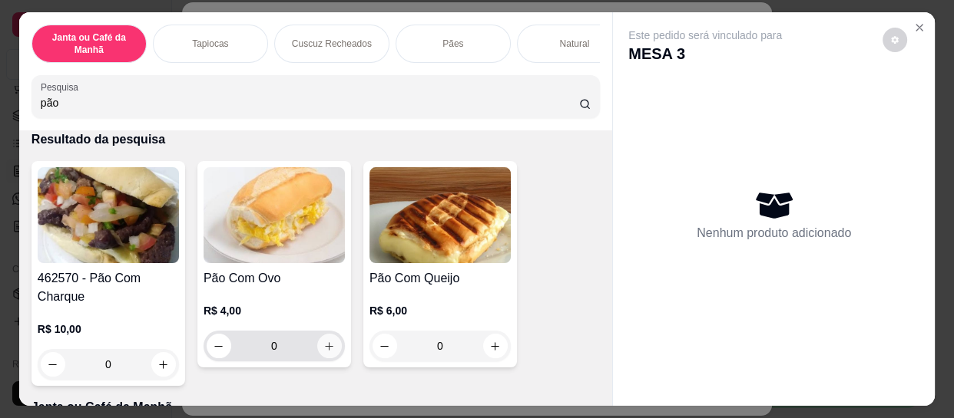
type input "pão"
click at [323, 359] on button "increase-product-quantity" at bounding box center [329, 346] width 25 height 25
type input "1"
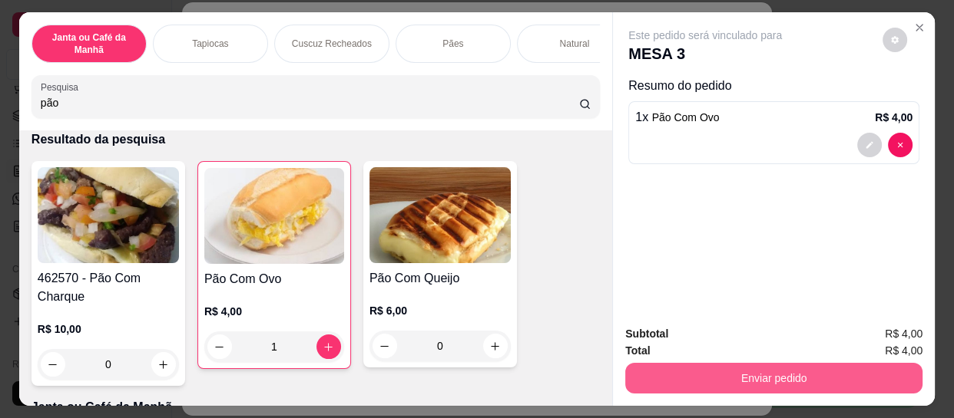
click at [637, 375] on button "Enviar pedido" at bounding box center [773, 378] width 297 height 31
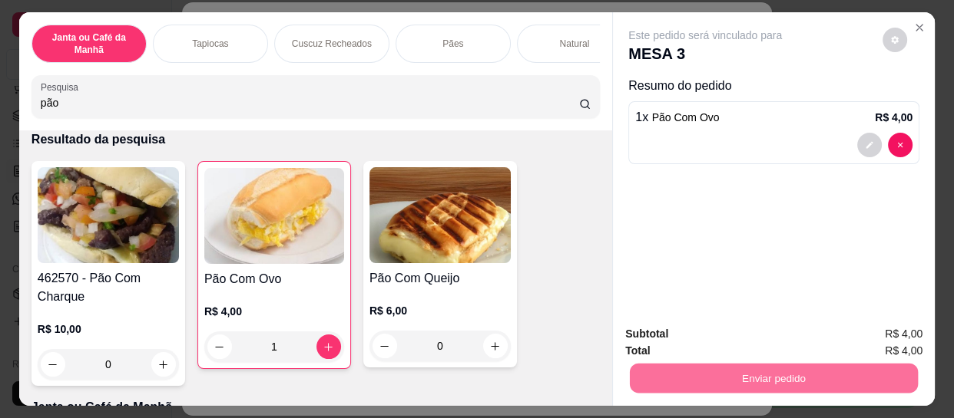
click at [879, 342] on button "Enviar pedido" at bounding box center [883, 334] width 84 height 28
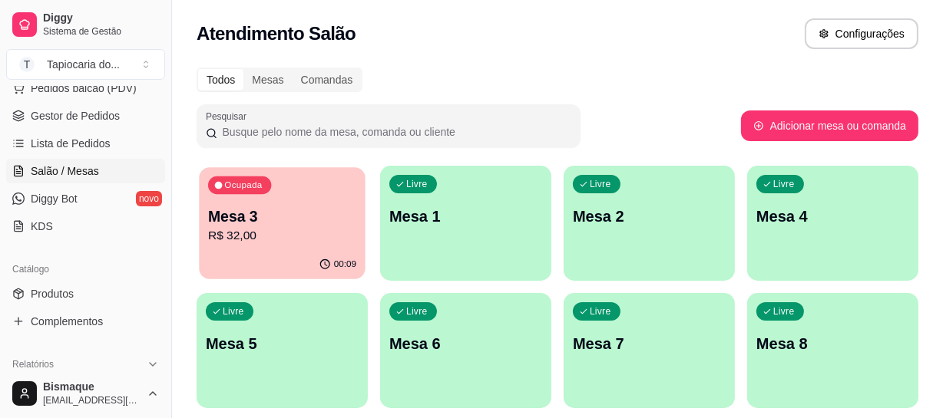
click at [292, 240] on p "R$ 32,00" at bounding box center [282, 236] width 148 height 18
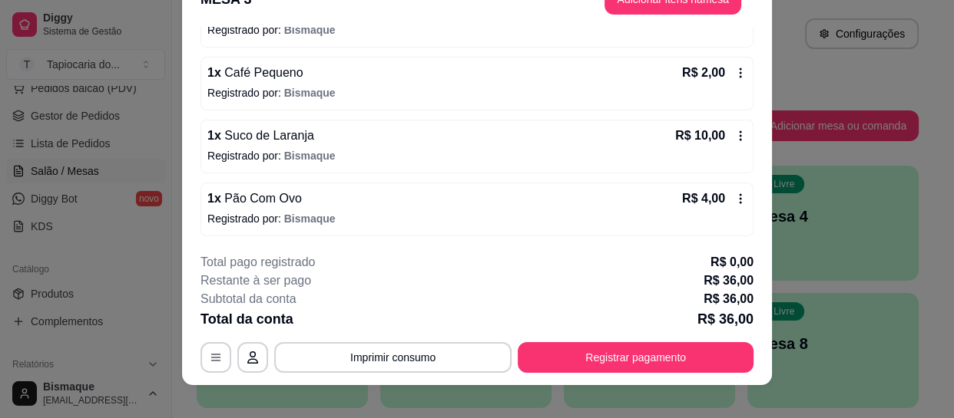
scroll to position [46, 0]
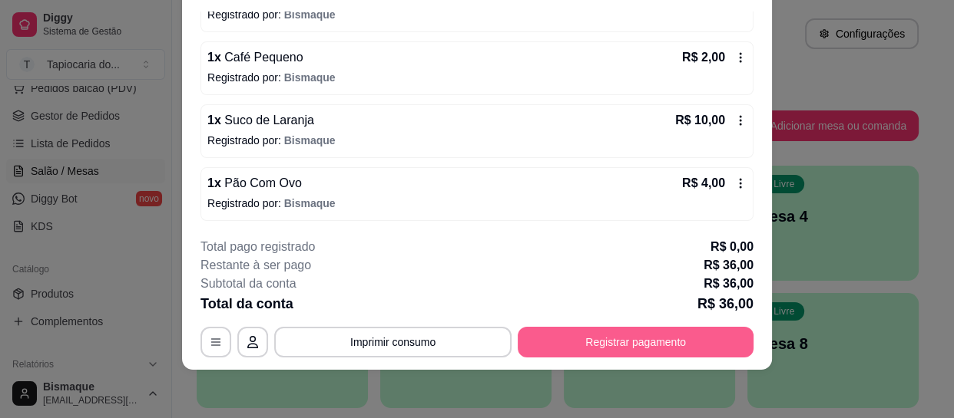
click at [599, 336] on button "Registrar pagamento" at bounding box center [635, 342] width 236 height 31
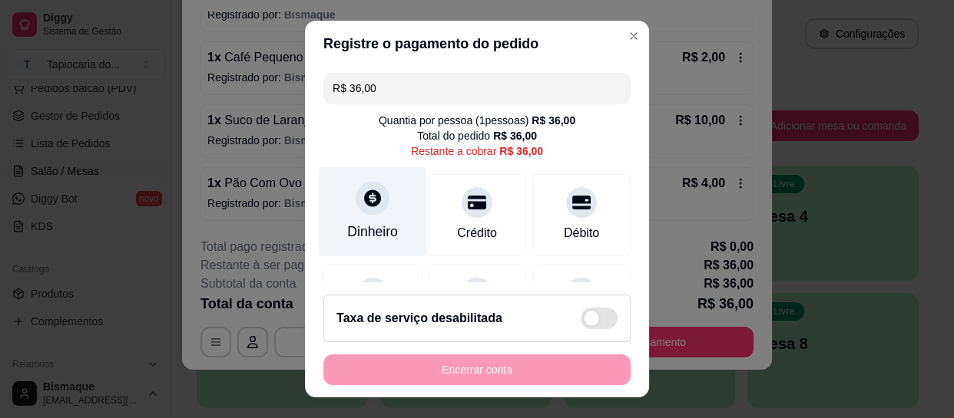
click at [375, 235] on div "Dinheiro" at bounding box center [372, 232] width 51 height 20
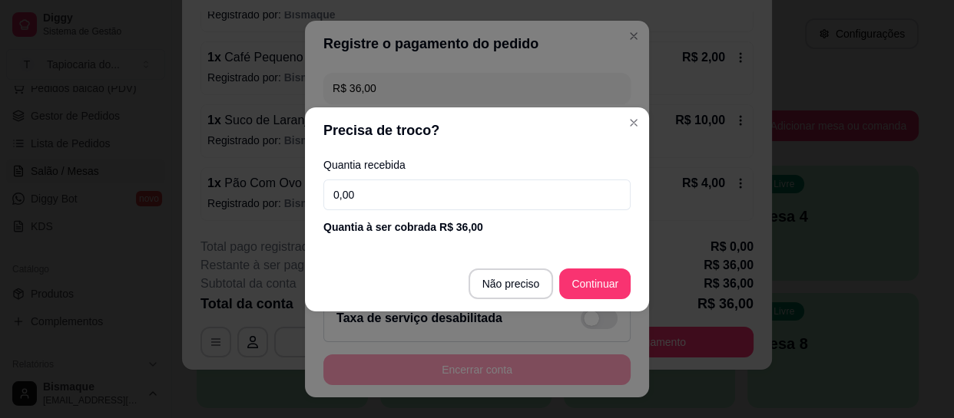
click at [404, 203] on input "0,00" at bounding box center [476, 195] width 307 height 31
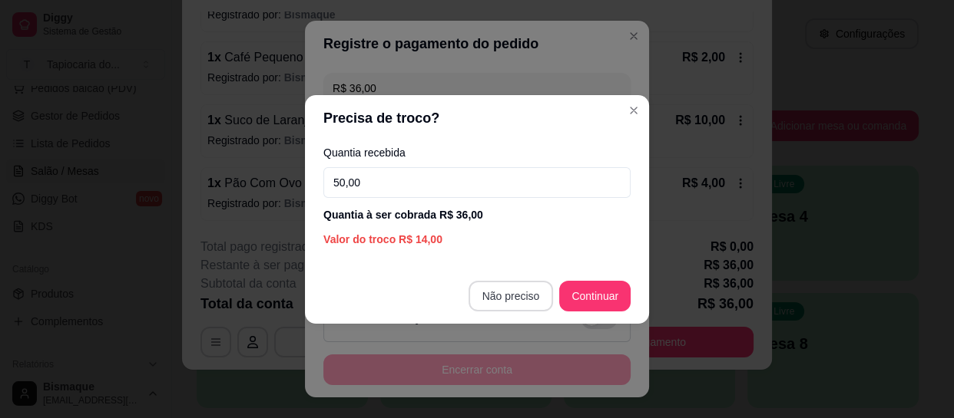
type input "50,00"
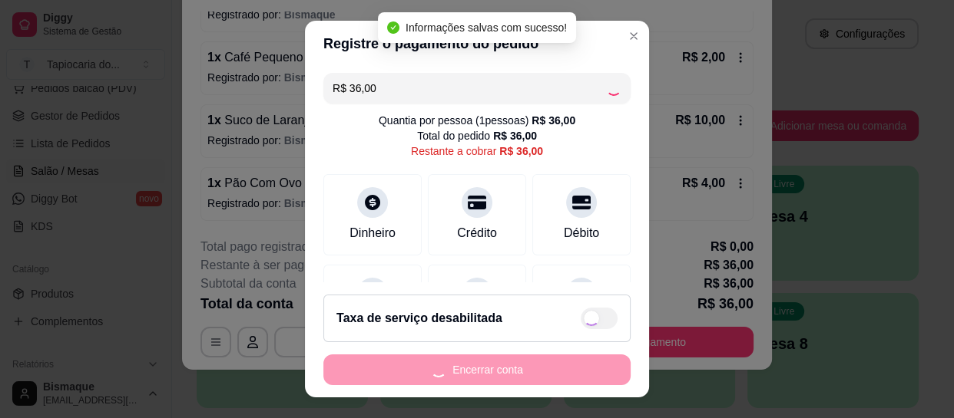
type input "R$ 0,00"
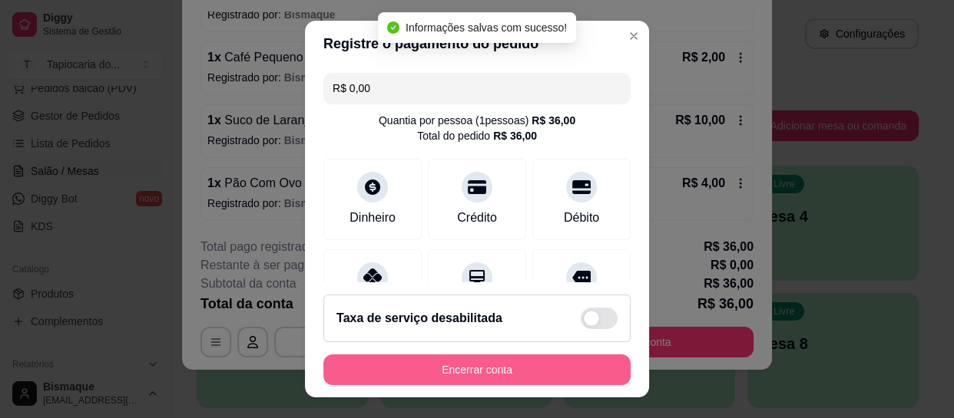
click at [533, 383] on button "Encerrar conta" at bounding box center [476, 370] width 307 height 31
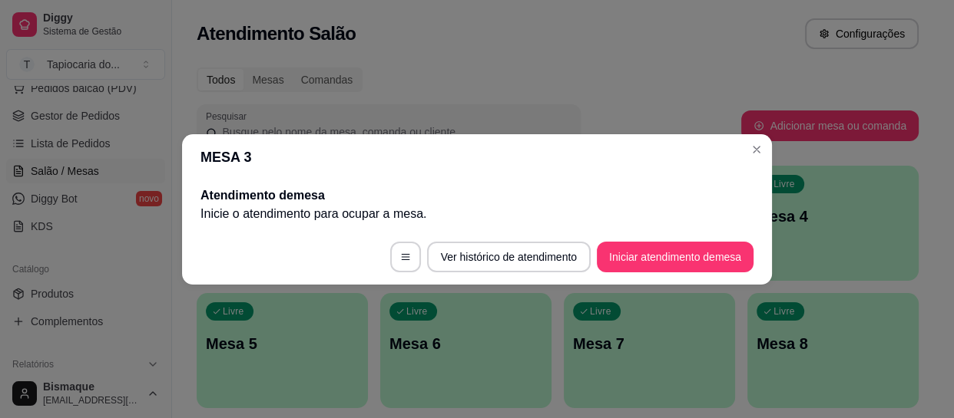
scroll to position [0, 0]
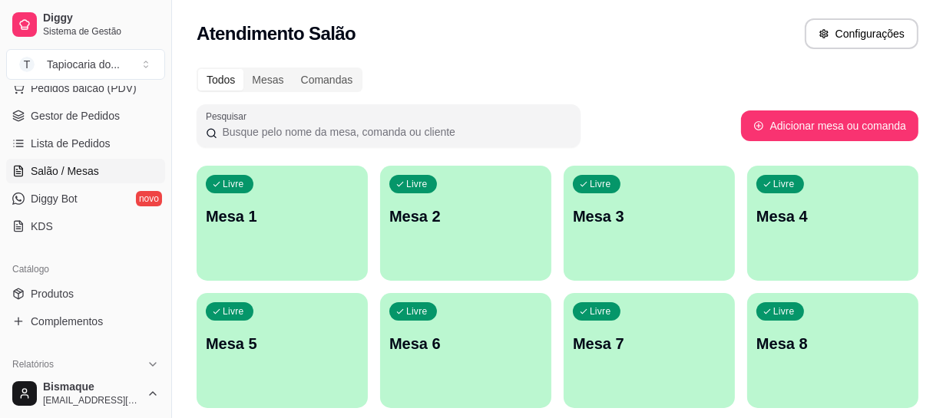
click at [443, 241] on div "Livre Mesa 2" at bounding box center [465, 214] width 171 height 97
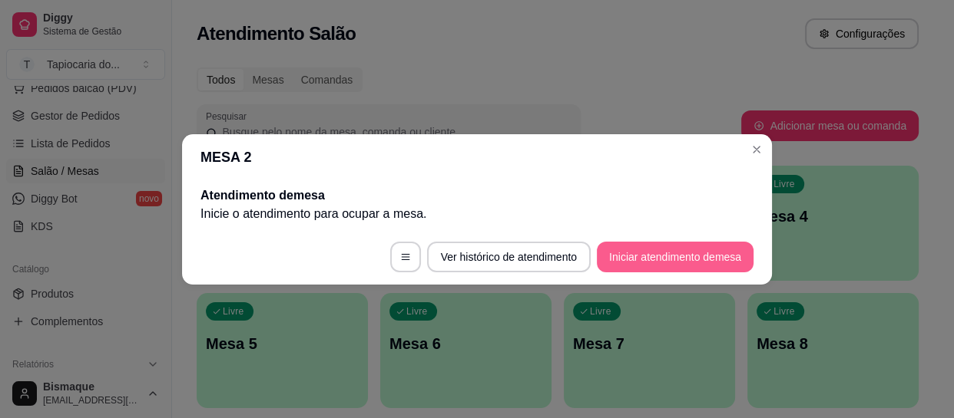
click at [695, 248] on button "Iniciar atendimento de mesa" at bounding box center [675, 257] width 157 height 31
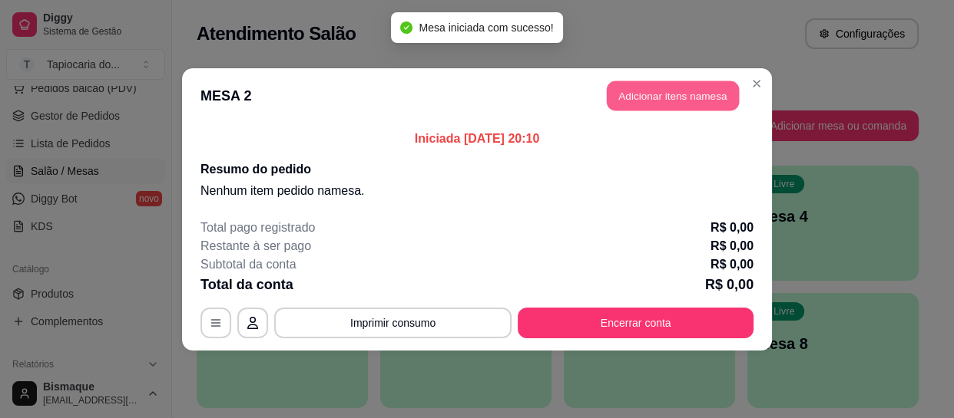
click at [660, 107] on button "Adicionar itens na mesa" at bounding box center [673, 96] width 132 height 30
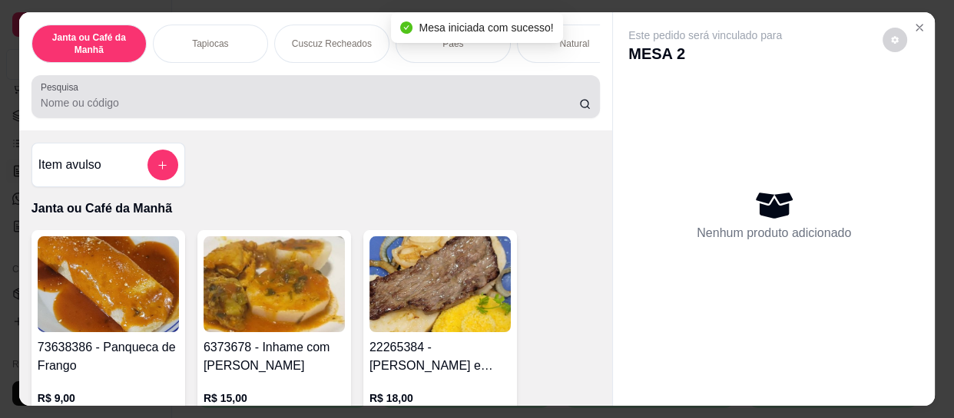
click at [309, 86] on div at bounding box center [316, 96] width 550 height 31
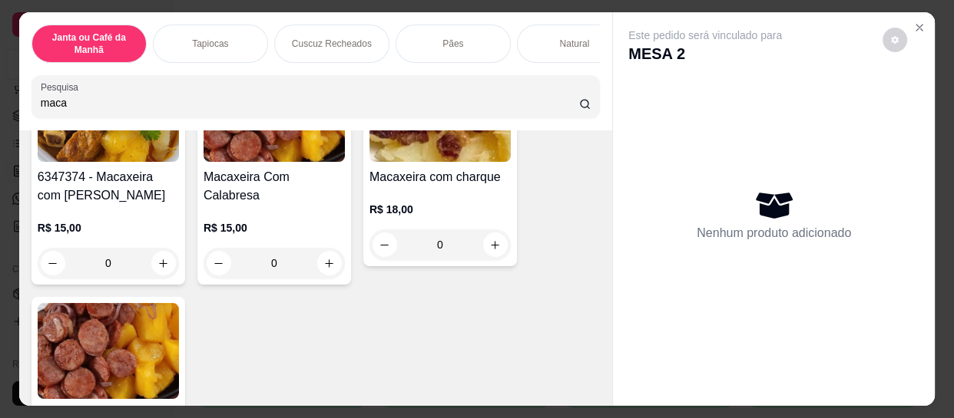
scroll to position [209, 0]
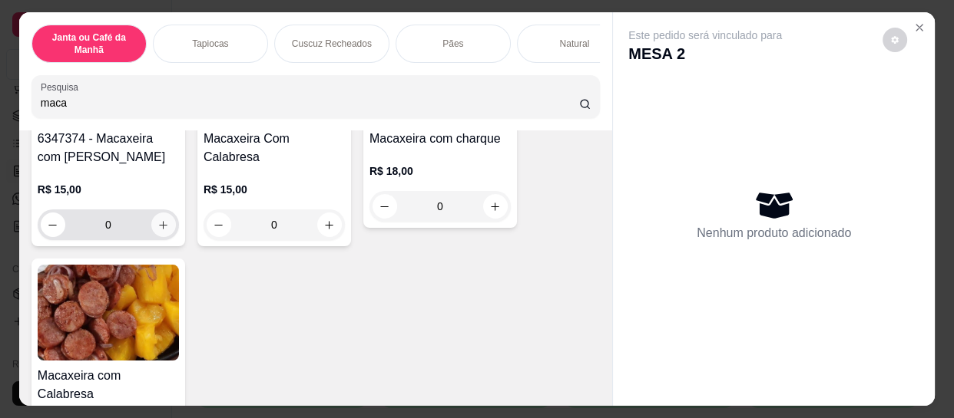
type input "maca"
click at [157, 228] on icon "increase-product-quantity" at bounding box center [163, 226] width 12 height 12
type input "1"
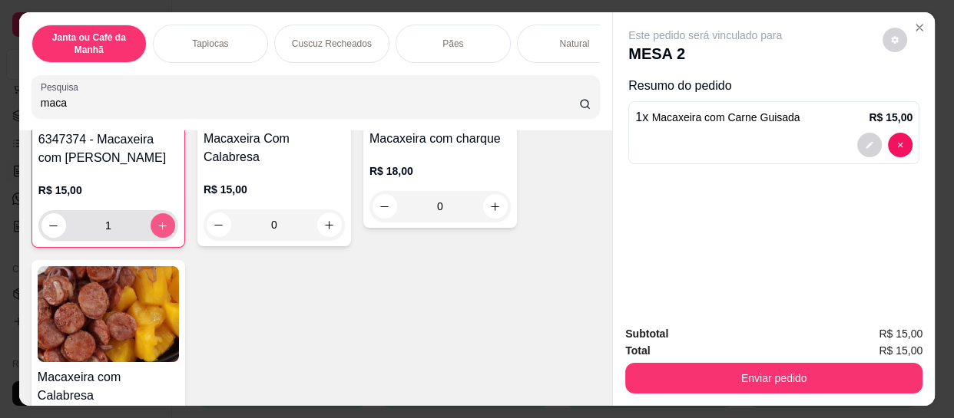
scroll to position [210, 0]
click at [157, 228] on icon "increase-product-quantity" at bounding box center [163, 226] width 12 height 12
type input "2"
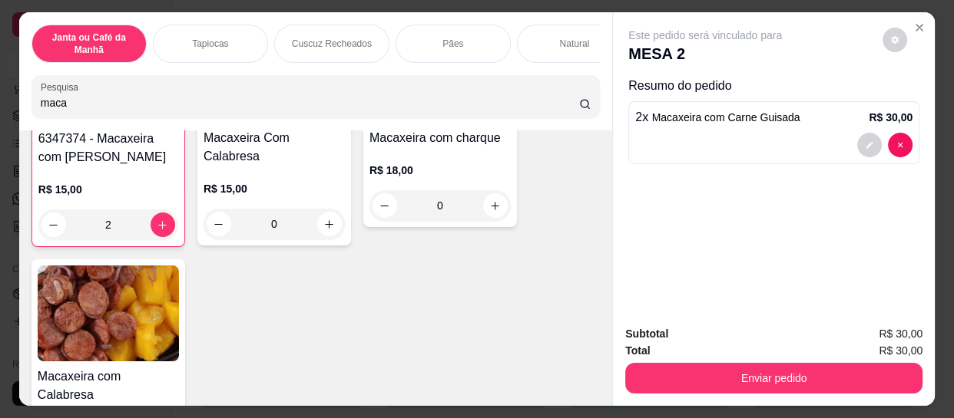
click at [377, 102] on input "maca" at bounding box center [310, 102] width 538 height 15
type input "m"
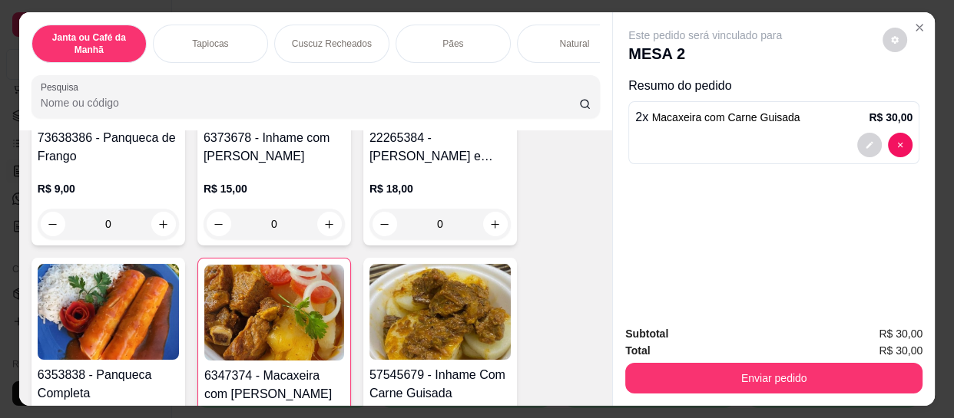
scroll to position [447, 0]
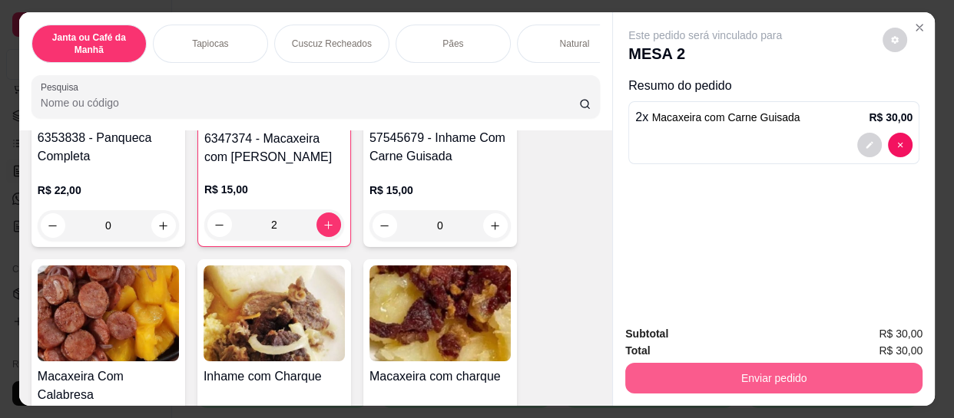
click at [791, 363] on button "Enviar pedido" at bounding box center [773, 378] width 297 height 31
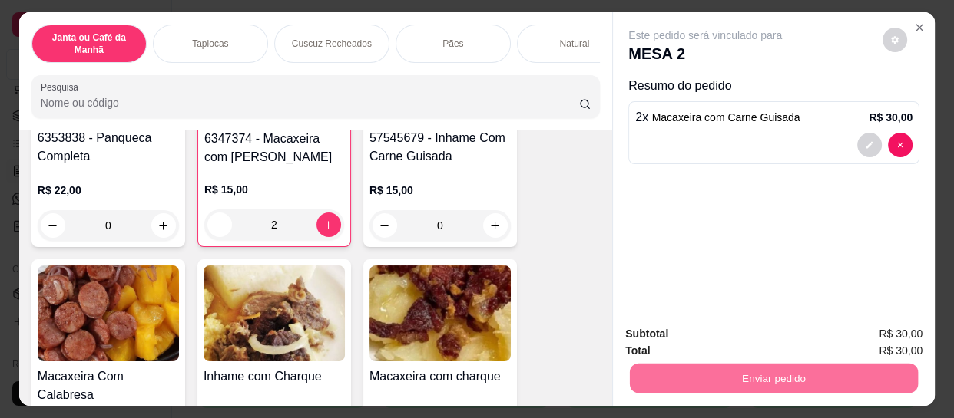
click at [794, 327] on button "Registrar cliente" at bounding box center [780, 334] width 98 height 28
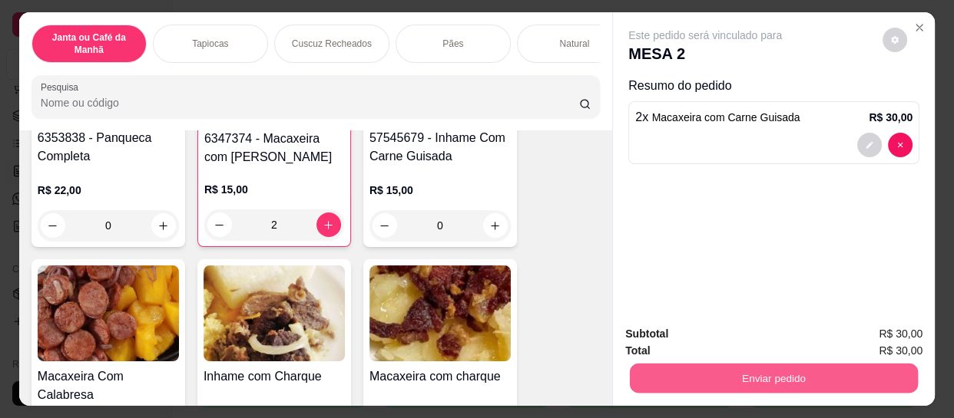
click at [731, 369] on button "Enviar pedido" at bounding box center [774, 378] width 288 height 30
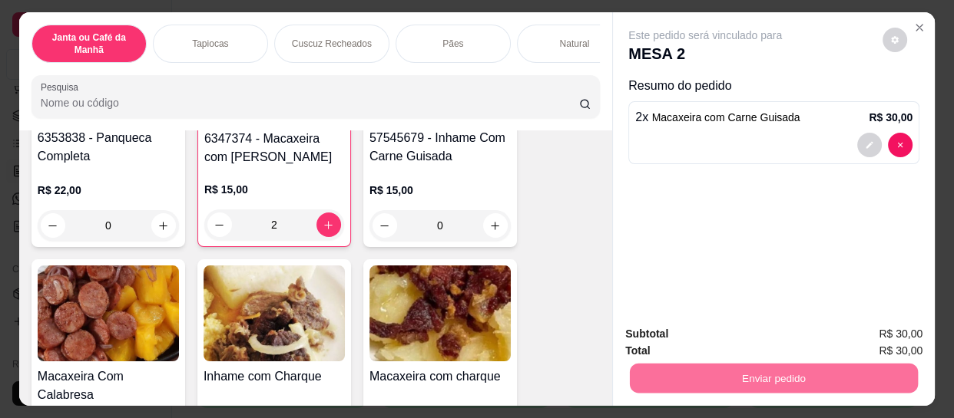
click at [926, 340] on button "Enviar pedido" at bounding box center [882, 334] width 87 height 29
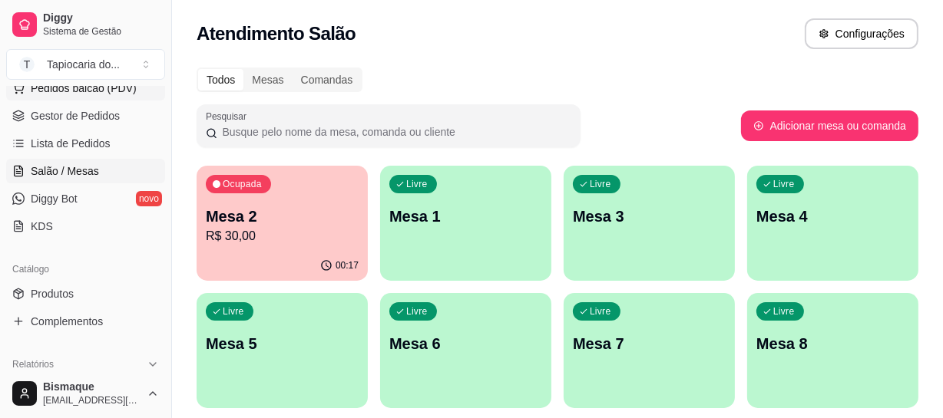
click at [93, 91] on span "Pedidos balcão (PDV)" at bounding box center [84, 88] width 106 height 15
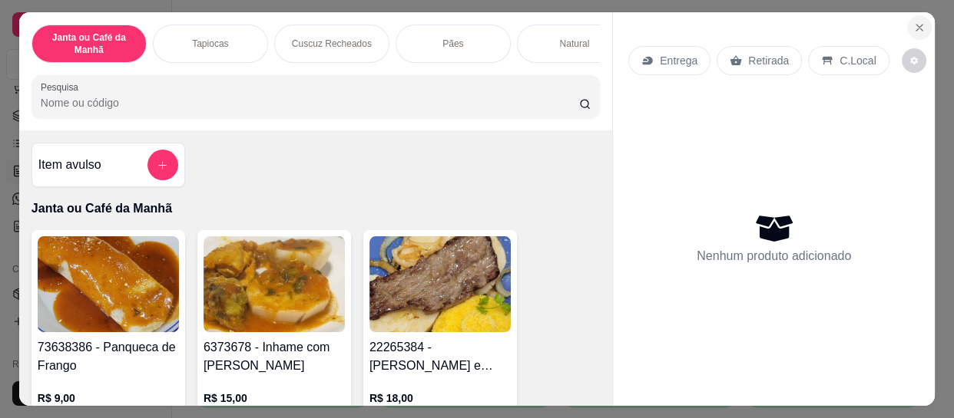
click at [907, 21] on button "Close" at bounding box center [919, 27] width 25 height 25
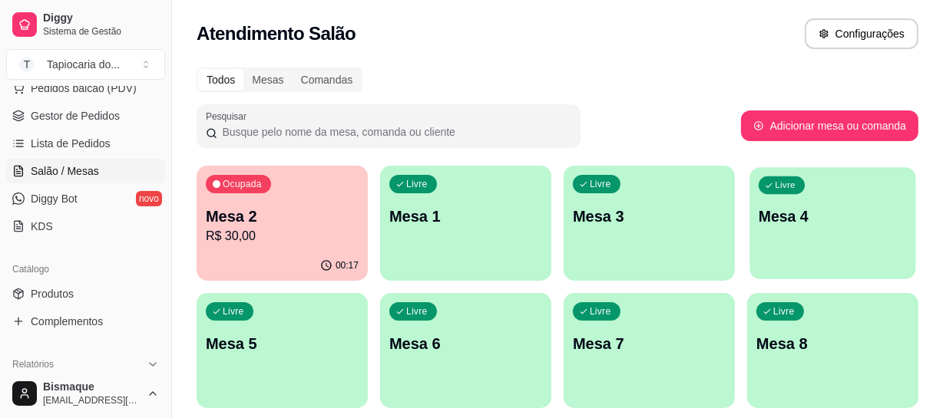
click at [851, 269] on div "button" at bounding box center [832, 270] width 166 height 18
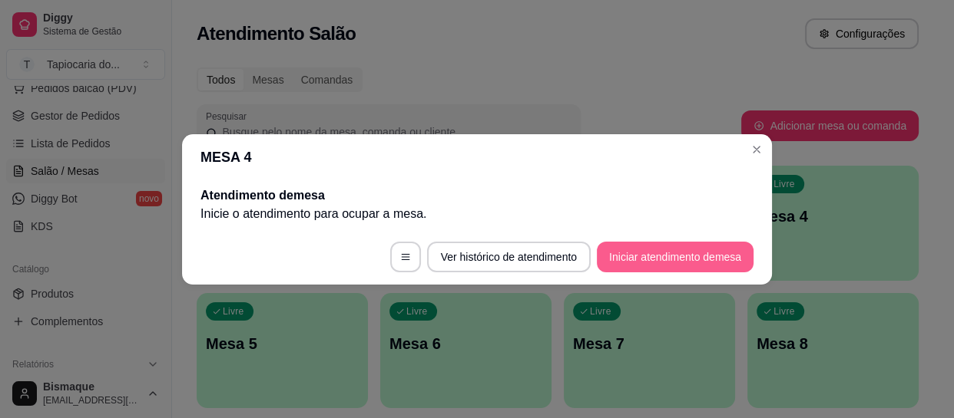
click at [653, 269] on button "Iniciar atendimento de mesa" at bounding box center [675, 257] width 157 height 31
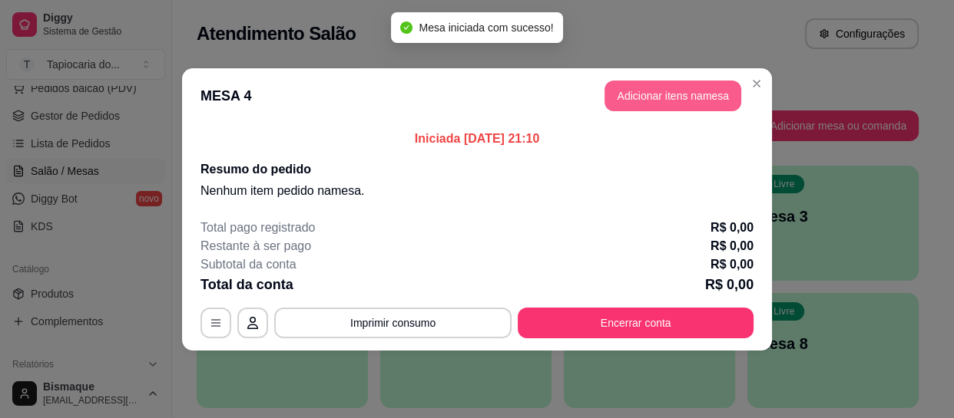
click at [647, 85] on button "Adicionar itens na mesa" at bounding box center [672, 96] width 137 height 31
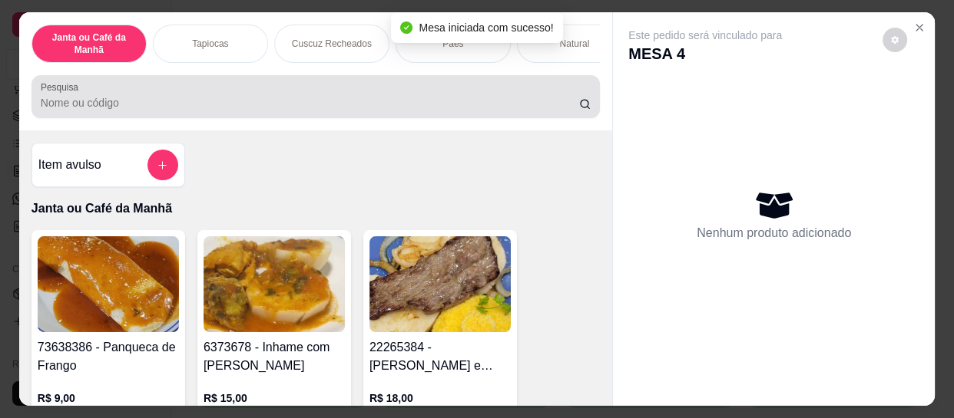
click at [489, 107] on input "Pesquisa" at bounding box center [310, 102] width 538 height 15
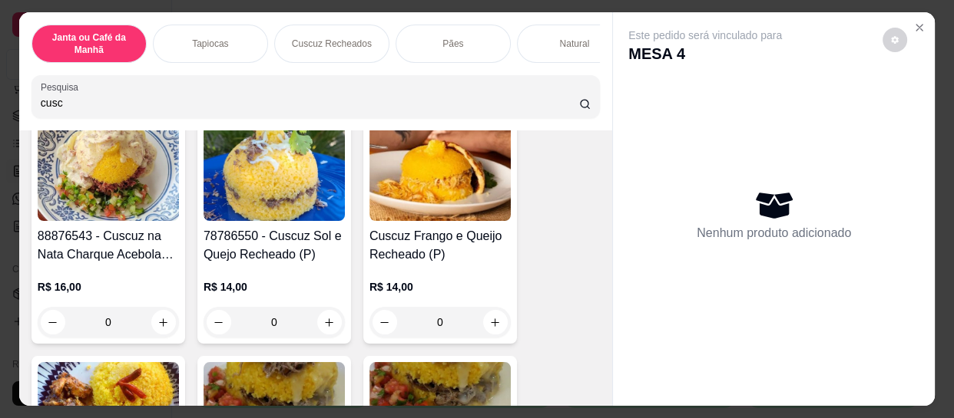
scroll to position [488, 0]
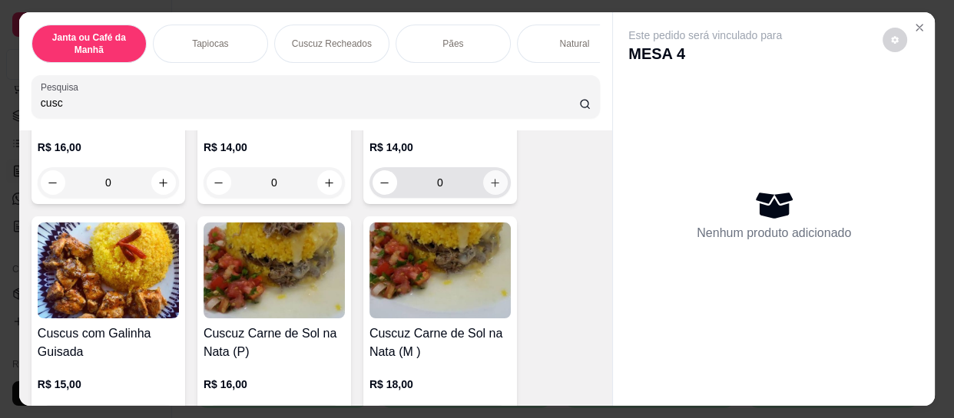
type input "cusc"
click at [489, 187] on icon "increase-product-quantity" at bounding box center [495, 183] width 12 height 12
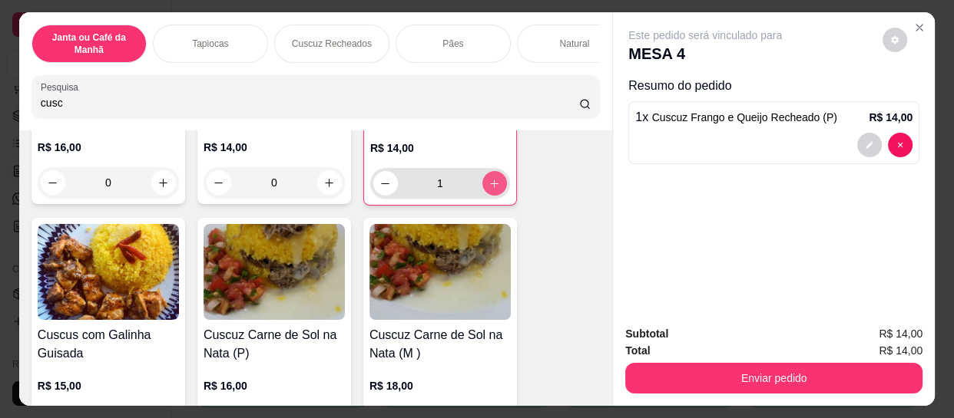
type input "1"
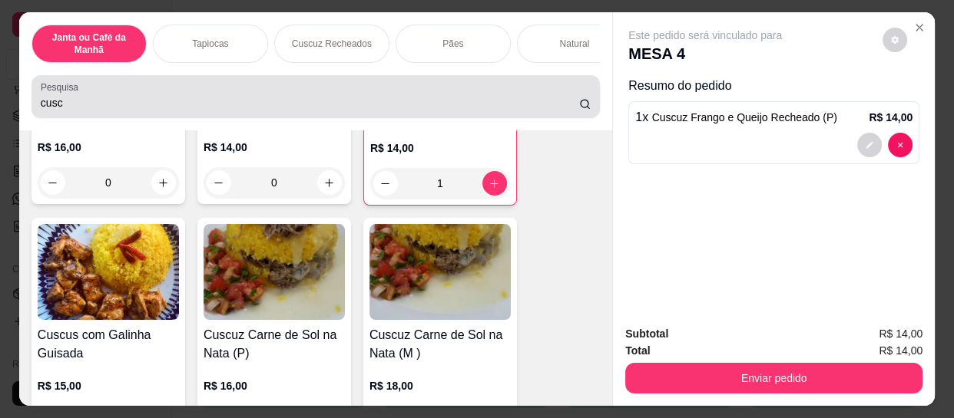
click at [386, 92] on div "cusc" at bounding box center [316, 96] width 550 height 31
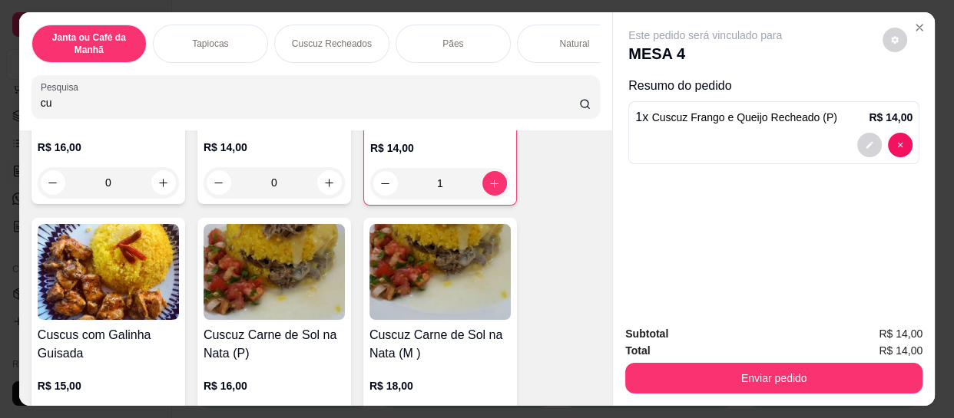
type input "c"
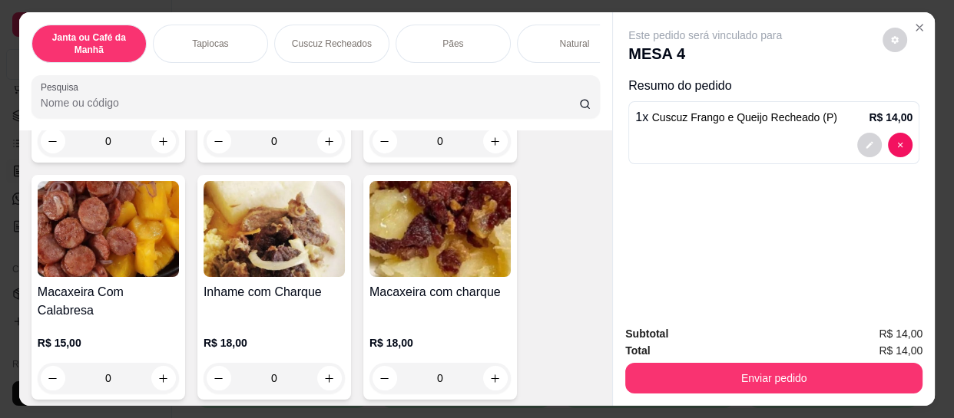
scroll to position [283, 0]
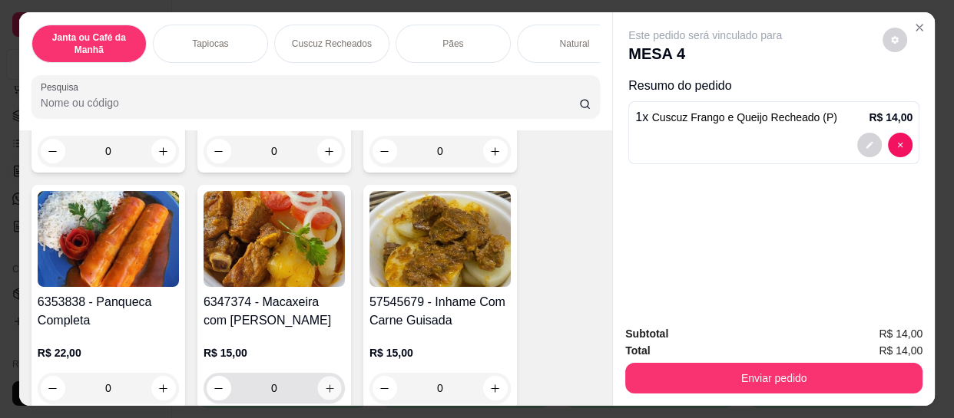
click at [324, 392] on icon "increase-product-quantity" at bounding box center [330, 389] width 12 height 12
type input "1"
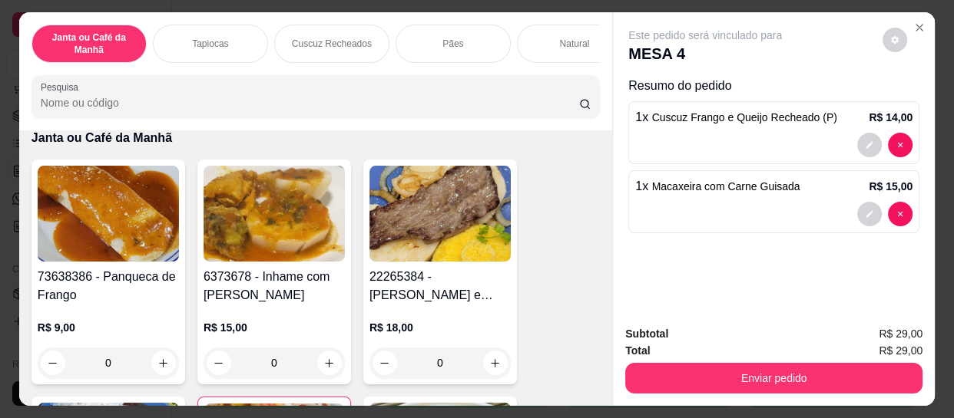
scroll to position [0, 0]
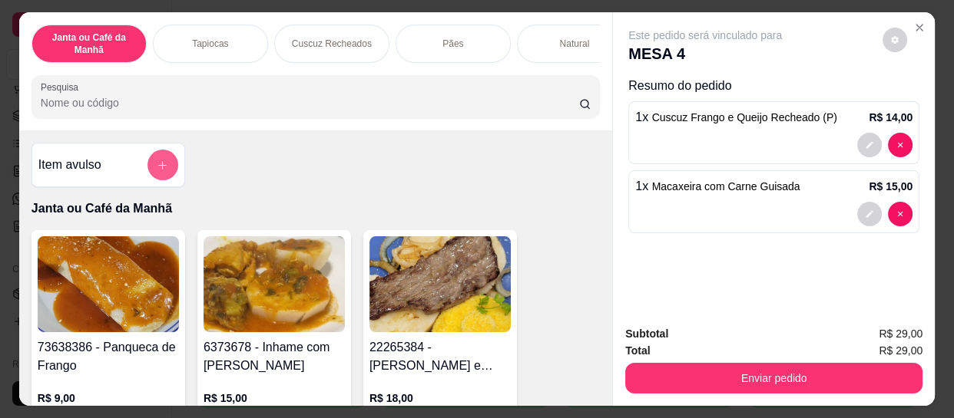
click at [158, 180] on button "add-separate-item" at bounding box center [162, 165] width 31 height 31
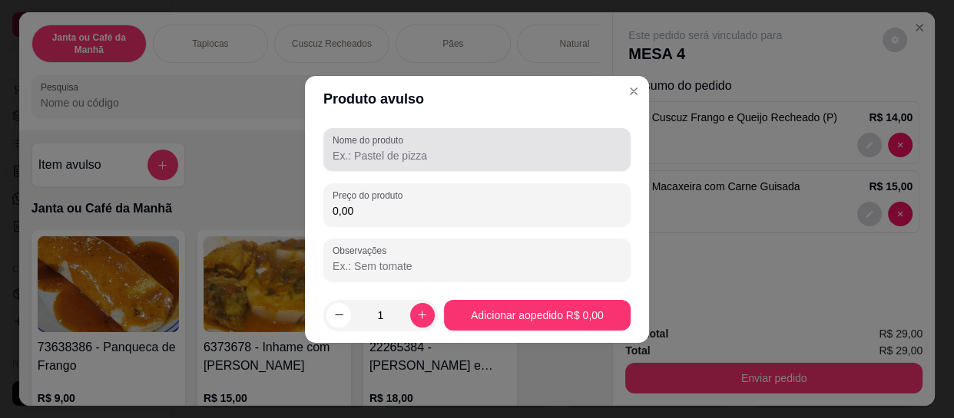
click at [373, 157] on input "Nome do produto" at bounding box center [476, 155] width 289 height 15
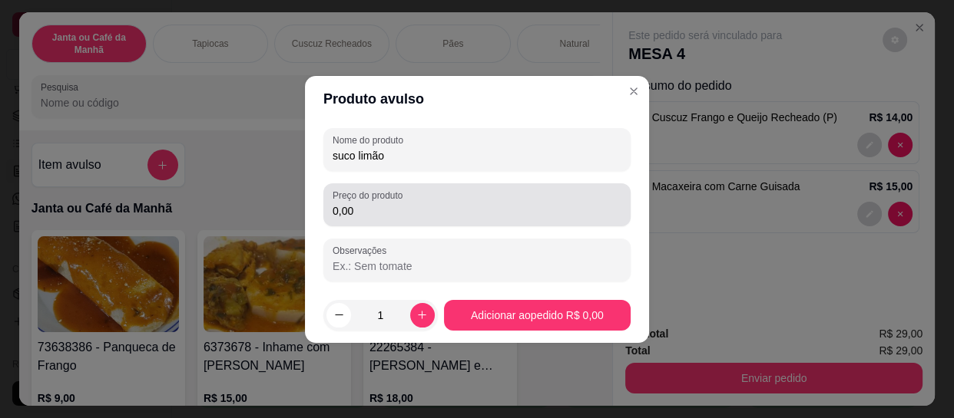
type input "suco limão"
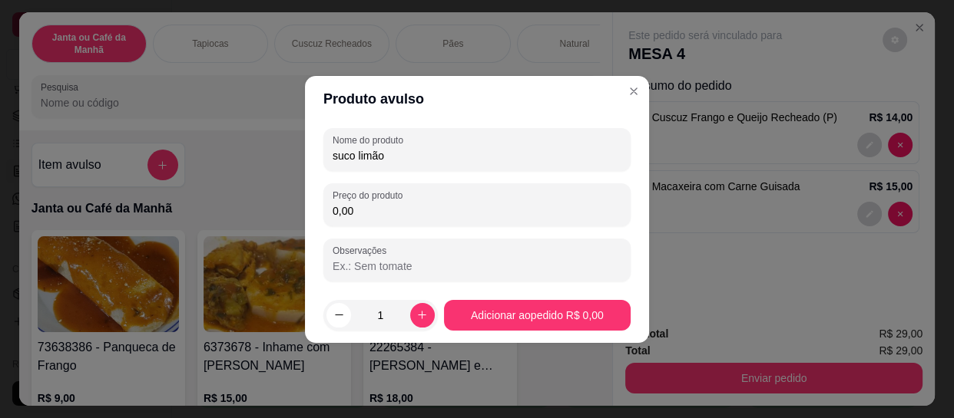
click at [375, 217] on input "0,00" at bounding box center [476, 210] width 289 height 15
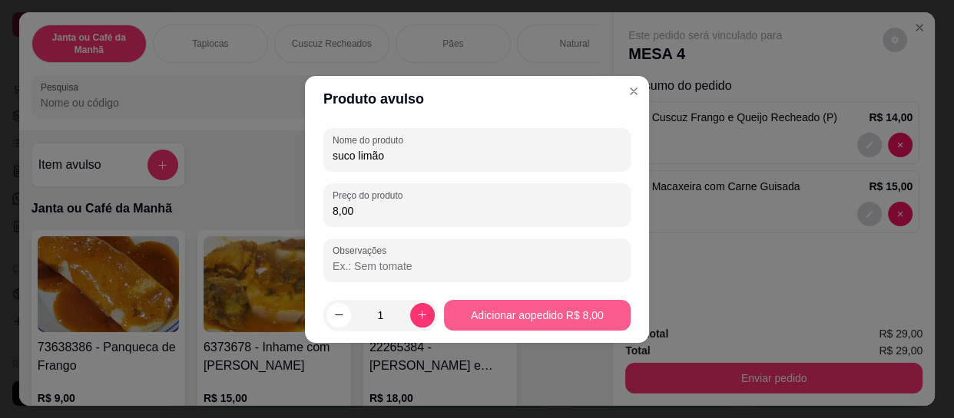
type input "8,00"
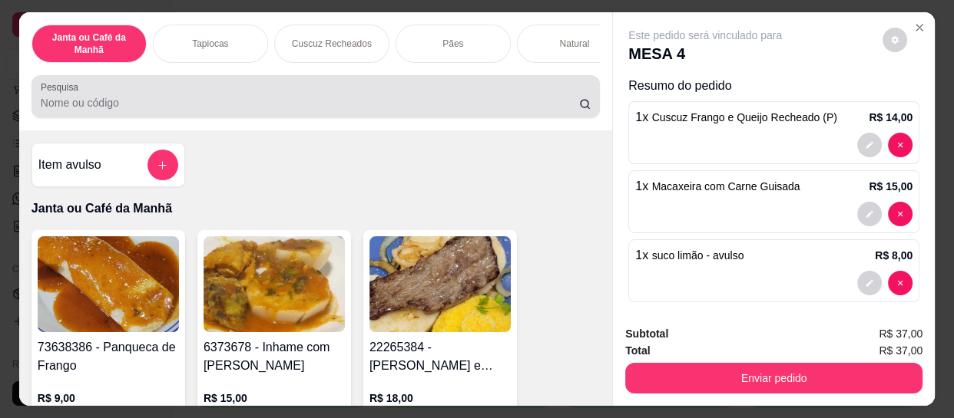
click at [341, 106] on input "Pesquisa" at bounding box center [310, 102] width 538 height 15
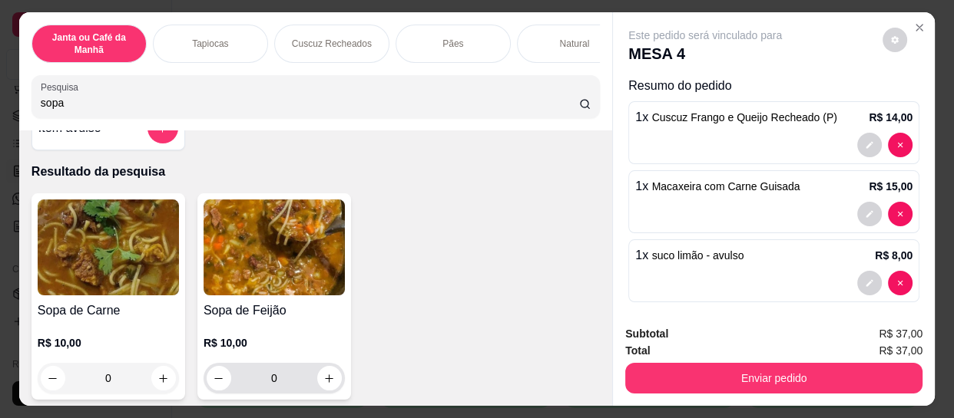
scroll to position [69, 0]
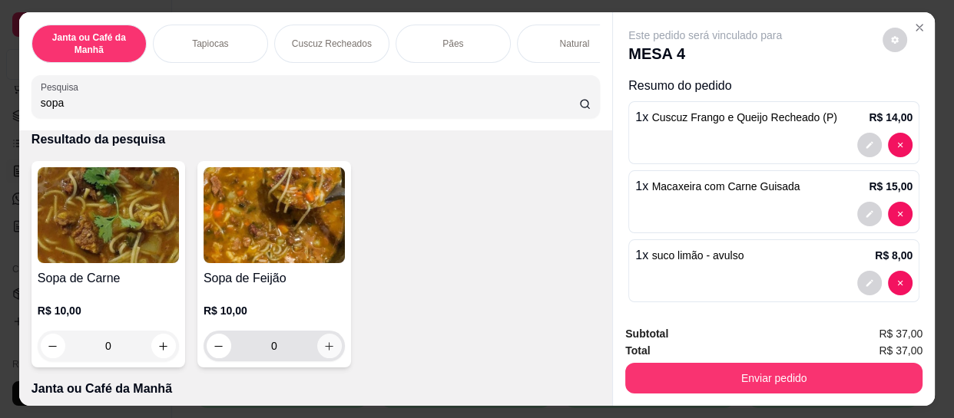
type input "sopa"
click at [323, 352] on icon "increase-product-quantity" at bounding box center [329, 347] width 12 height 12
type input "1"
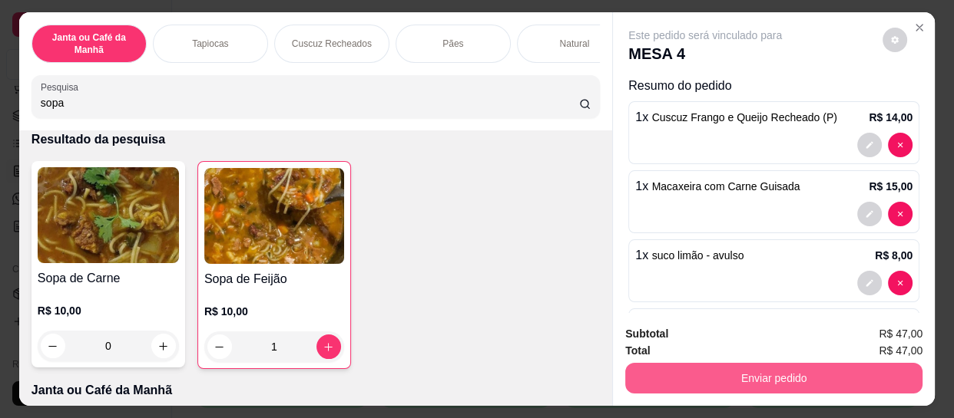
click at [691, 372] on button "Enviar pedido" at bounding box center [773, 378] width 297 height 31
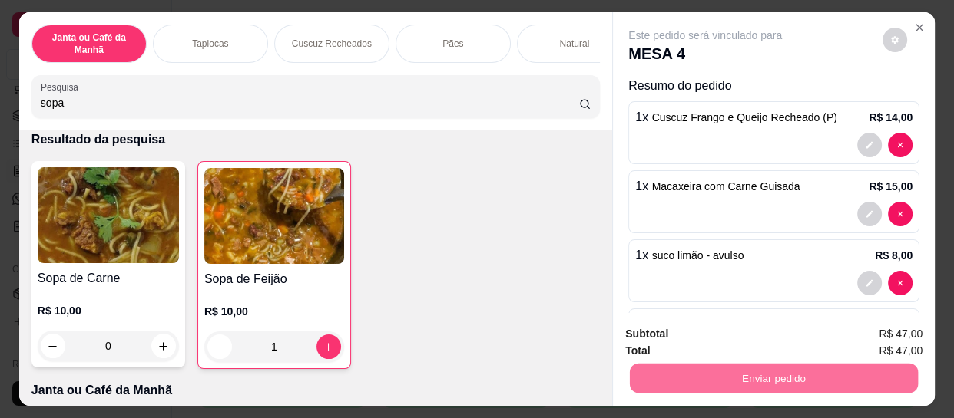
click at [871, 343] on button "Enviar pedido" at bounding box center [883, 334] width 84 height 28
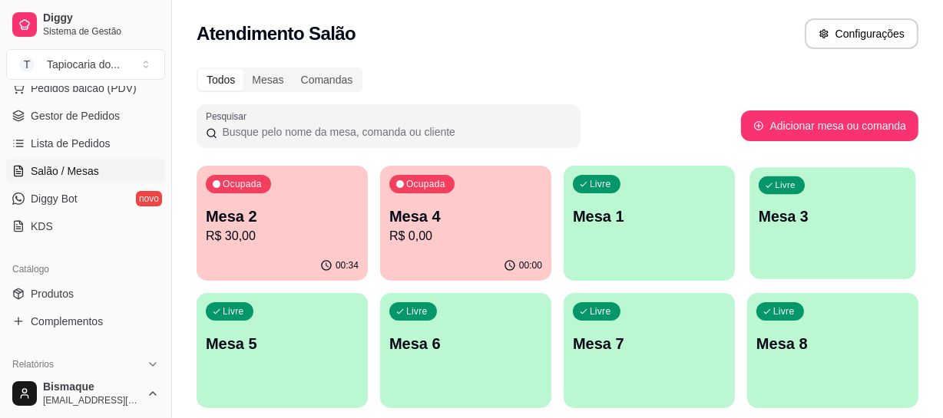
click at [836, 250] on div "Livre Mesa 3" at bounding box center [832, 214] width 166 height 94
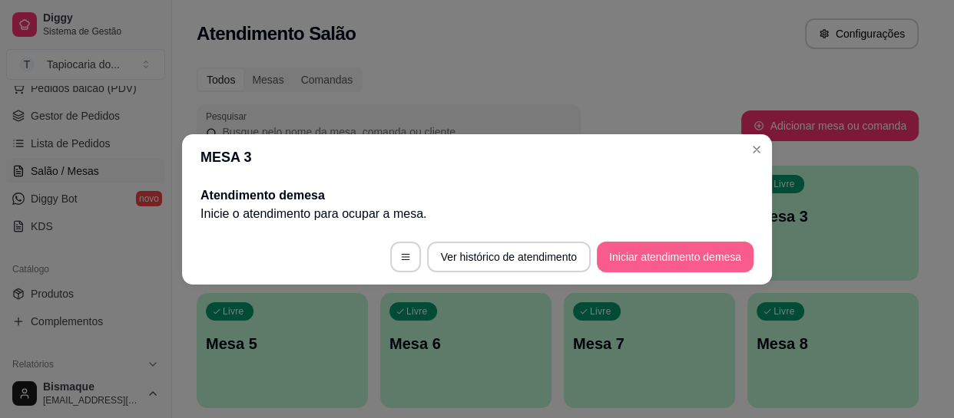
click at [712, 253] on button "Iniciar atendimento de mesa" at bounding box center [675, 257] width 157 height 31
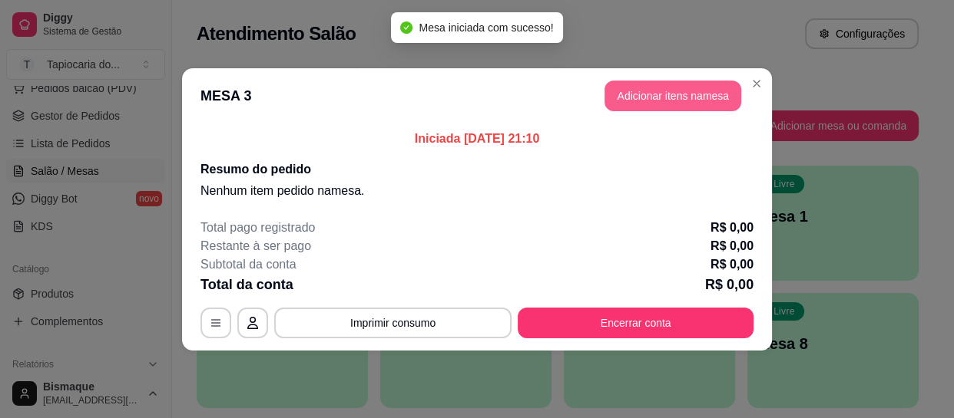
click at [650, 105] on button "Adicionar itens na mesa" at bounding box center [672, 96] width 137 height 31
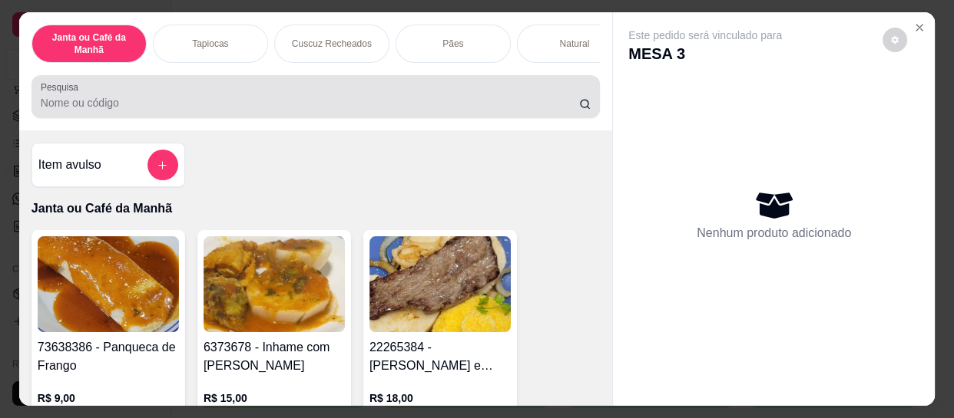
click at [426, 97] on div at bounding box center [316, 96] width 550 height 31
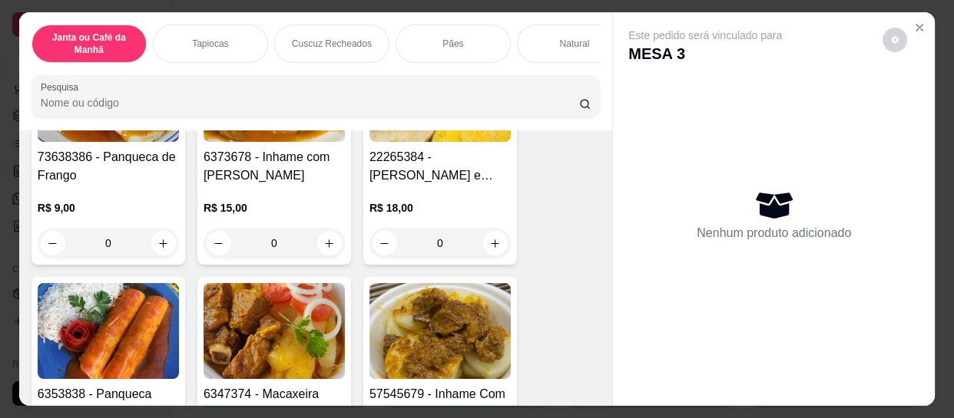
scroll to position [209, 0]
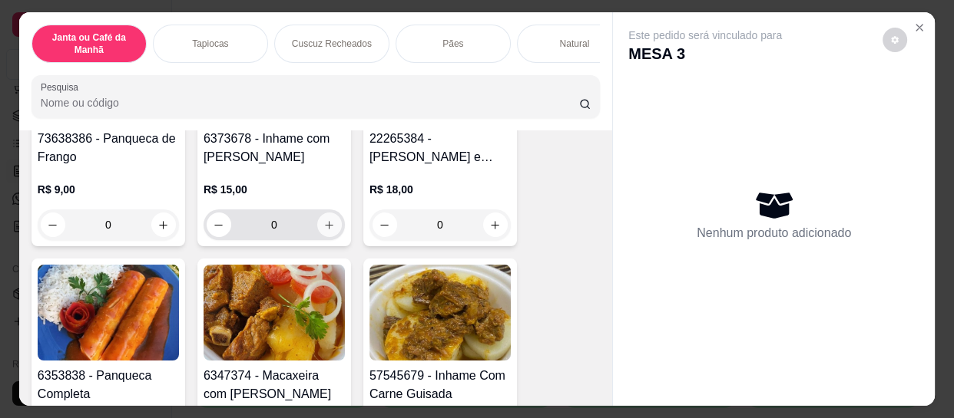
click at [327, 231] on icon "increase-product-quantity" at bounding box center [329, 226] width 12 height 12
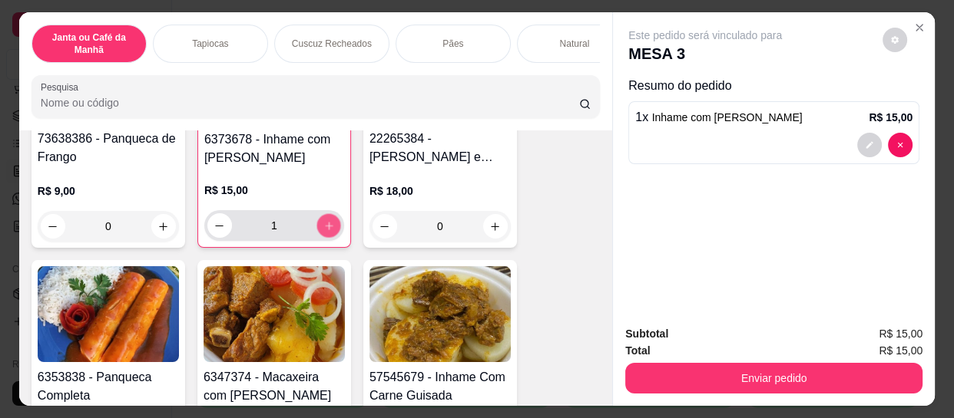
click at [327, 232] on icon "increase-product-quantity" at bounding box center [329, 226] width 12 height 12
type input "2"
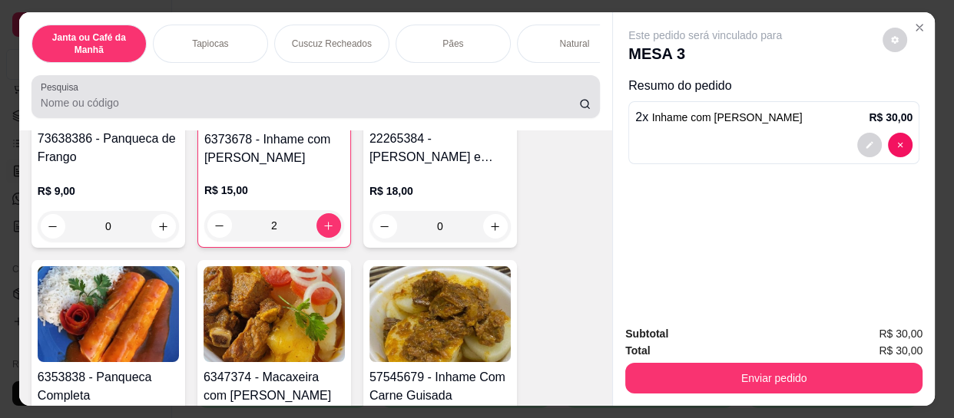
click at [287, 107] on input "Pesquisa" at bounding box center [310, 102] width 538 height 15
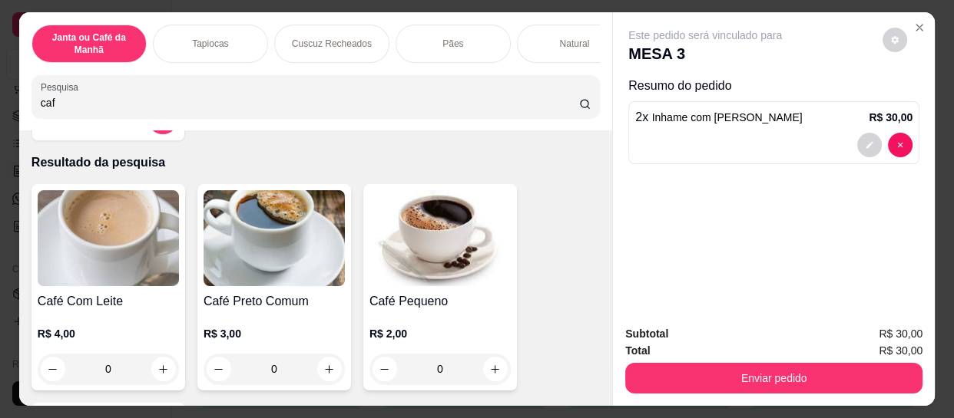
scroll to position [69, 0]
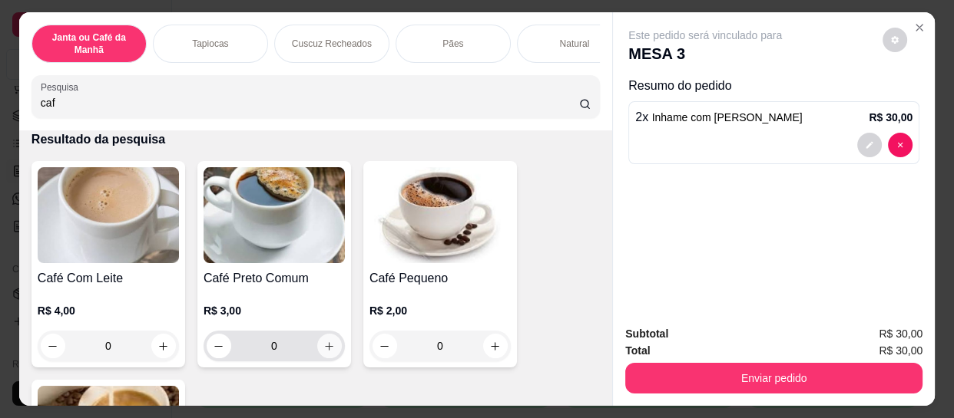
type input "caf"
click at [326, 351] on icon "increase-product-quantity" at bounding box center [330, 346] width 8 height 8
type input "1"
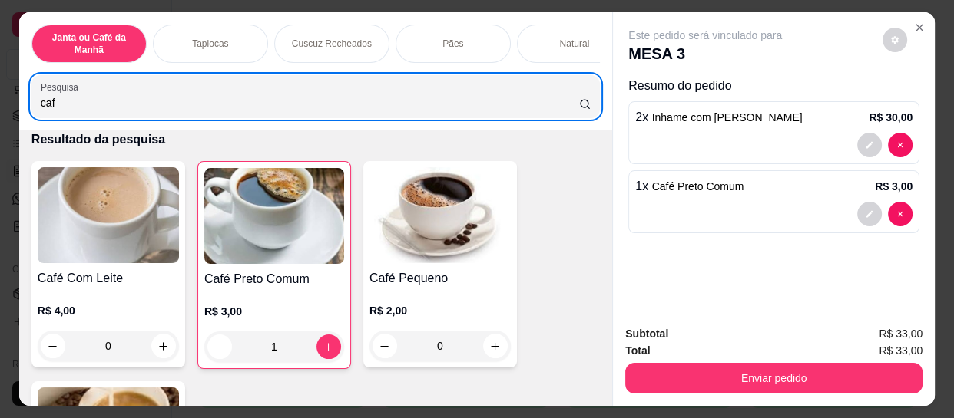
click at [451, 101] on div "caf" at bounding box center [316, 96] width 550 height 31
type input "c"
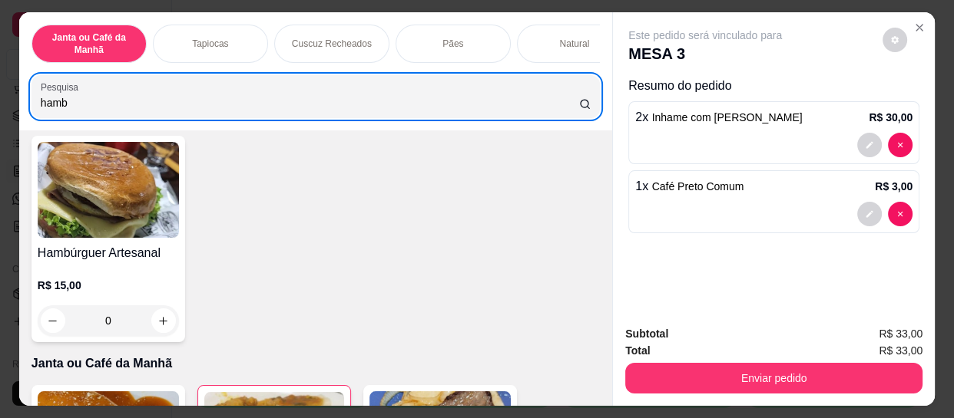
scroll to position [139, 0]
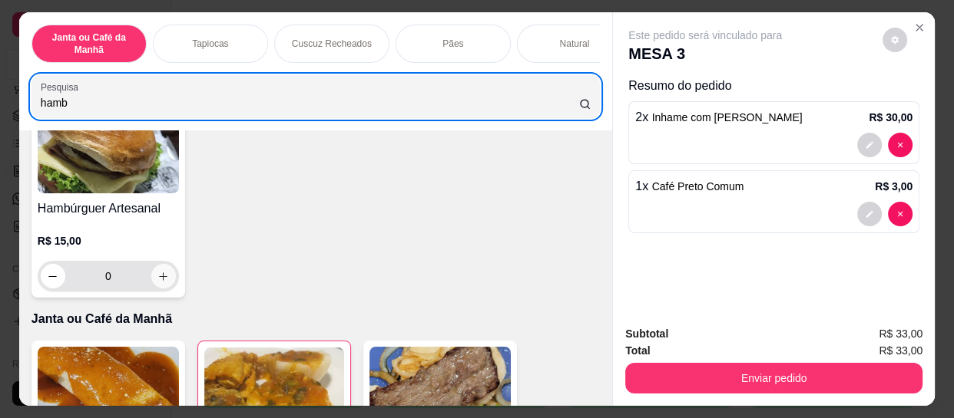
type input "hamb"
click at [163, 283] on icon "increase-product-quantity" at bounding box center [163, 277] width 12 height 12
type input "1"
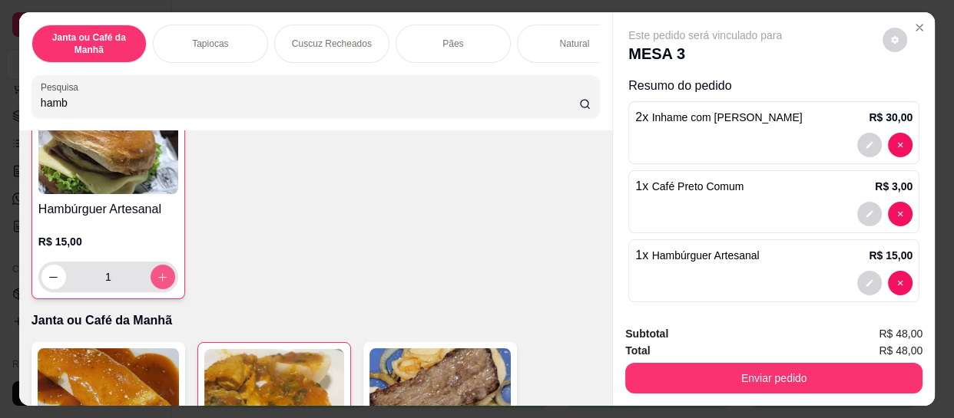
scroll to position [140, 0]
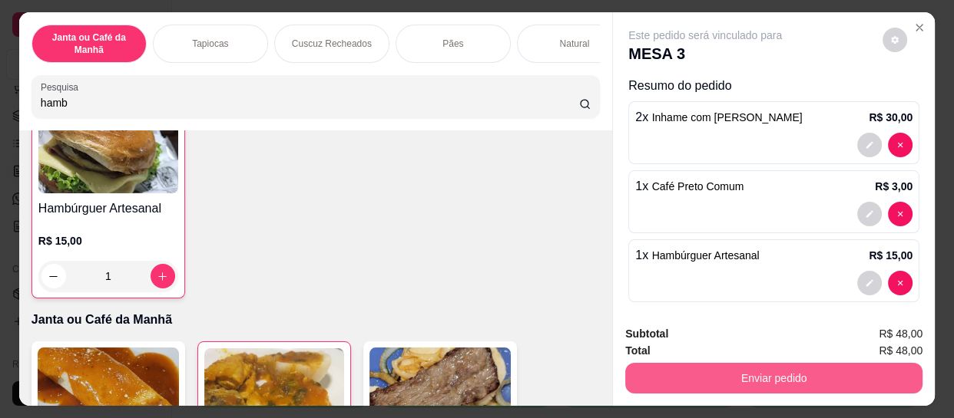
click at [688, 376] on button "Enviar pedido" at bounding box center [773, 378] width 297 height 31
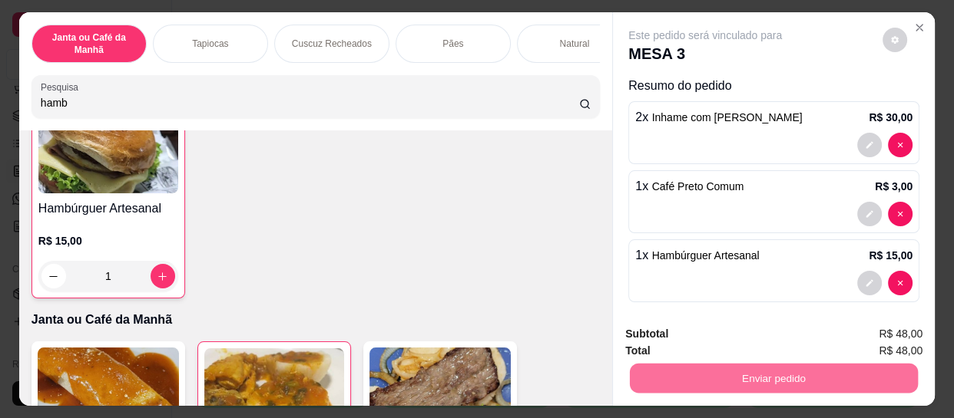
click at [886, 342] on button "Enviar pedido" at bounding box center [883, 334] width 84 height 28
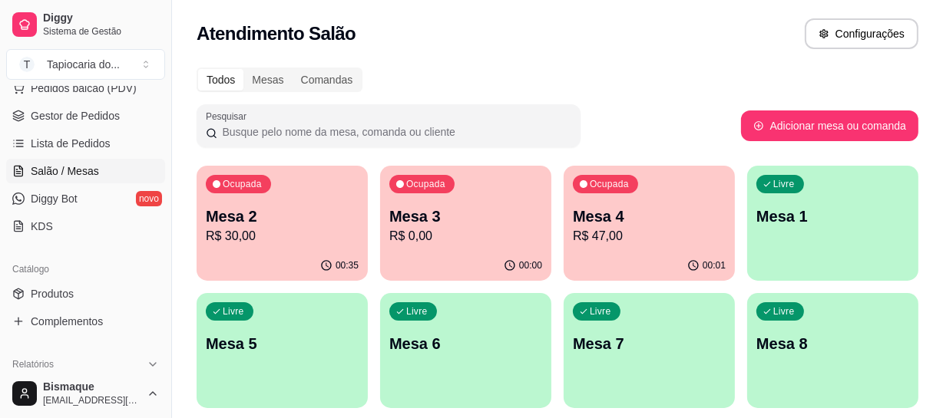
click at [815, 225] on p "Mesa 1" at bounding box center [832, 216] width 153 height 21
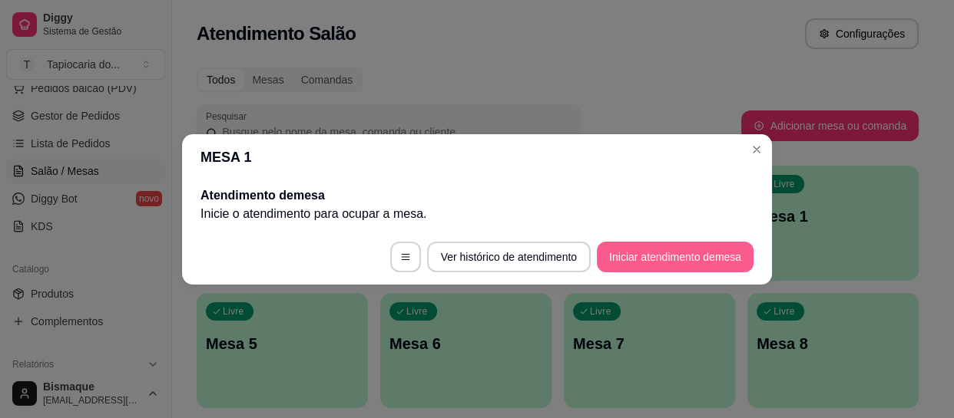
click at [707, 260] on button "Iniciar atendimento de mesa" at bounding box center [675, 257] width 157 height 31
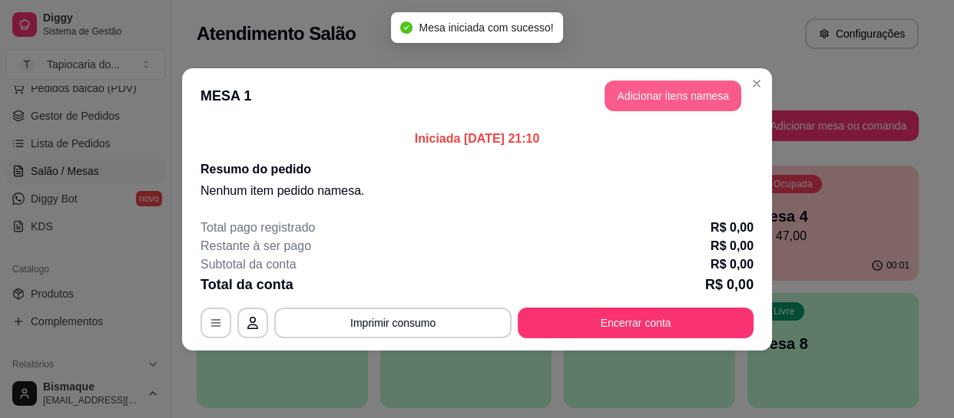
click at [623, 100] on button "Adicionar itens na mesa" at bounding box center [672, 96] width 137 height 31
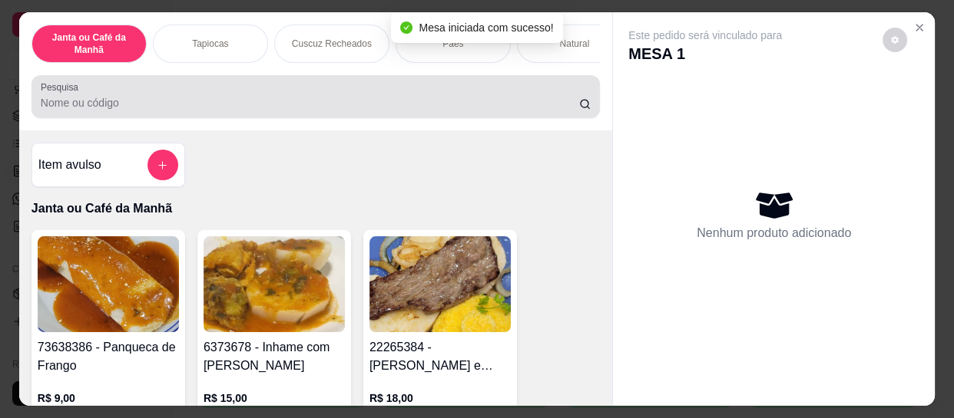
click at [505, 106] on input "Pesquisa" at bounding box center [310, 102] width 538 height 15
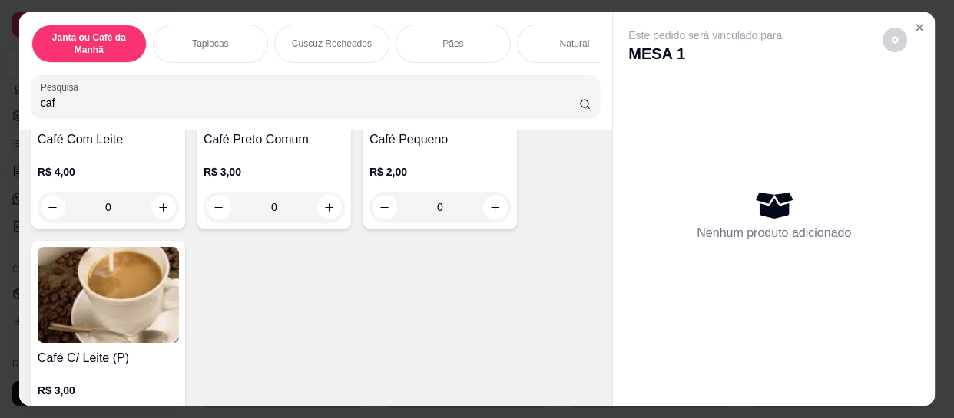
scroll to position [209, 0]
type input "caf"
click at [326, 210] on icon "increase-product-quantity" at bounding box center [330, 207] width 8 height 8
type input "1"
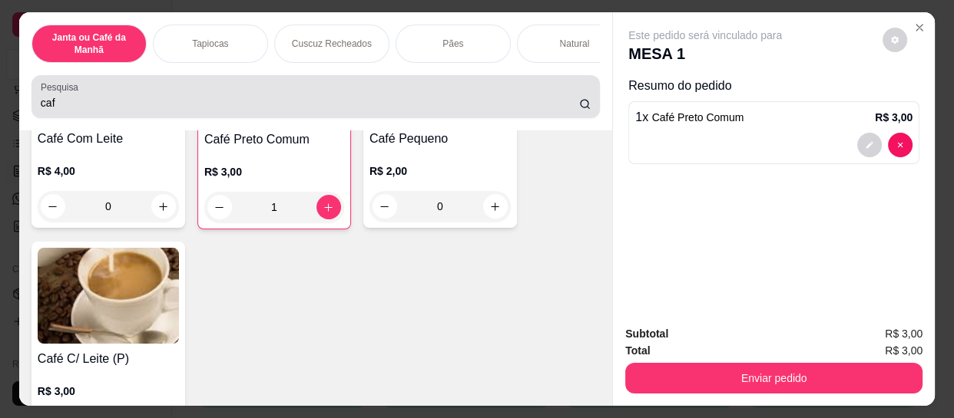
click at [306, 100] on div "caf" at bounding box center [316, 96] width 550 height 31
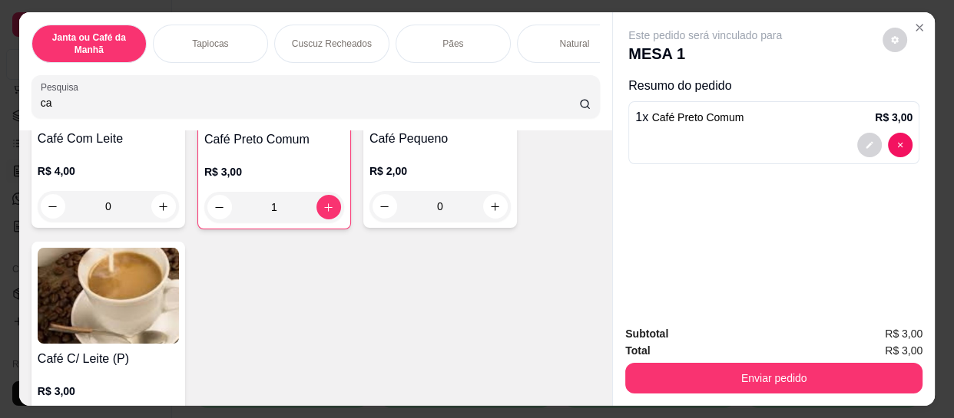
type input "c"
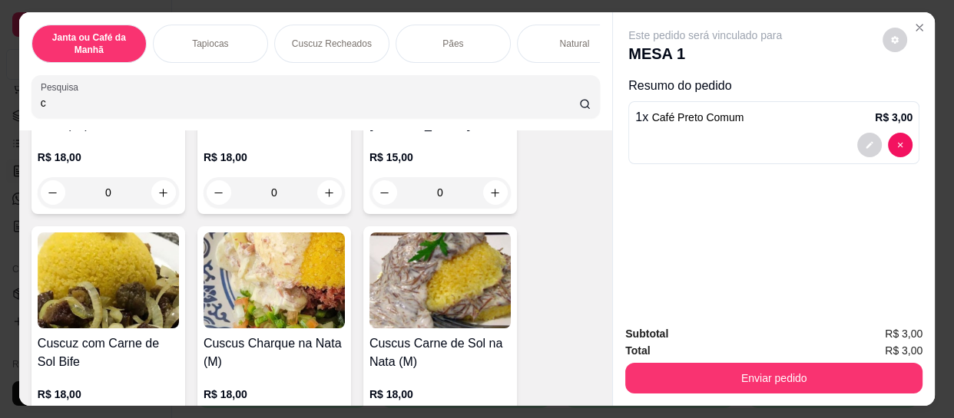
scroll to position [10183, 0]
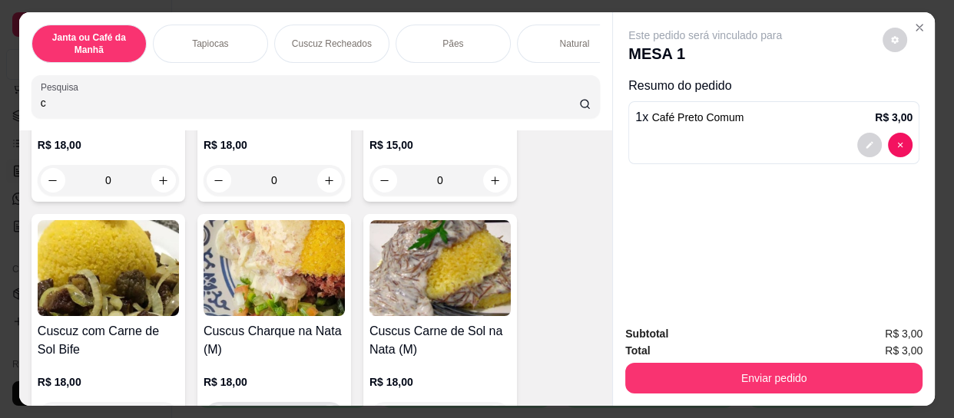
type input "c"
click at [323, 412] on icon "increase-product-quantity" at bounding box center [329, 418] width 12 height 12
type input "1"
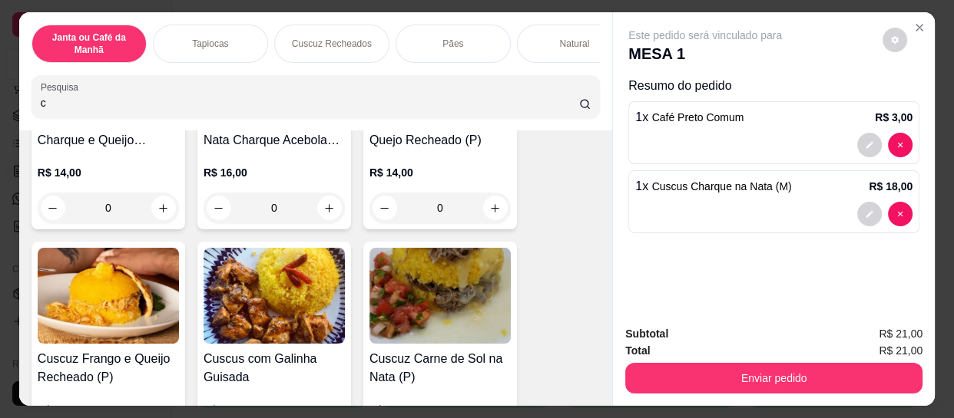
scroll to position [9696, 0]
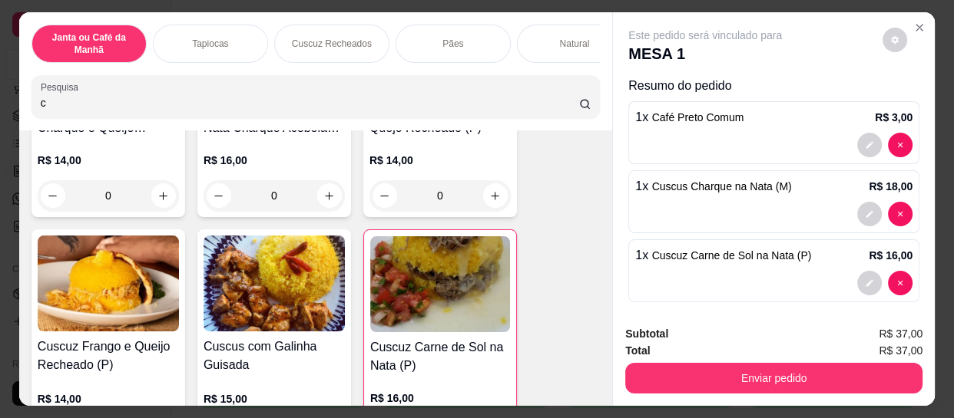
type input "1"
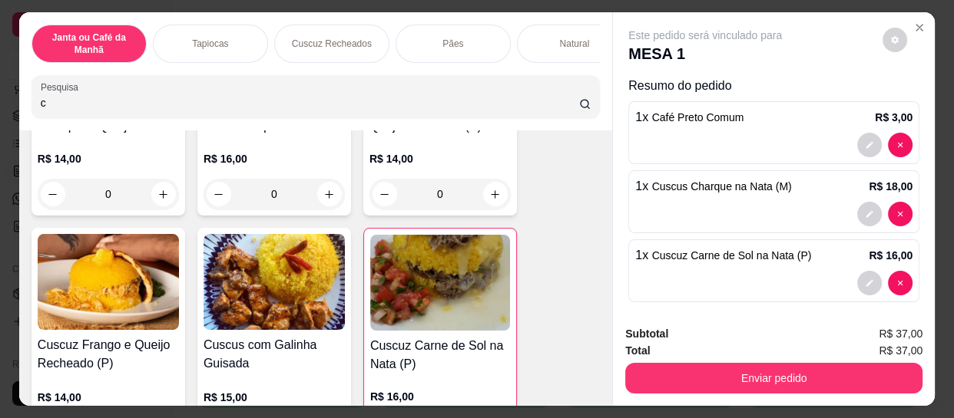
click at [839, 229] on div "Resumo do pedido 1 x Café Preto Comum R$ 3,00 1 x Cuscus Charque na Nata (M) R$…" at bounding box center [773, 193] width 291 height 232
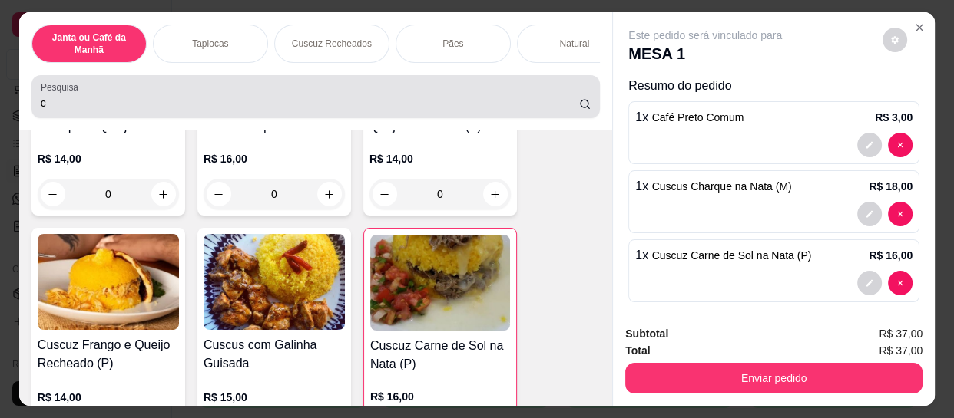
click at [443, 97] on div "c" at bounding box center [316, 96] width 550 height 31
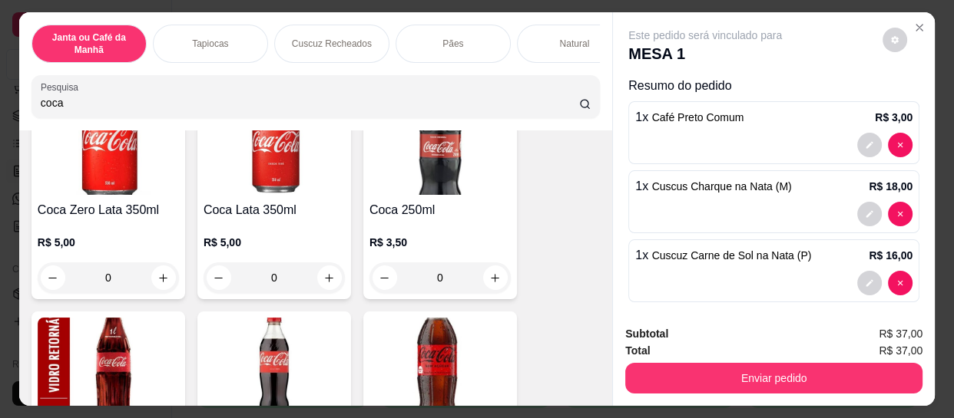
scroll to position [139, 0]
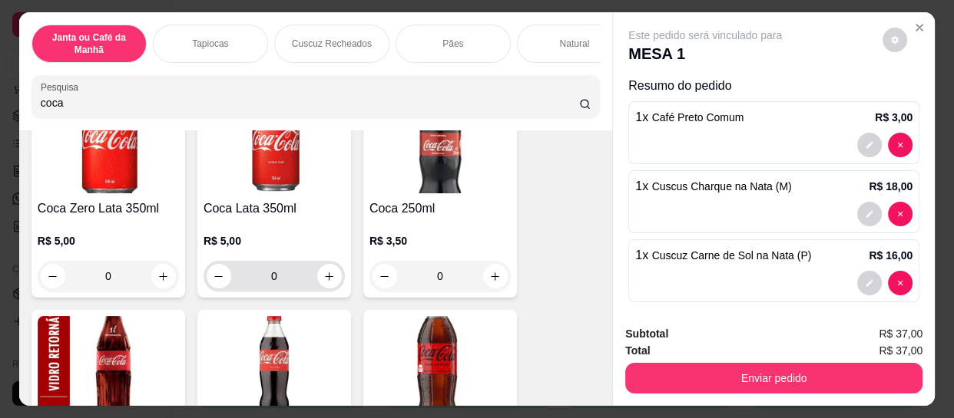
type input "coca"
click at [321, 287] on button "increase-product-quantity" at bounding box center [329, 277] width 24 height 24
type input "1"
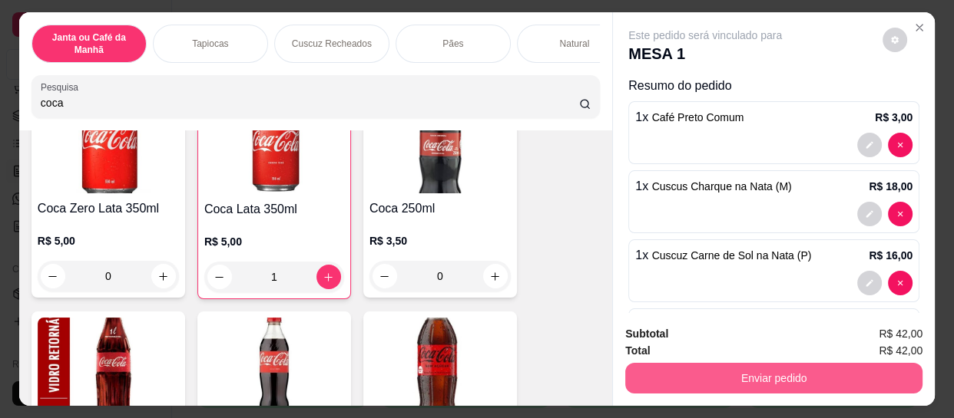
click at [711, 363] on button "Enviar pedido" at bounding box center [773, 378] width 297 height 31
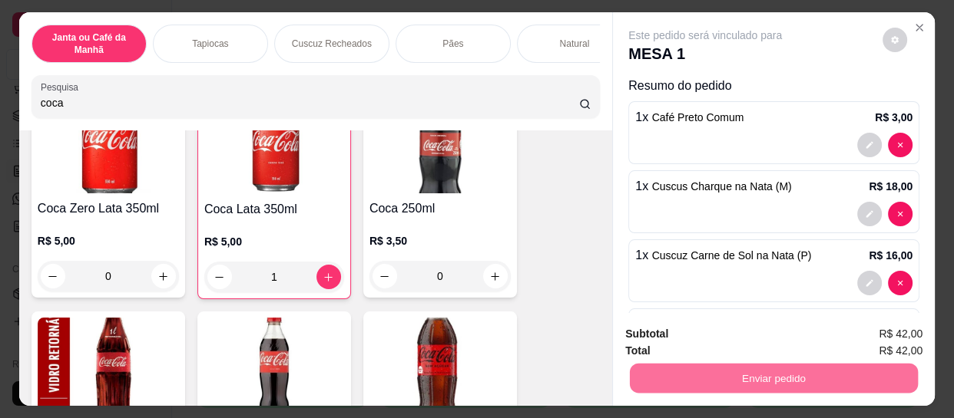
click at [883, 329] on button "Enviar pedido" at bounding box center [882, 334] width 87 height 29
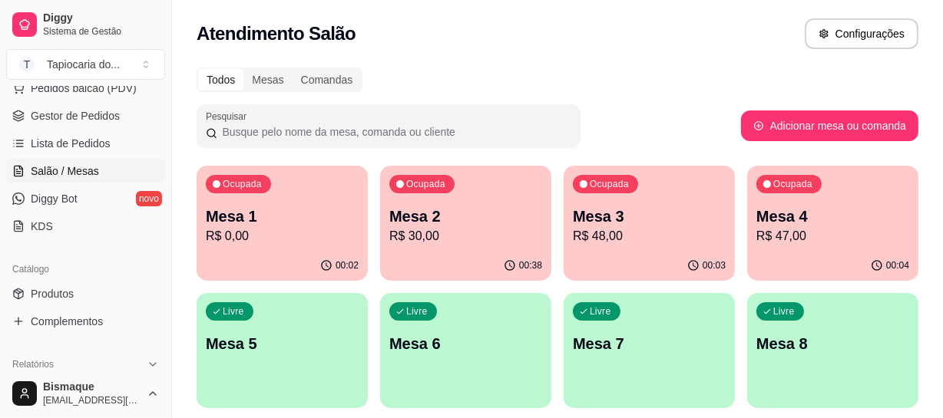
click at [338, 256] on div "00:02" at bounding box center [282, 266] width 171 height 30
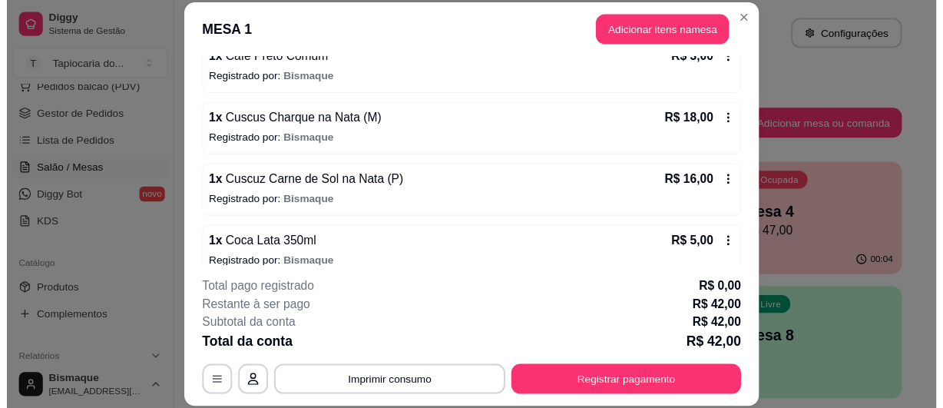
scroll to position [178, 0]
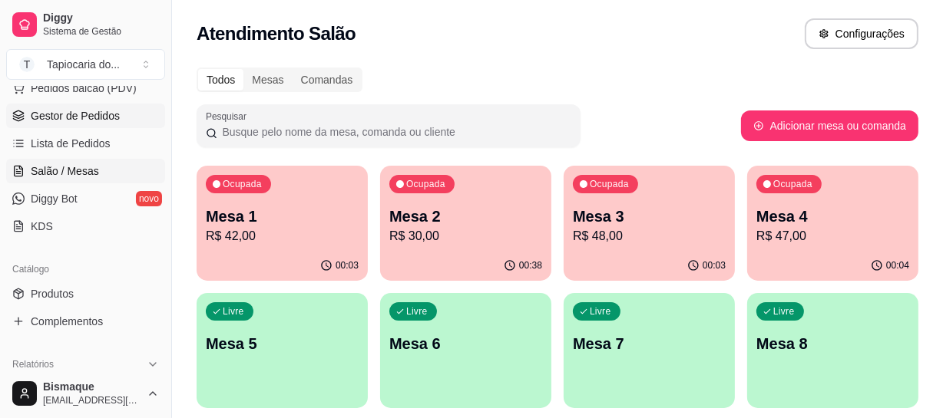
click at [88, 115] on span "Gestor de Pedidos" at bounding box center [75, 115] width 89 height 15
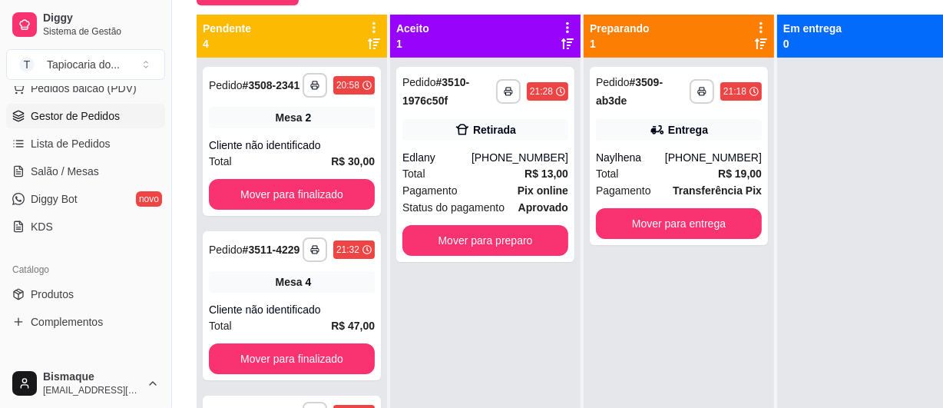
scroll to position [244, 0]
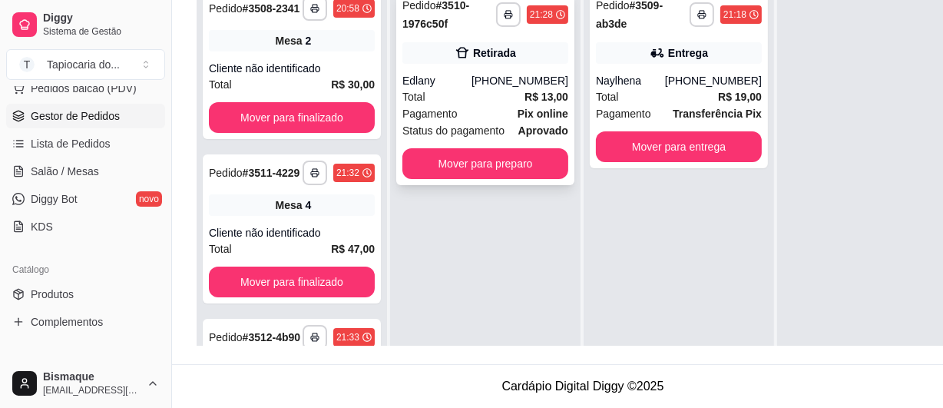
click at [441, 109] on span "Pagamento" at bounding box center [429, 113] width 55 height 17
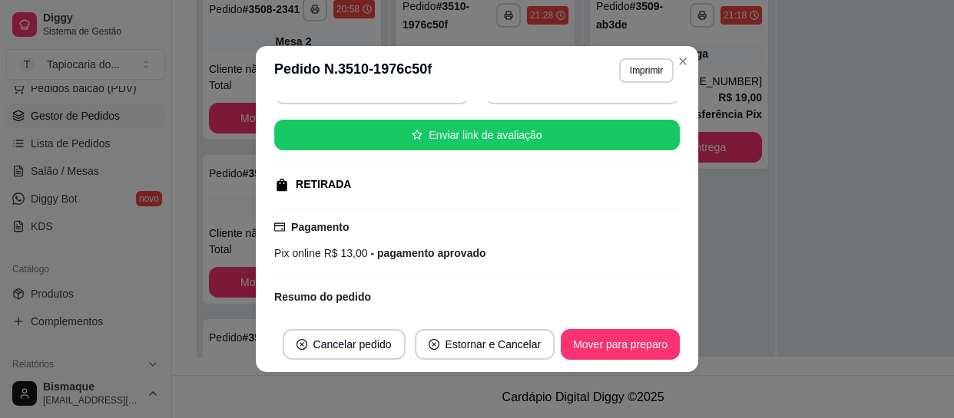
scroll to position [266, 0]
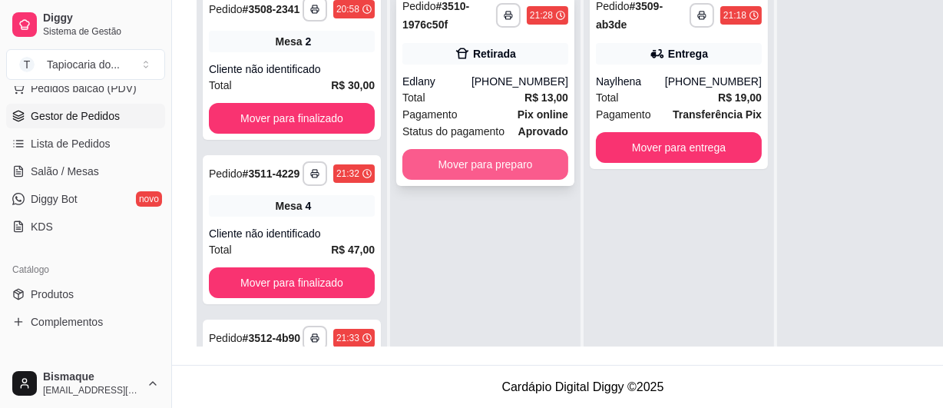
click at [504, 178] on button "Mover para preparo" at bounding box center [485, 164] width 166 height 31
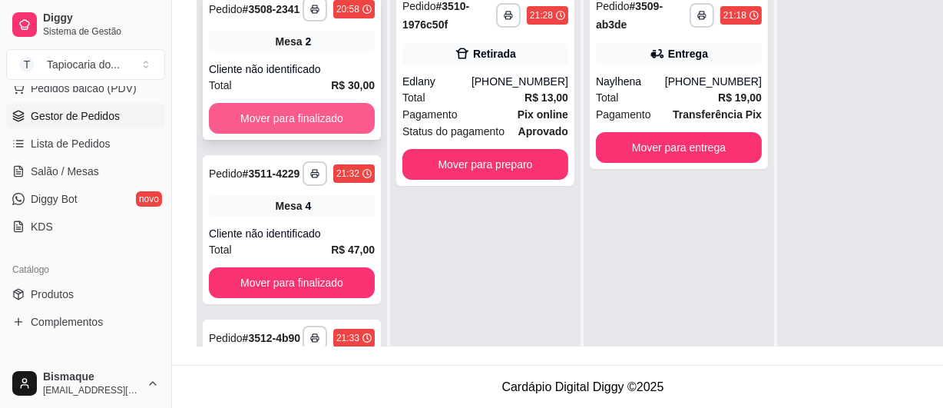
click at [329, 124] on button "Mover para finalizado" at bounding box center [292, 118] width 166 height 31
click at [322, 123] on button "Mover para finalizado" at bounding box center [292, 118] width 166 height 31
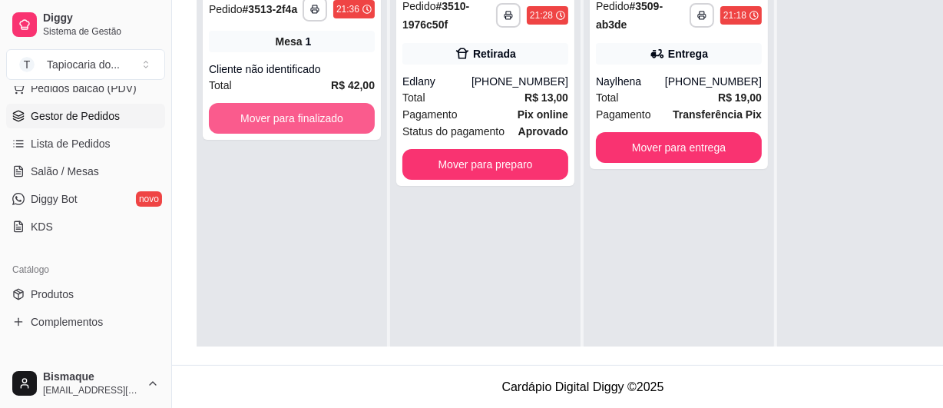
click at [322, 123] on button "Mover para finalizado" at bounding box center [292, 118] width 166 height 31
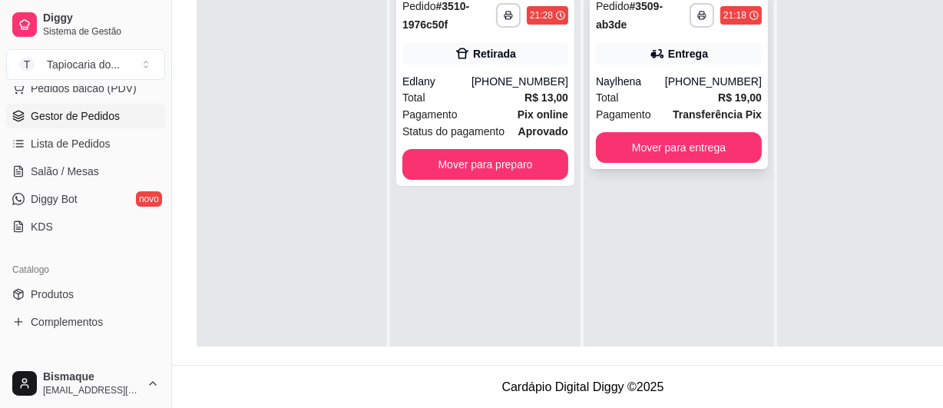
click at [637, 90] on div "Total R$ 19,00" at bounding box center [679, 97] width 166 height 17
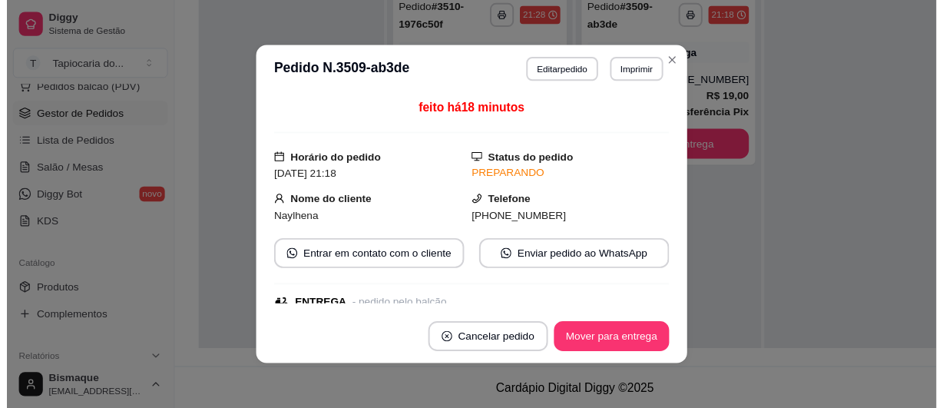
scroll to position [339, 0]
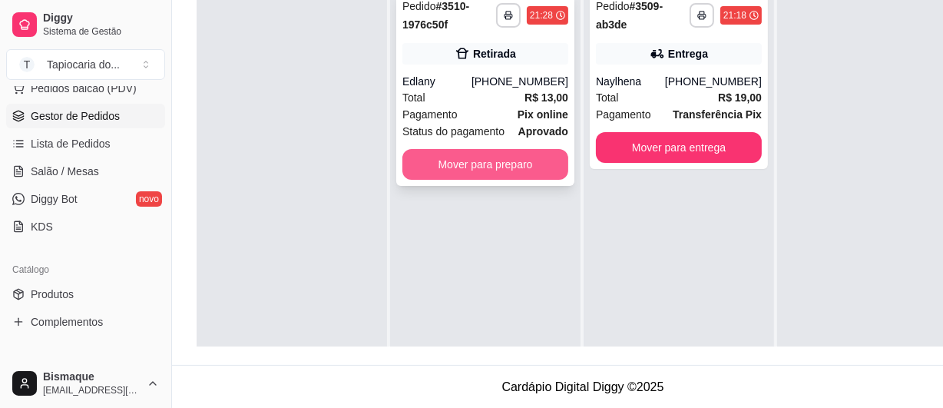
click at [487, 161] on button "Mover para preparo" at bounding box center [485, 164] width 166 height 31
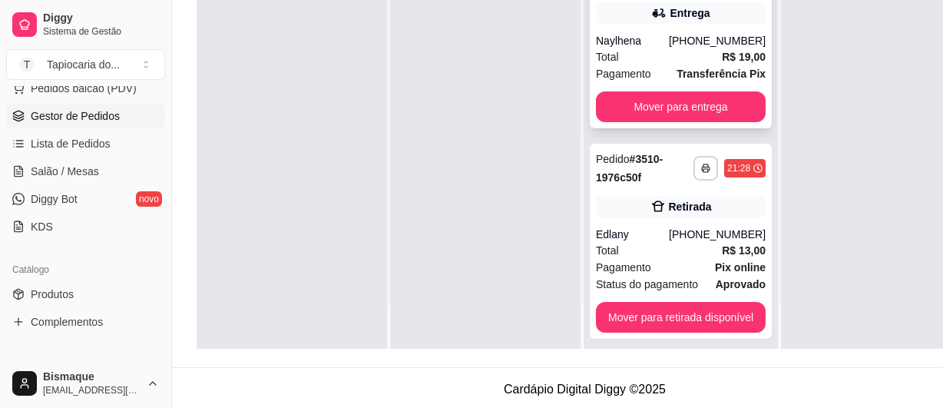
scroll to position [244, 0]
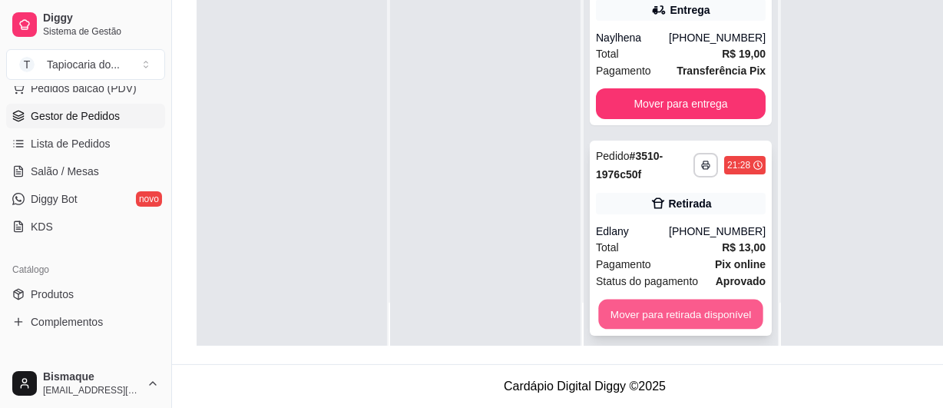
click at [643, 299] on button "Mover para retirada disponível" at bounding box center [680, 314] width 164 height 30
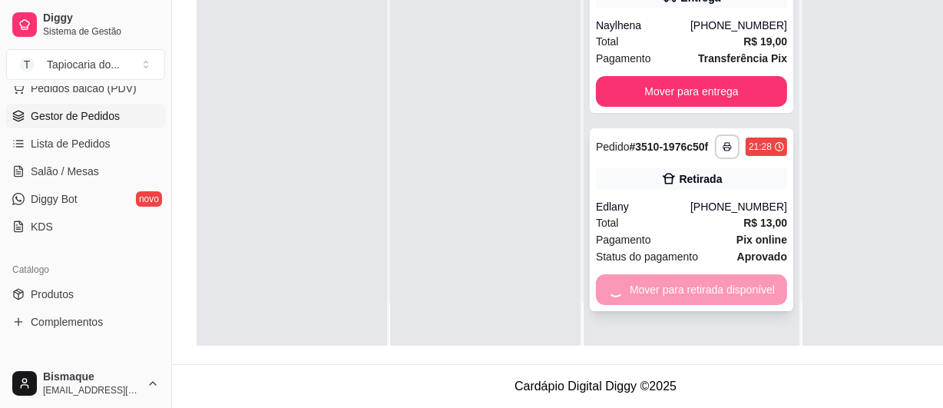
click at [691, 248] on span "Status do pagamento" at bounding box center [647, 256] width 102 height 17
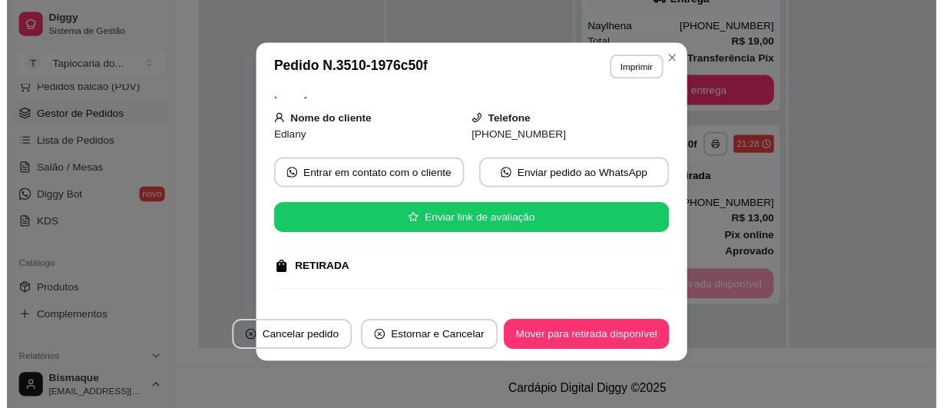
scroll to position [266, 0]
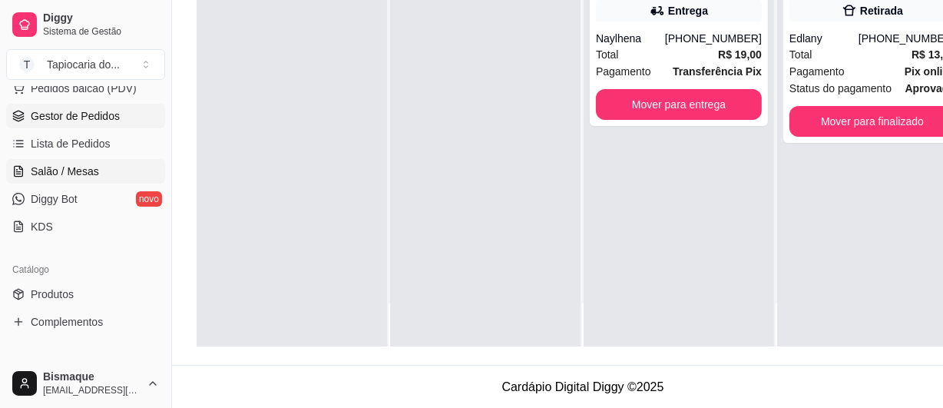
click at [84, 164] on span "Salão / Mesas" at bounding box center [65, 171] width 68 height 15
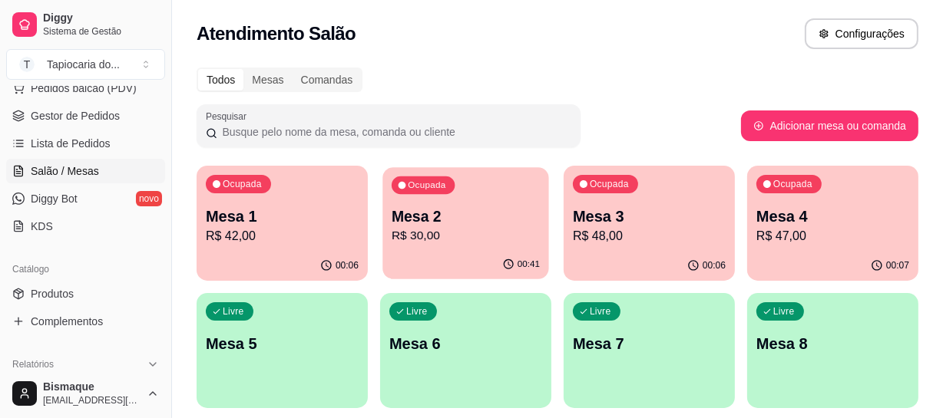
click at [461, 250] on div "Ocupada Mesa 2 R$ 30,00" at bounding box center [465, 208] width 166 height 83
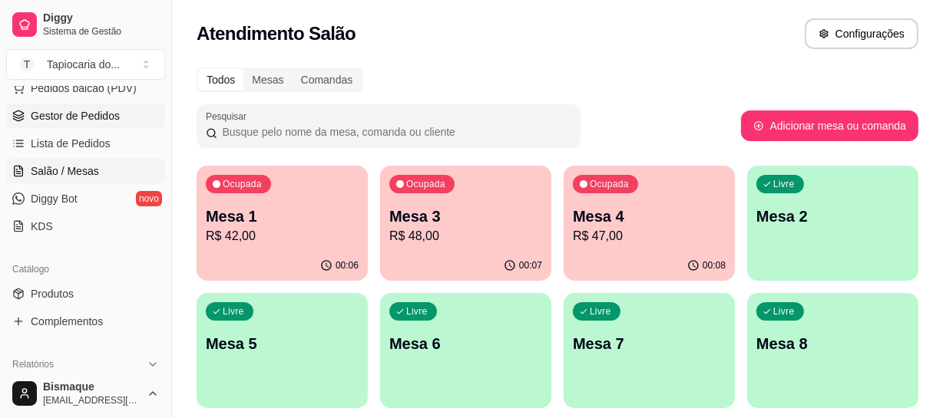
click at [91, 122] on span "Gestor de Pedidos" at bounding box center [75, 115] width 89 height 15
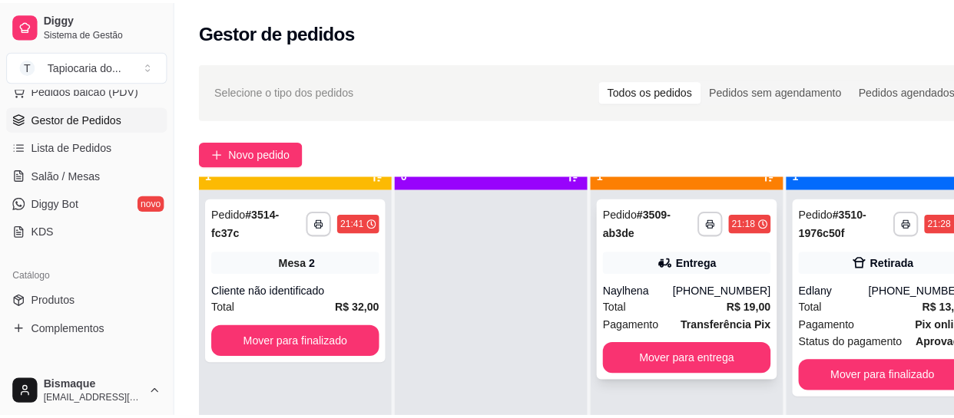
scroll to position [43, 0]
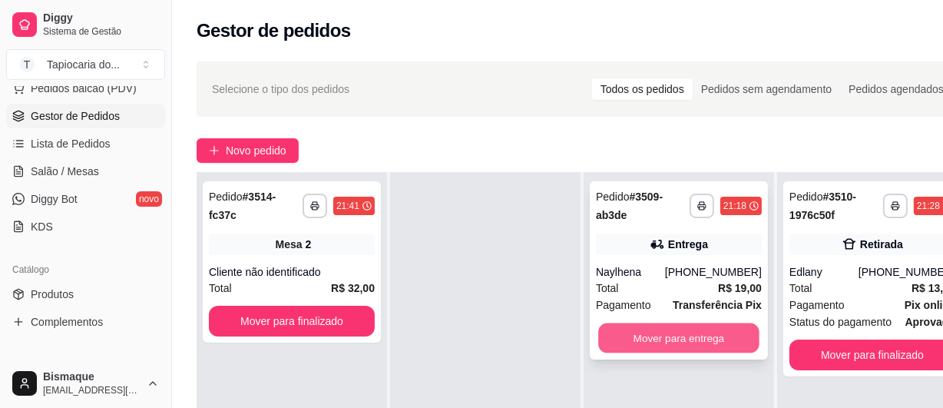
click at [663, 332] on button "Mover para entrega" at bounding box center [678, 338] width 161 height 30
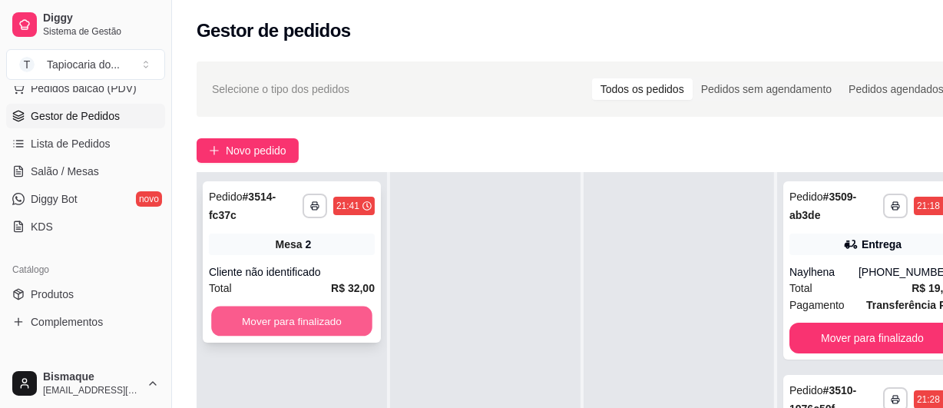
click at [309, 314] on button "Mover para finalizado" at bounding box center [291, 321] width 161 height 30
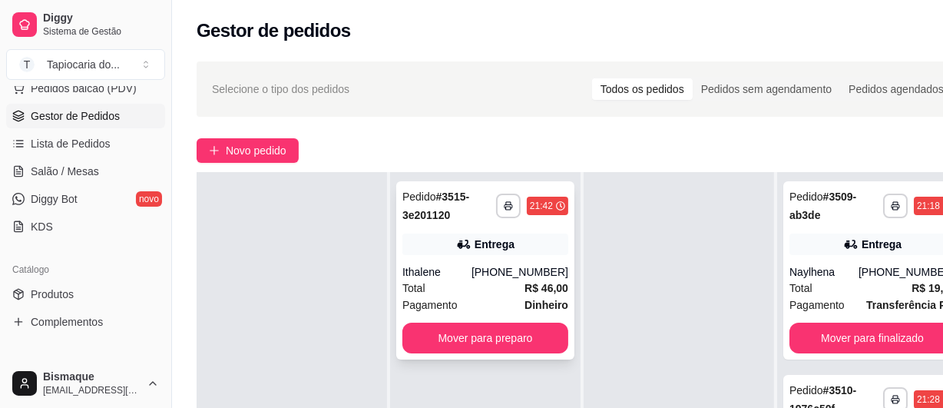
click at [468, 264] on div "Ithalene" at bounding box center [436, 271] width 69 height 15
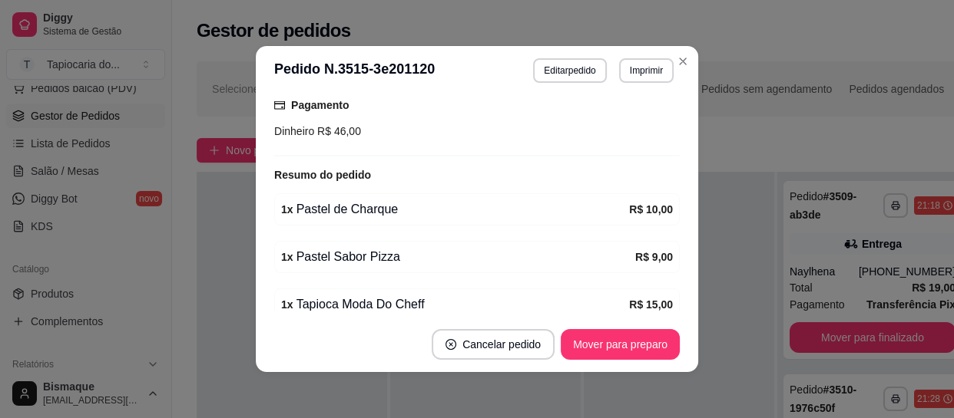
scroll to position [528, 0]
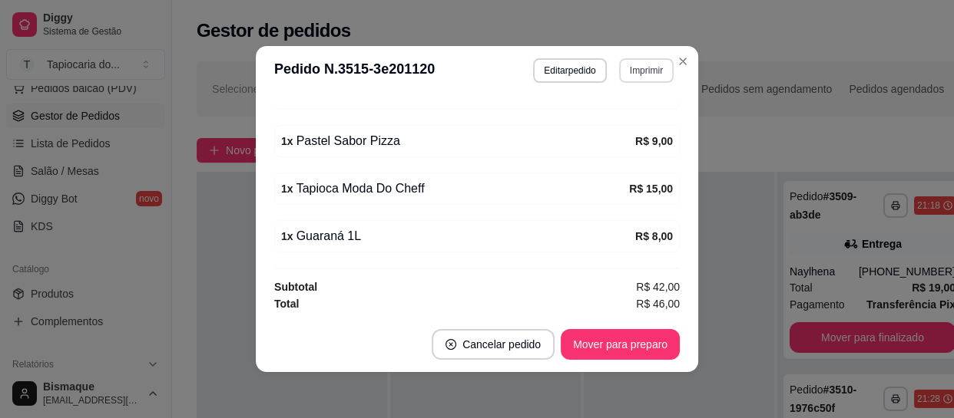
click at [645, 69] on button "Imprimir" at bounding box center [646, 70] width 55 height 25
click at [610, 123] on button "Impressora" at bounding box center [613, 124] width 111 height 25
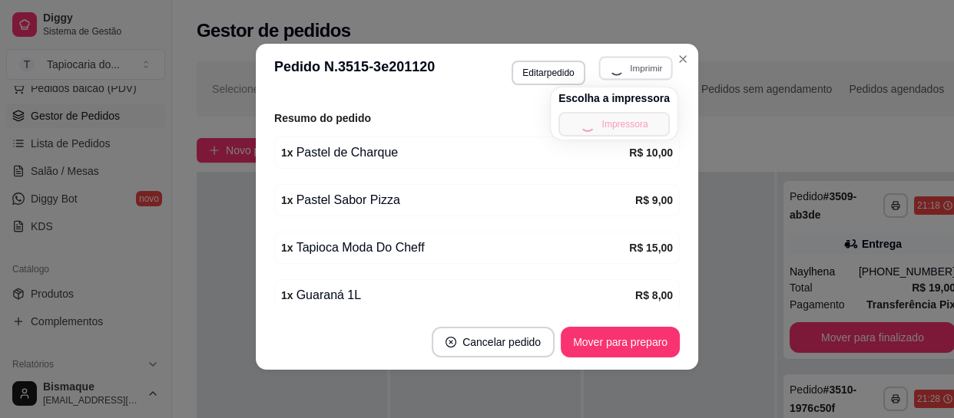
scroll to position [532, 0]
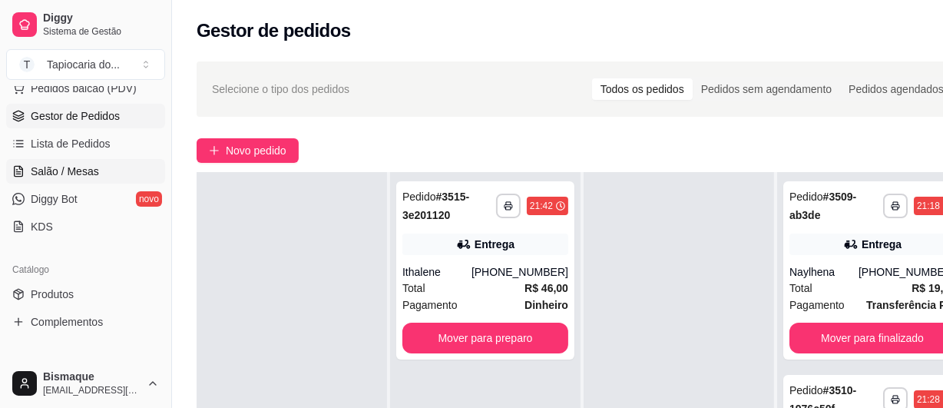
click at [42, 174] on span "Salão / Mesas" at bounding box center [65, 171] width 68 height 15
click at [92, 174] on span "Salão / Mesas" at bounding box center [65, 171] width 68 height 15
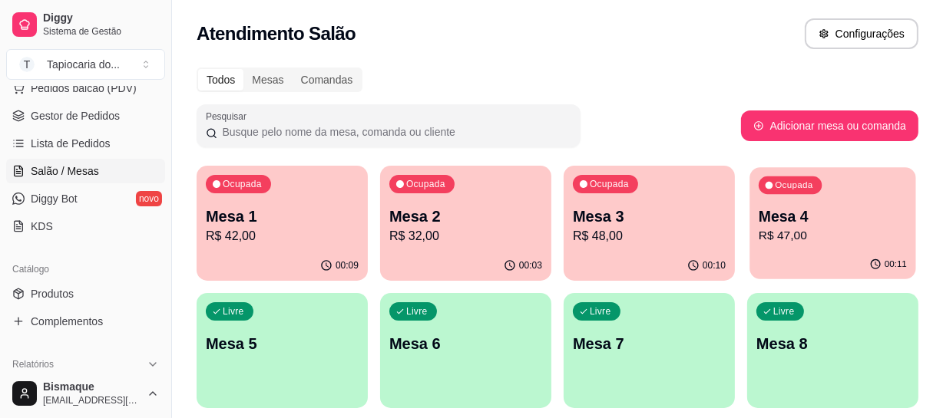
click at [822, 204] on div "Ocupada Mesa 4 R$ 47,00" at bounding box center [832, 208] width 166 height 83
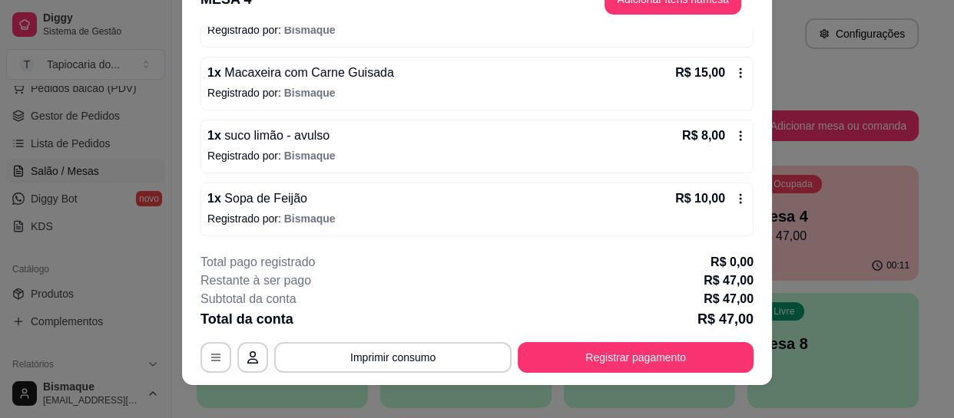
scroll to position [46, 0]
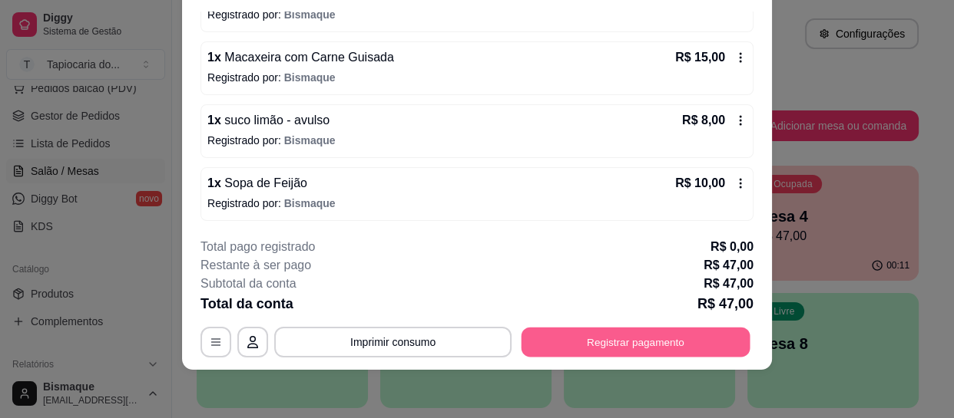
click at [695, 336] on button "Registrar pagamento" at bounding box center [635, 343] width 229 height 30
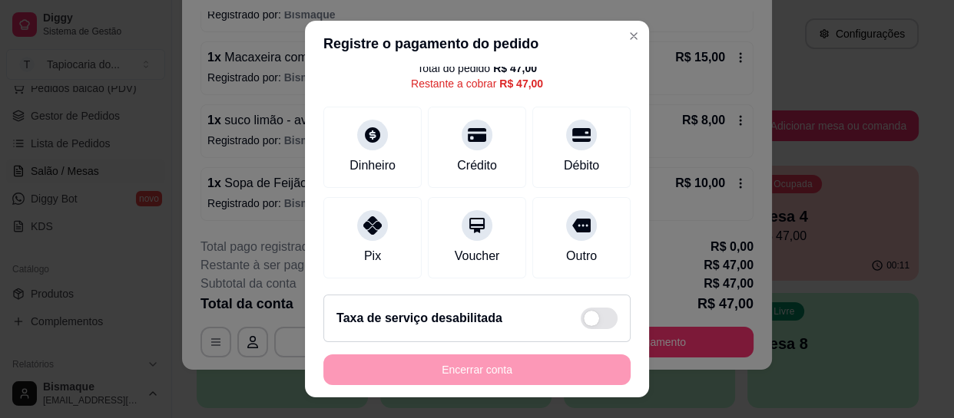
scroll to position [179, 0]
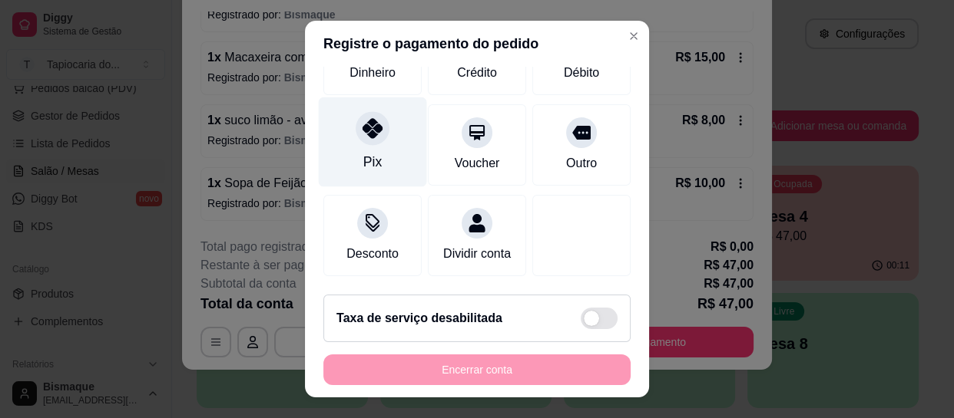
click at [377, 155] on div "Pix" at bounding box center [373, 143] width 108 height 90
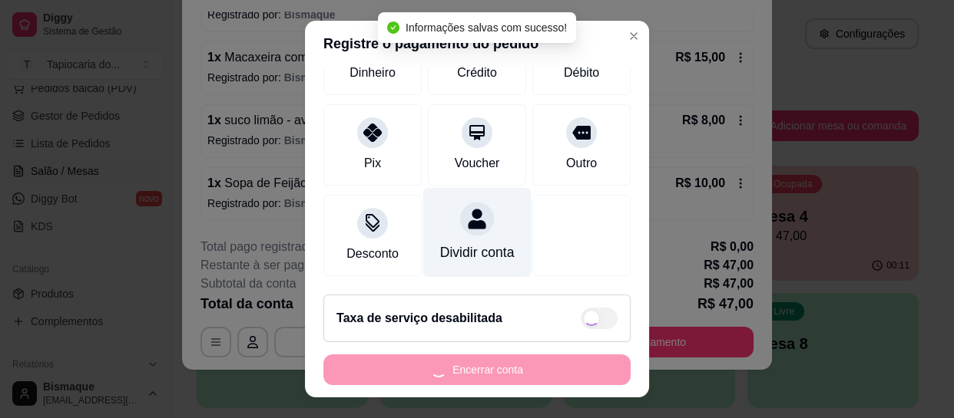
type input "R$ 0,00"
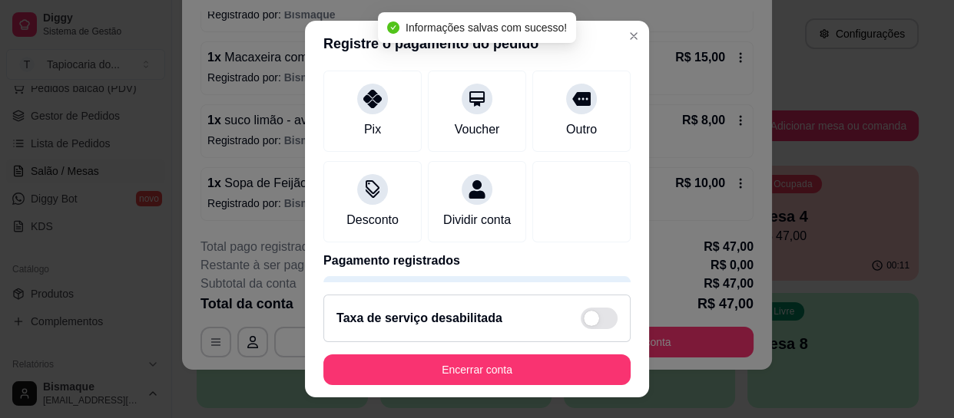
scroll to position [164, 0]
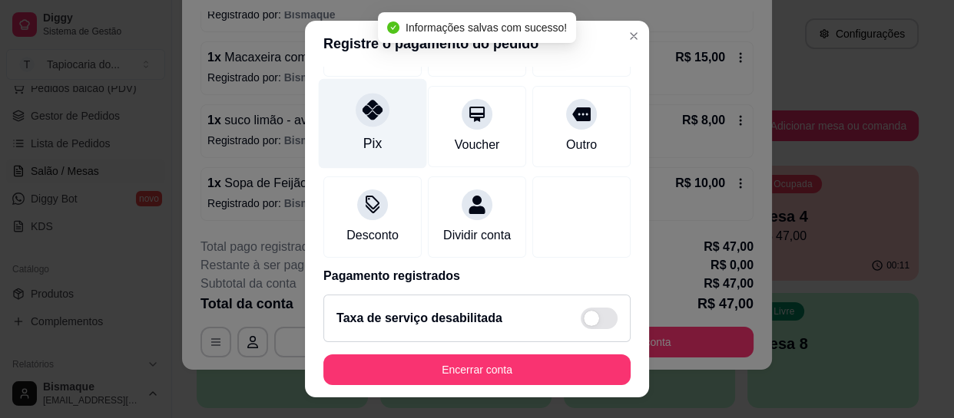
click at [372, 154] on div "Pix" at bounding box center [373, 124] width 108 height 90
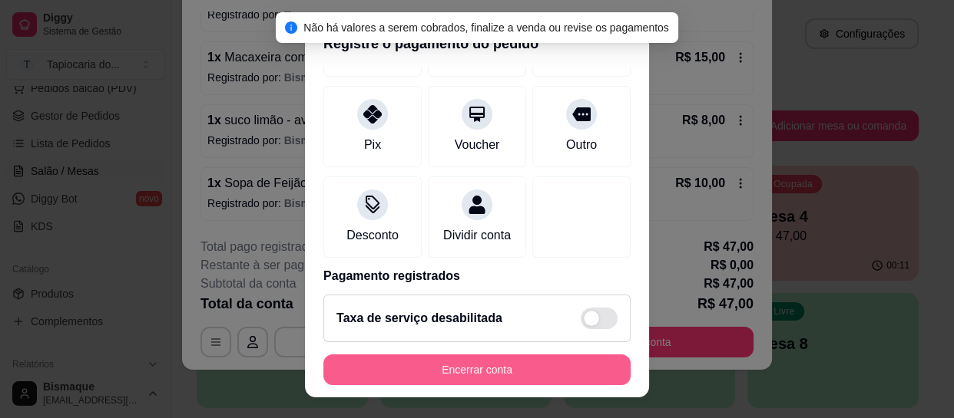
click at [511, 372] on button "Encerrar conta" at bounding box center [476, 370] width 307 height 31
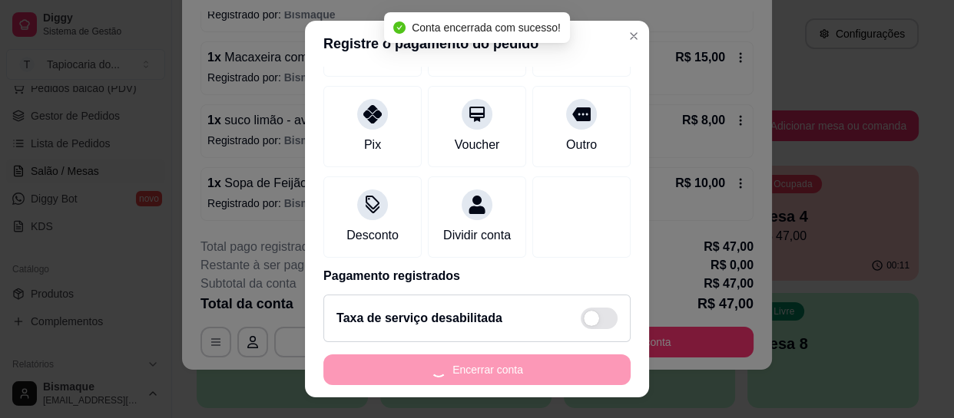
scroll to position [0, 0]
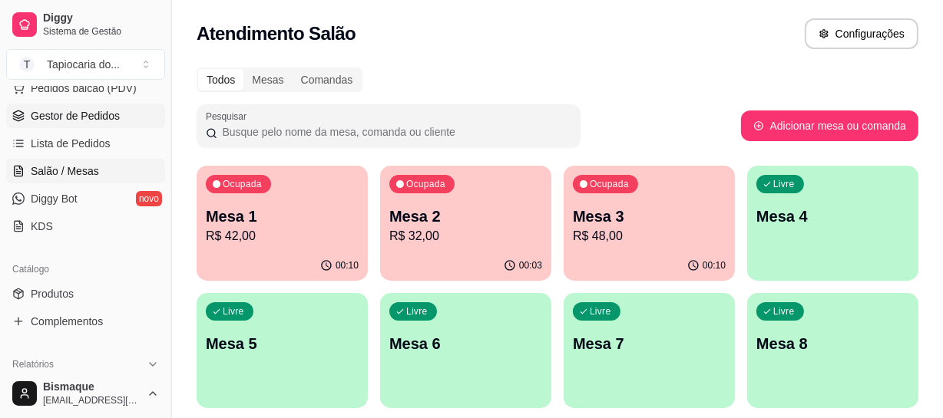
click at [53, 123] on link "Gestor de Pedidos" at bounding box center [85, 116] width 159 height 25
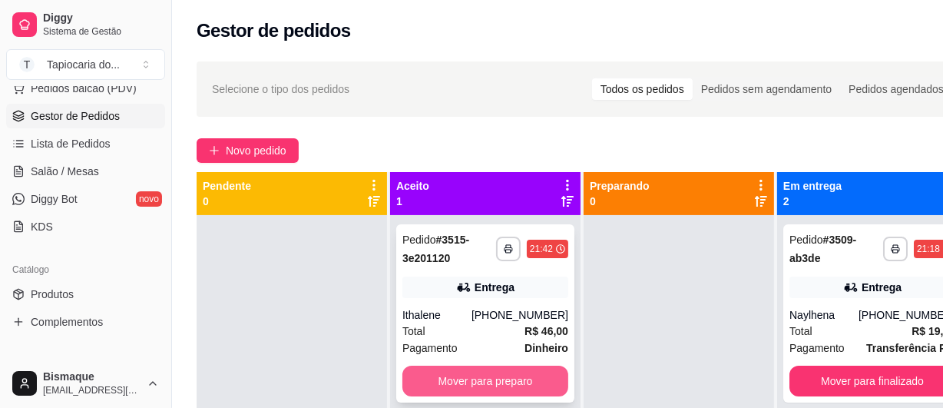
click at [494, 375] on button "Mover para preparo" at bounding box center [485, 380] width 166 height 31
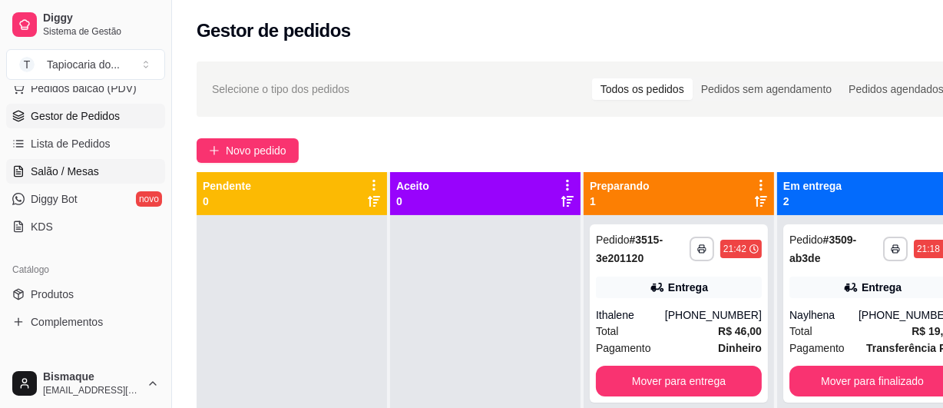
click at [74, 167] on span "Salão / Mesas" at bounding box center [65, 171] width 68 height 15
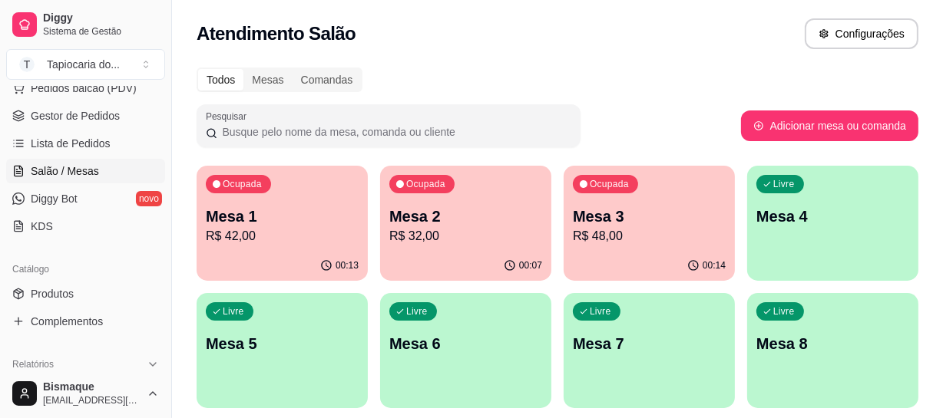
click at [486, 240] on p "R$ 32,00" at bounding box center [465, 236] width 153 height 18
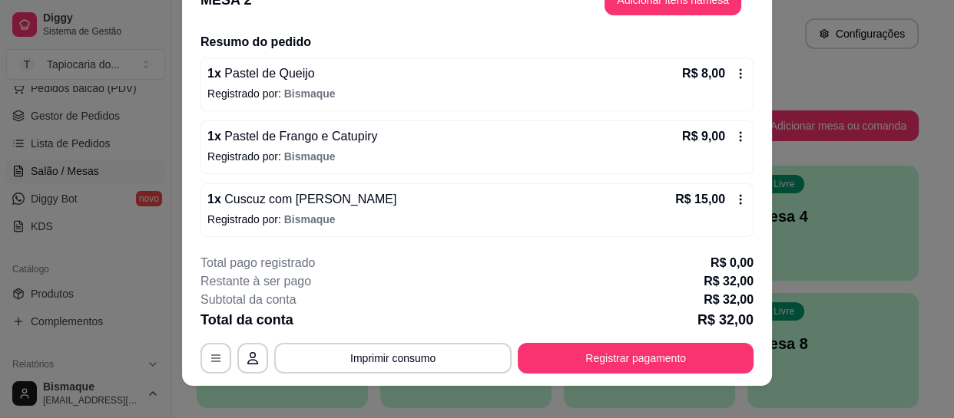
scroll to position [46, 0]
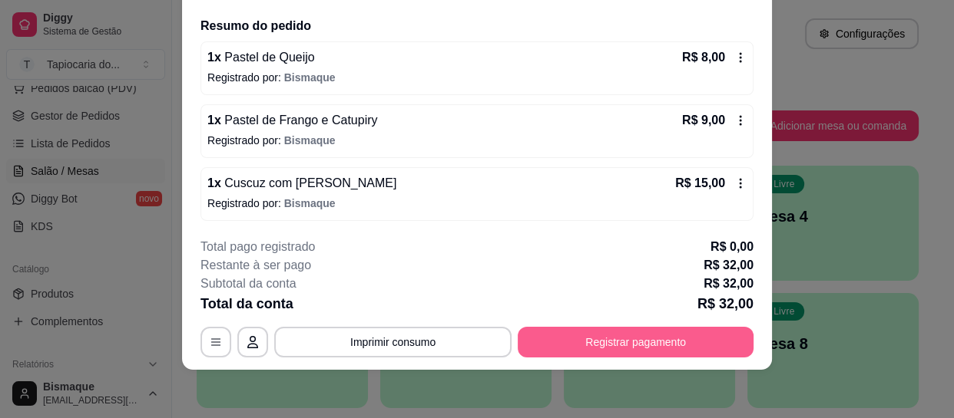
click at [670, 345] on button "Registrar pagamento" at bounding box center [635, 342] width 236 height 31
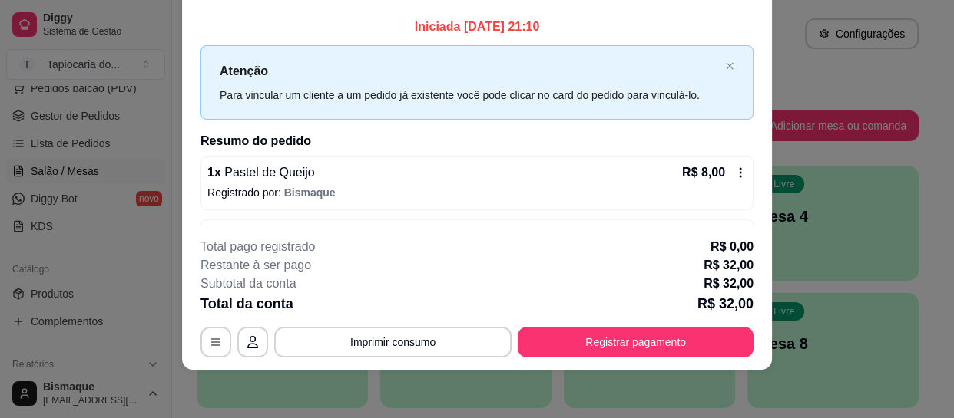
scroll to position [0, 0]
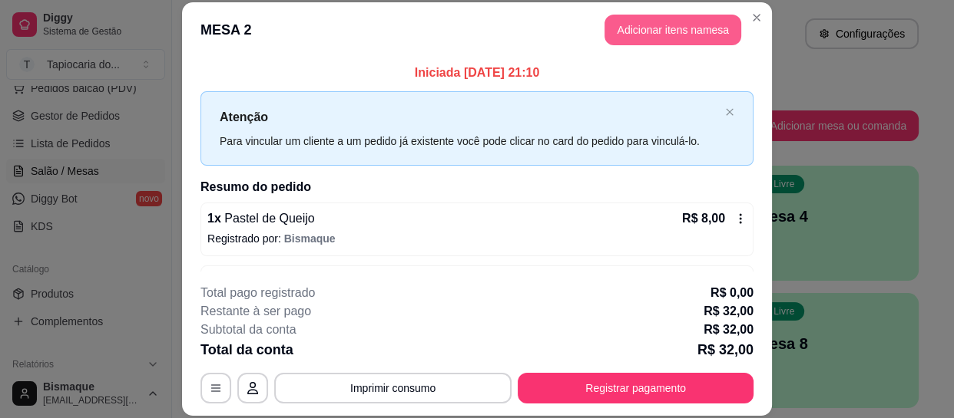
click at [655, 35] on button "Adicionar itens na mesa" at bounding box center [672, 30] width 137 height 31
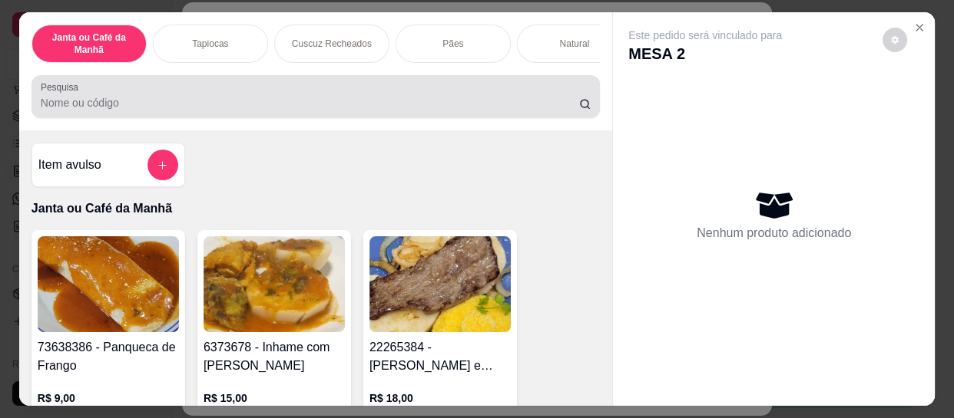
click at [514, 101] on input "Pesquisa" at bounding box center [310, 102] width 538 height 15
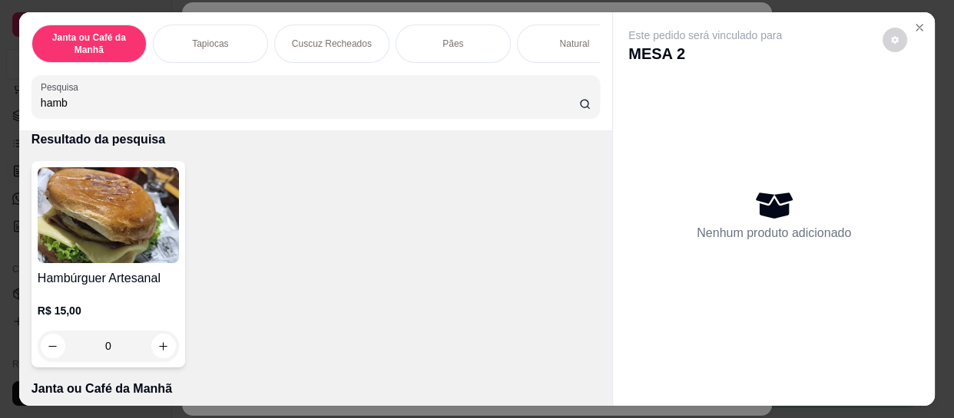
scroll to position [209, 0]
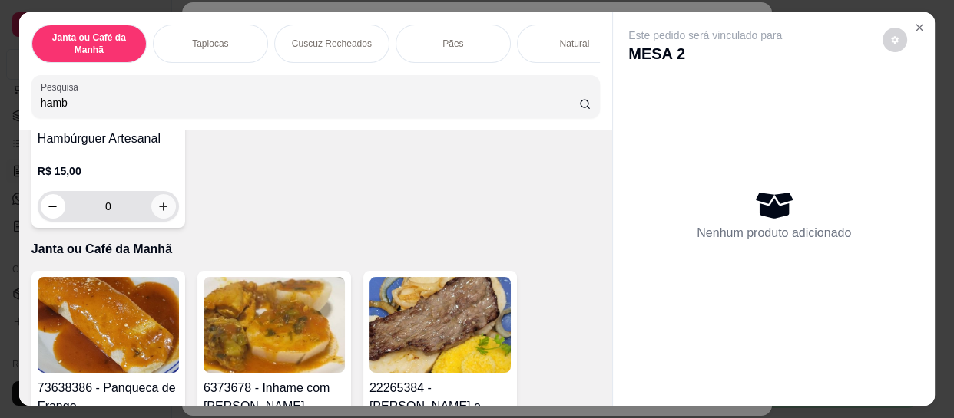
type input "hamb"
click at [158, 207] on icon "increase-product-quantity" at bounding box center [163, 207] width 12 height 12
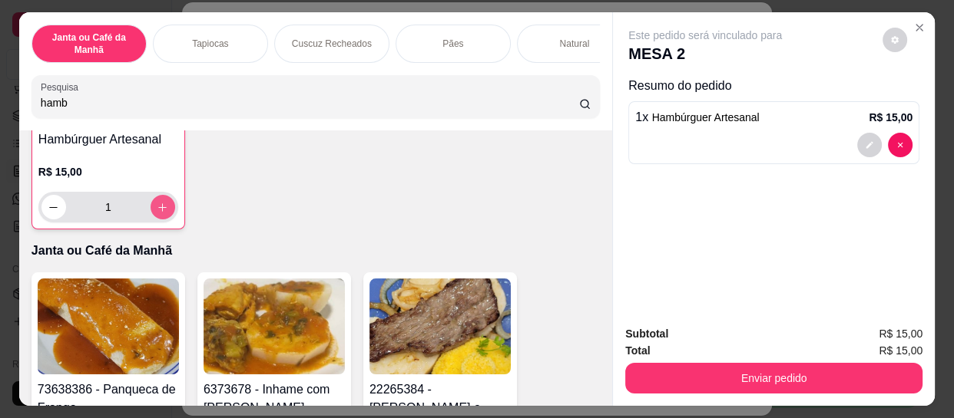
type input "1"
click at [160, 207] on icon "increase-product-quantity" at bounding box center [163, 207] width 12 height 12
type input "2"
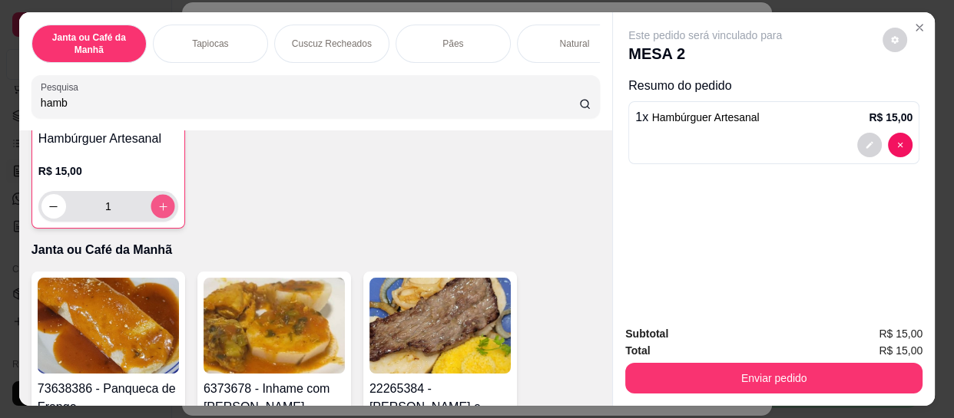
type input "2"
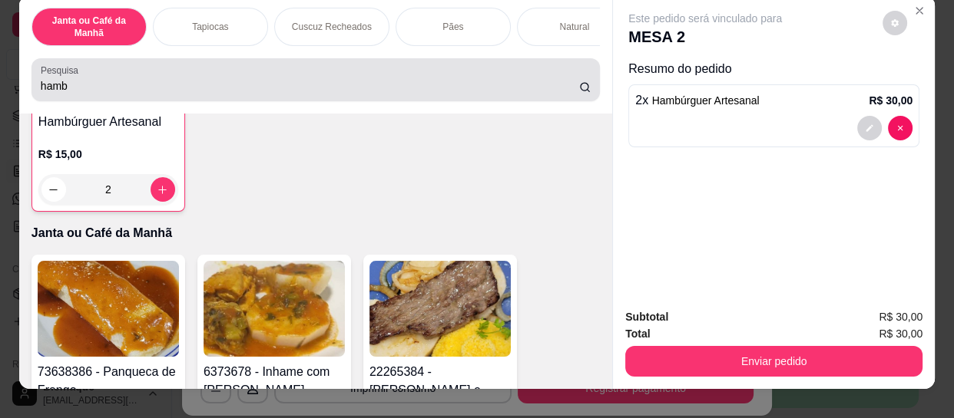
scroll to position [0, 0]
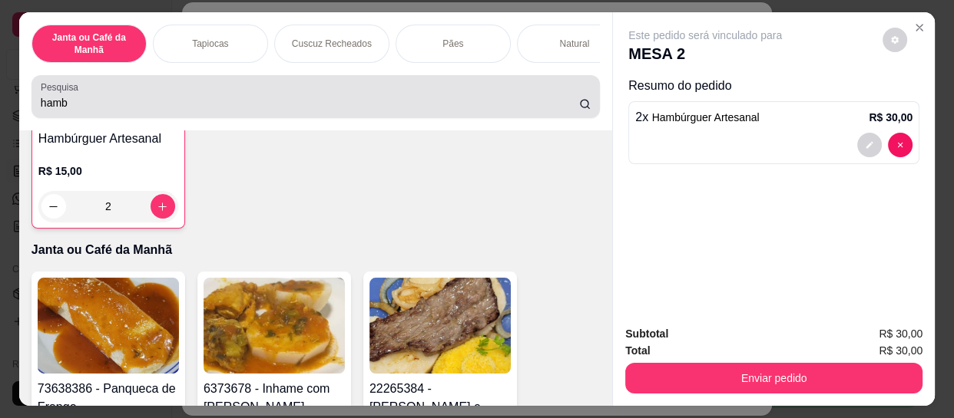
click at [190, 118] on div "Pesquisa hamb" at bounding box center [315, 96] width 568 height 43
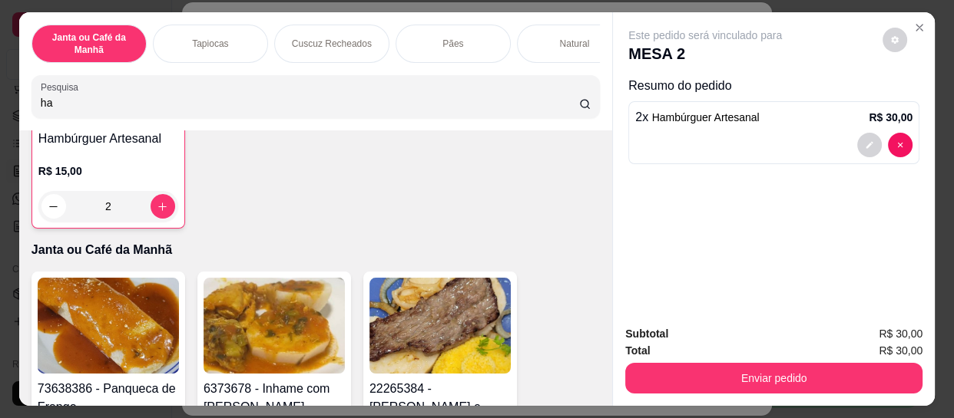
type input "h"
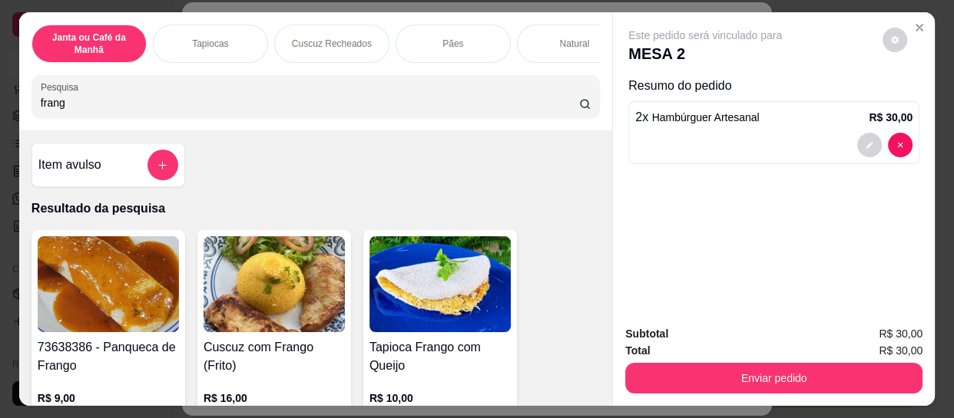
scroll to position [209, 0]
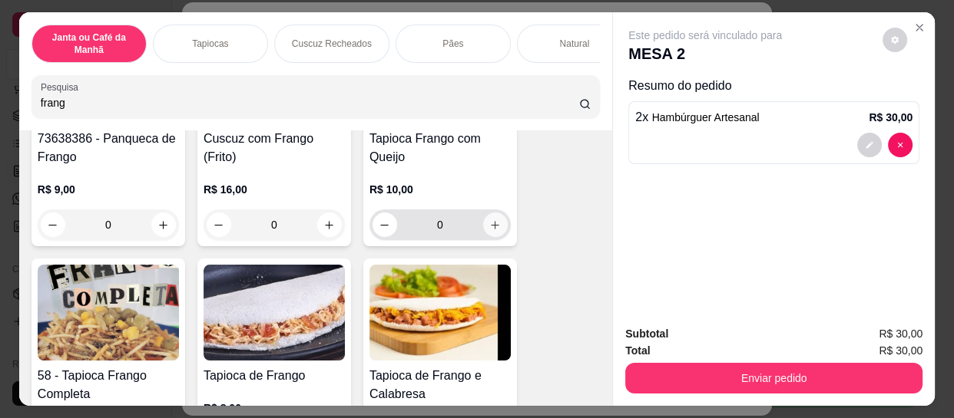
type input "frang"
click at [491, 230] on icon "increase-product-quantity" at bounding box center [495, 226] width 12 height 12
type input "1"
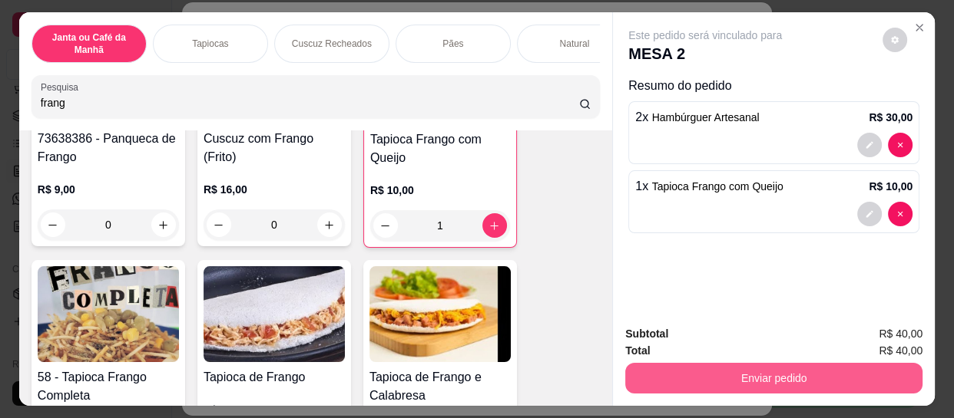
click at [801, 382] on button "Enviar pedido" at bounding box center [773, 378] width 297 height 31
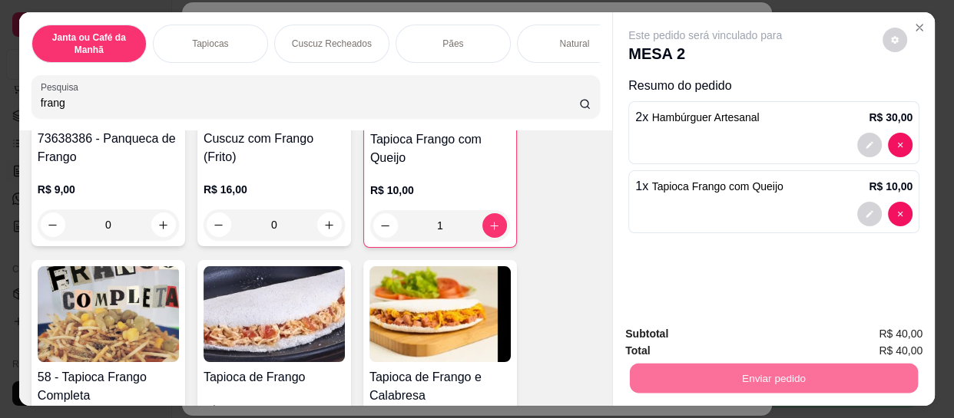
click at [868, 323] on button "Enviar pedido" at bounding box center [882, 334] width 87 height 29
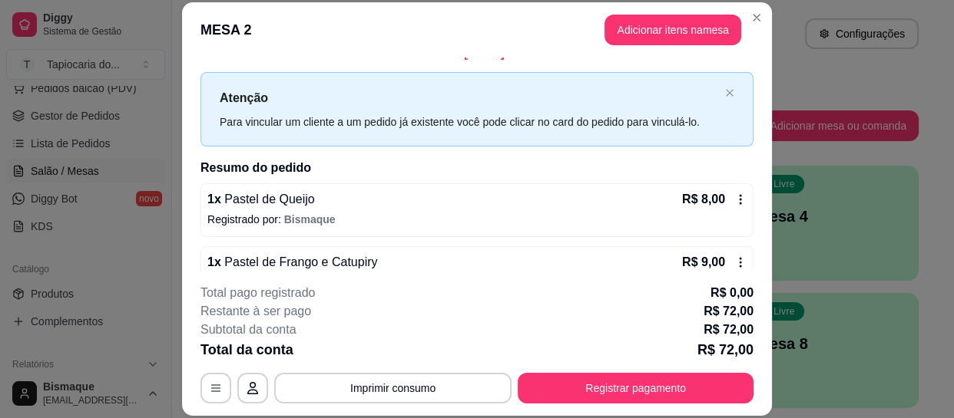
scroll to position [0, 0]
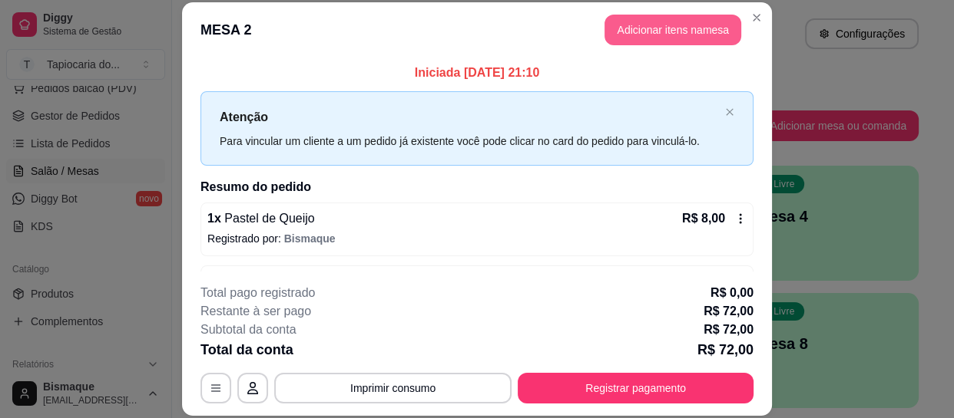
click at [636, 29] on button "Adicionar itens na mesa" at bounding box center [672, 30] width 137 height 31
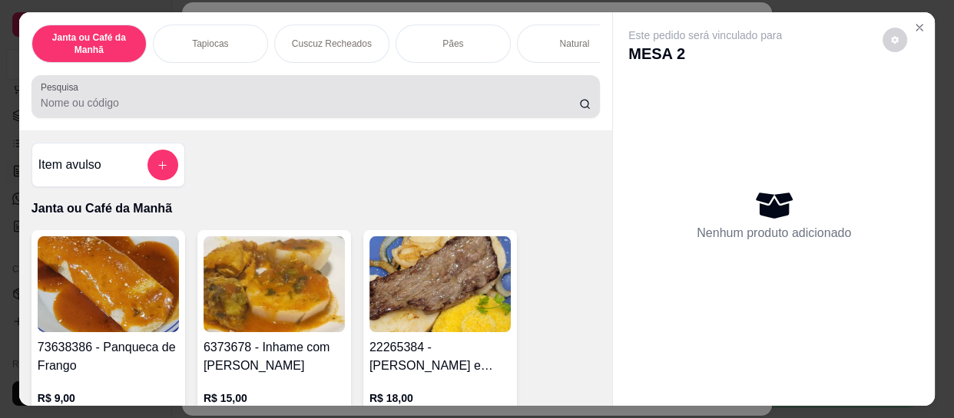
click at [452, 106] on input "Pesquisa" at bounding box center [310, 102] width 538 height 15
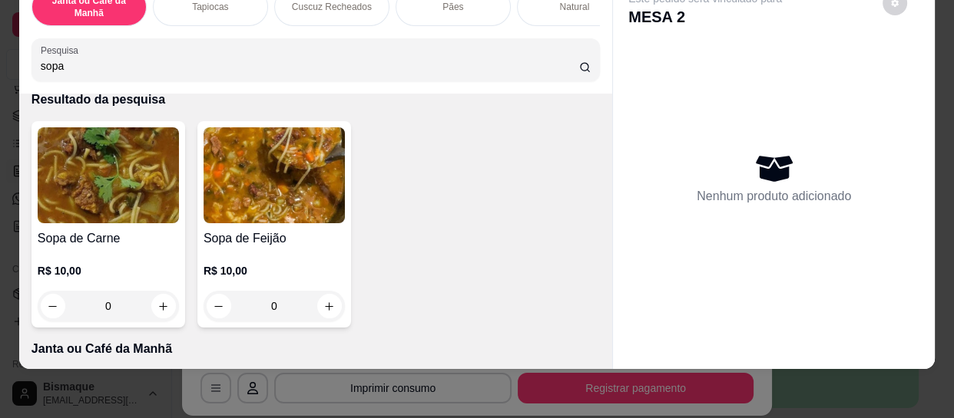
scroll to position [139, 0]
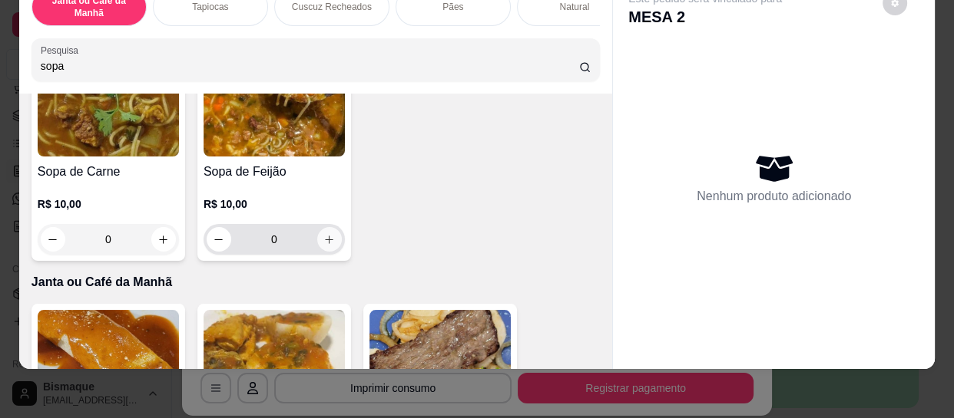
type input "sopa"
click at [324, 242] on icon "increase-product-quantity" at bounding box center [330, 240] width 12 height 12
type input "1"
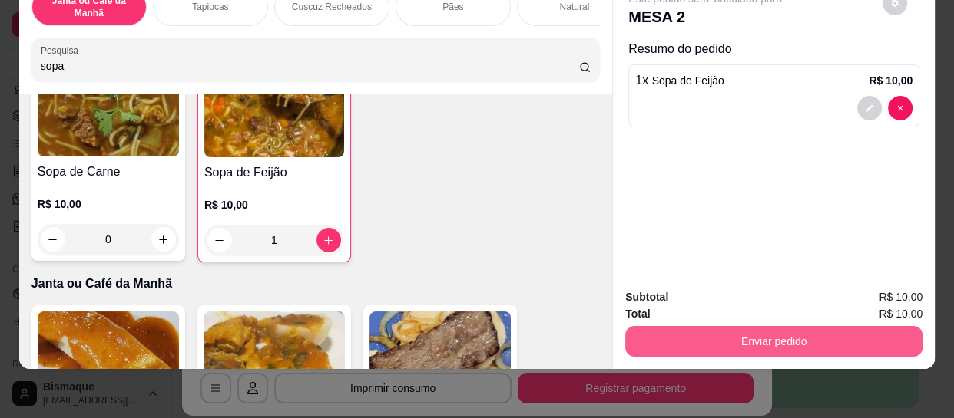
click at [744, 337] on button "Enviar pedido" at bounding box center [773, 341] width 297 height 31
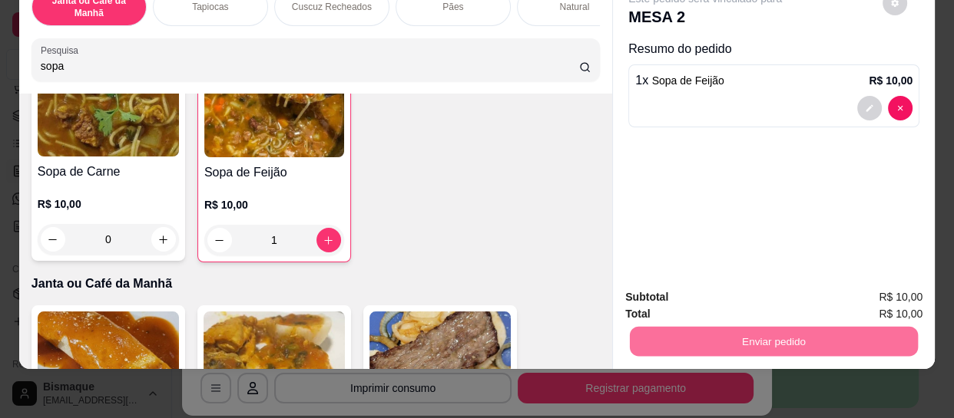
click at [920, 298] on button "Enviar pedido" at bounding box center [882, 293] width 87 height 29
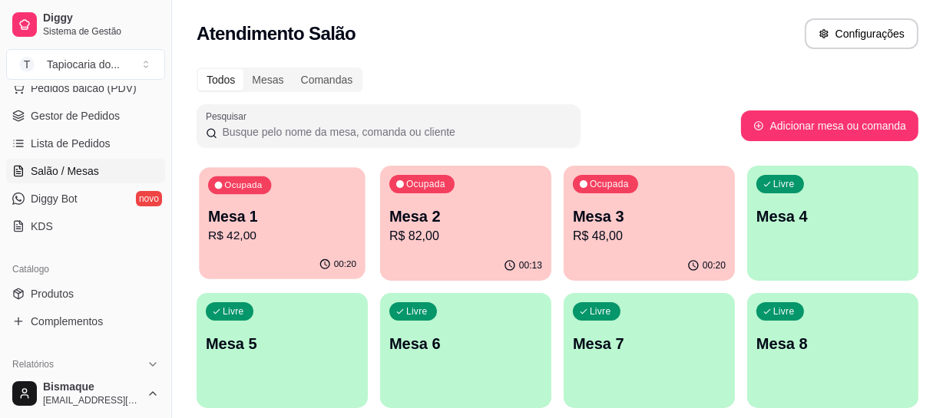
click at [303, 209] on p "Mesa 1" at bounding box center [282, 217] width 148 height 21
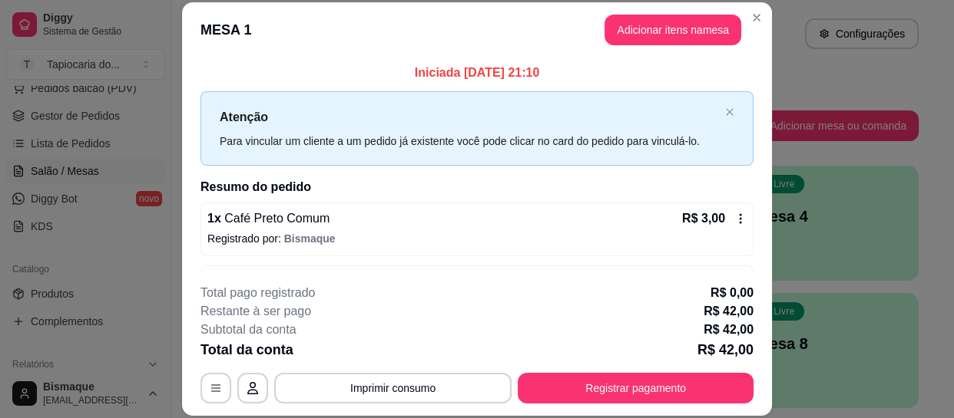
click at [633, 407] on footer "**********" at bounding box center [477, 344] width 590 height 144
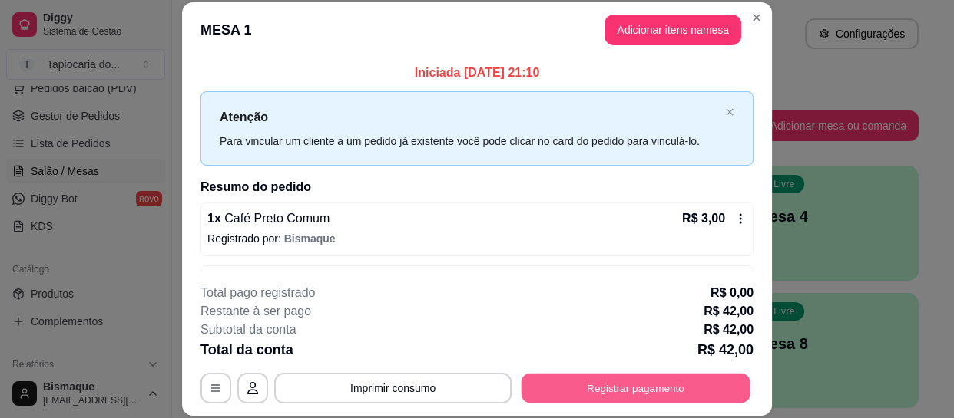
click at [637, 383] on button "Registrar pagamento" at bounding box center [635, 389] width 229 height 30
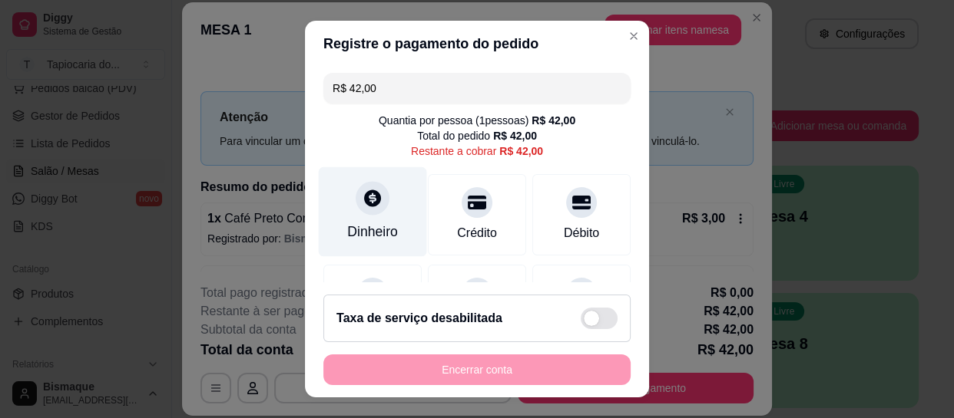
click at [351, 224] on div "Dinheiro" at bounding box center [372, 232] width 51 height 20
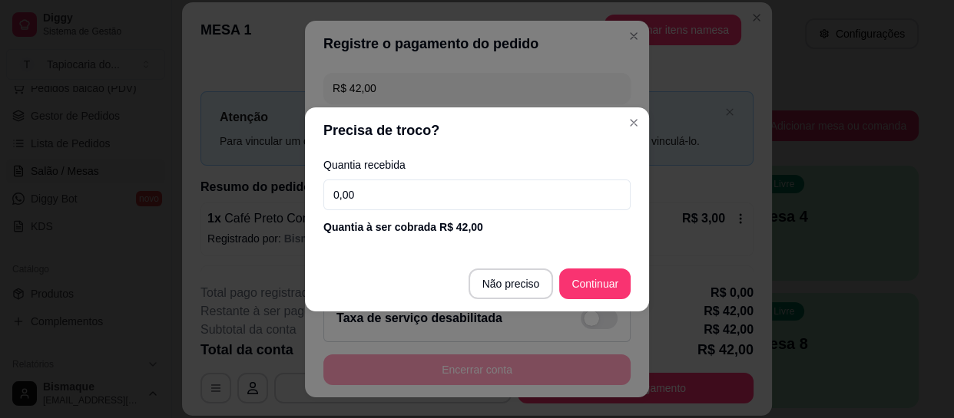
click at [359, 196] on input "0,00" at bounding box center [476, 195] width 307 height 31
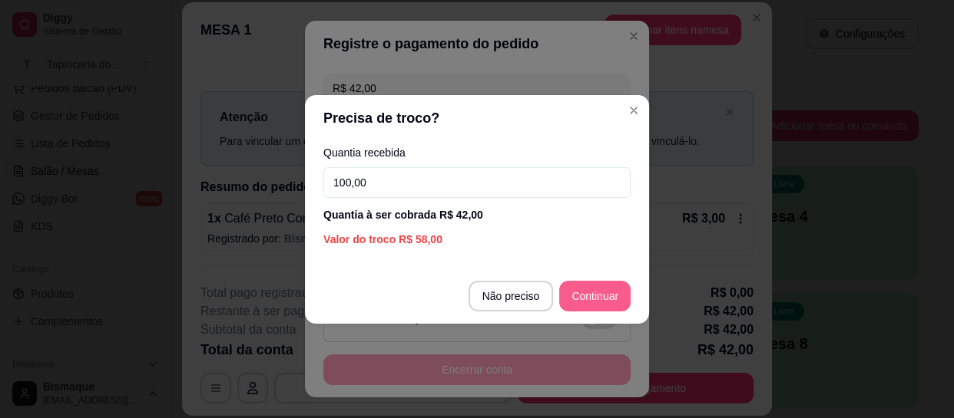
type input "100,00"
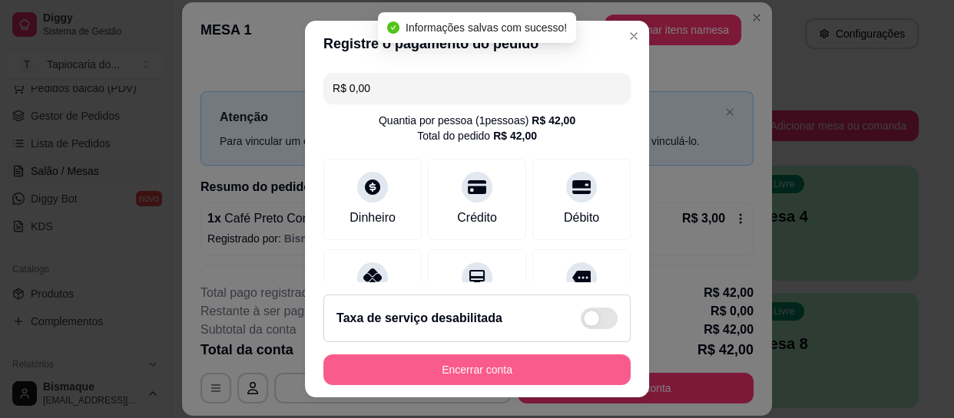
type input "R$ 0,00"
click at [558, 368] on button "Encerrar conta" at bounding box center [477, 370] width 298 height 30
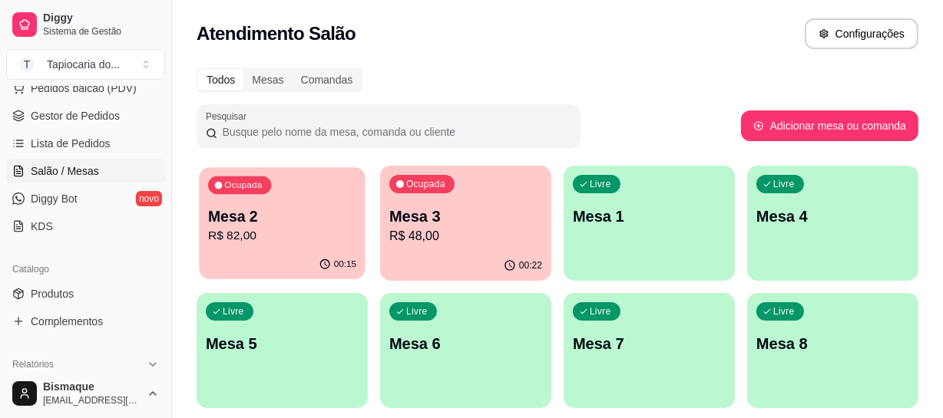
click at [328, 229] on p "R$ 82,00" at bounding box center [282, 236] width 148 height 18
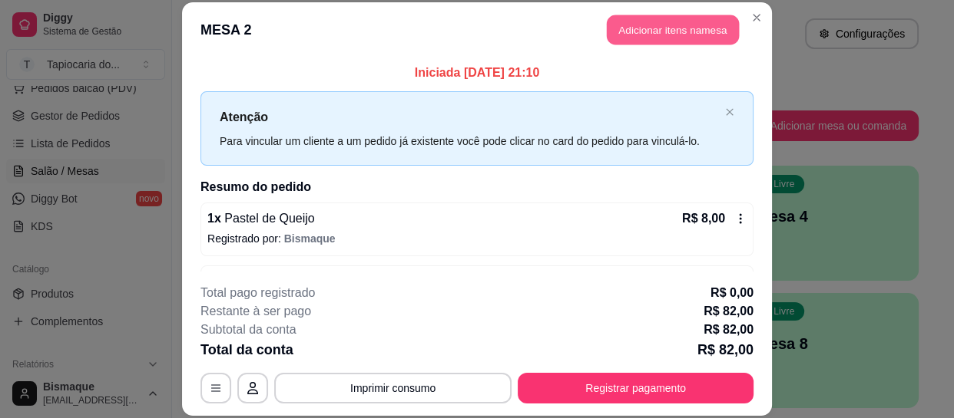
click at [675, 43] on button "Adicionar itens na mesa" at bounding box center [673, 30] width 132 height 30
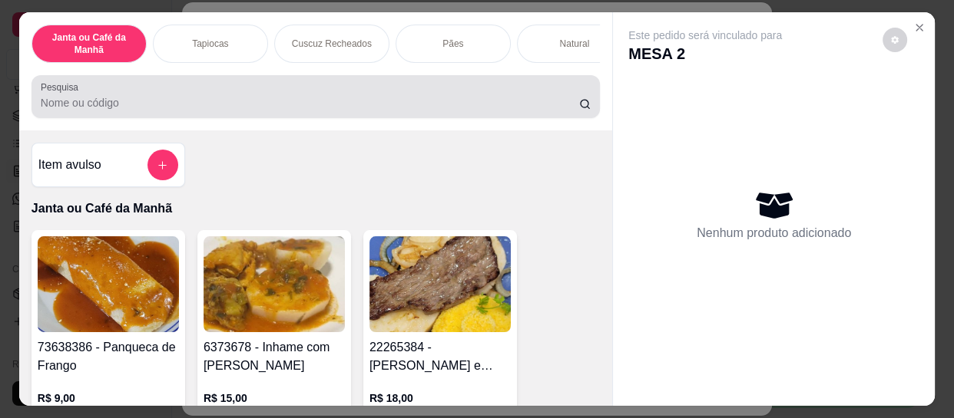
click at [518, 96] on div at bounding box center [316, 96] width 550 height 31
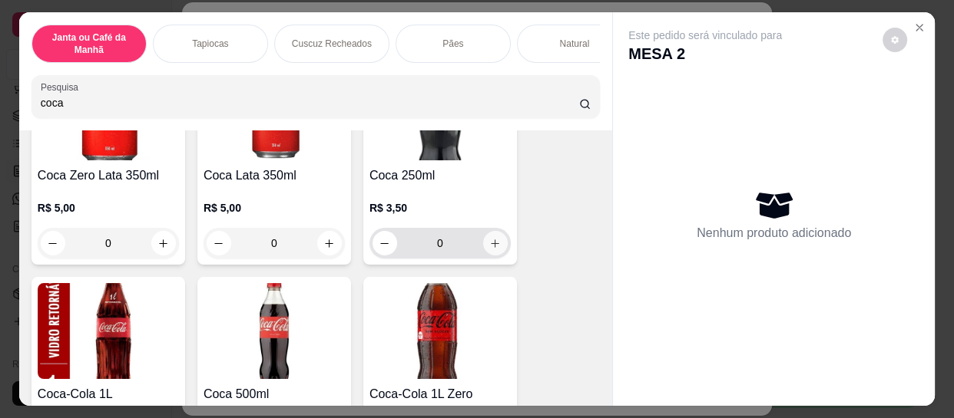
scroll to position [279, 0]
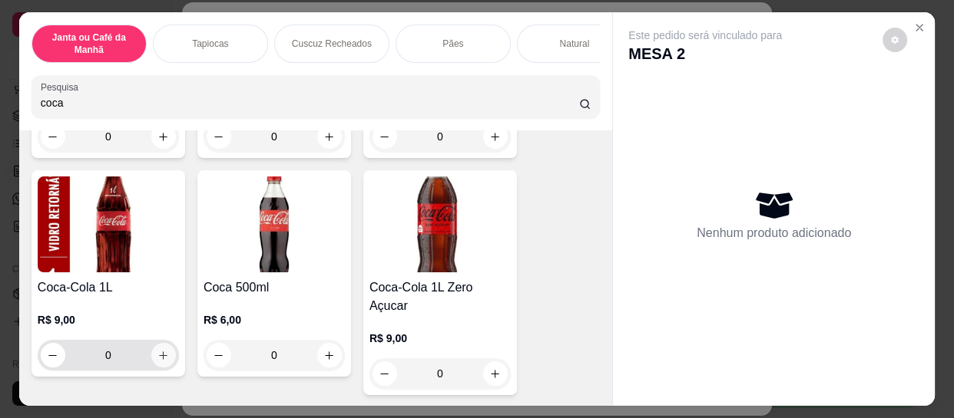
type input "coca"
click at [158, 362] on icon "increase-product-quantity" at bounding box center [164, 356] width 12 height 12
type input "1"
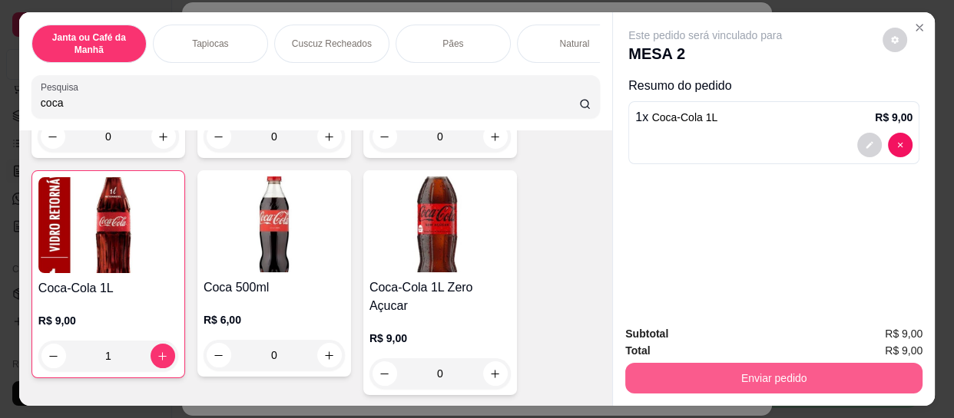
click at [665, 379] on button "Enviar pedido" at bounding box center [773, 378] width 297 height 31
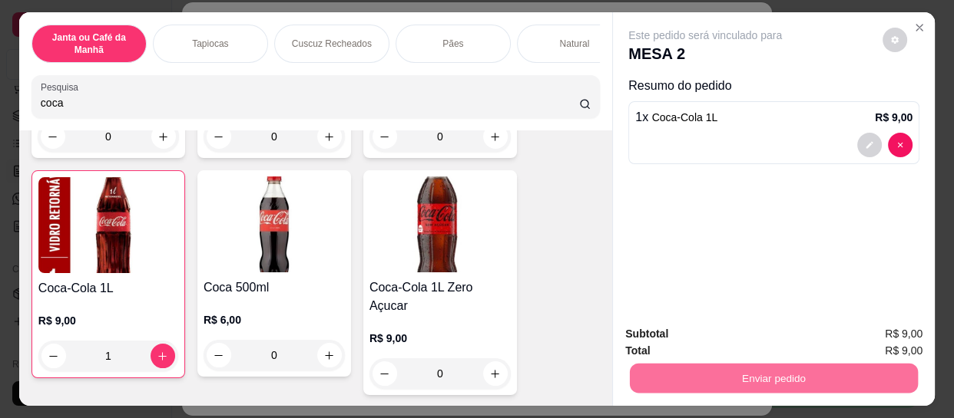
click at [864, 336] on button "Enviar pedido" at bounding box center [883, 334] width 84 height 28
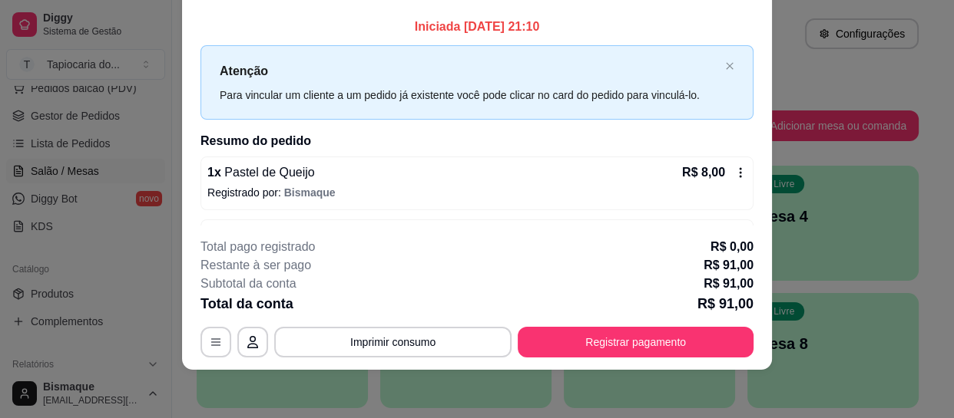
scroll to position [46, 0]
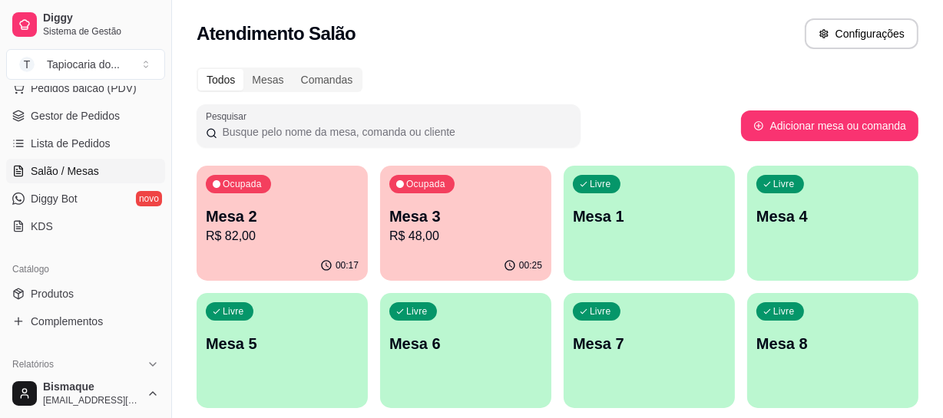
click at [526, 254] on div "00:25" at bounding box center [465, 266] width 171 height 30
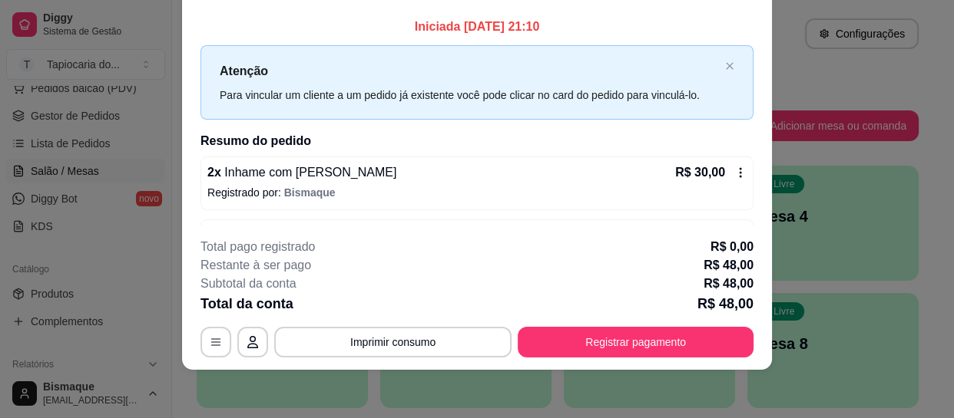
scroll to position [0, 0]
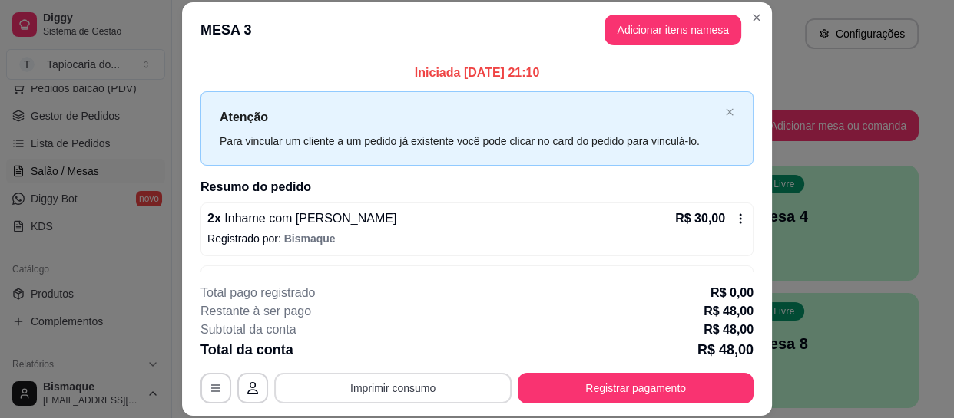
click at [422, 381] on button "Imprimir consumo" at bounding box center [392, 388] width 237 height 31
click at [405, 349] on button "Impressora" at bounding box center [391, 353] width 111 height 25
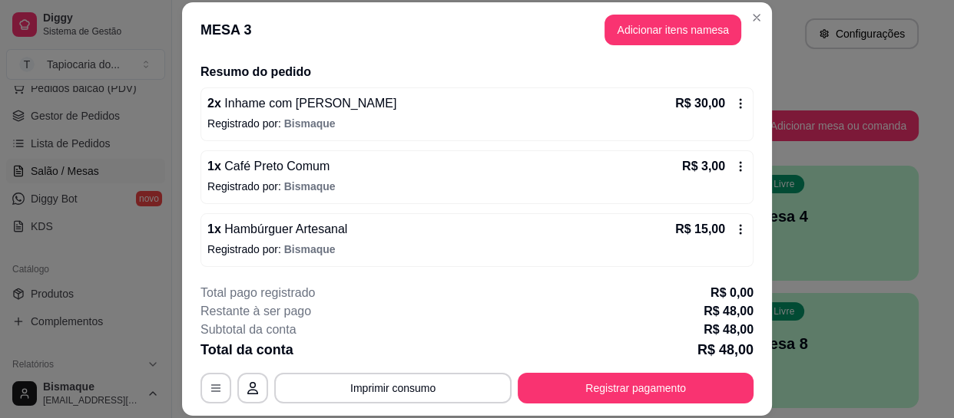
scroll to position [46, 0]
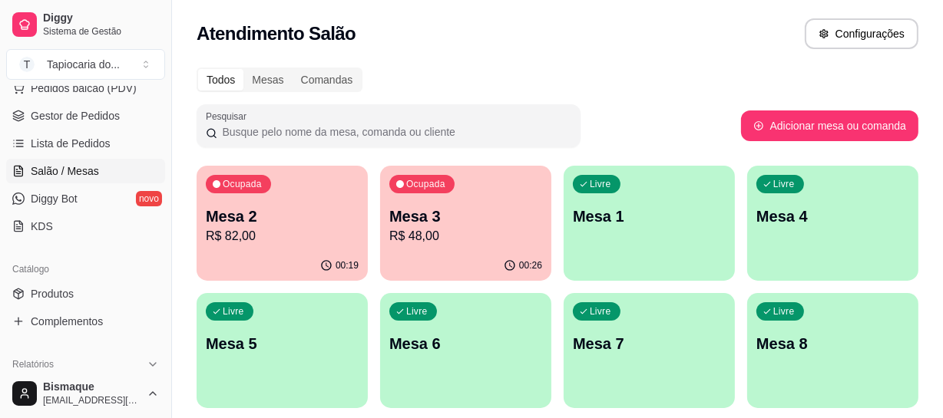
click at [501, 246] on div "Ocupada Mesa 3 R$ 48,00" at bounding box center [465, 208] width 171 height 85
click at [296, 239] on p "R$ 82,00" at bounding box center [282, 236] width 153 height 18
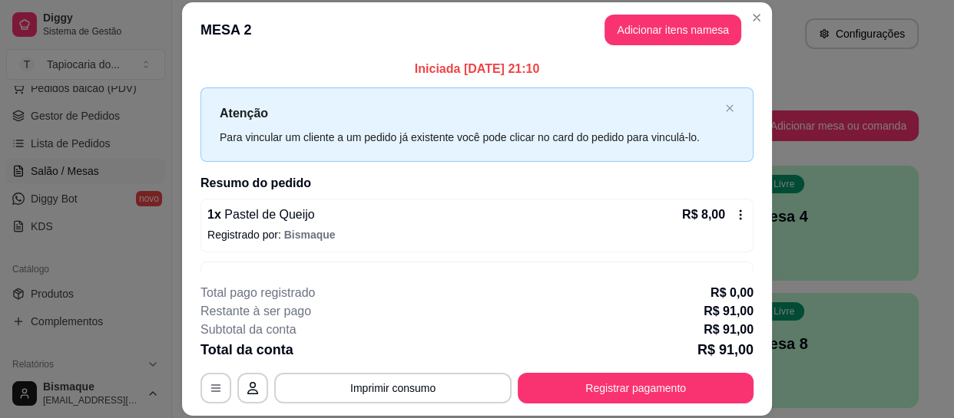
scroll to position [0, 0]
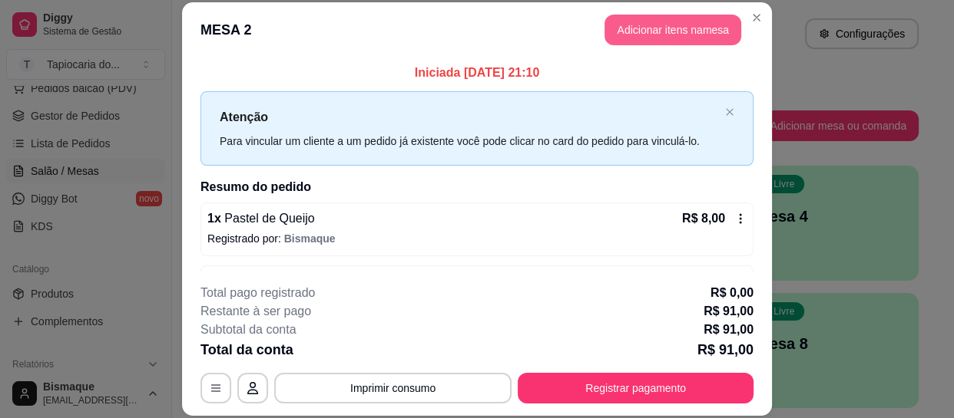
click at [656, 38] on button "Adicionar itens na mesa" at bounding box center [672, 30] width 137 height 31
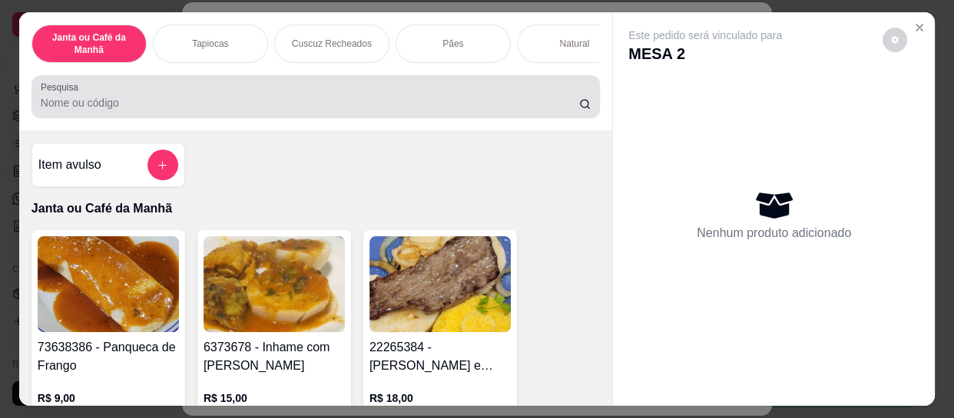
click at [475, 108] on input "Pesquisa" at bounding box center [310, 102] width 538 height 15
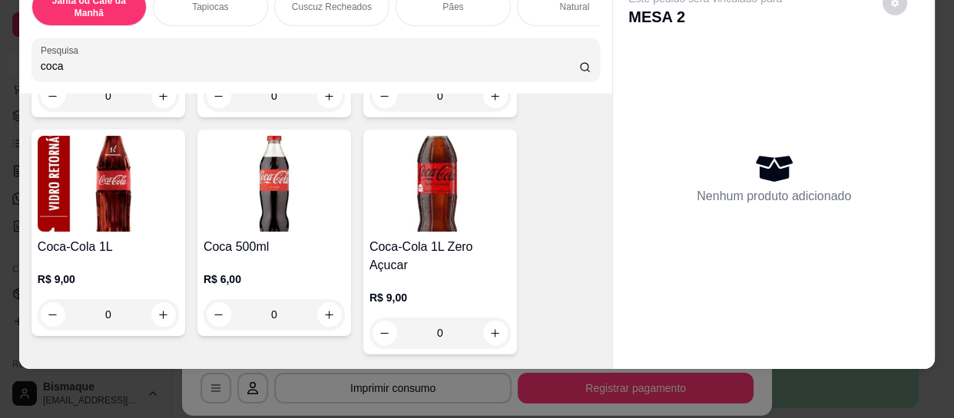
scroll to position [349, 0]
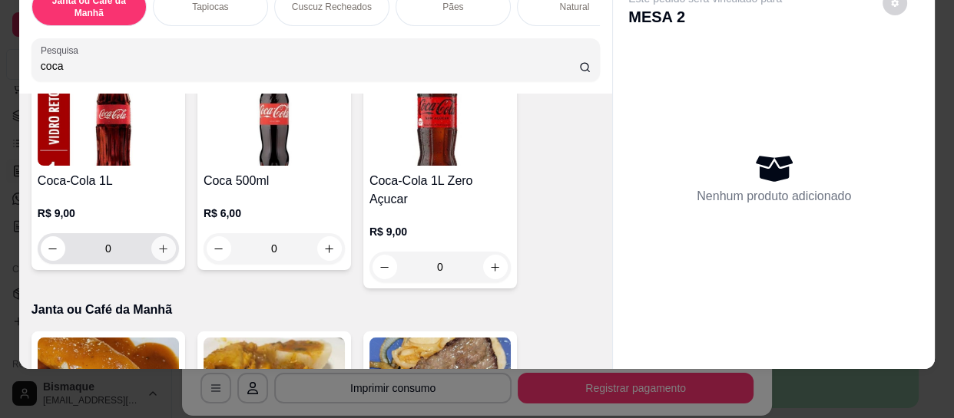
type input "coca"
click at [157, 253] on button "increase-product-quantity" at bounding box center [163, 249] width 24 height 24
type input "1"
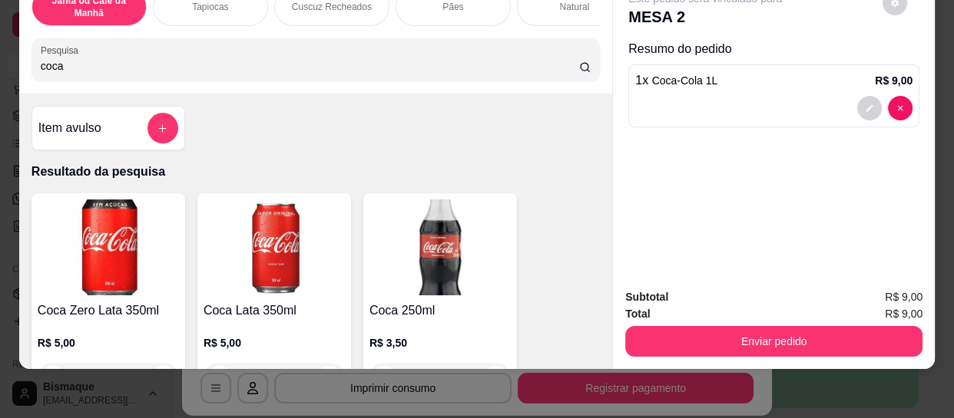
scroll to position [0, 0]
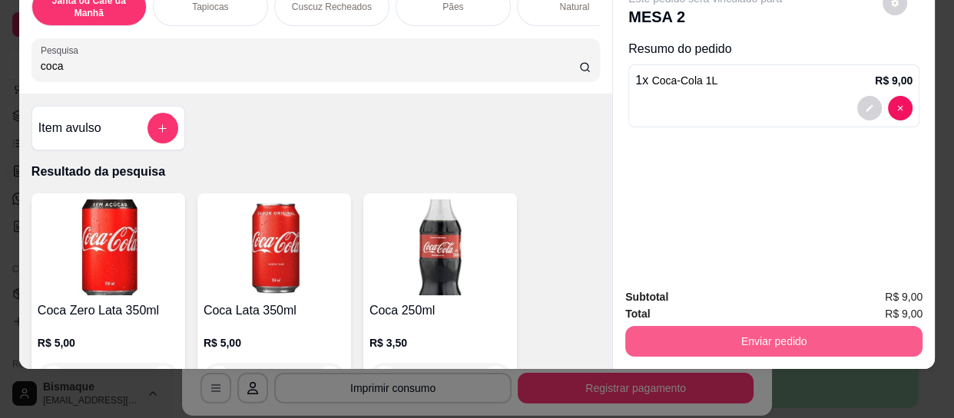
click at [782, 329] on button "Enviar pedido" at bounding box center [773, 341] width 297 height 31
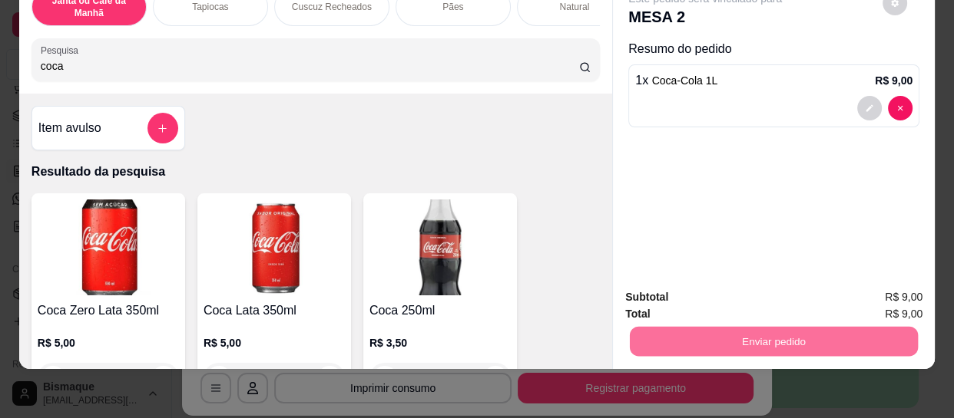
click at [888, 288] on button "Enviar pedido" at bounding box center [882, 293] width 87 height 29
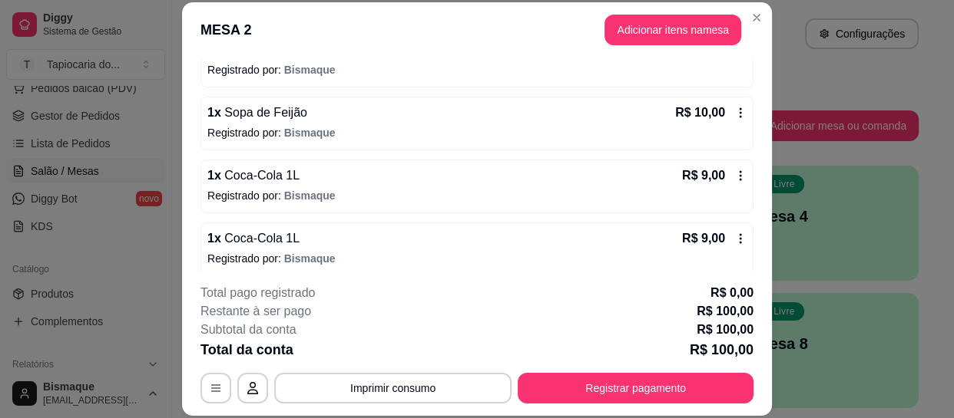
scroll to position [430, 0]
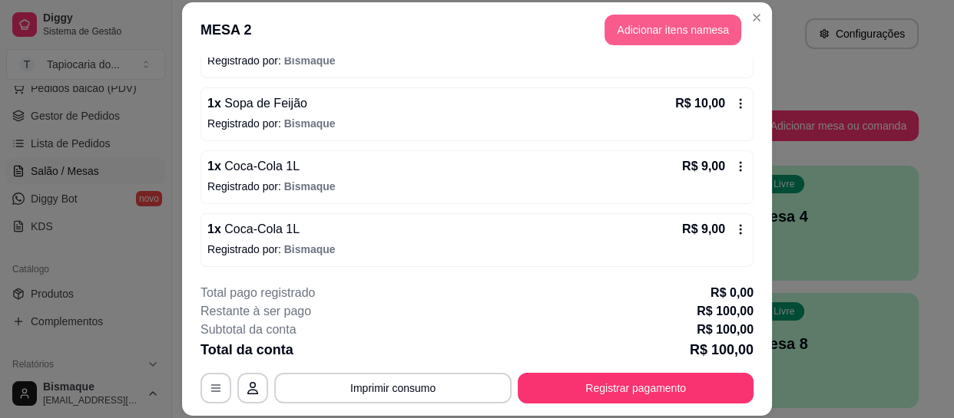
click at [660, 22] on button "Adicionar itens na mesa" at bounding box center [672, 30] width 137 height 31
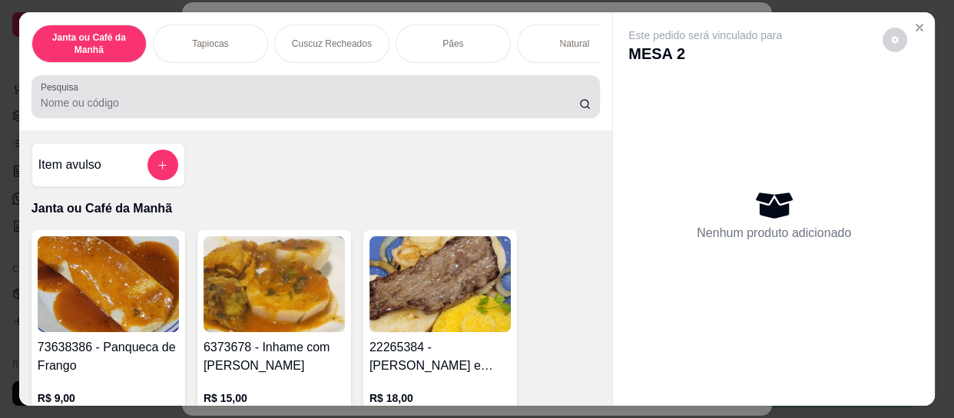
click at [438, 104] on input "Pesquisa" at bounding box center [310, 102] width 538 height 15
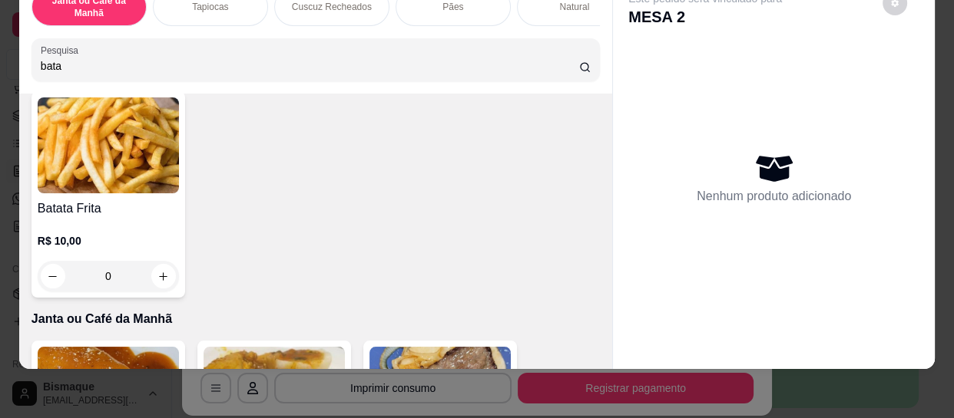
scroll to position [139, 0]
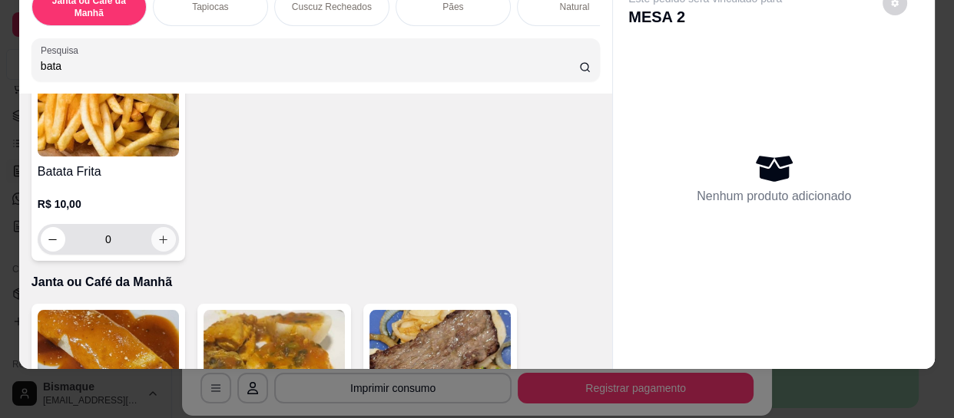
type input "bata"
click at [151, 233] on button "increase-product-quantity" at bounding box center [163, 240] width 24 height 24
type input "1"
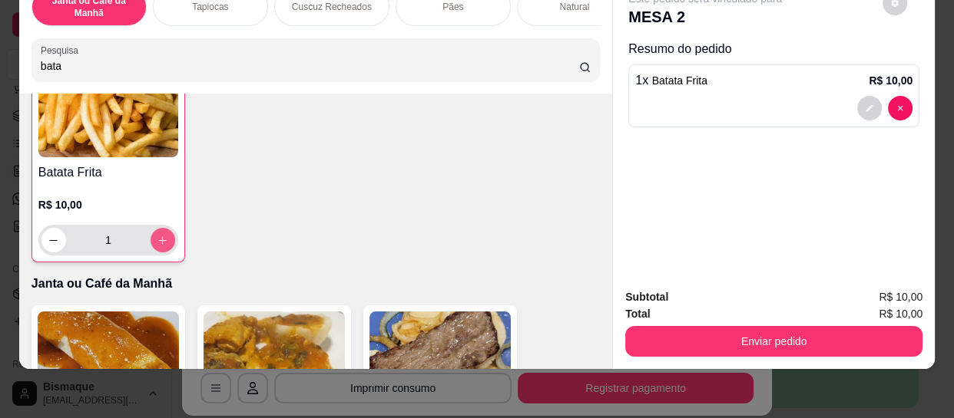
scroll to position [140, 0]
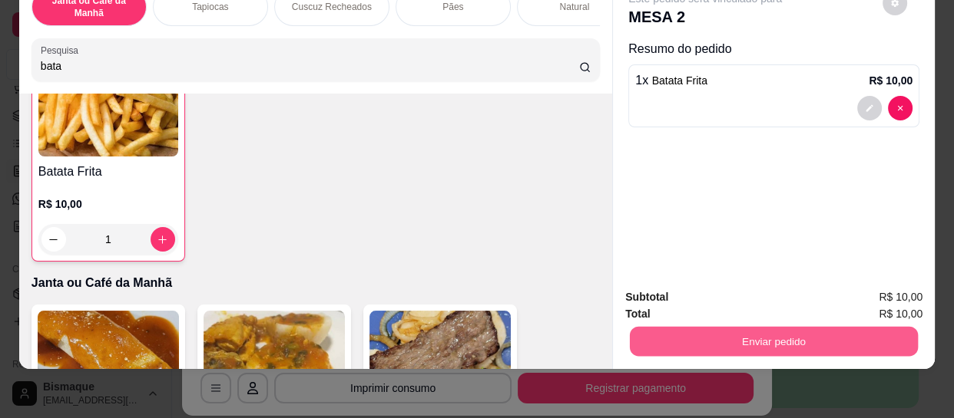
click at [679, 333] on button "Enviar pedido" at bounding box center [774, 341] width 288 height 30
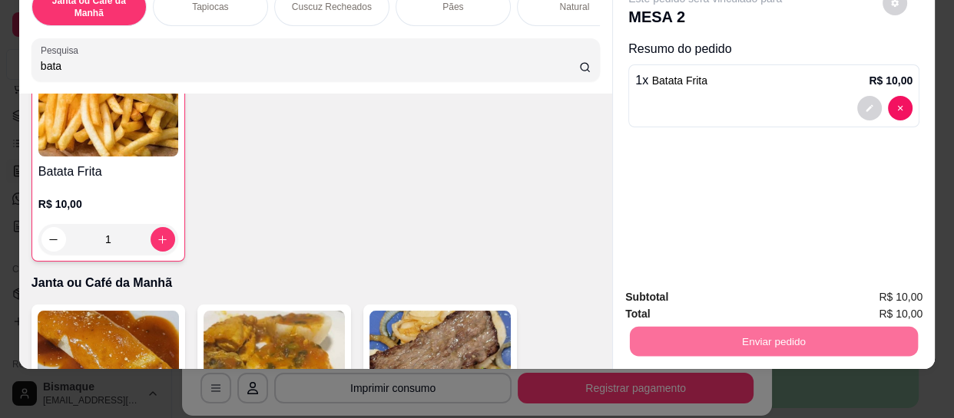
click at [903, 296] on button "Enviar pedido" at bounding box center [883, 293] width 84 height 28
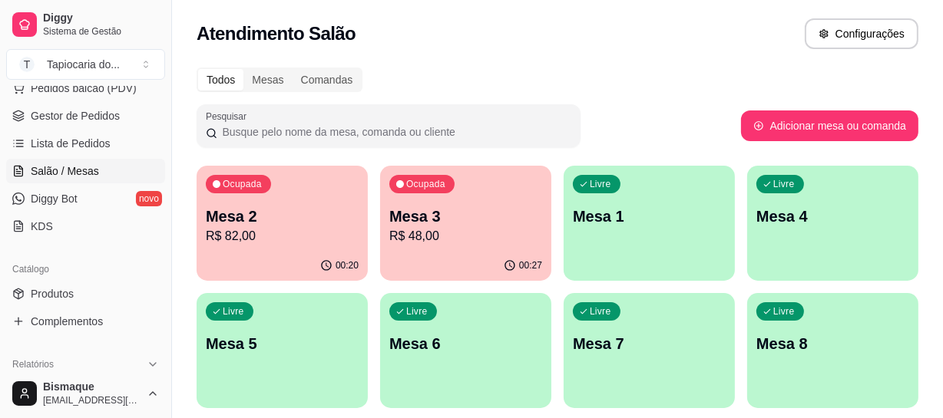
click at [324, 238] on p "R$ 82,00" at bounding box center [282, 236] width 153 height 18
click at [482, 245] on p "R$ 48,00" at bounding box center [465, 236] width 153 height 18
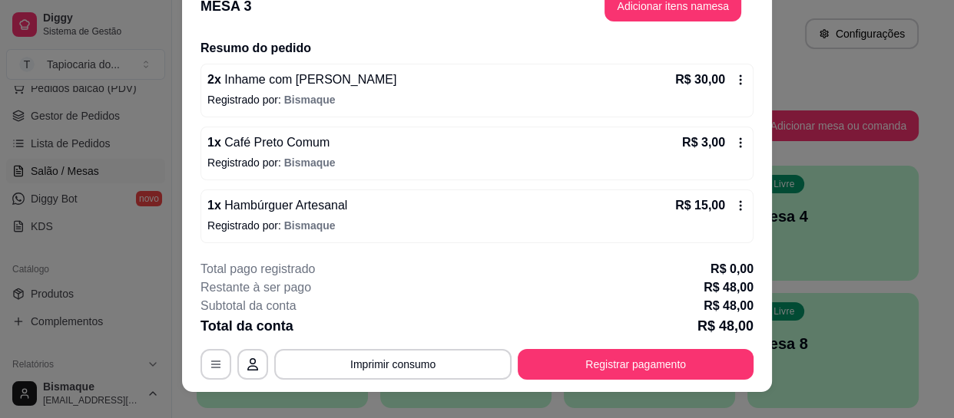
scroll to position [46, 0]
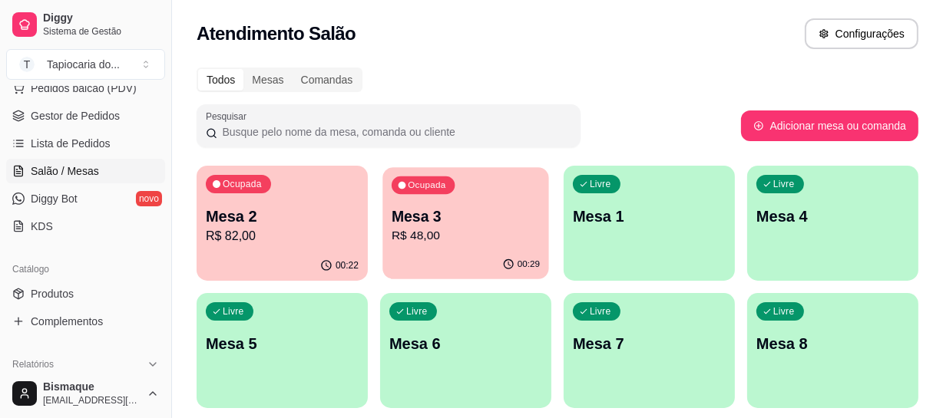
click at [477, 227] on p "R$ 48,00" at bounding box center [466, 236] width 148 height 18
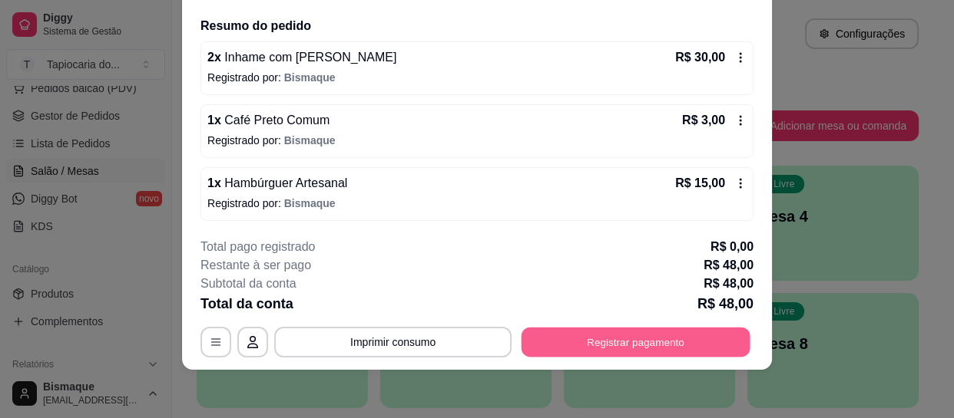
click at [630, 340] on button "Registrar pagamento" at bounding box center [635, 343] width 229 height 30
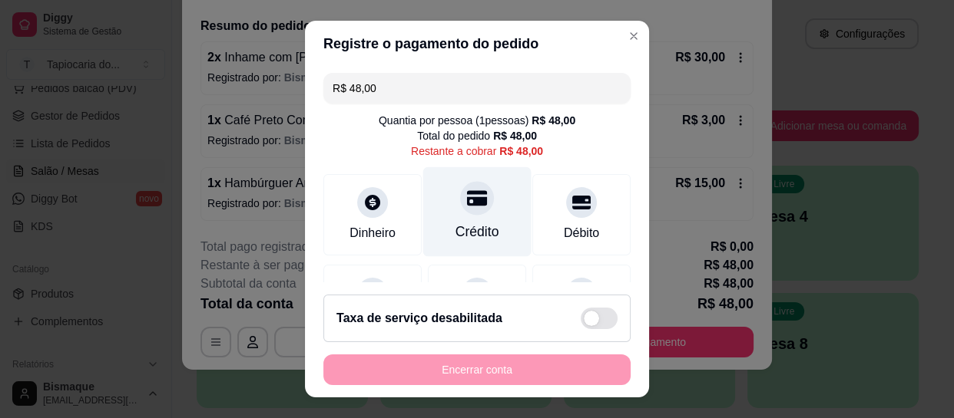
click at [474, 231] on div "Crédito" at bounding box center [477, 232] width 44 height 20
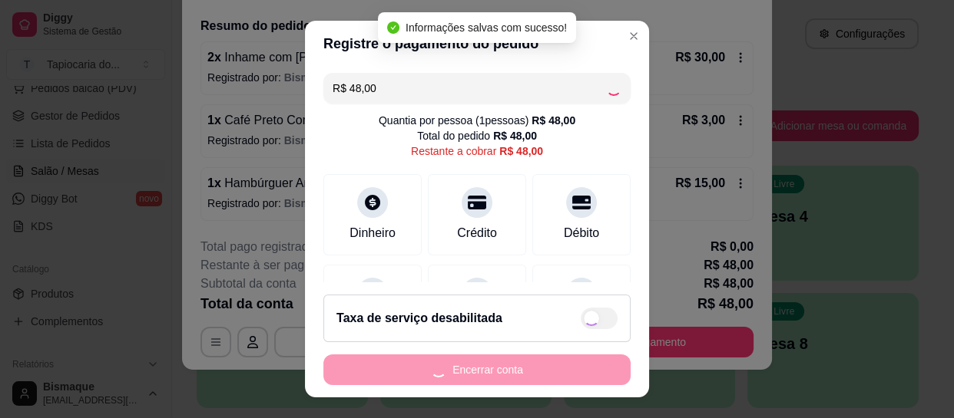
type input "R$ 0,00"
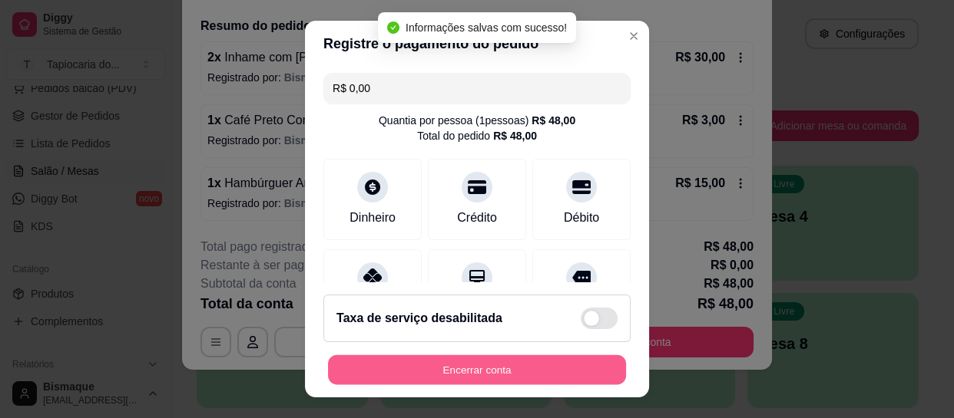
click at [497, 369] on button "Encerrar conta" at bounding box center [477, 370] width 298 height 30
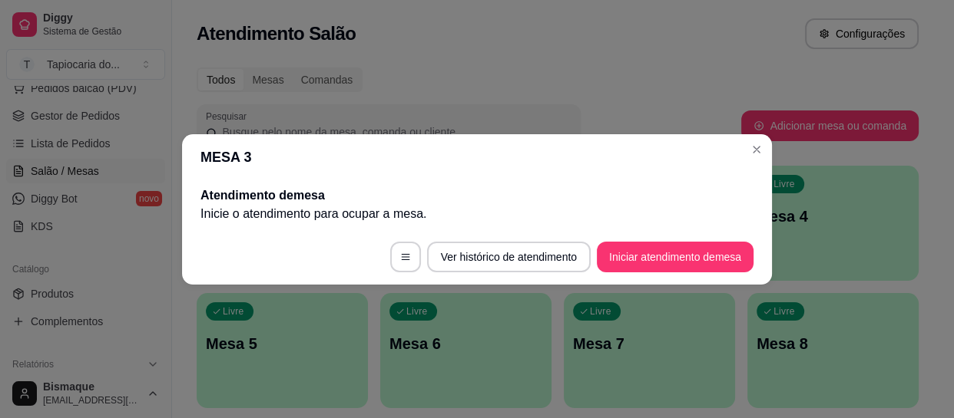
scroll to position [0, 0]
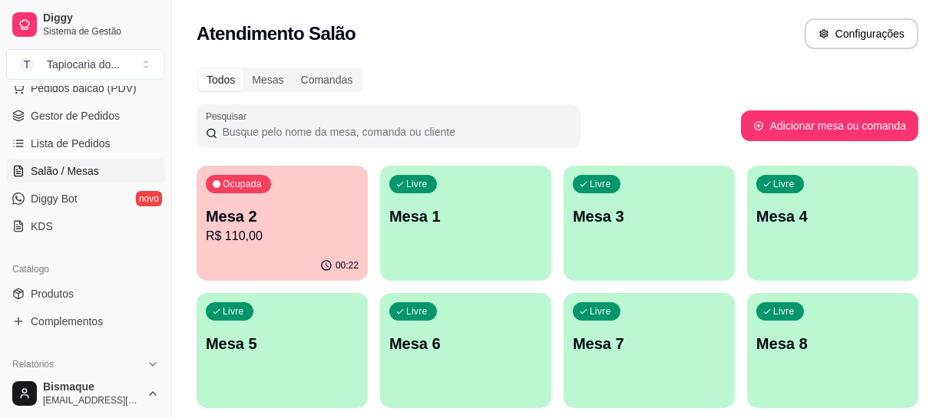
click at [302, 200] on div "Ocupada Mesa 2 R$ 110,00" at bounding box center [282, 208] width 171 height 85
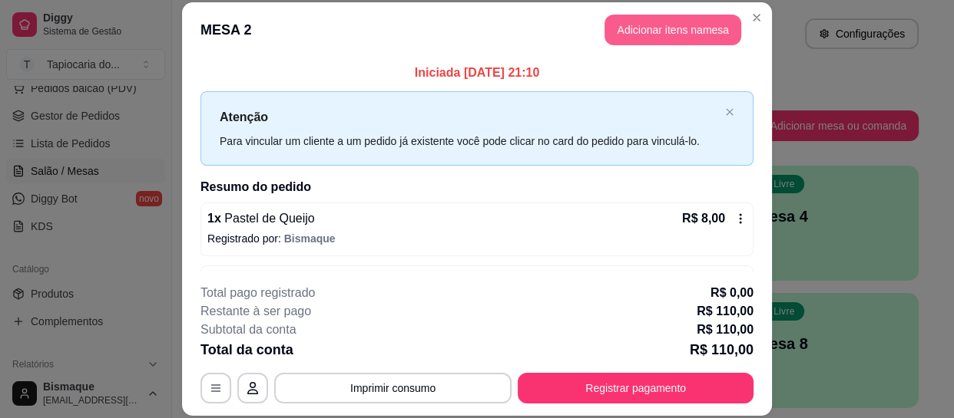
click at [674, 31] on button "Adicionar itens na mesa" at bounding box center [672, 30] width 137 height 31
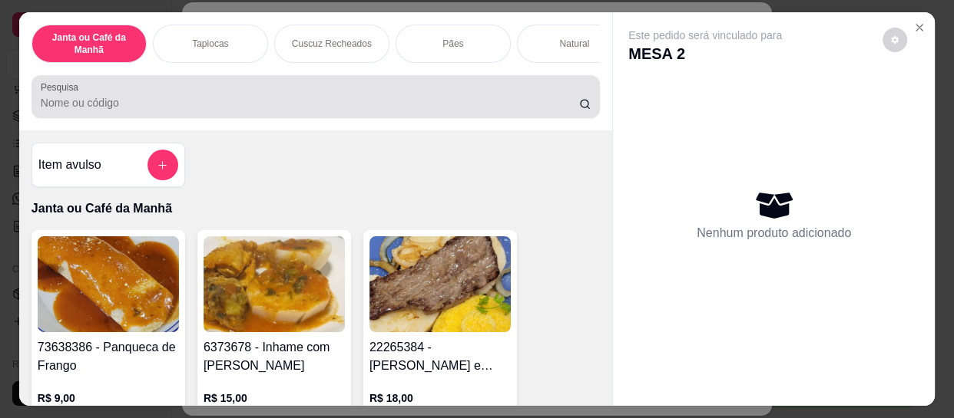
click at [386, 103] on input "Pesquisa" at bounding box center [310, 102] width 538 height 15
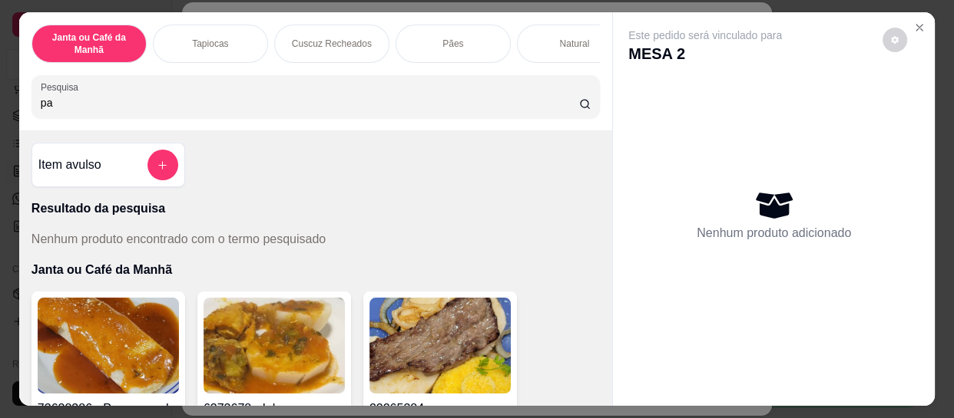
type input "p"
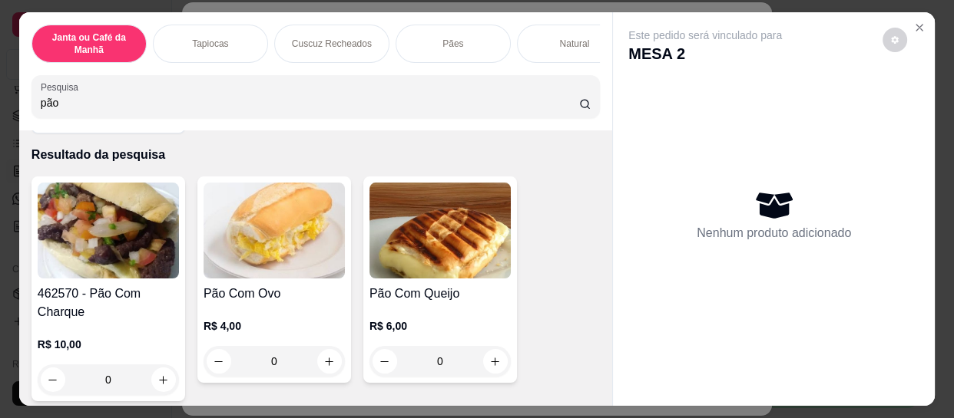
scroll to position [139, 0]
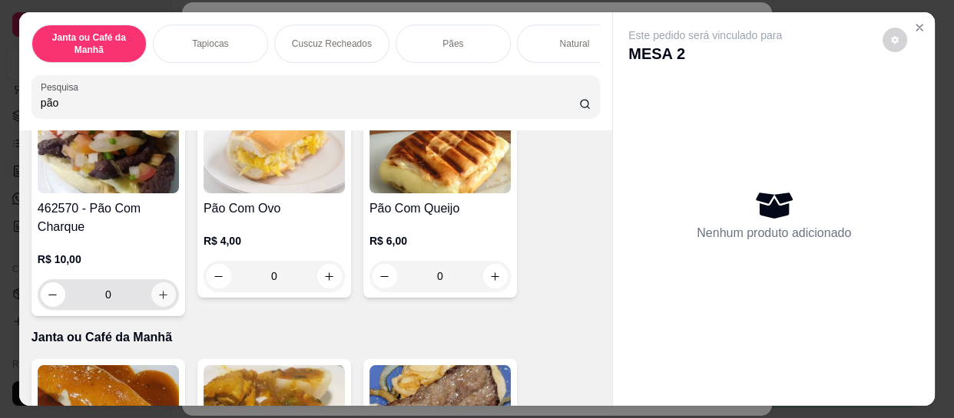
type input "pão"
click at [157, 296] on icon "increase-product-quantity" at bounding box center [163, 295] width 12 height 12
type input "1"
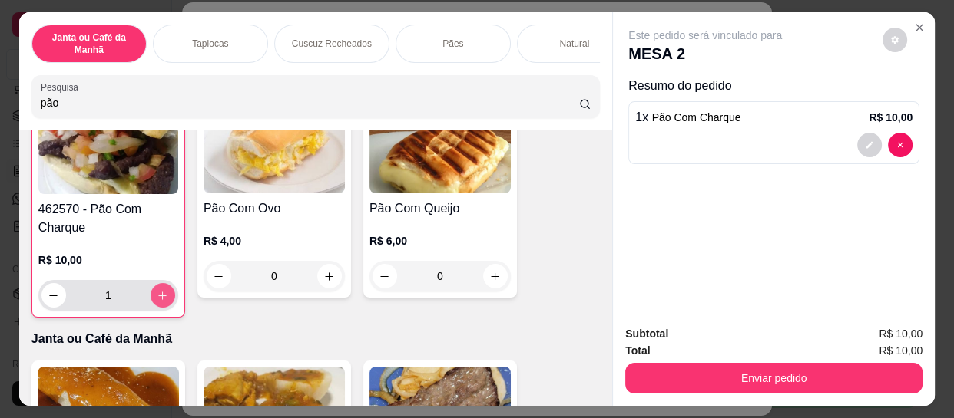
scroll to position [140, 0]
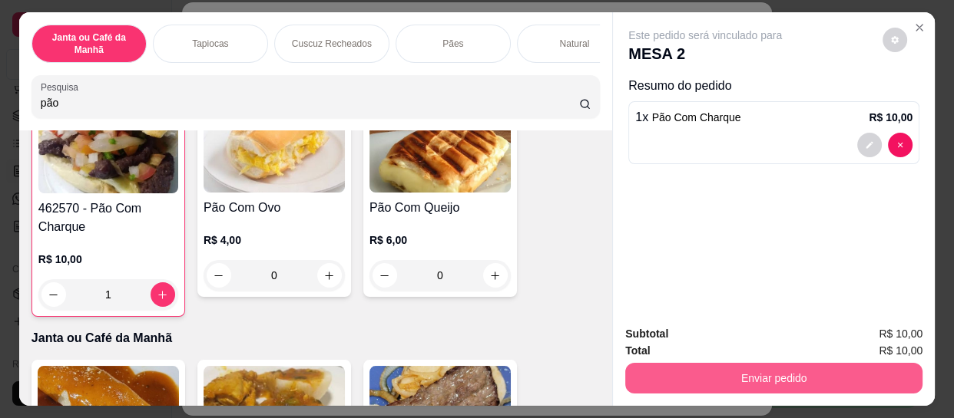
click at [706, 372] on button "Enviar pedido" at bounding box center [773, 378] width 297 height 31
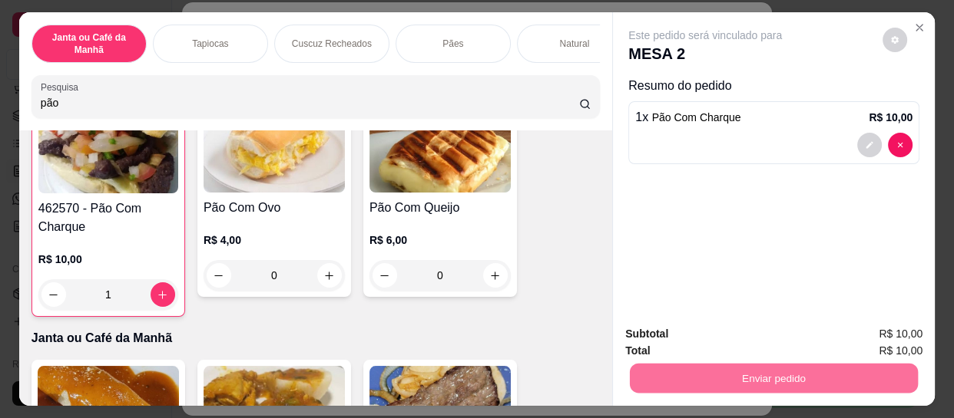
click at [893, 330] on button "Enviar pedido" at bounding box center [883, 334] width 84 height 28
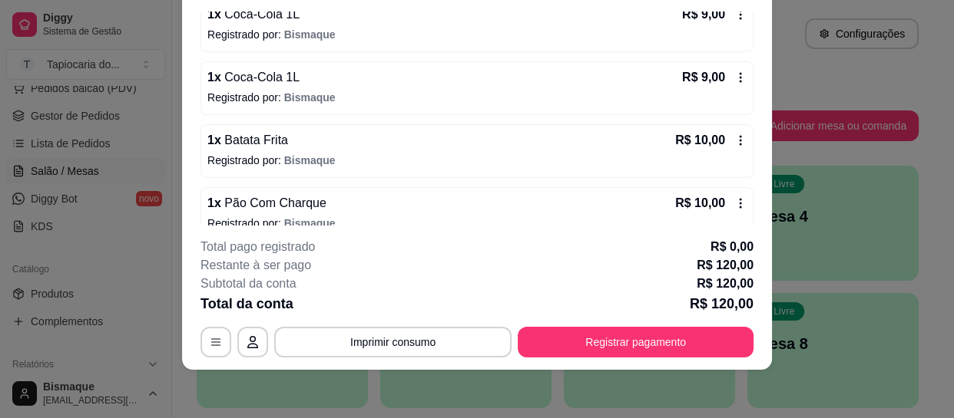
scroll to position [555, 0]
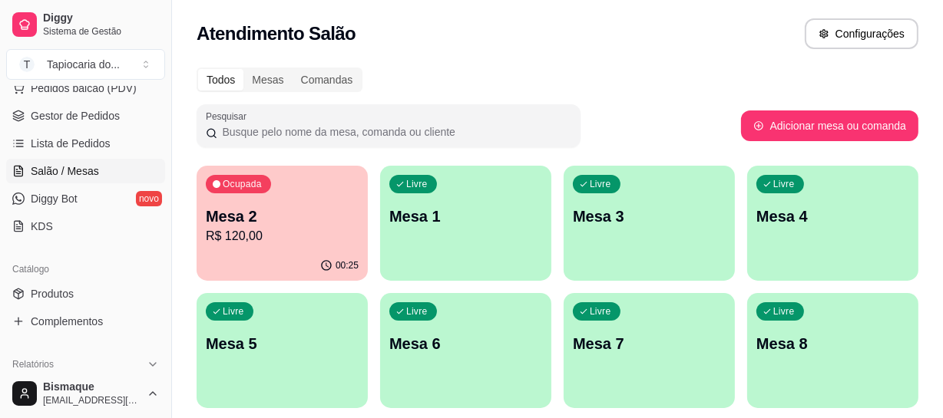
click at [269, 240] on p "R$ 120,00" at bounding box center [282, 236] width 153 height 18
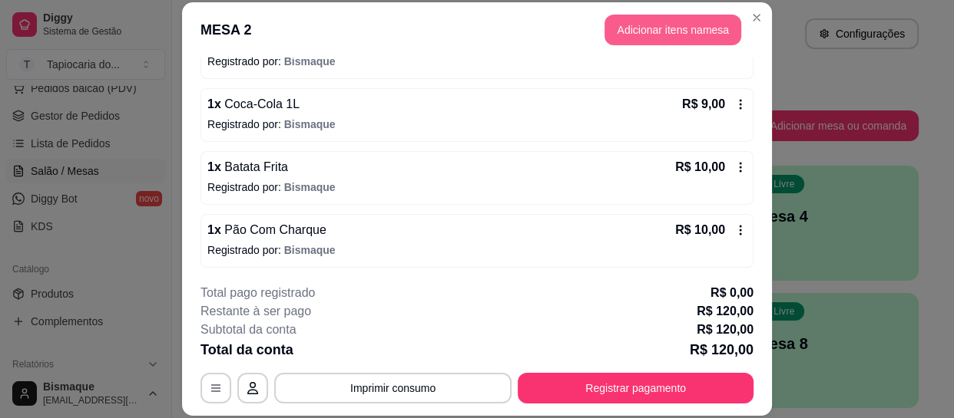
click at [635, 28] on button "Adicionar itens na mesa" at bounding box center [672, 30] width 137 height 31
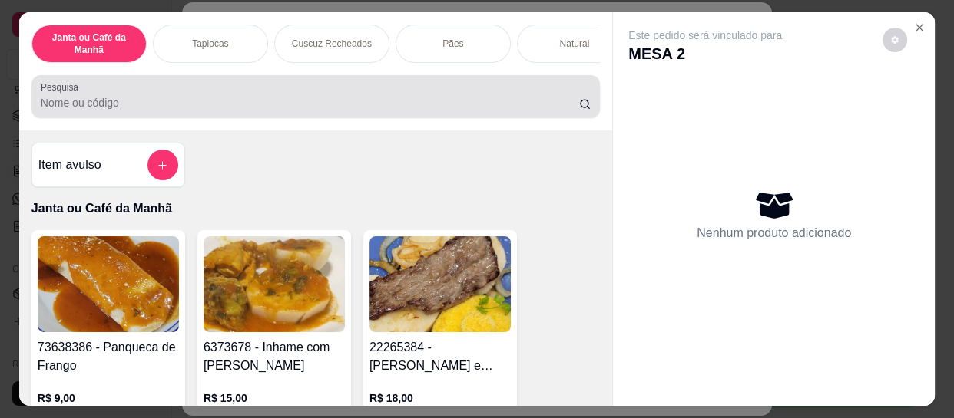
click at [357, 102] on input "Pesquisa" at bounding box center [310, 102] width 538 height 15
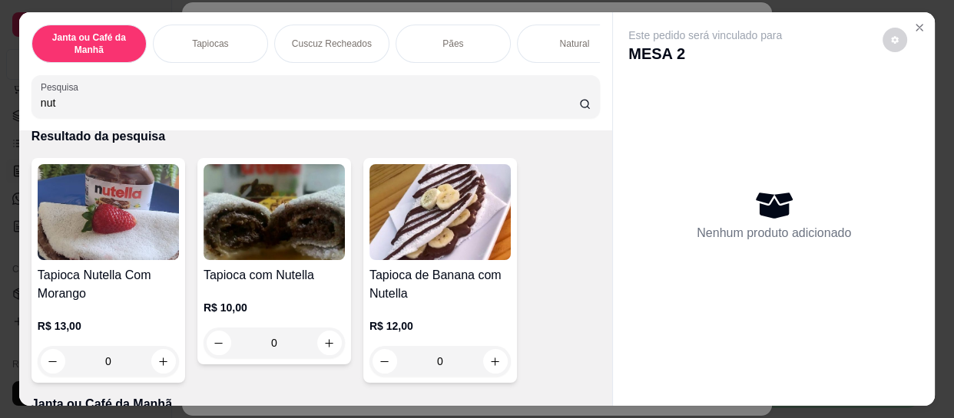
scroll to position [139, 0]
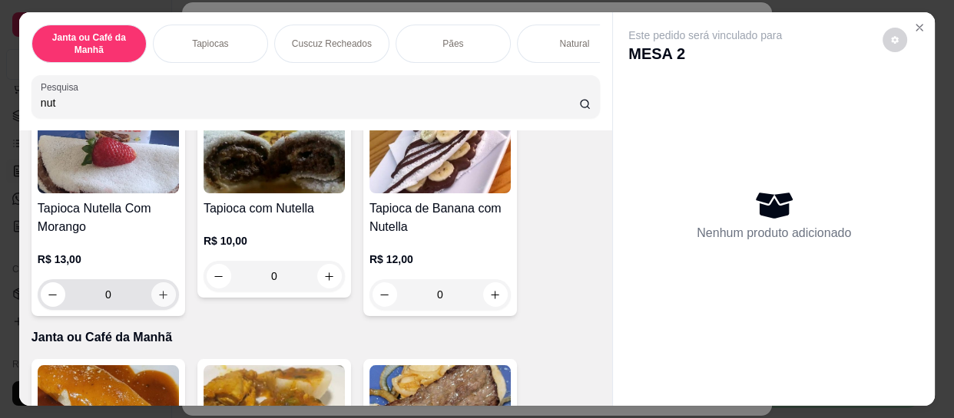
type input "nut"
click at [160, 301] on icon "increase-product-quantity" at bounding box center [163, 295] width 12 height 12
type input "1"
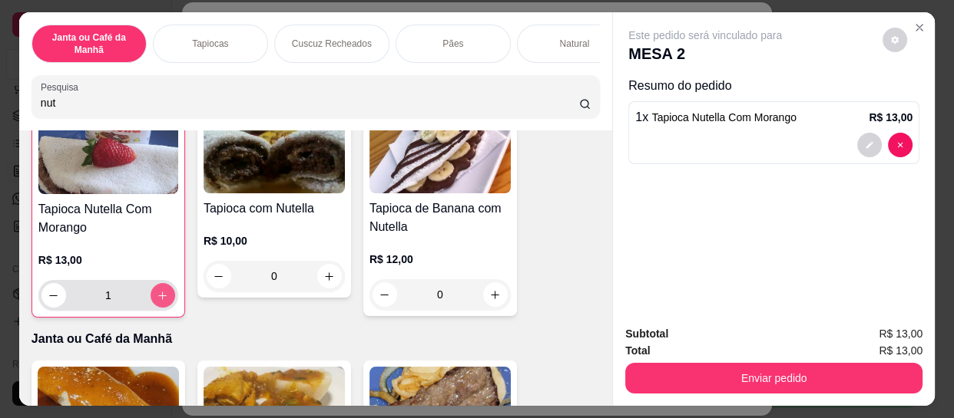
scroll to position [140, 0]
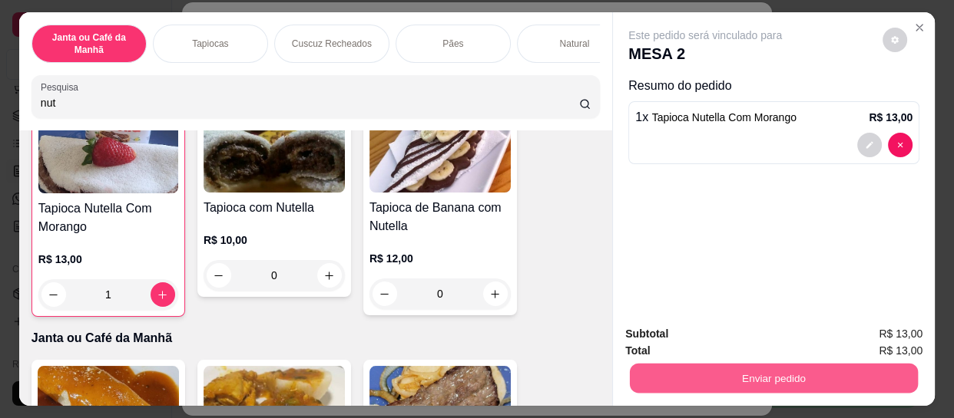
click at [706, 372] on button "Enviar pedido" at bounding box center [774, 378] width 288 height 30
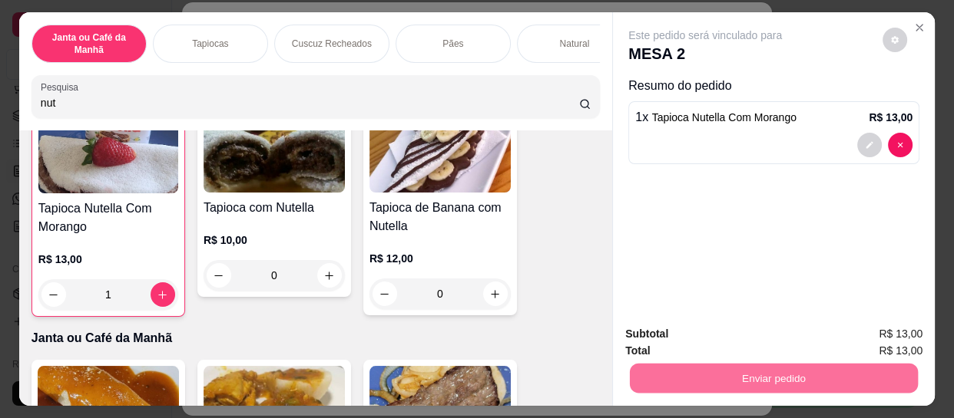
click at [911, 343] on button "Enviar pedido" at bounding box center [883, 334] width 84 height 28
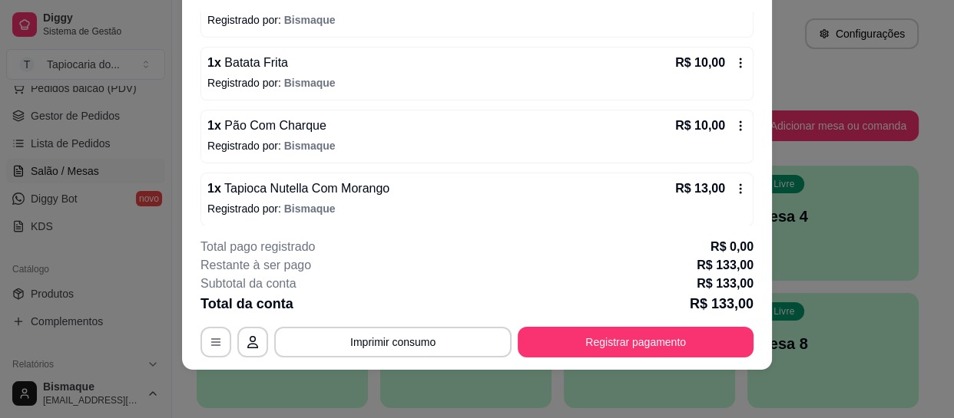
scroll to position [618, 0]
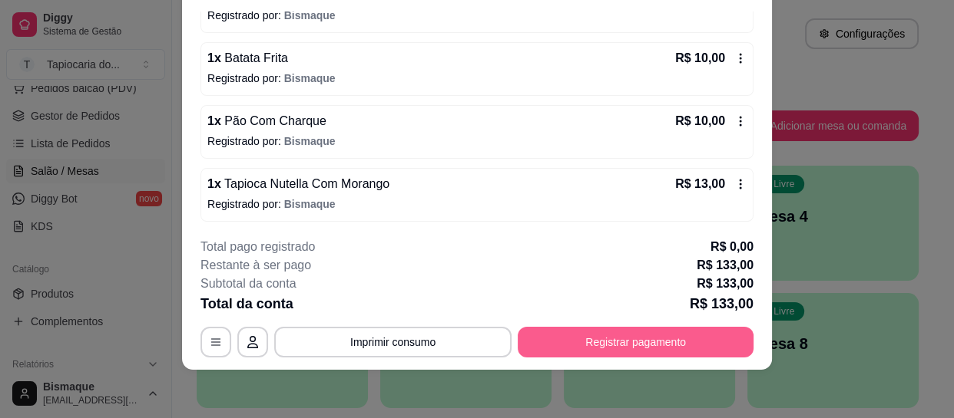
click at [673, 342] on button "Registrar pagamento" at bounding box center [635, 342] width 236 height 31
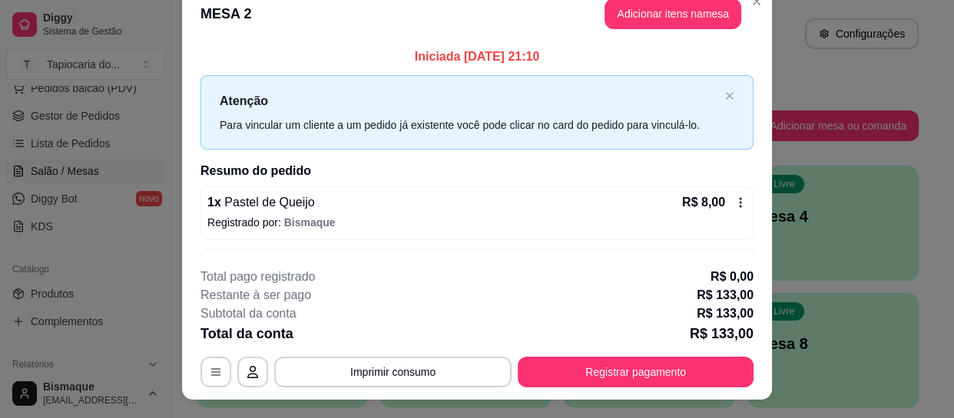
scroll to position [0, 0]
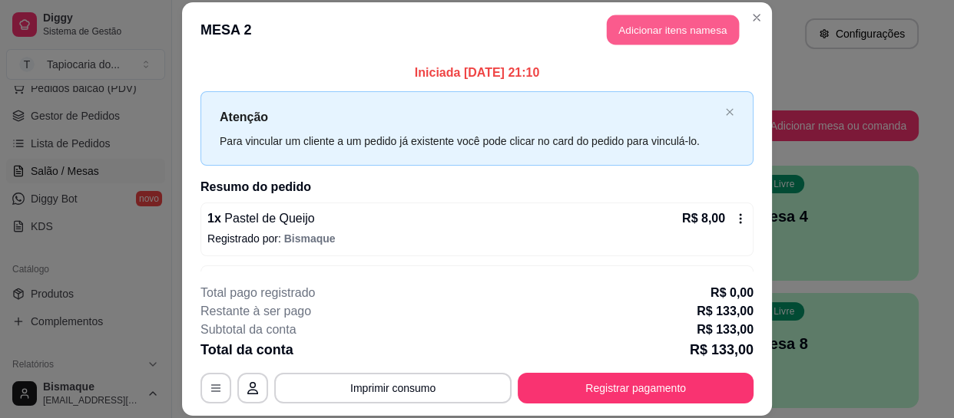
click at [637, 21] on button "Adicionar itens na mesa" at bounding box center [673, 30] width 132 height 30
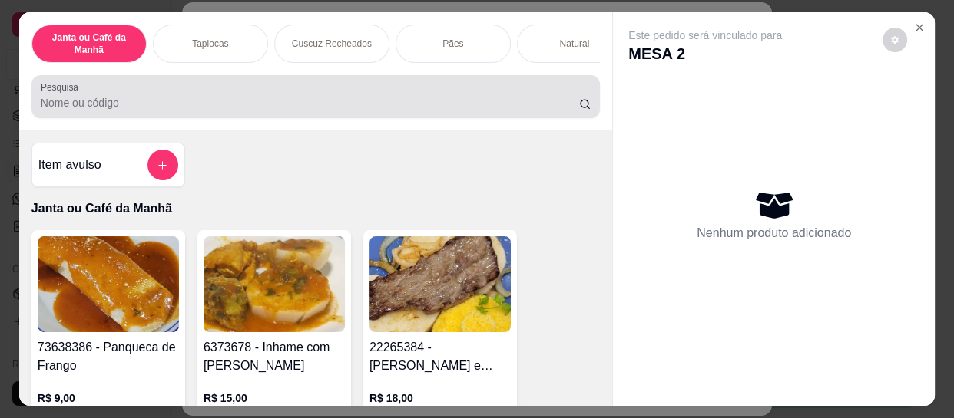
click at [513, 108] on input "Pesquisa" at bounding box center [310, 102] width 538 height 15
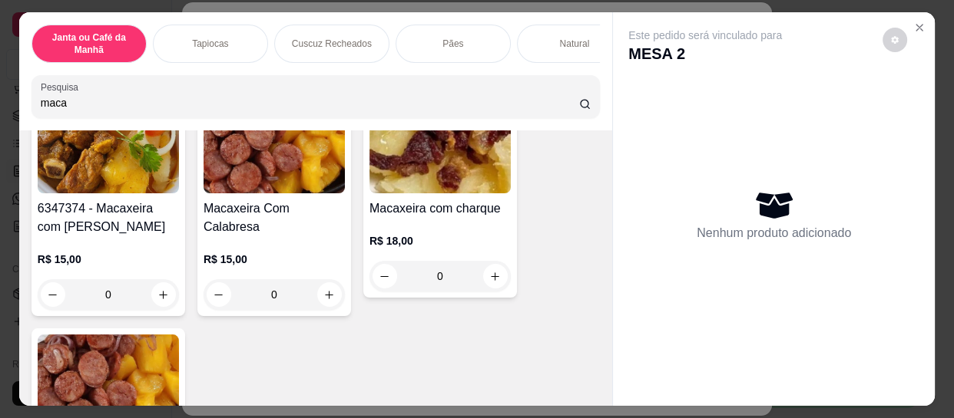
scroll to position [209, 0]
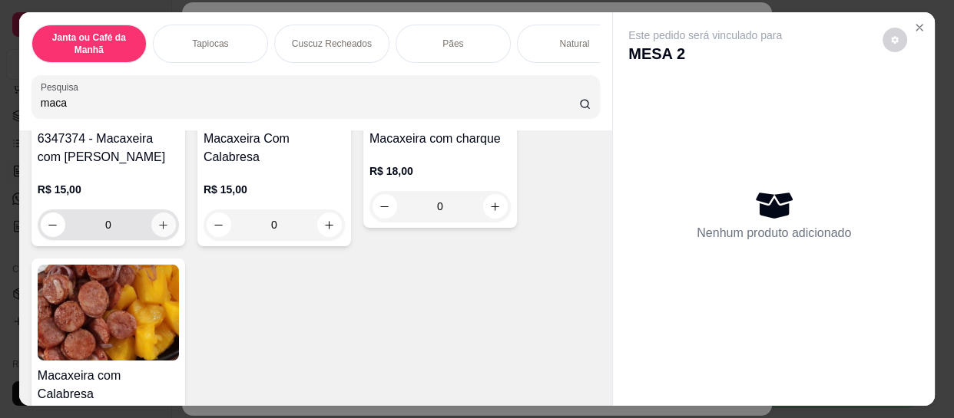
type input "maca"
click at [154, 236] on button "increase-product-quantity" at bounding box center [163, 225] width 25 height 25
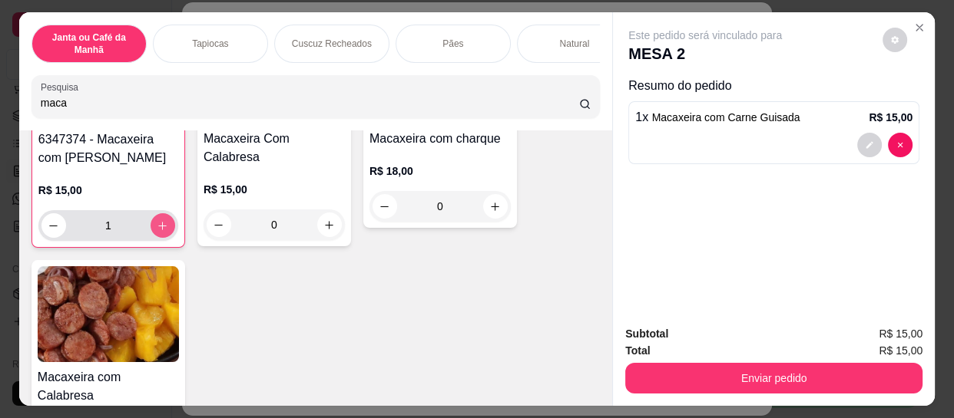
type input "1"
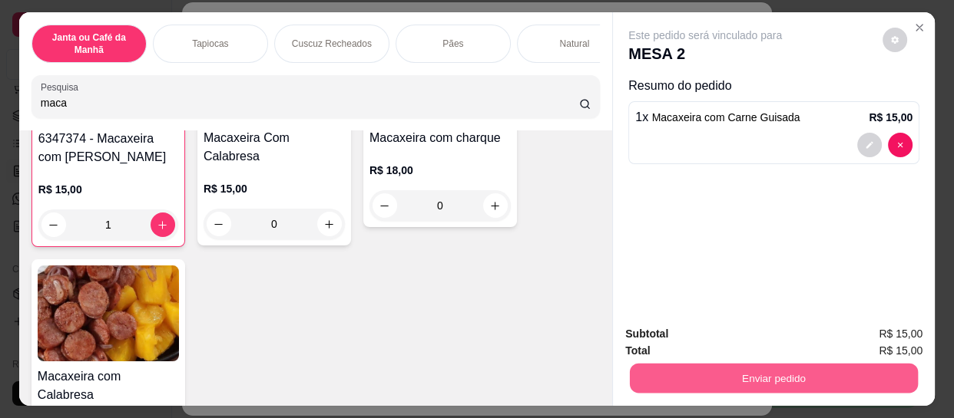
click at [676, 381] on button "Enviar pedido" at bounding box center [774, 378] width 288 height 30
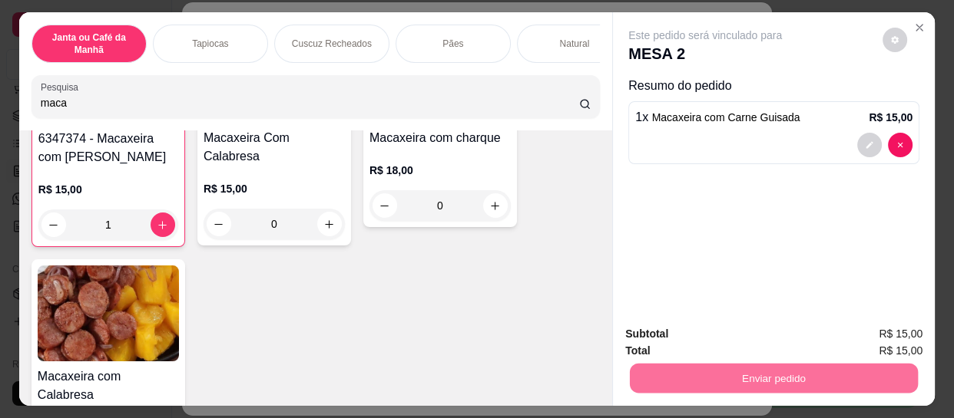
click at [911, 334] on button "Enviar pedido" at bounding box center [882, 334] width 87 height 29
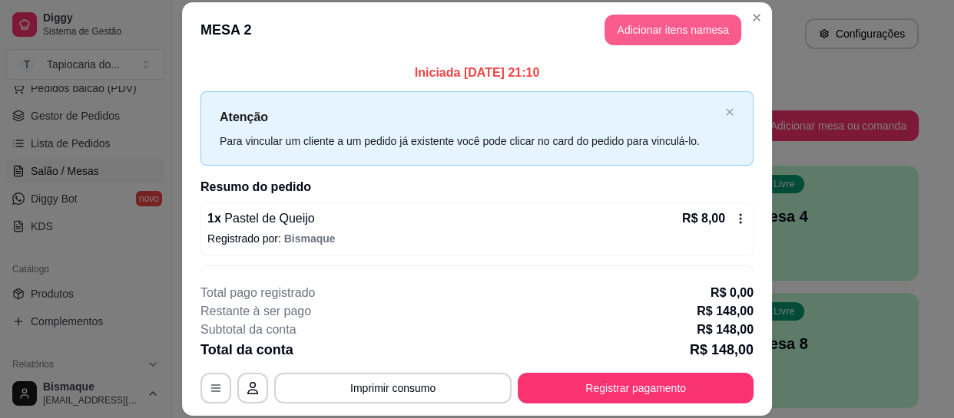
click at [646, 29] on button "Adicionar itens na mesa" at bounding box center [672, 30] width 137 height 31
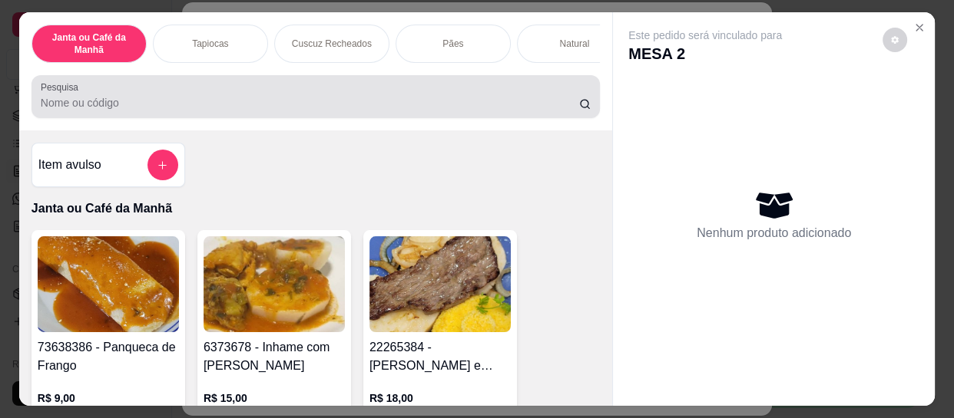
click at [377, 100] on div at bounding box center [316, 96] width 550 height 31
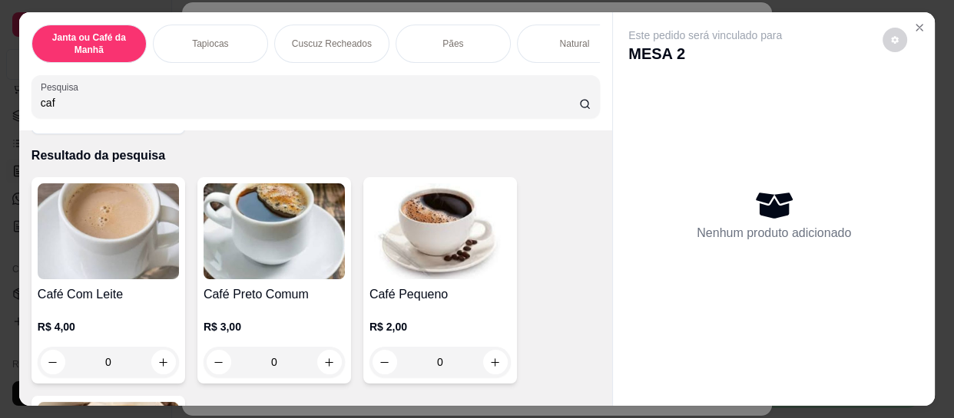
scroll to position [139, 0]
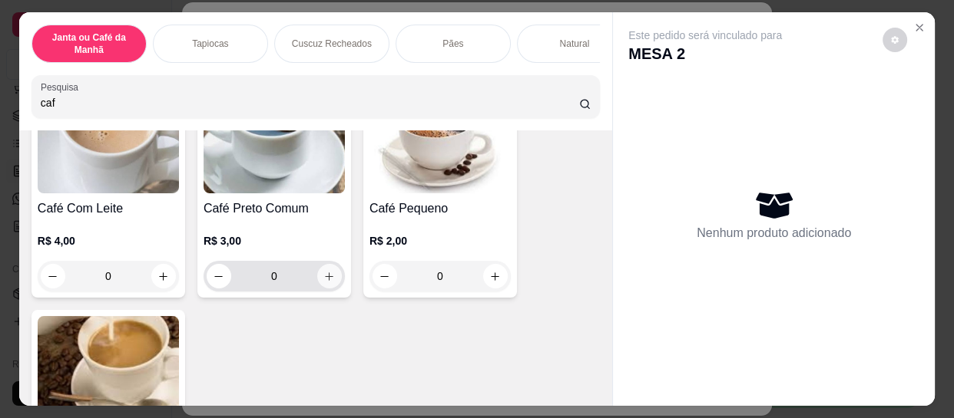
type input "caf"
click at [317, 283] on button "increase-product-quantity" at bounding box center [329, 277] width 24 height 24
type input "1"
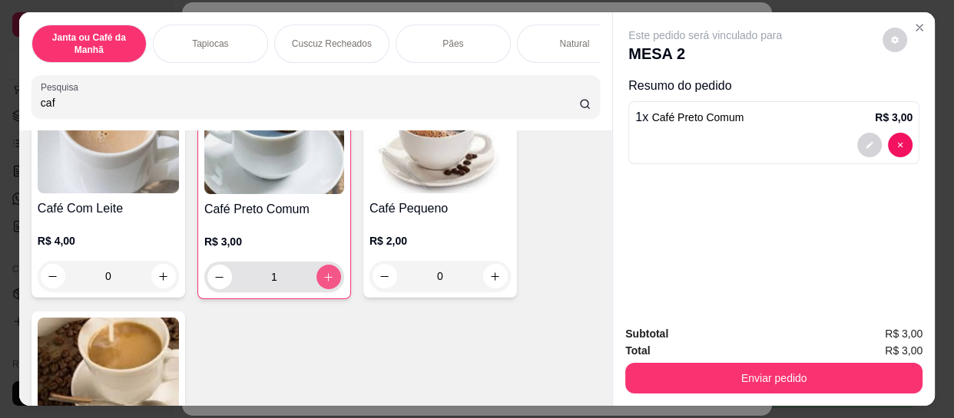
click at [322, 278] on icon "increase-product-quantity" at bounding box center [328, 278] width 12 height 12
type input "2"
click at [323, 277] on icon "increase-product-quantity" at bounding box center [329, 278] width 12 height 12
type input "3"
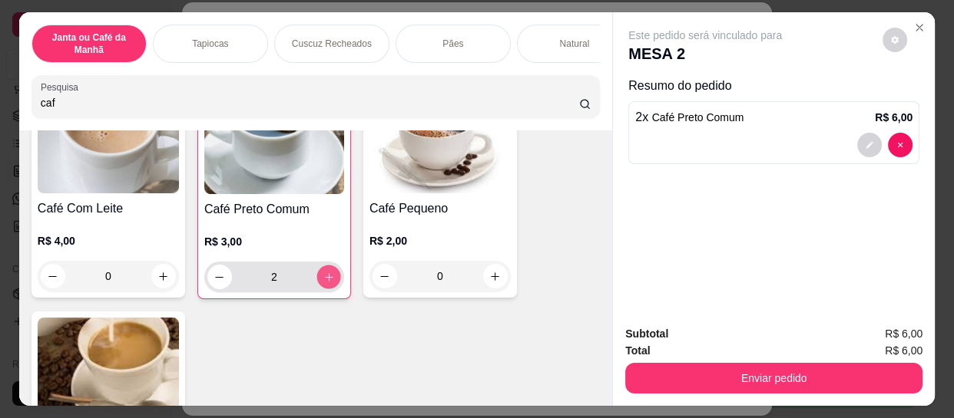
type input "3"
click at [323, 277] on icon "increase-product-quantity" at bounding box center [329, 278] width 12 height 12
type input "4"
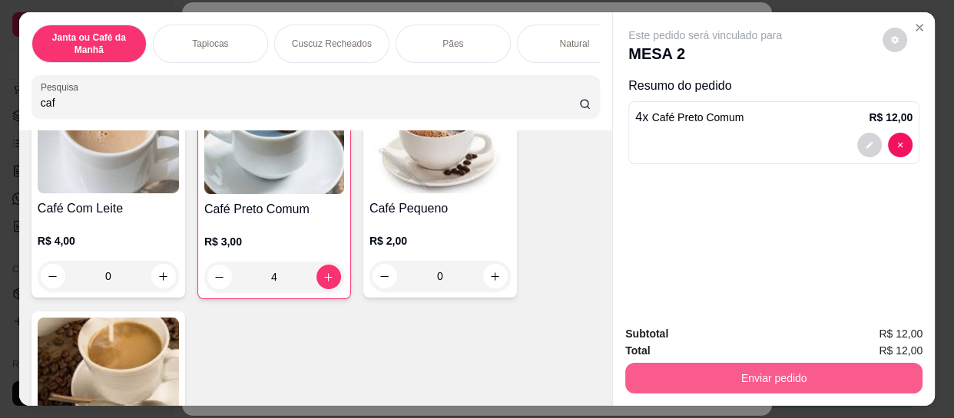
click at [790, 376] on button "Enviar pedido" at bounding box center [773, 378] width 297 height 31
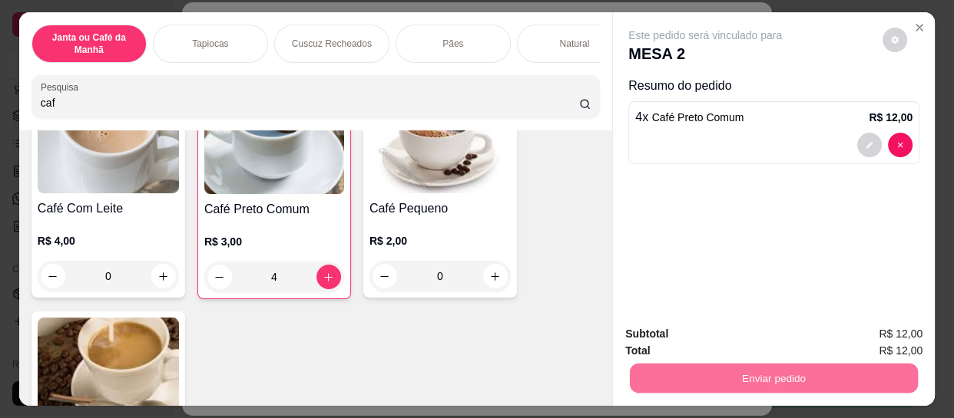
click at [873, 332] on button "Enviar pedido" at bounding box center [882, 334] width 87 height 29
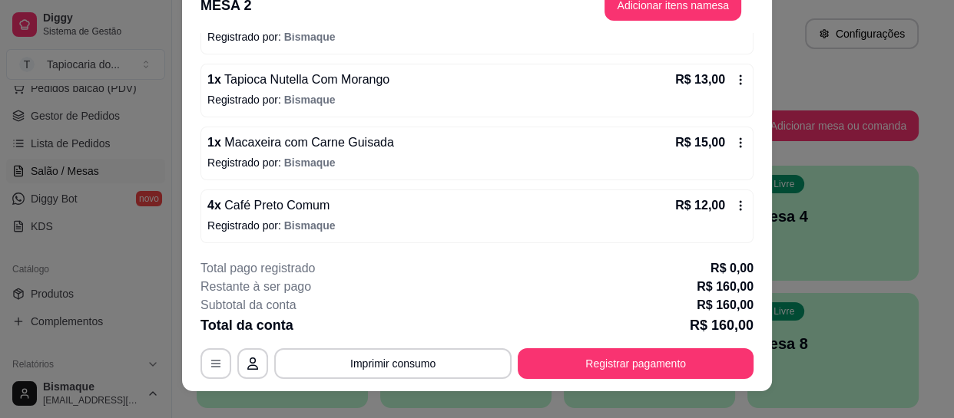
scroll to position [46, 0]
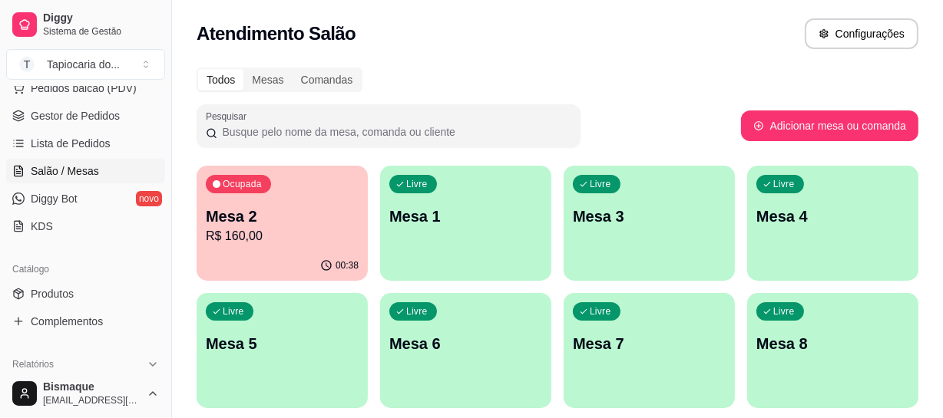
click at [310, 198] on div "Ocupada Mesa 2 R$ 160,00" at bounding box center [282, 208] width 171 height 85
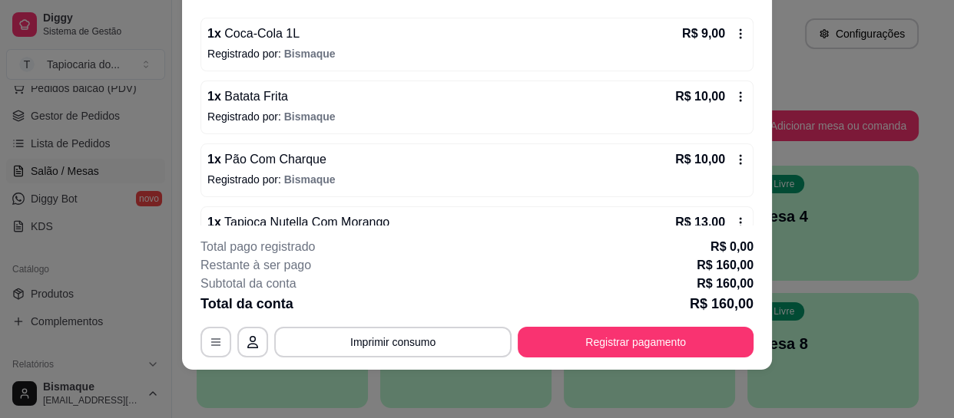
scroll to position [604, 0]
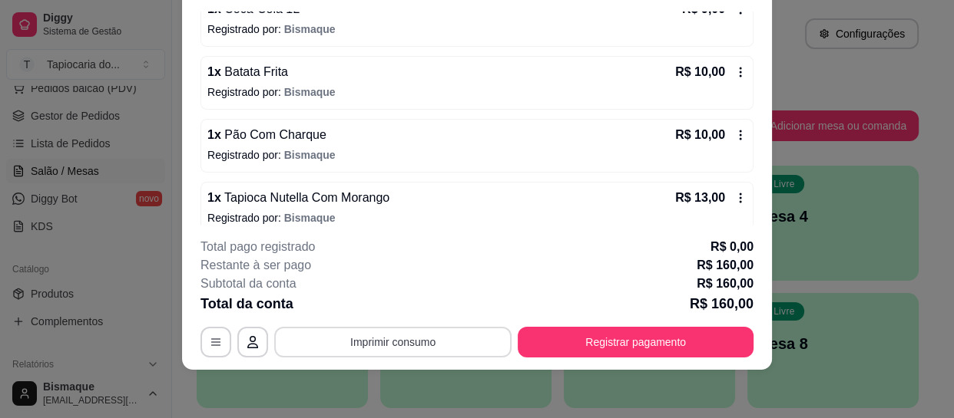
click at [425, 349] on button "Imprimir consumo" at bounding box center [392, 342] width 237 height 31
click at [414, 304] on button "Impressora" at bounding box center [391, 306] width 111 height 25
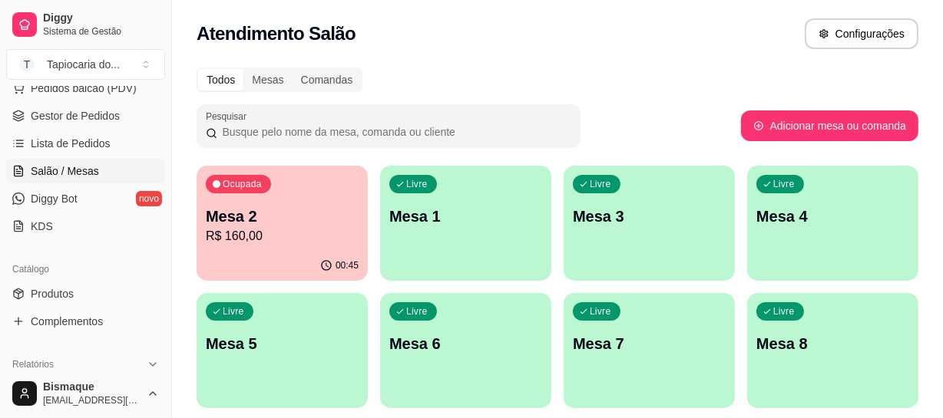
click at [293, 229] on p "R$ 160,00" at bounding box center [282, 236] width 153 height 18
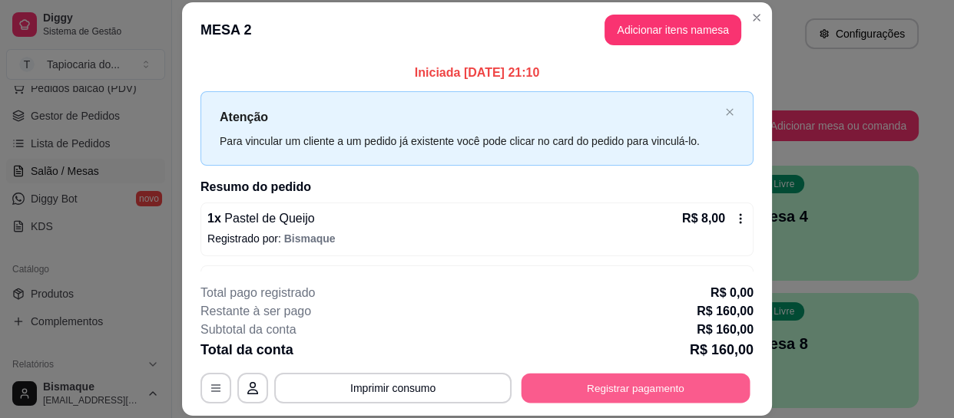
click at [639, 399] on button "Registrar pagamento" at bounding box center [635, 389] width 229 height 30
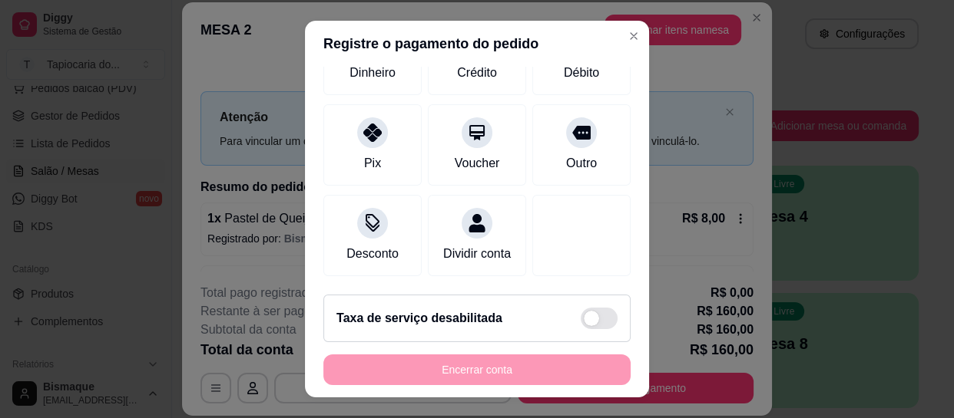
scroll to position [179, 0]
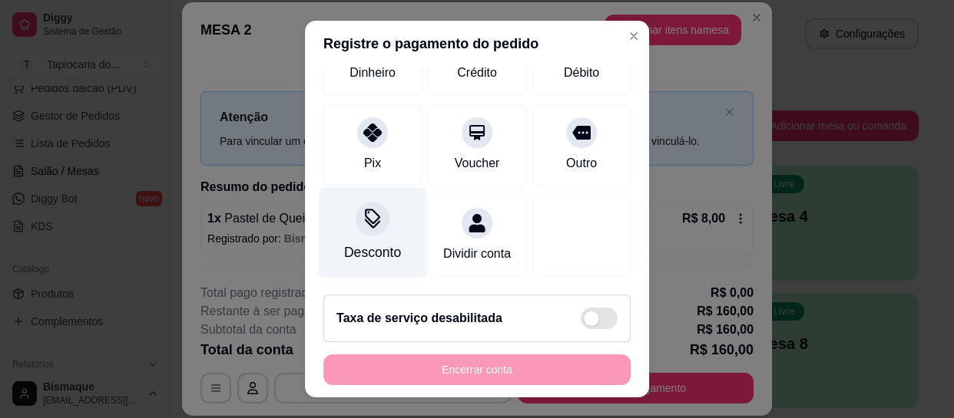
click at [373, 243] on div "Desconto" at bounding box center [372, 253] width 57 height 20
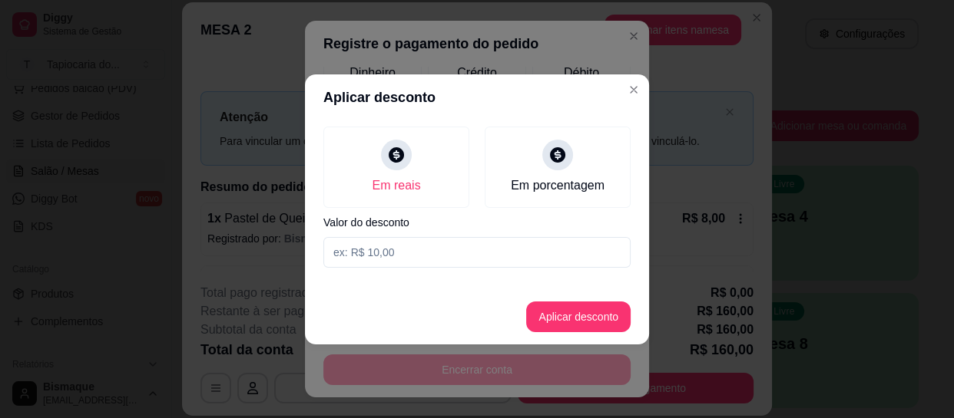
click at [372, 251] on input at bounding box center [476, 252] width 307 height 31
type input "1,00"
click at [610, 311] on button "Aplicar desconto" at bounding box center [578, 317] width 101 height 30
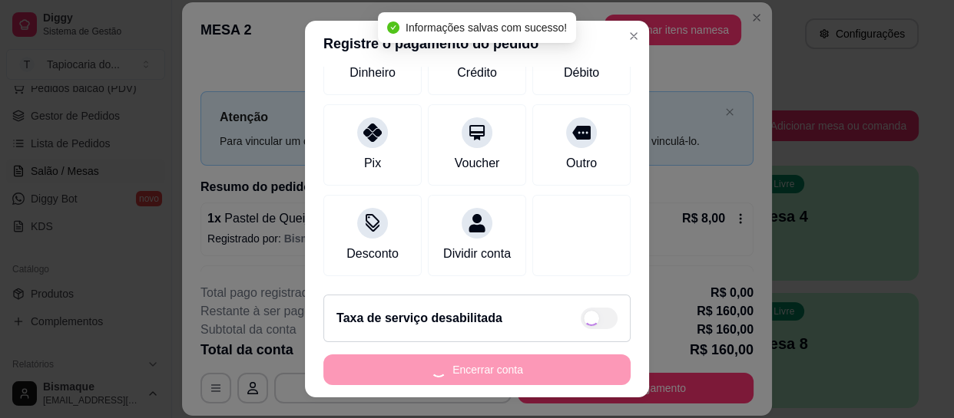
type input "R$ 159,00"
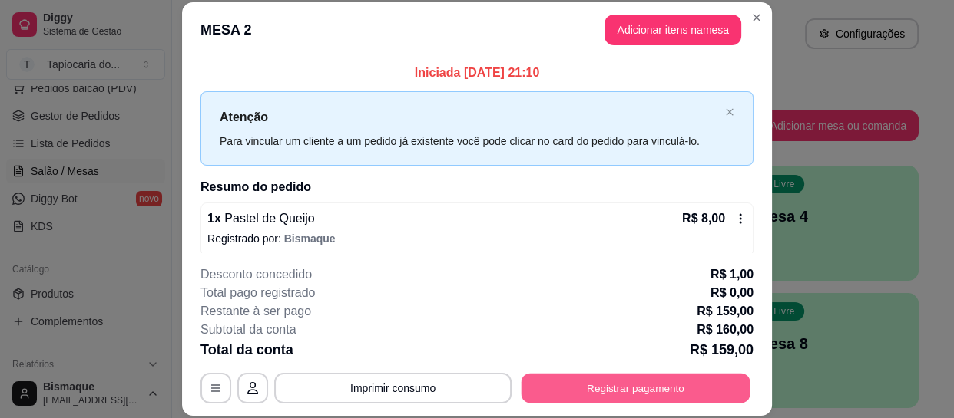
click at [660, 396] on button "Registrar pagamento" at bounding box center [635, 389] width 229 height 30
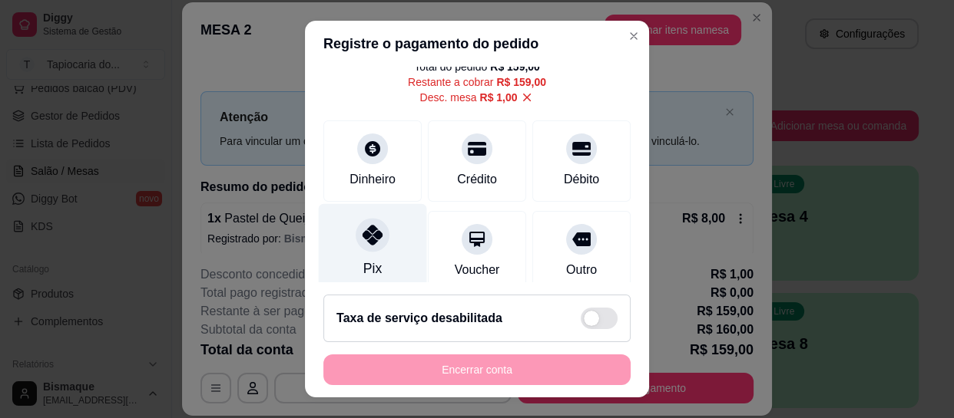
scroll to position [139, 0]
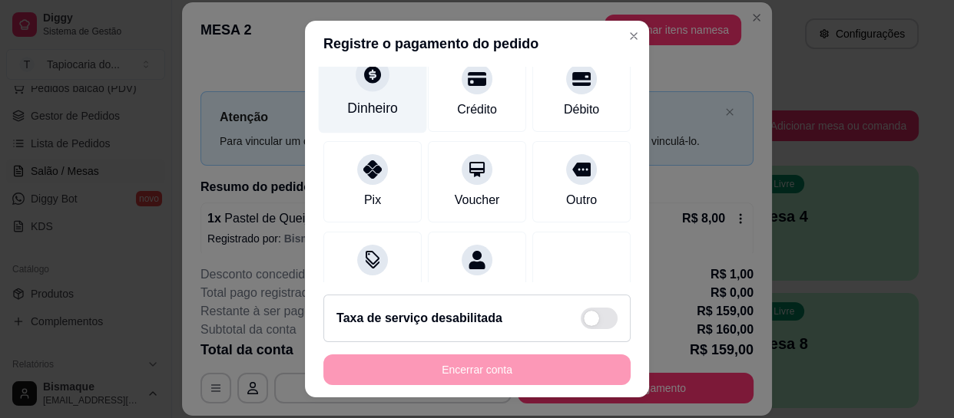
click at [375, 110] on div "Dinheiro" at bounding box center [372, 108] width 51 height 20
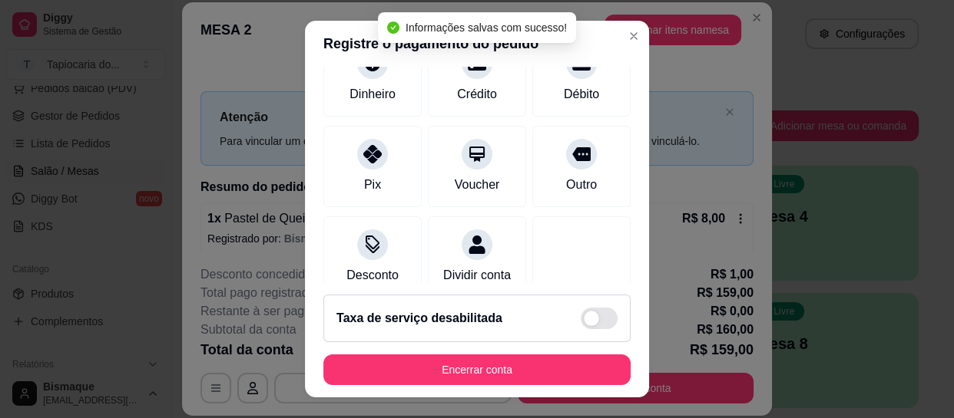
type input "R$ 0,00"
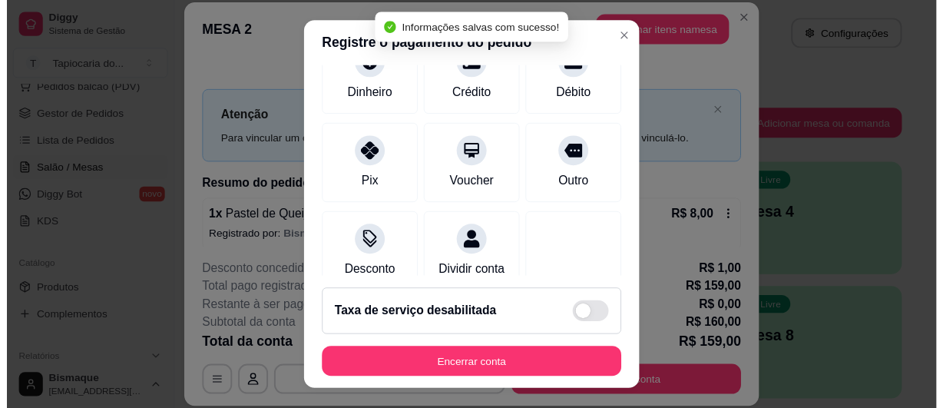
scroll to position [124, 0]
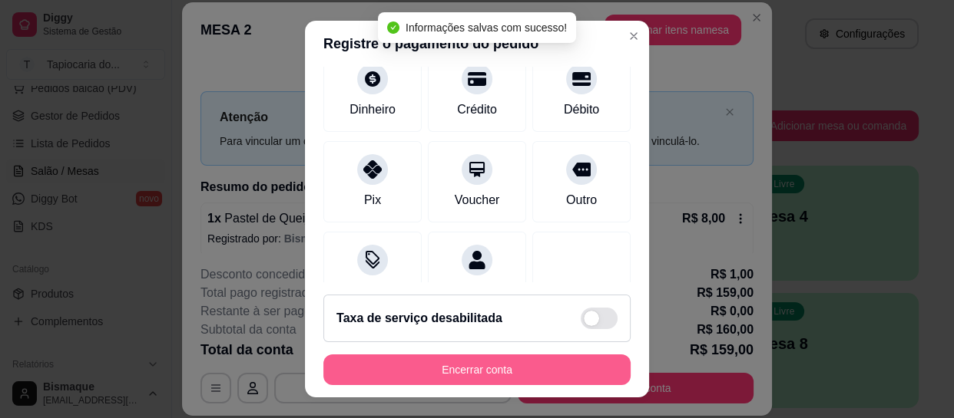
click at [531, 374] on button "Encerrar conta" at bounding box center [476, 370] width 307 height 31
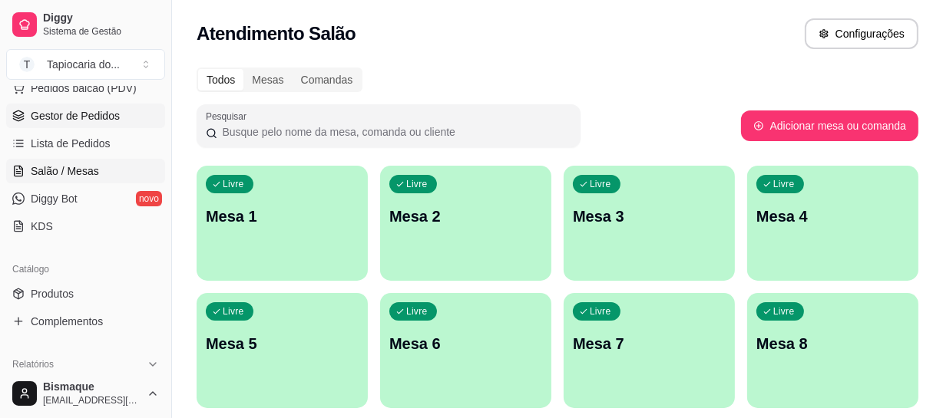
click at [82, 109] on span "Gestor de Pedidos" at bounding box center [75, 115] width 89 height 15
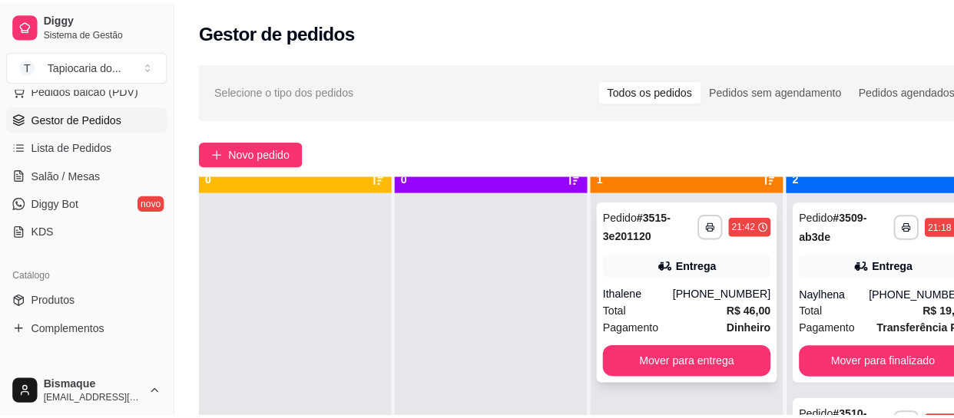
scroll to position [54, 0]
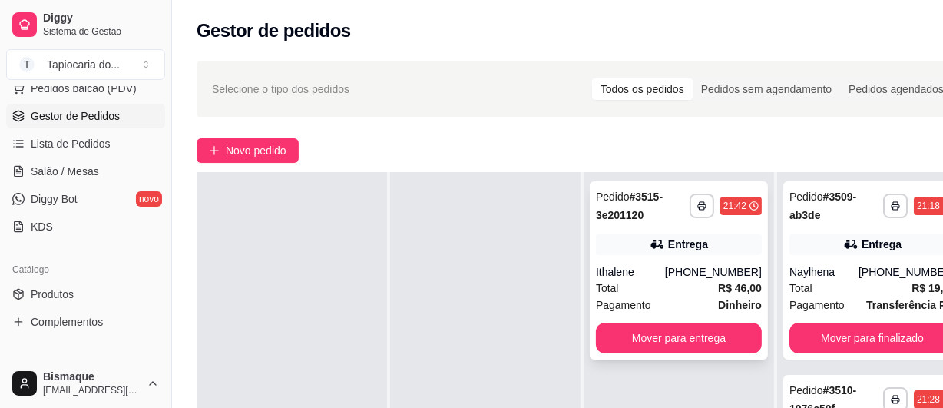
click at [637, 251] on div "**********" at bounding box center [679, 270] width 178 height 178
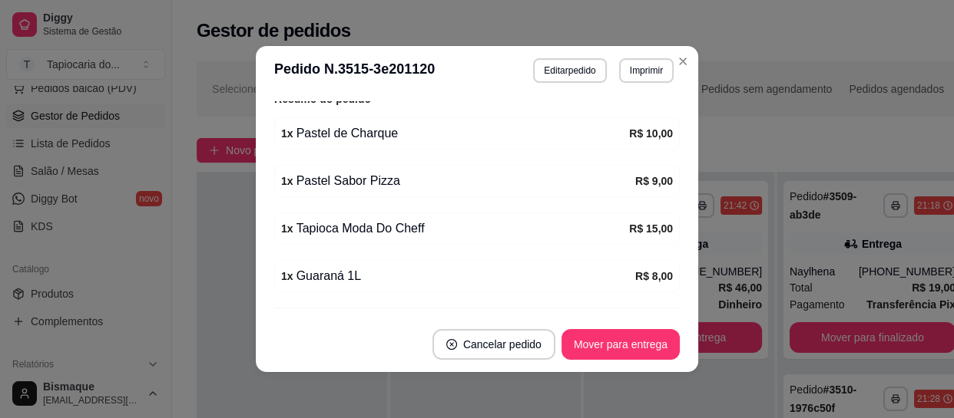
scroll to position [528, 0]
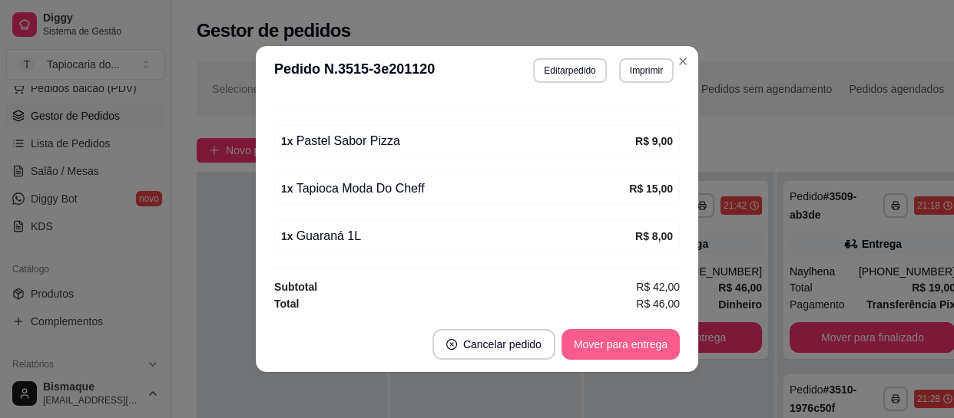
click at [619, 343] on button "Mover para entrega" at bounding box center [620, 344] width 118 height 31
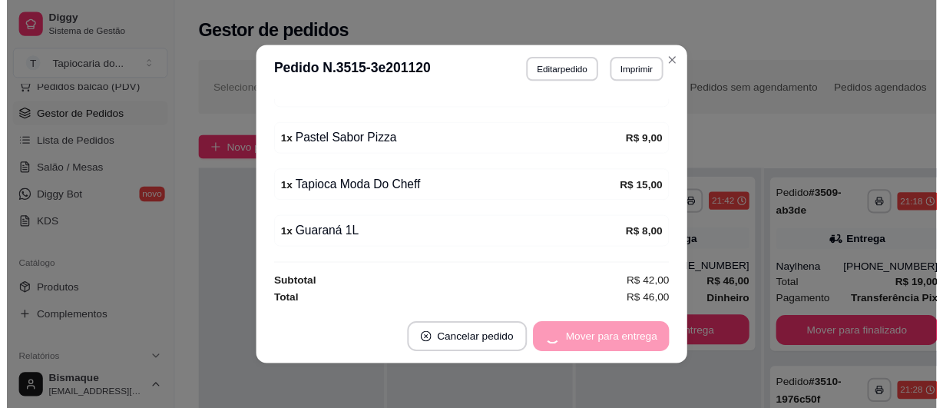
scroll to position [43, 0]
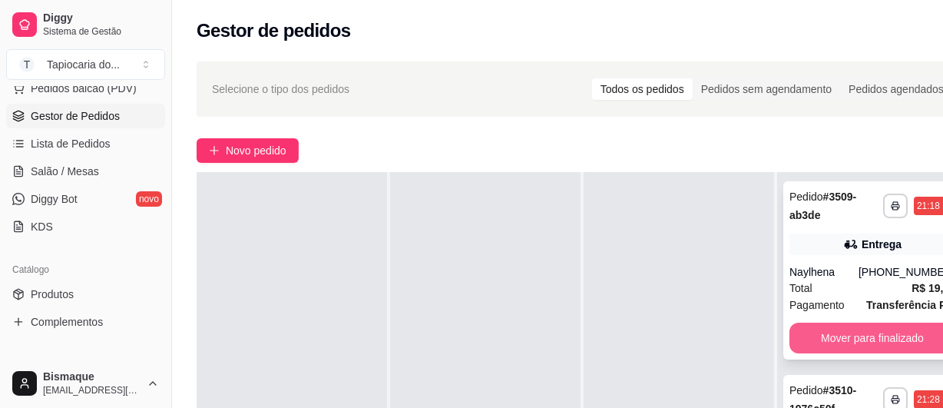
click at [851, 327] on button "Mover para finalizado" at bounding box center [872, 337] width 166 height 31
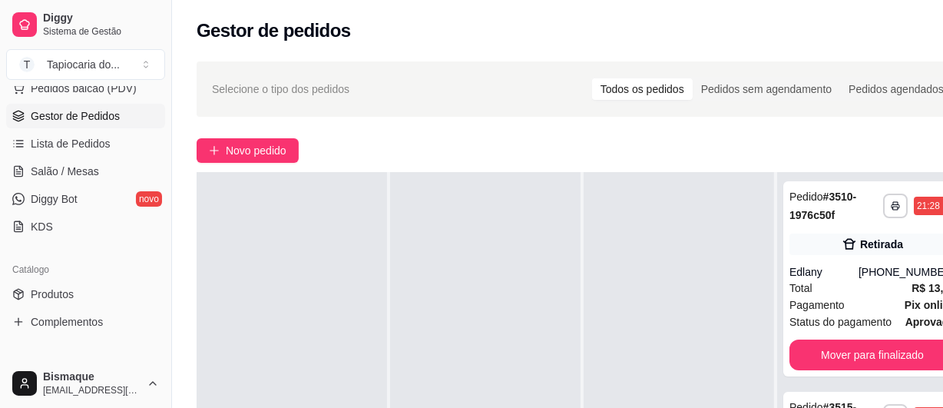
click at [851, 327] on span "Status do pagamento" at bounding box center [840, 321] width 102 height 17
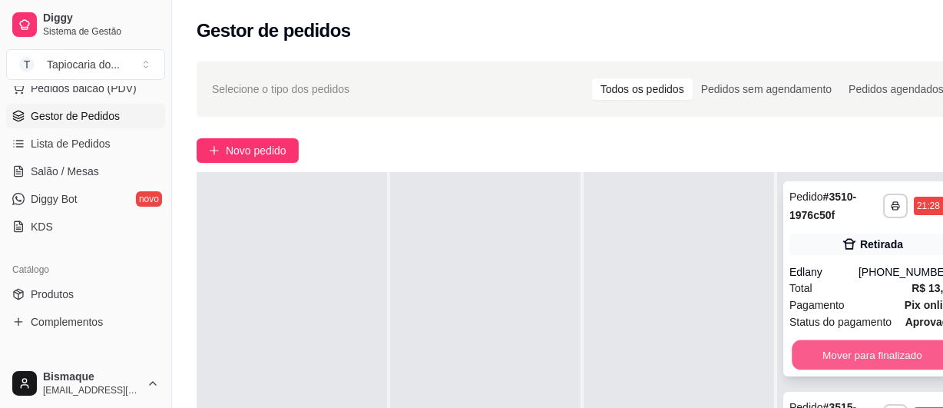
click at [845, 353] on button "Mover para finalizado" at bounding box center [872, 355] width 161 height 30
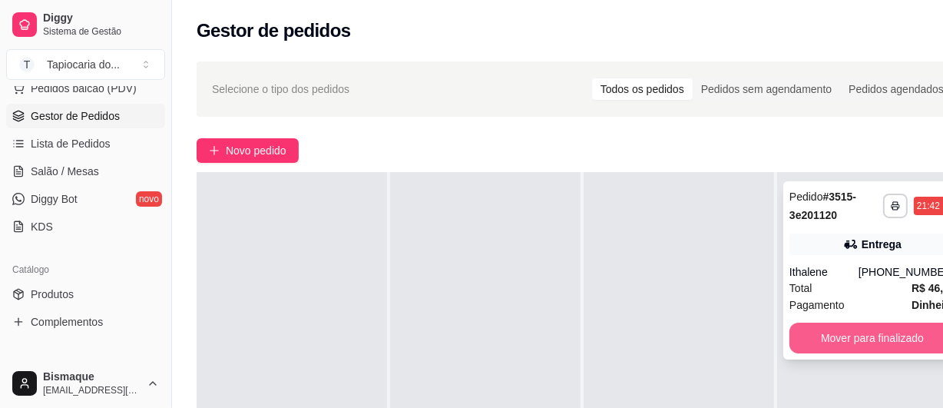
click at [842, 337] on button "Mover para finalizado" at bounding box center [872, 337] width 166 height 31
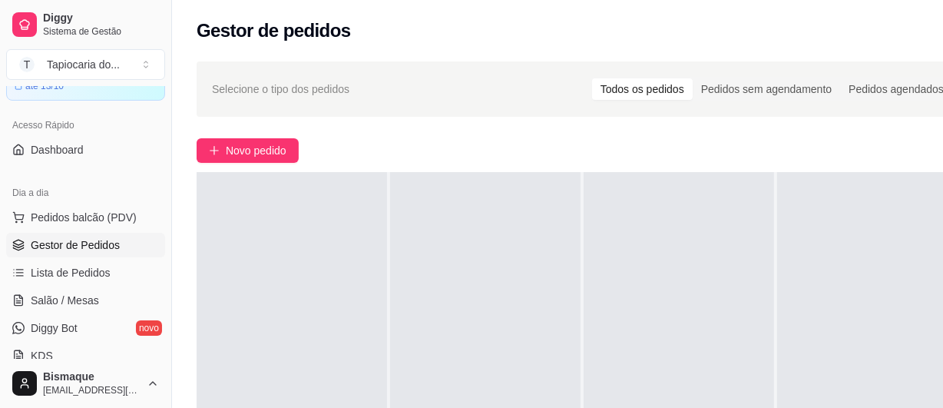
scroll to position [0, 0]
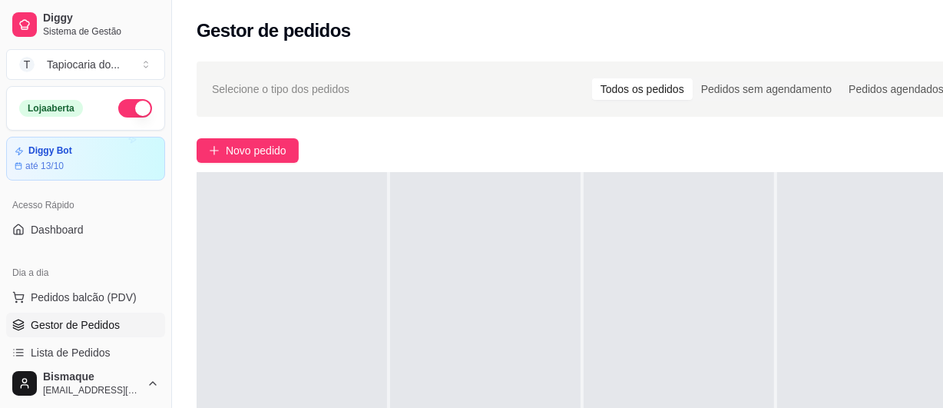
click at [136, 106] on button "button" at bounding box center [135, 108] width 34 height 18
